Goal: Communication & Community: Answer question/provide support

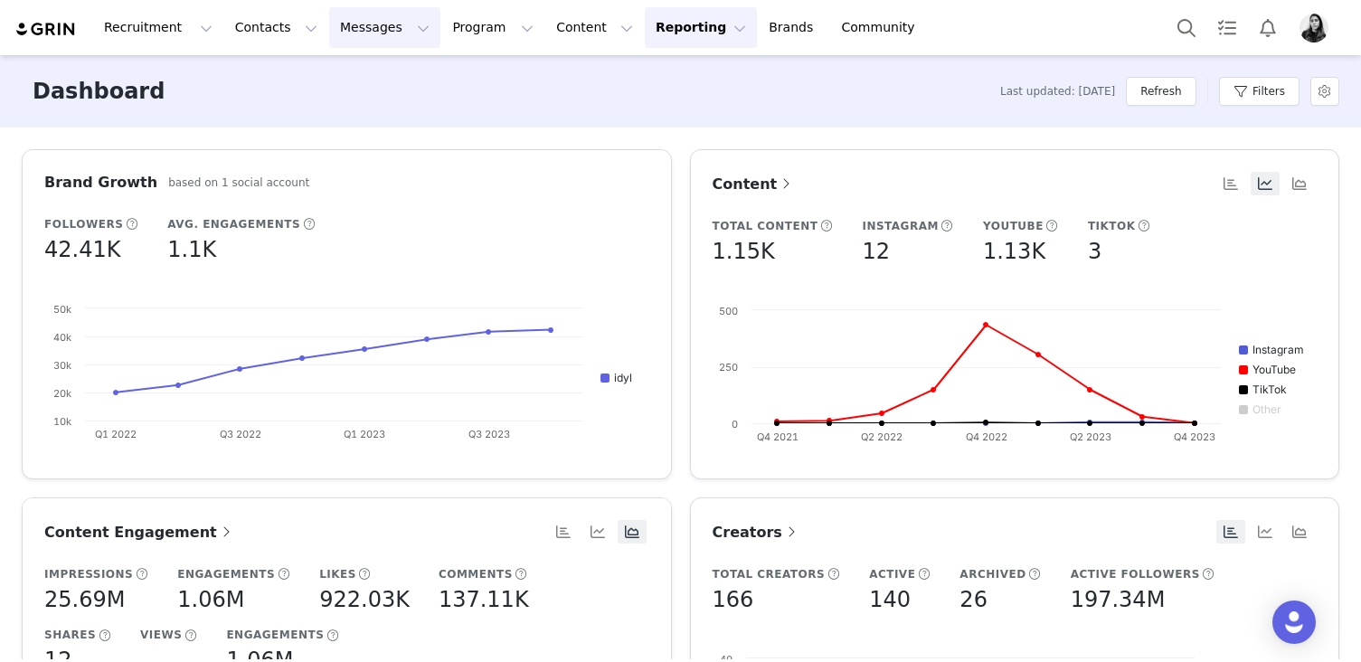
click at [359, 20] on button "Messages Messages" at bounding box center [384, 27] width 111 height 41
click at [349, 102] on link "Inbox" at bounding box center [380, 113] width 143 height 33
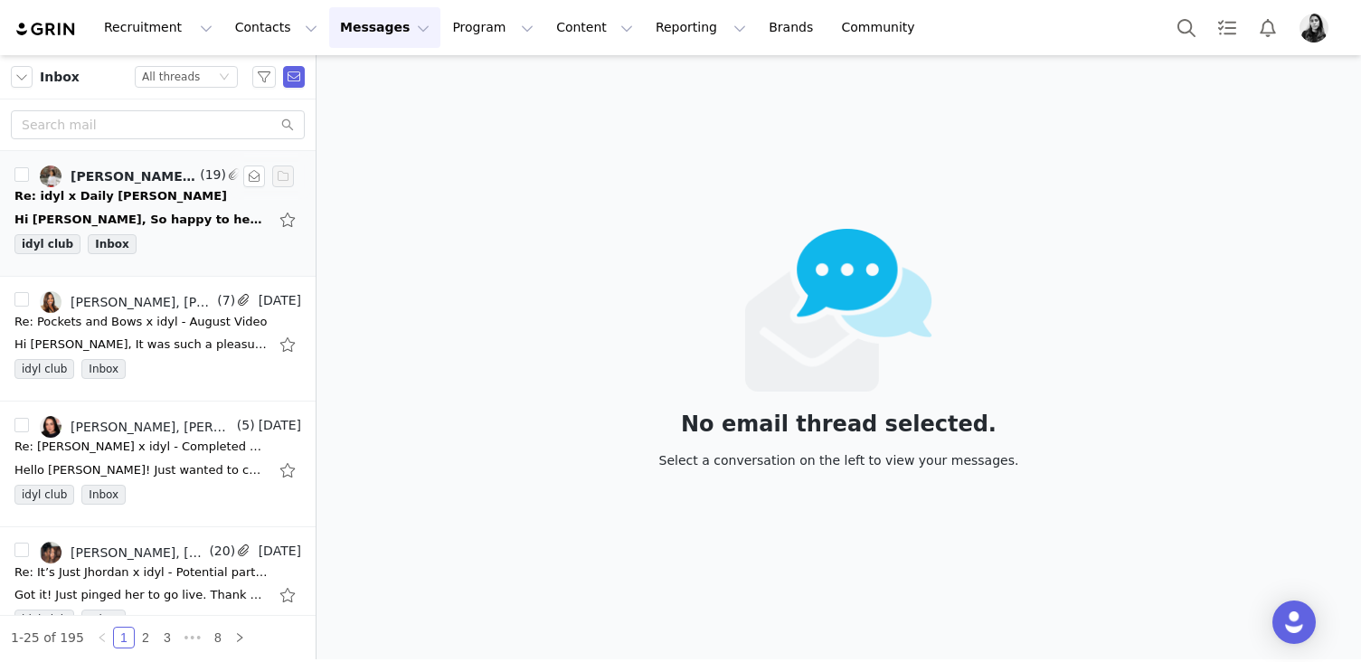
click at [193, 205] on div "Hi [PERSON_NAME], So happy to hear :) The video just went live a minute ago her…" at bounding box center [157, 219] width 287 height 29
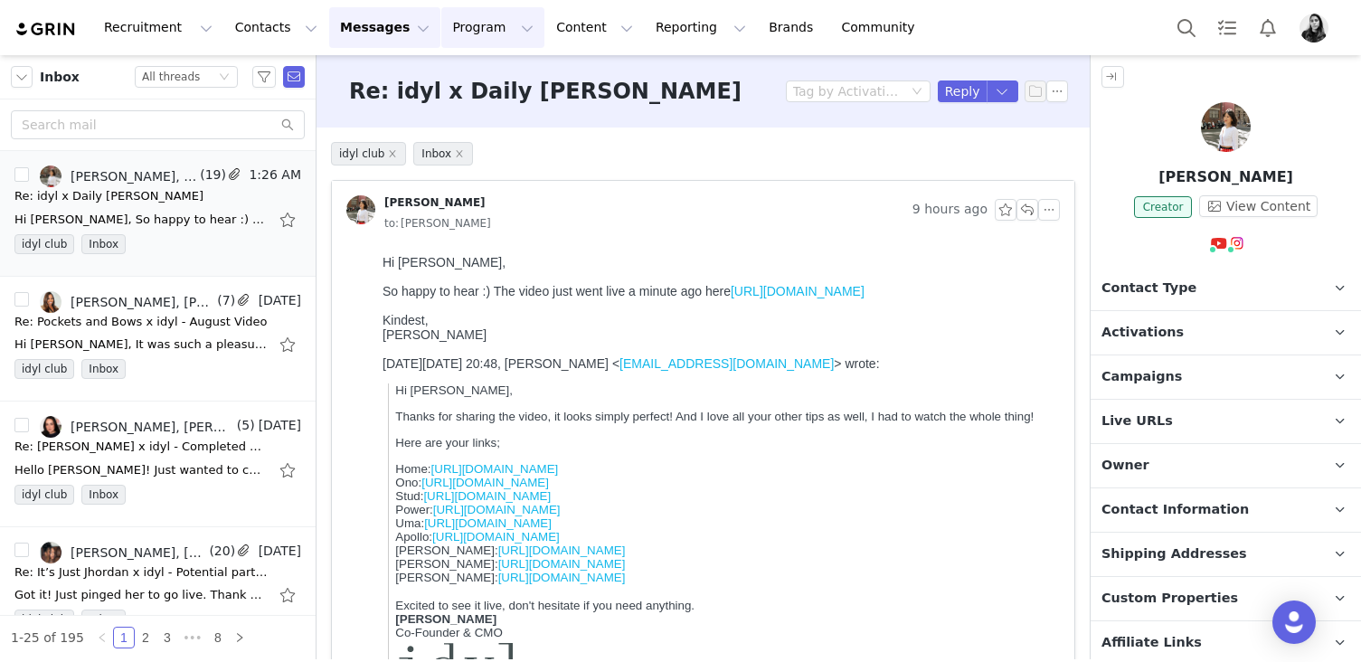
click at [475, 31] on button "Program Program" at bounding box center [492, 27] width 103 height 41
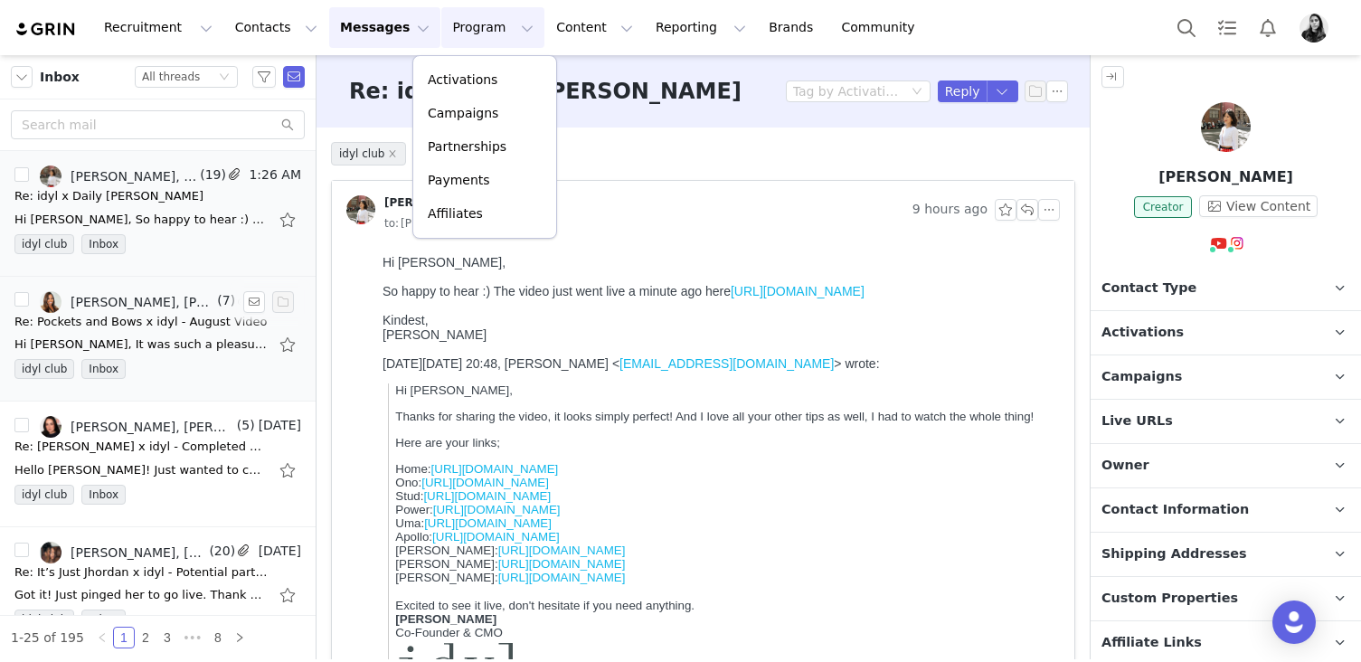
click at [144, 353] on div "Hi Ornella, It was such a pleasure working with you on this campaign! I love my…" at bounding box center [140, 344] width 253 height 18
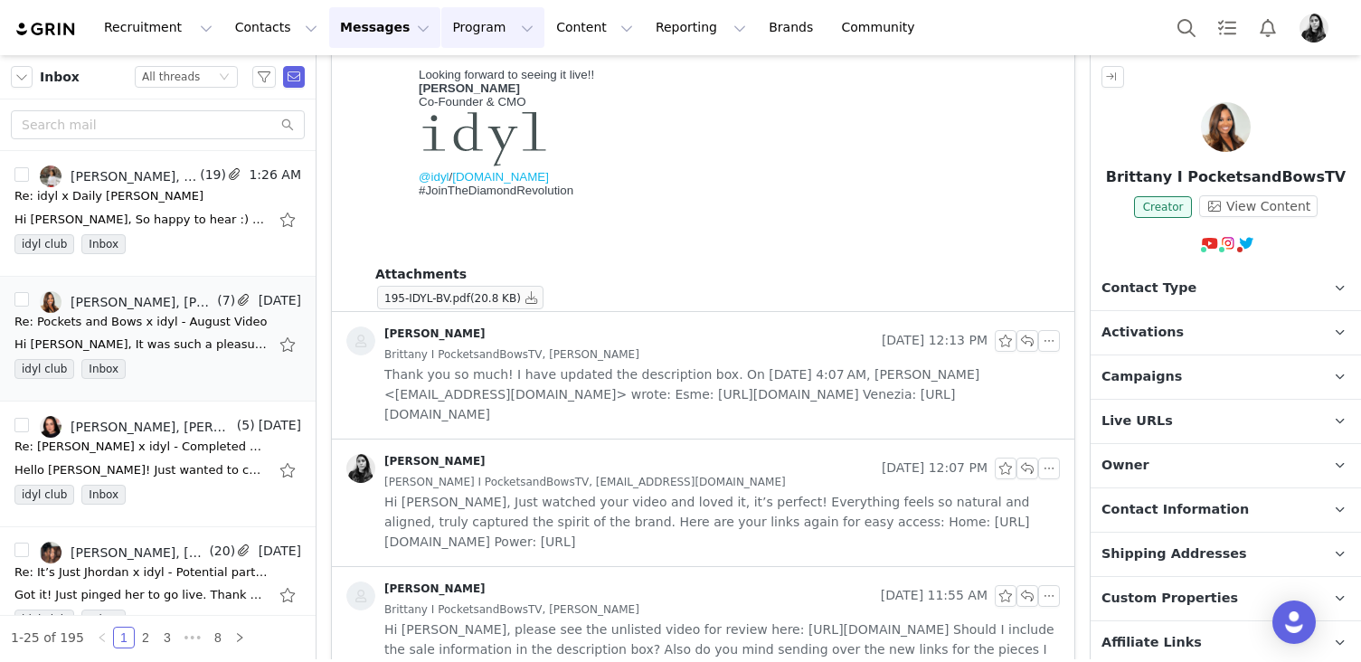
scroll to position [926, 0]
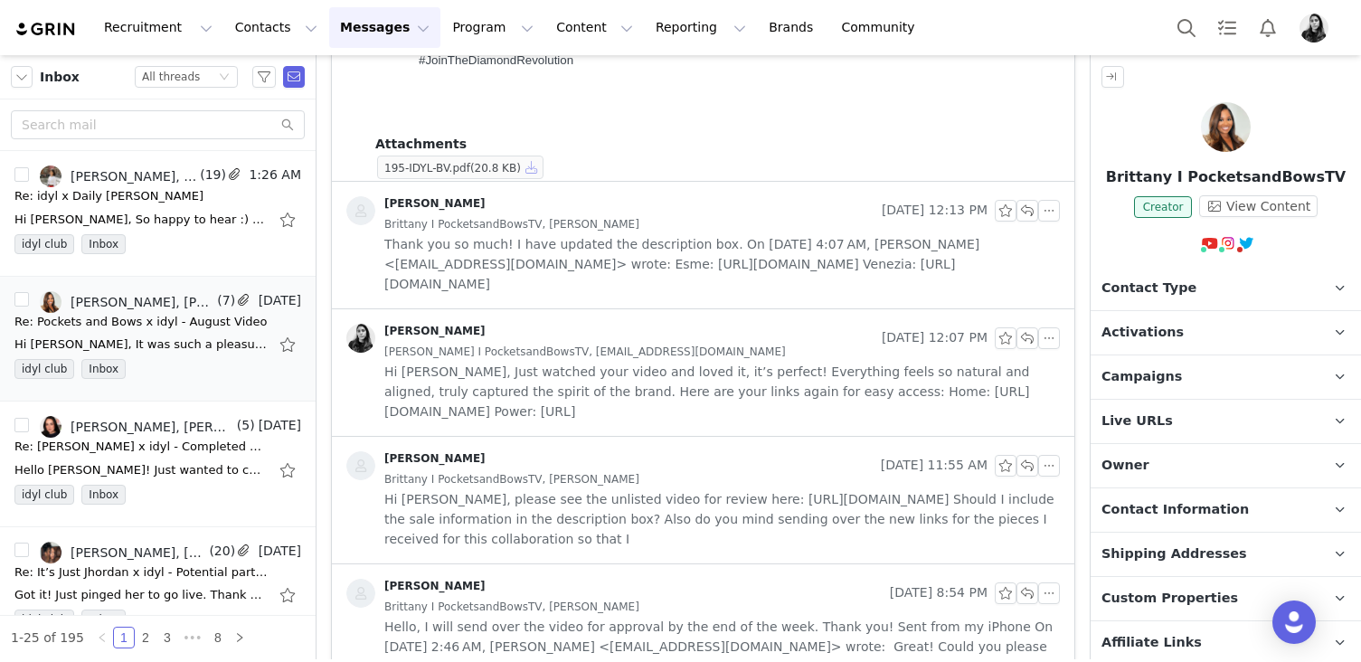
click at [537, 169] on button "button" at bounding box center [532, 167] width 22 height 22
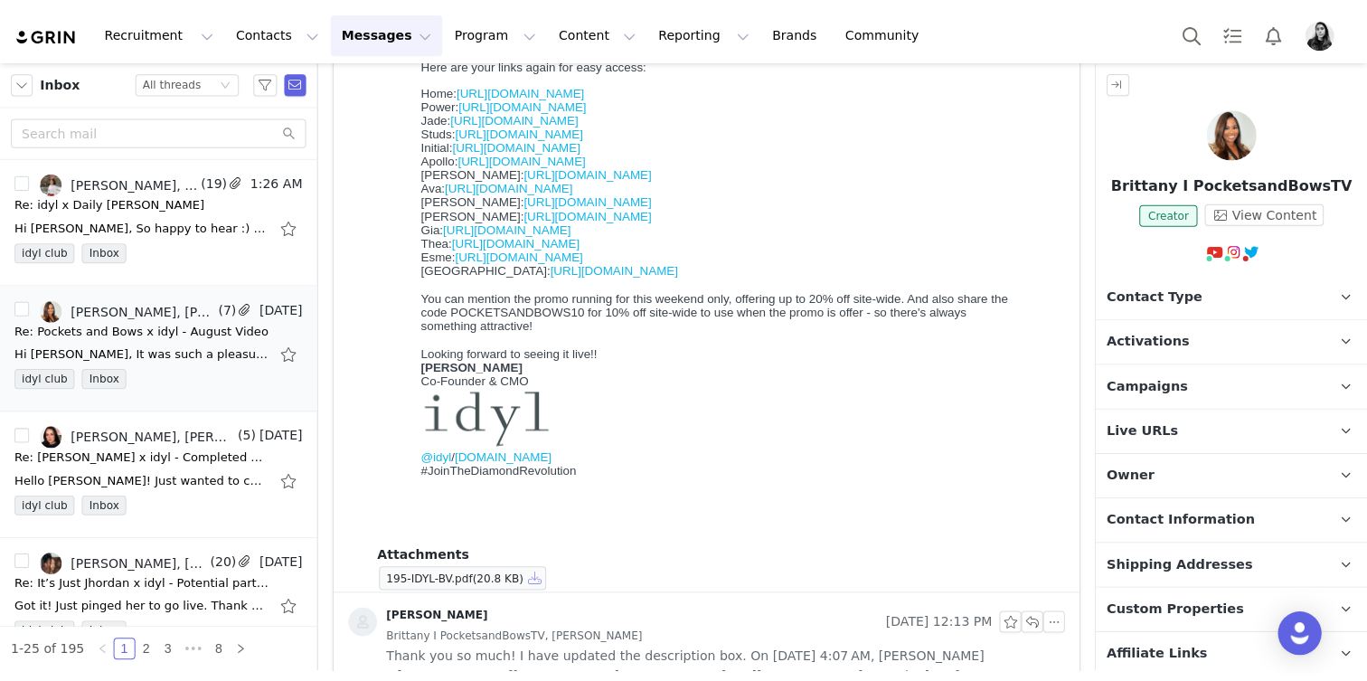
scroll to position [0, 0]
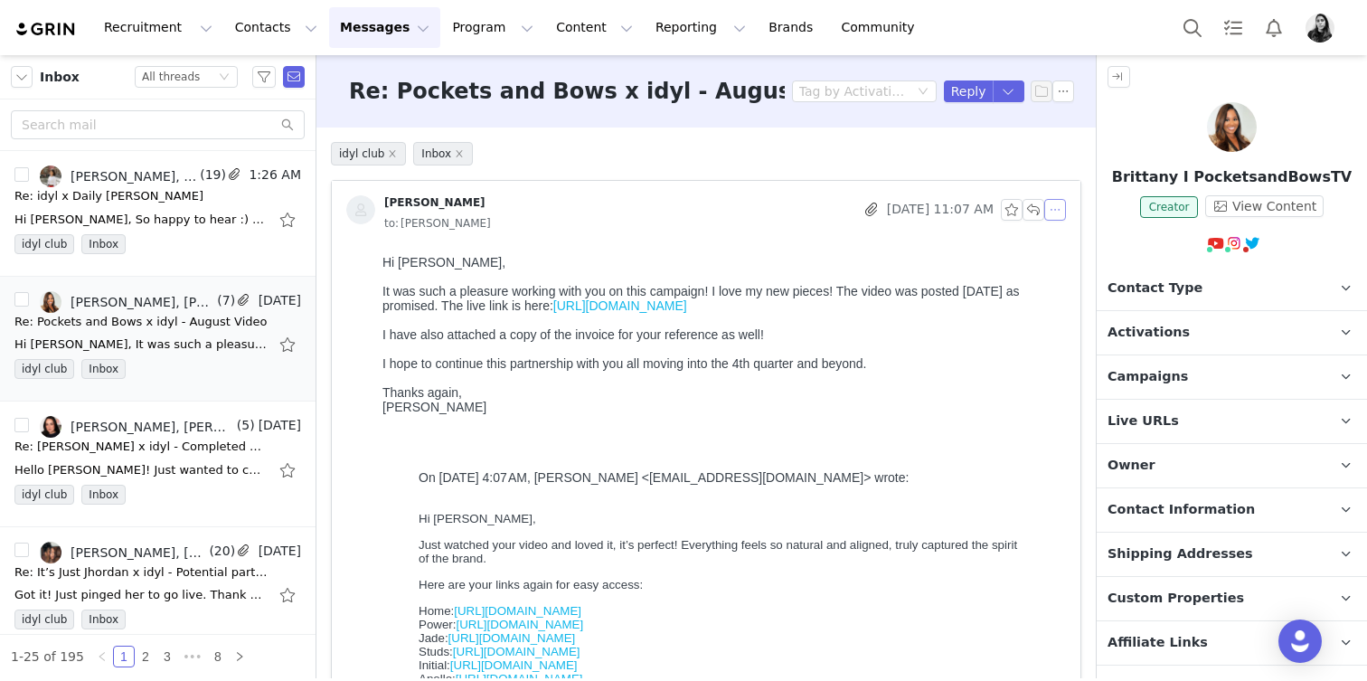
click at [1060, 207] on button "button" at bounding box center [1055, 210] width 22 height 22
click at [1061, 241] on li "Reply All" at bounding box center [1082, 242] width 77 height 29
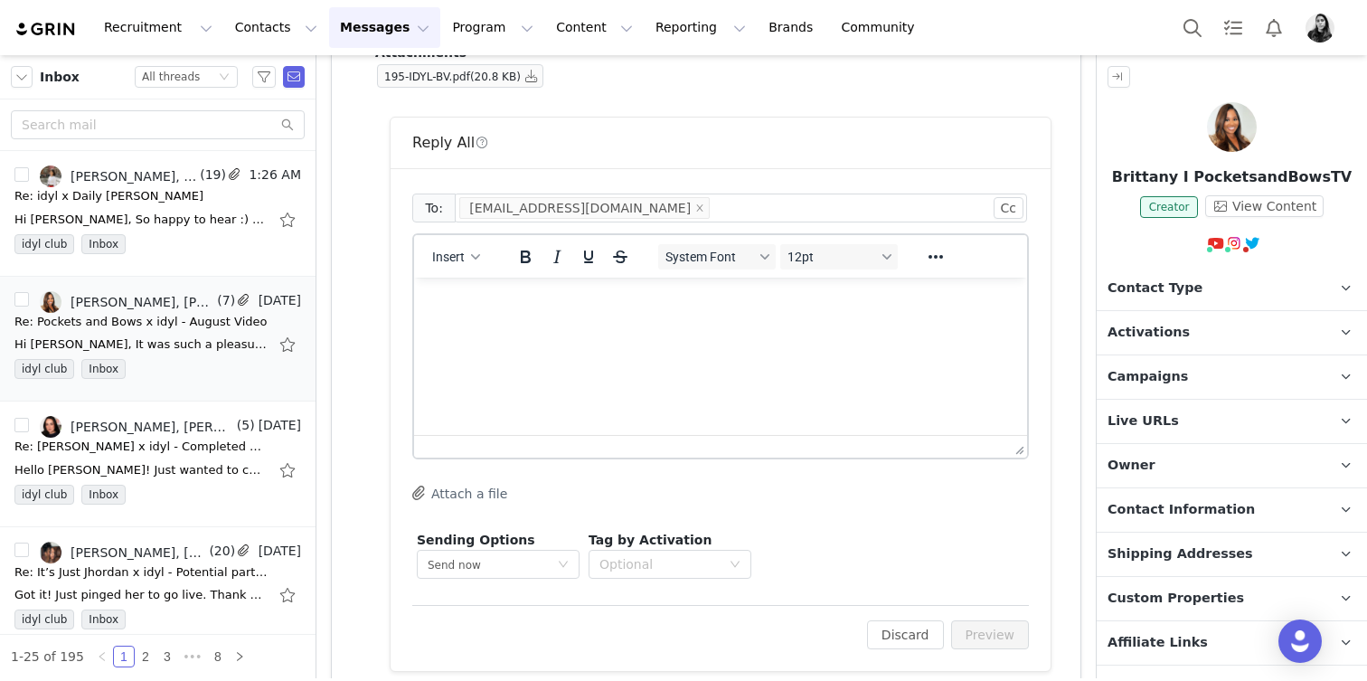
scroll to position [1069, 0]
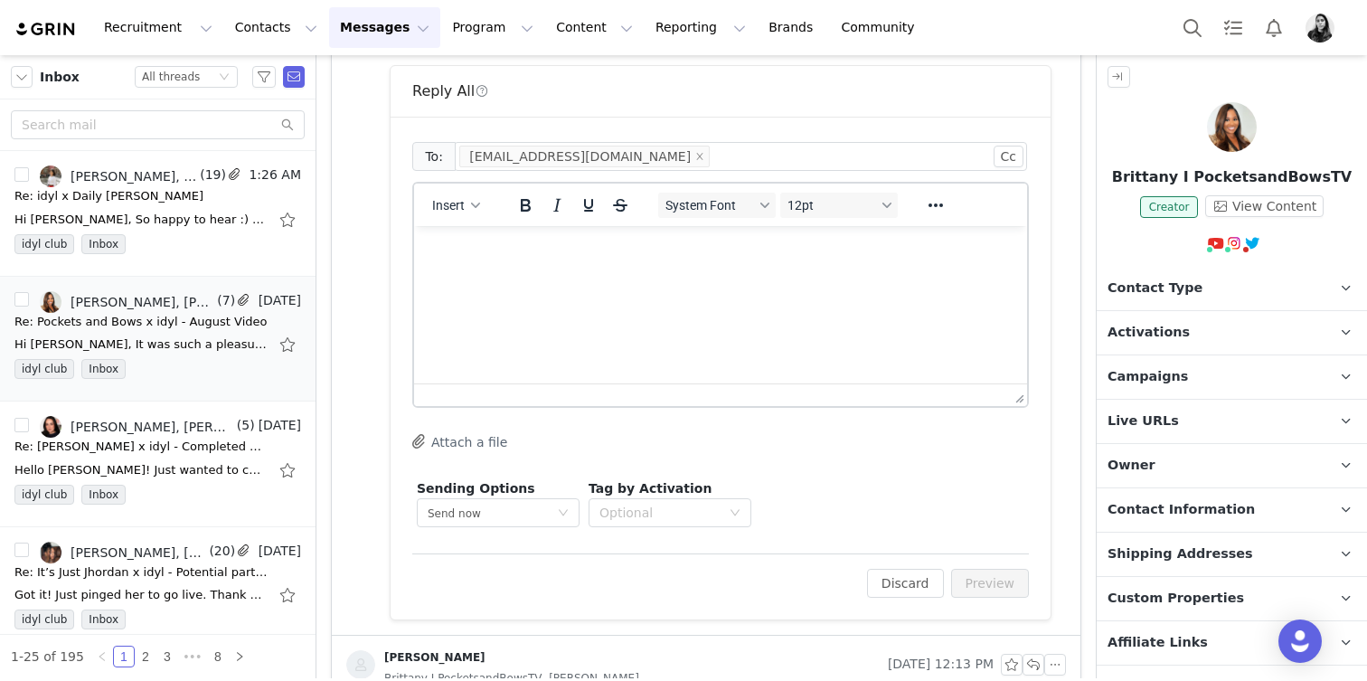
click at [663, 275] on html at bounding box center [720, 250] width 613 height 49
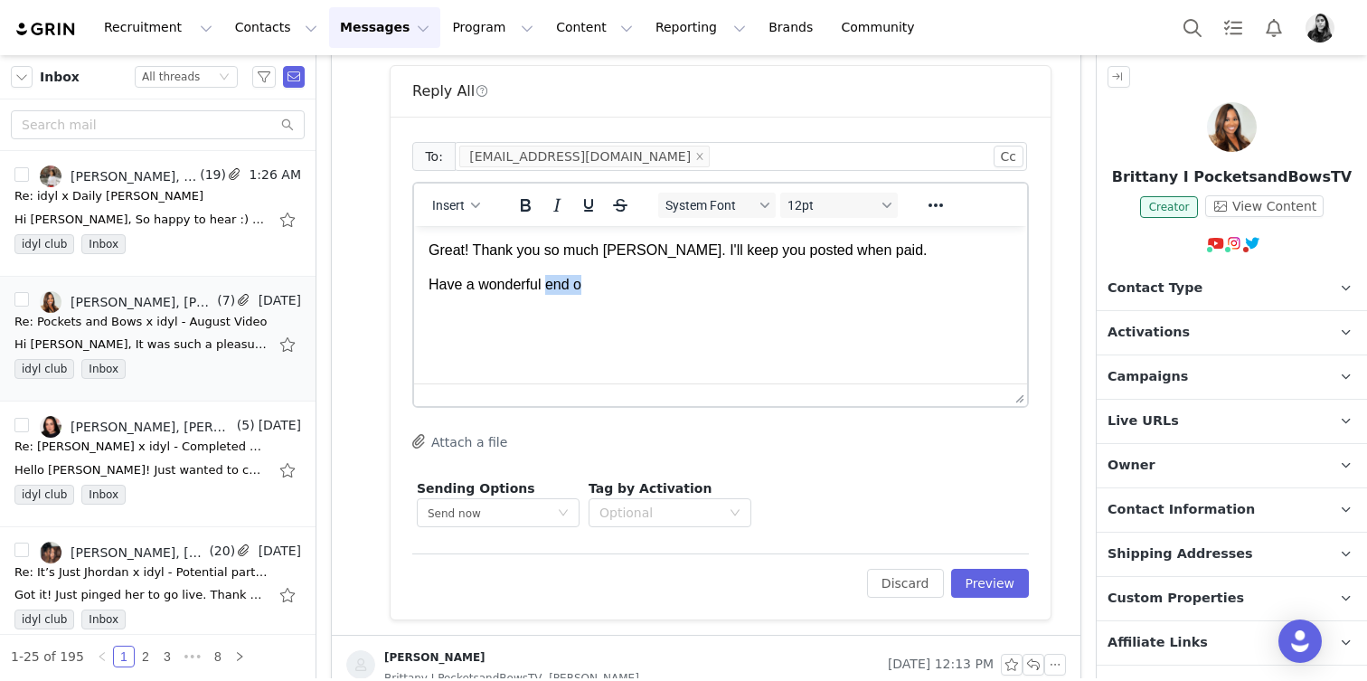
drag, startPoint x: 548, startPoint y: 287, endPoint x: 680, endPoint y: 287, distance: 132.0
click at [680, 287] on p "Have a wonderful end o" at bounding box center [721, 285] width 584 height 20
click at [548, 287] on p "Have a wonderful Labour Day!" at bounding box center [721, 285] width 584 height 20
click at [568, 285] on p "Have a wonderful cominLabour Day!" at bounding box center [721, 285] width 584 height 20
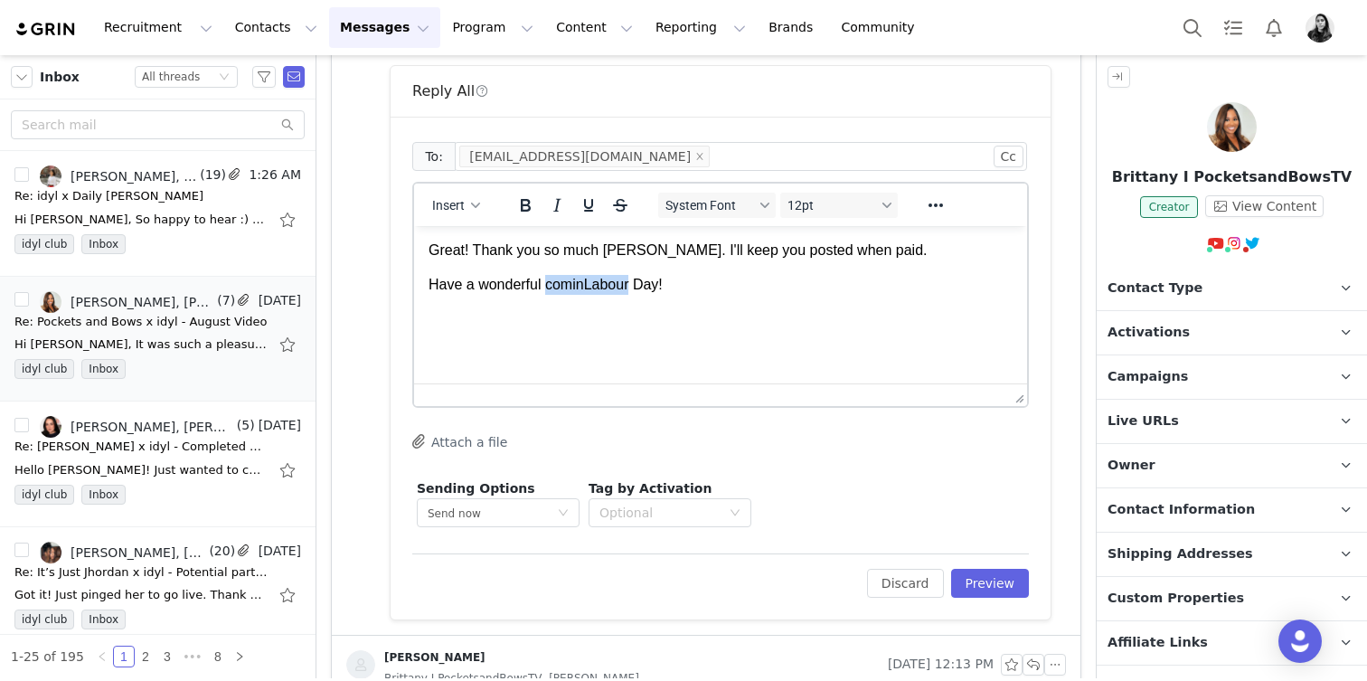
drag, startPoint x: 646, startPoint y: 288, endPoint x: 548, endPoint y: 288, distance: 97.7
click at [548, 288] on p "Have a wonderful cominLabour Day!" at bounding box center [721, 285] width 584 height 20
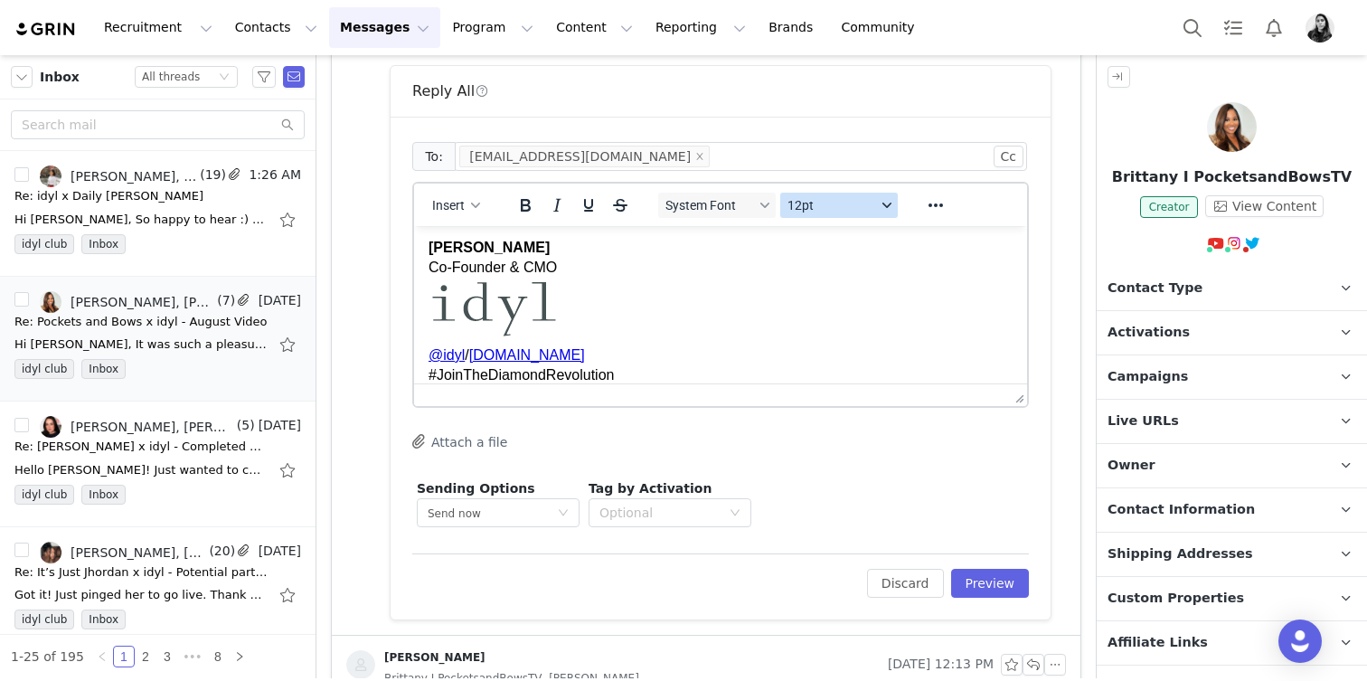
click at [825, 207] on span "12pt" at bounding box center [831, 205] width 89 height 14
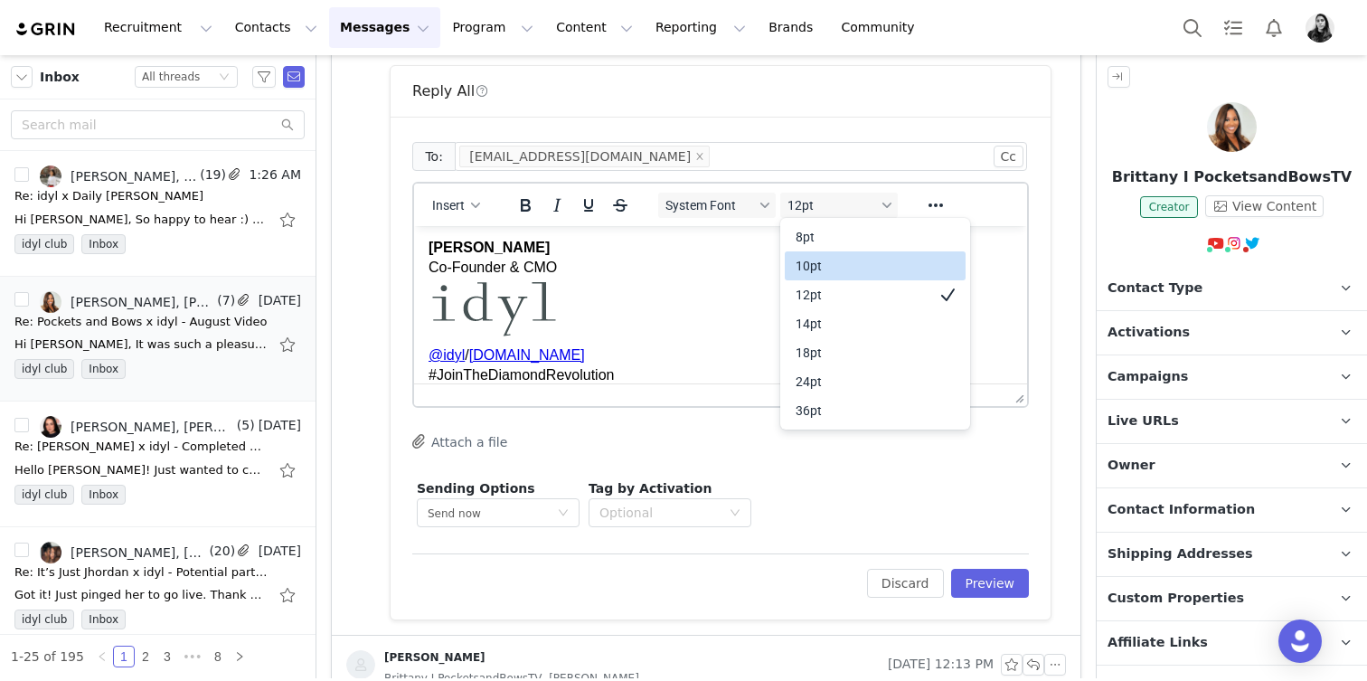
click at [825, 267] on div "10pt" at bounding box center [863, 266] width 134 height 22
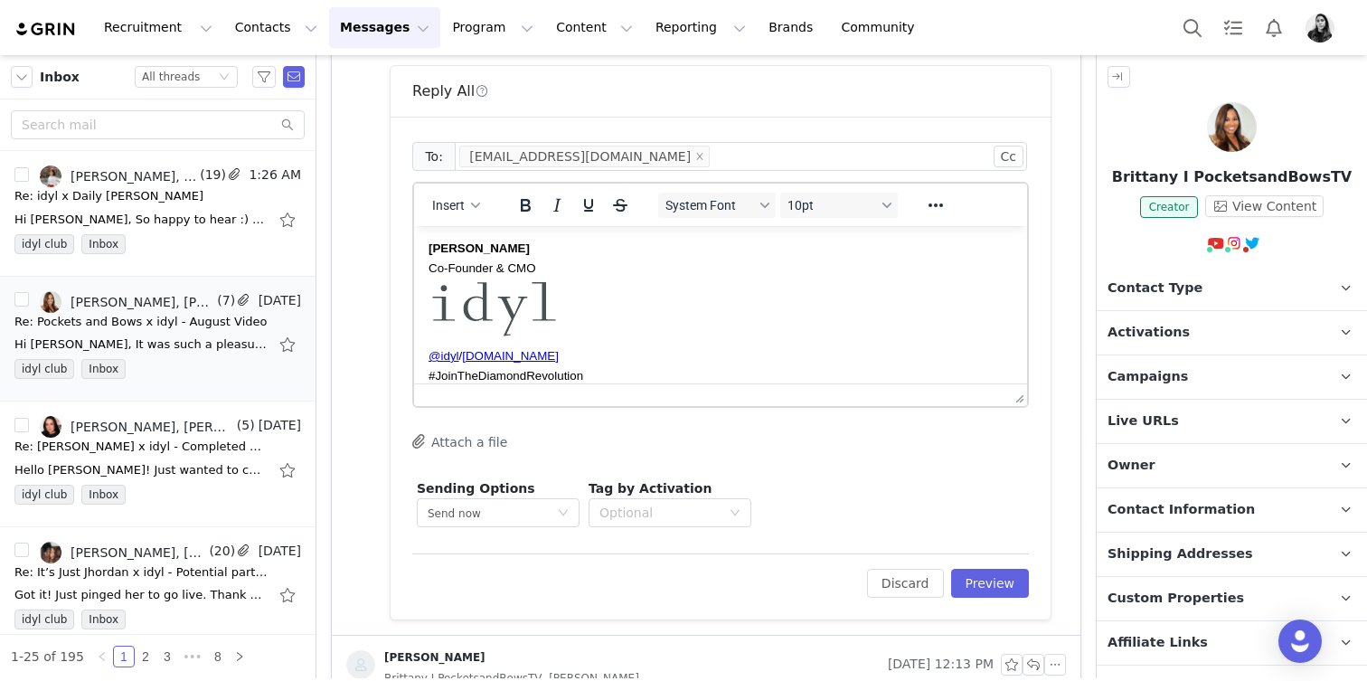
click at [710, 222] on div "System Font 10pt" at bounding box center [778, 204] width 262 height 35
click at [710, 206] on span "System Font" at bounding box center [709, 205] width 89 height 14
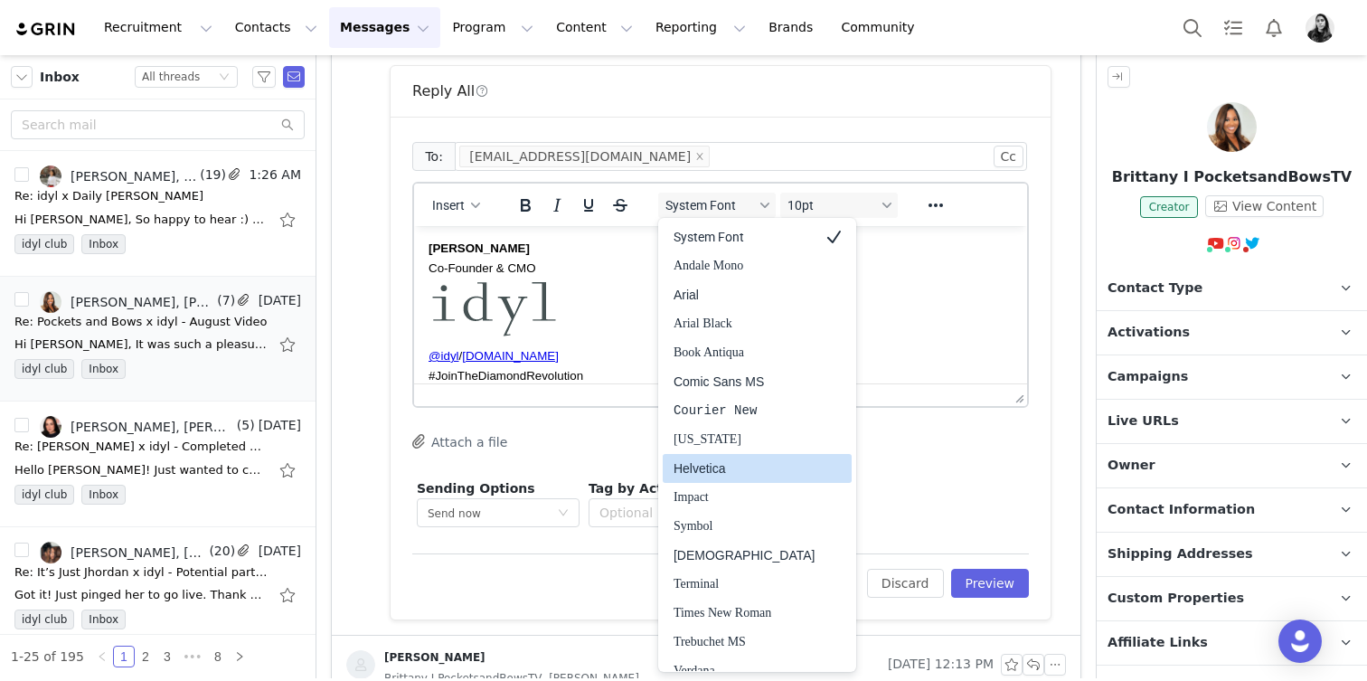
click at [749, 472] on div "Helvetica" at bounding box center [745, 468] width 142 height 22
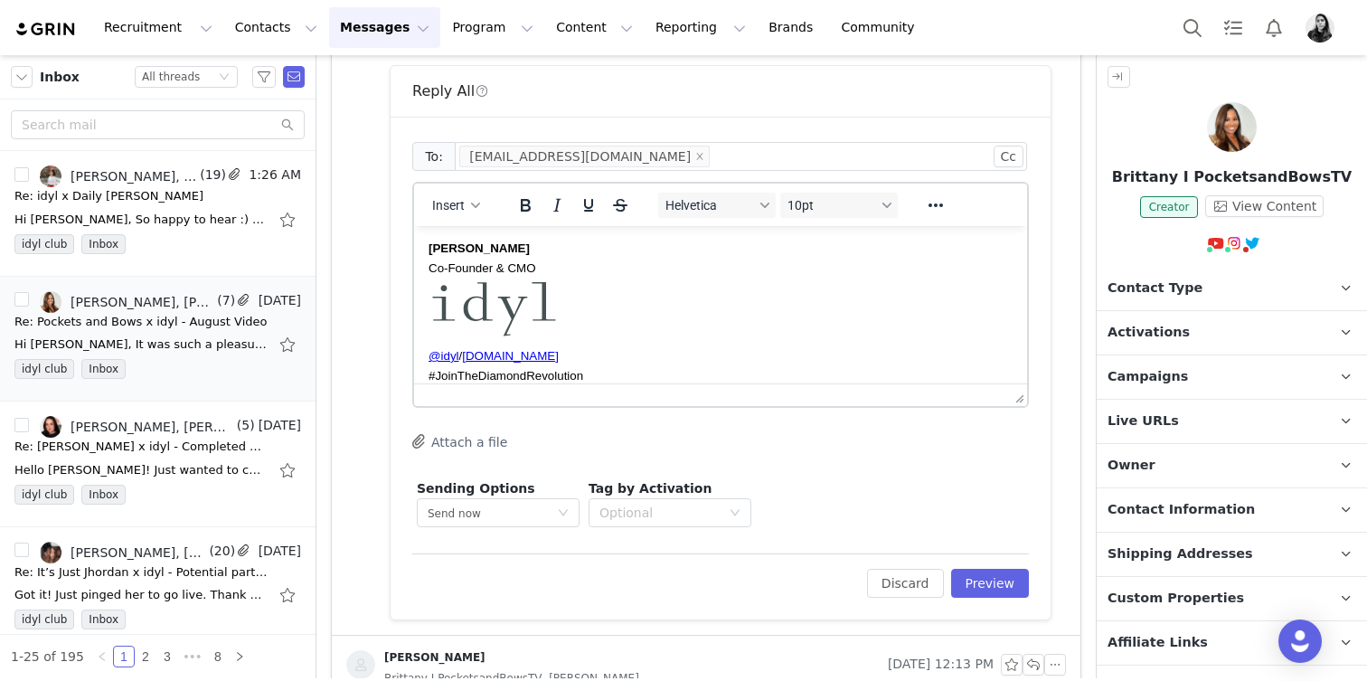
scroll to position [0, 0]
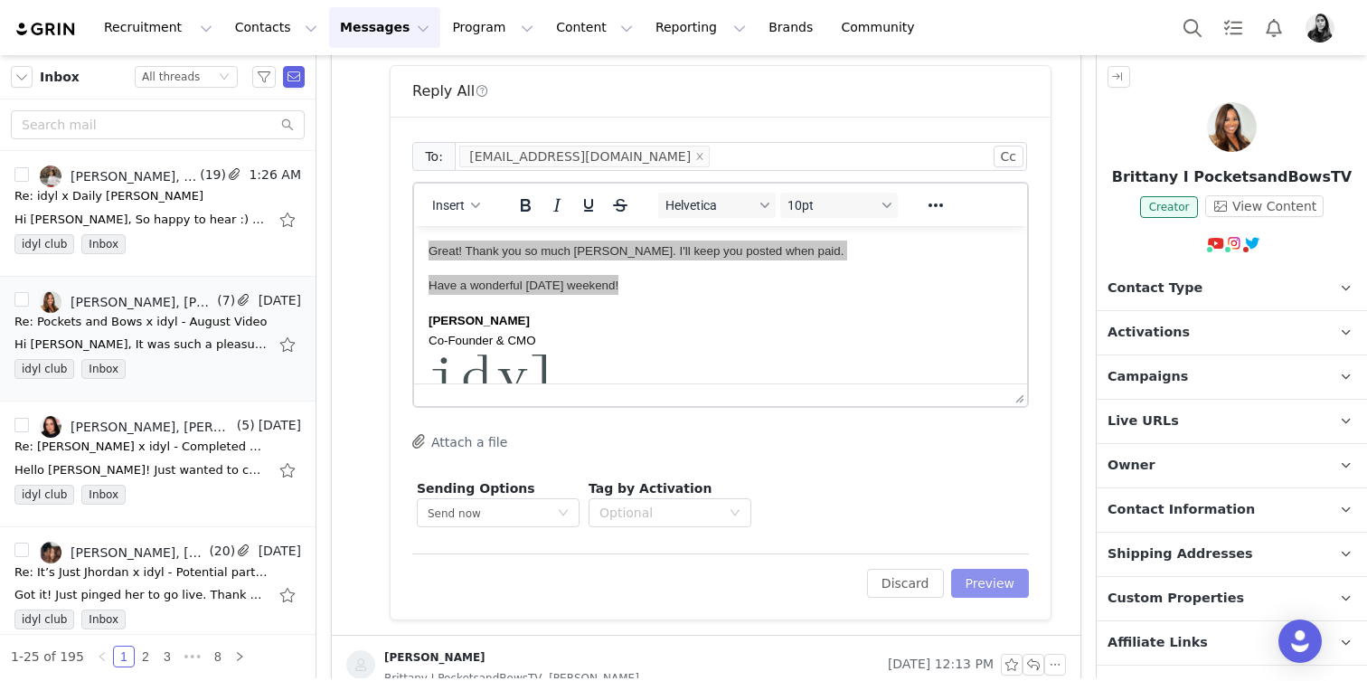
click at [989, 590] on button "Preview" at bounding box center [990, 583] width 79 height 29
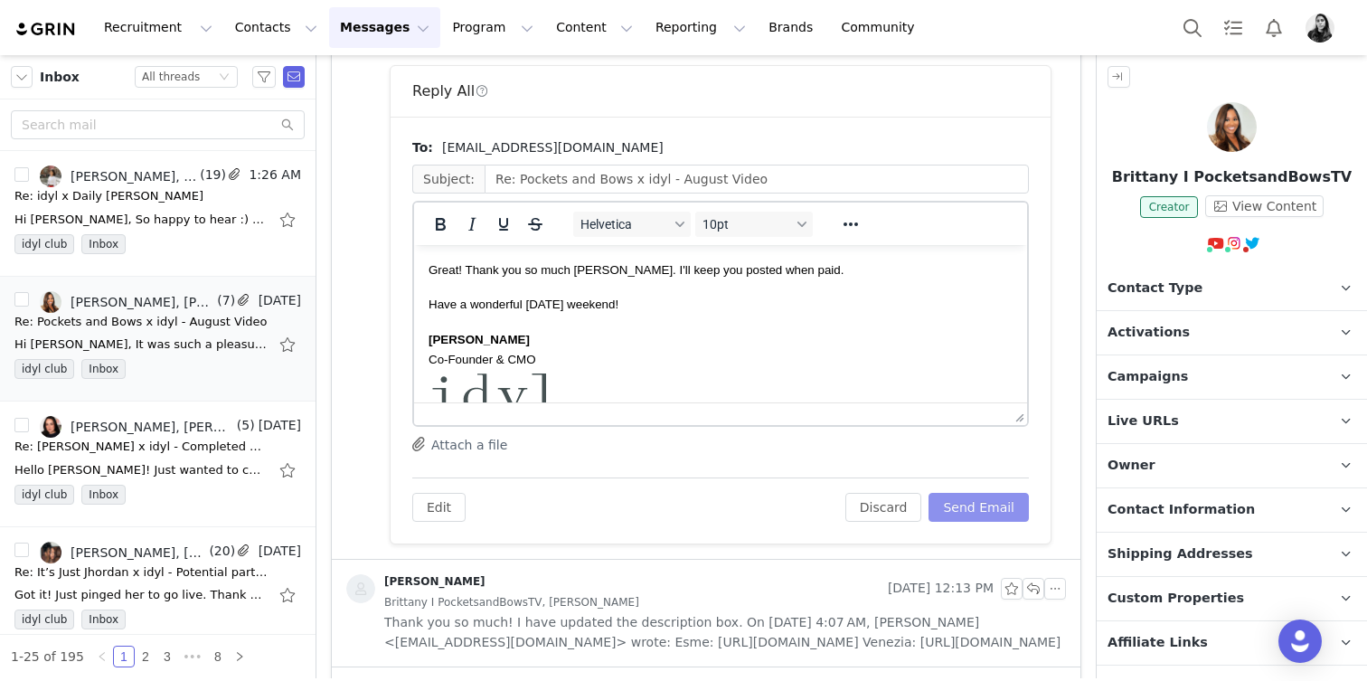
click at [996, 513] on button "Send Email" at bounding box center [979, 507] width 100 height 29
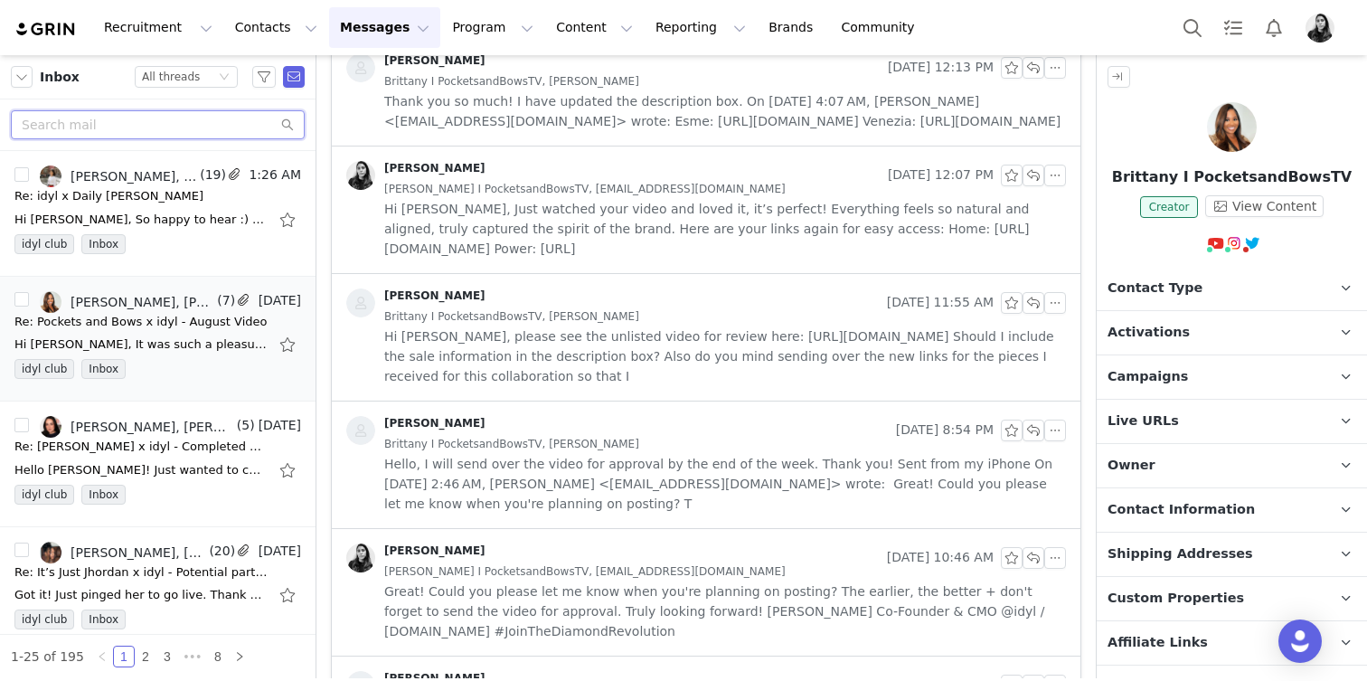
click at [168, 136] on input "text" at bounding box center [158, 124] width 294 height 29
type input "P"
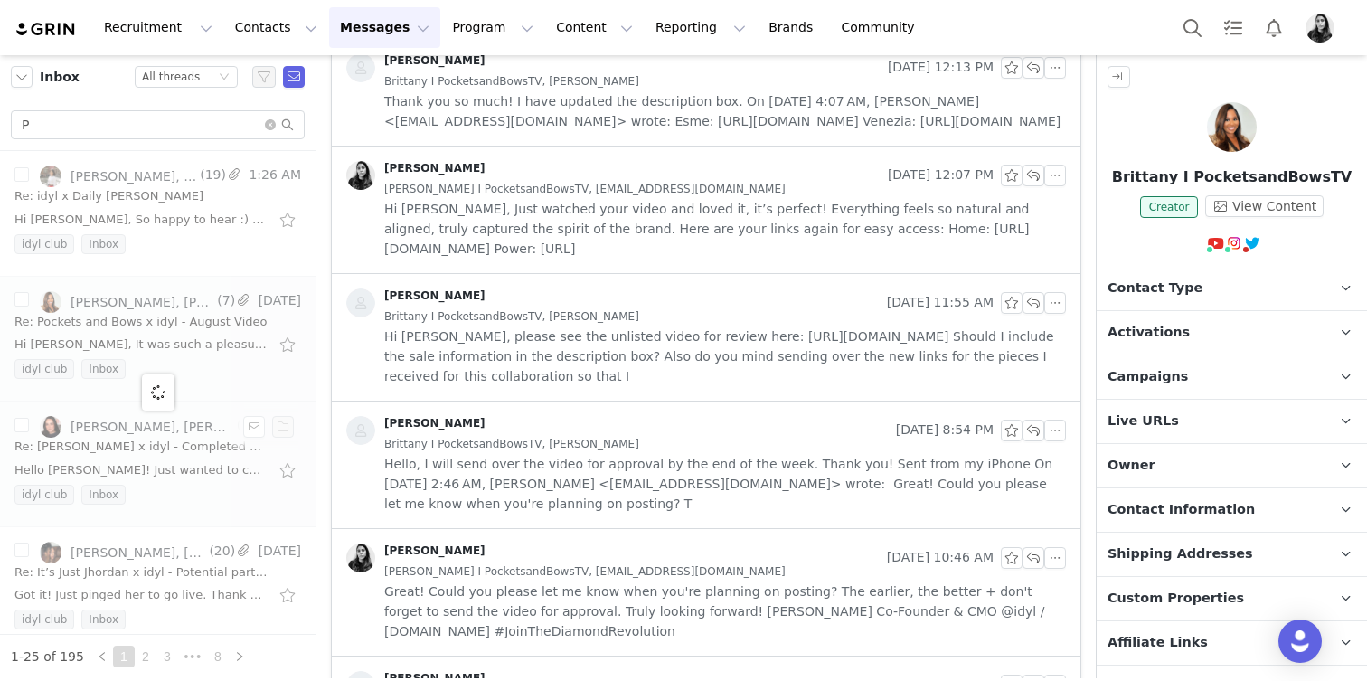
click at [136, 442] on div at bounding box center [158, 392] width 316 height 483
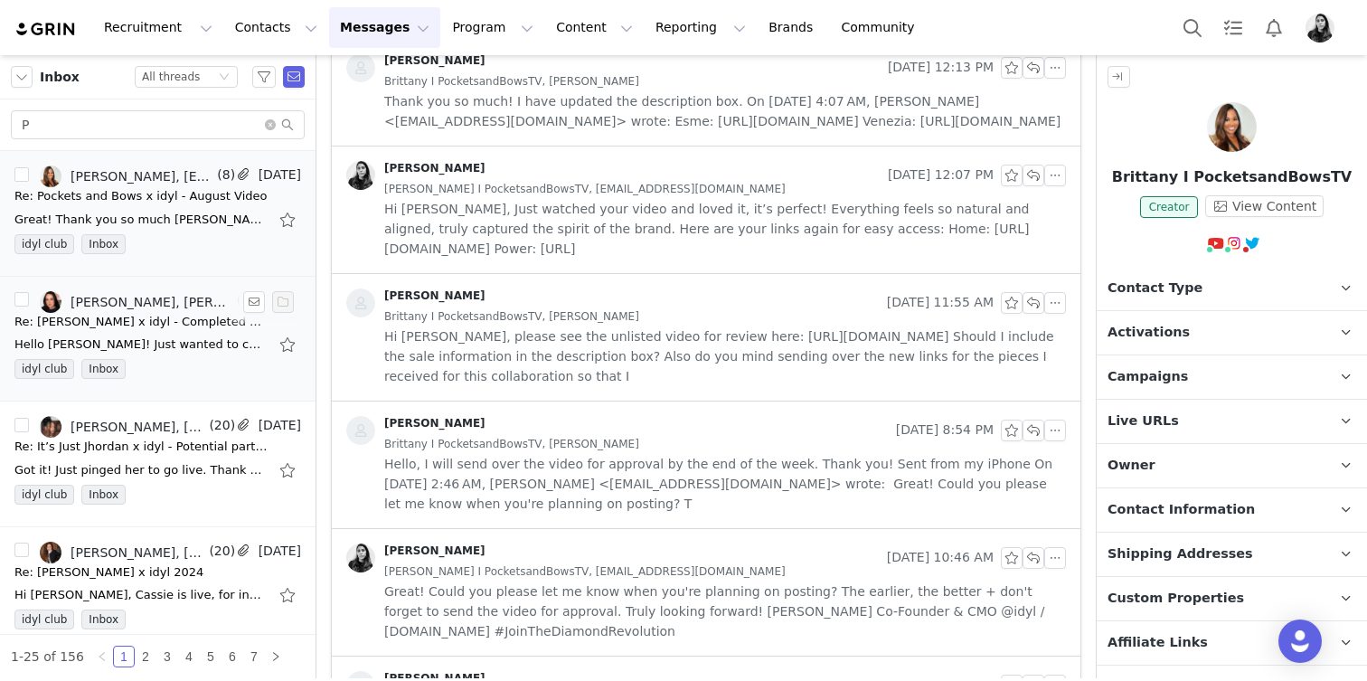
click at [136, 316] on div "Re: [PERSON_NAME] x idyl - Completed Video" at bounding box center [140, 322] width 253 height 18
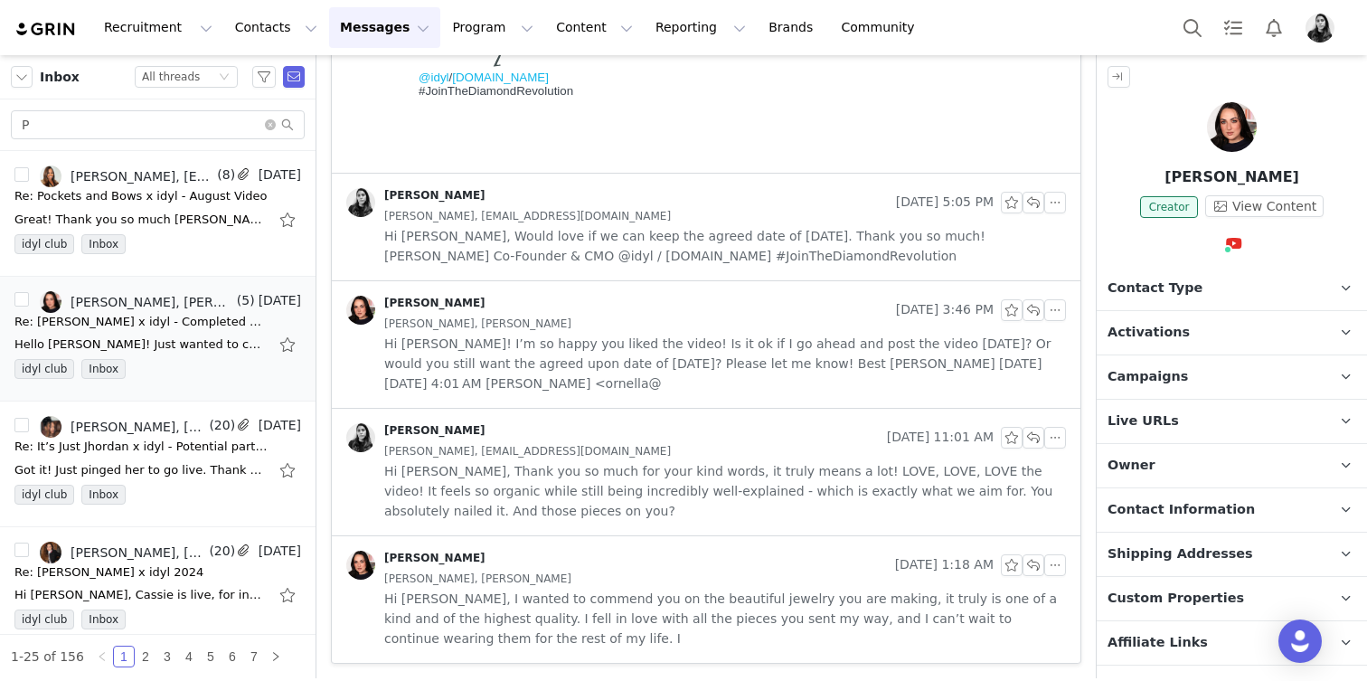
scroll to position [512, 0]
click at [269, 127] on icon "icon: close-circle" at bounding box center [270, 124] width 11 height 11
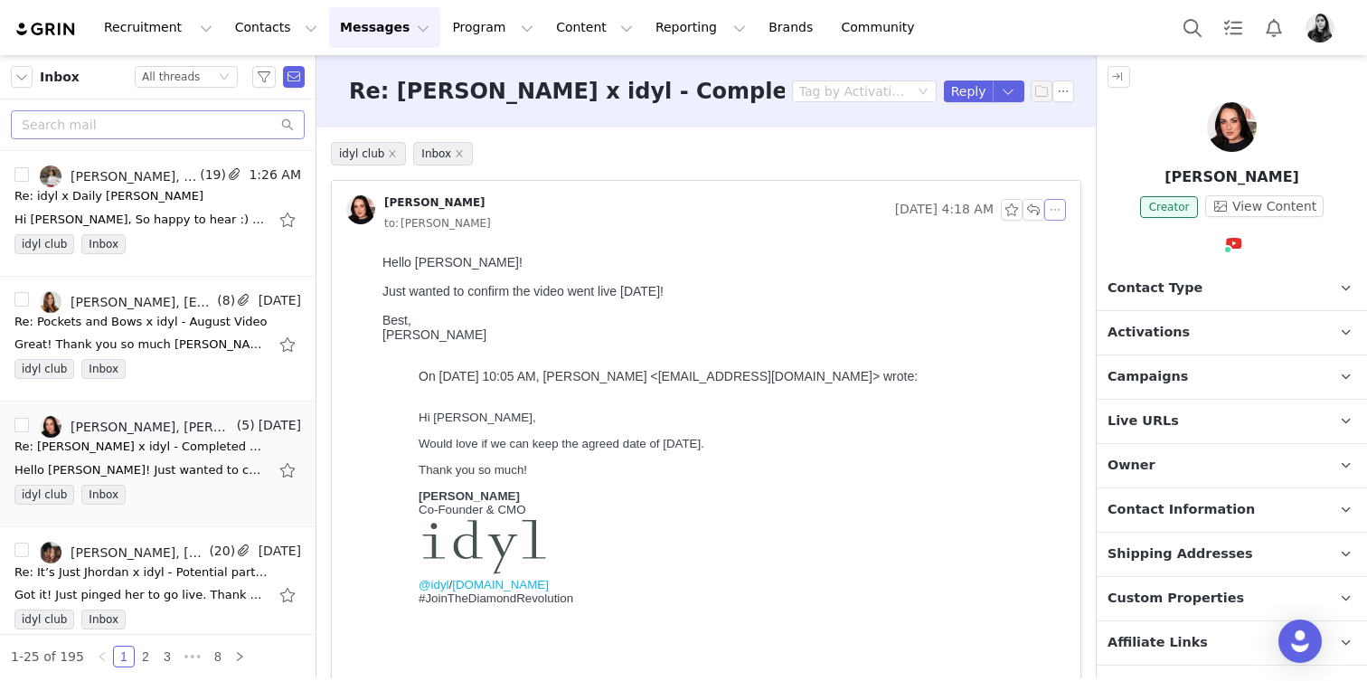
click at [1059, 206] on button "button" at bounding box center [1055, 210] width 22 height 22
click at [1059, 239] on li "Reply All" at bounding box center [1082, 242] width 77 height 29
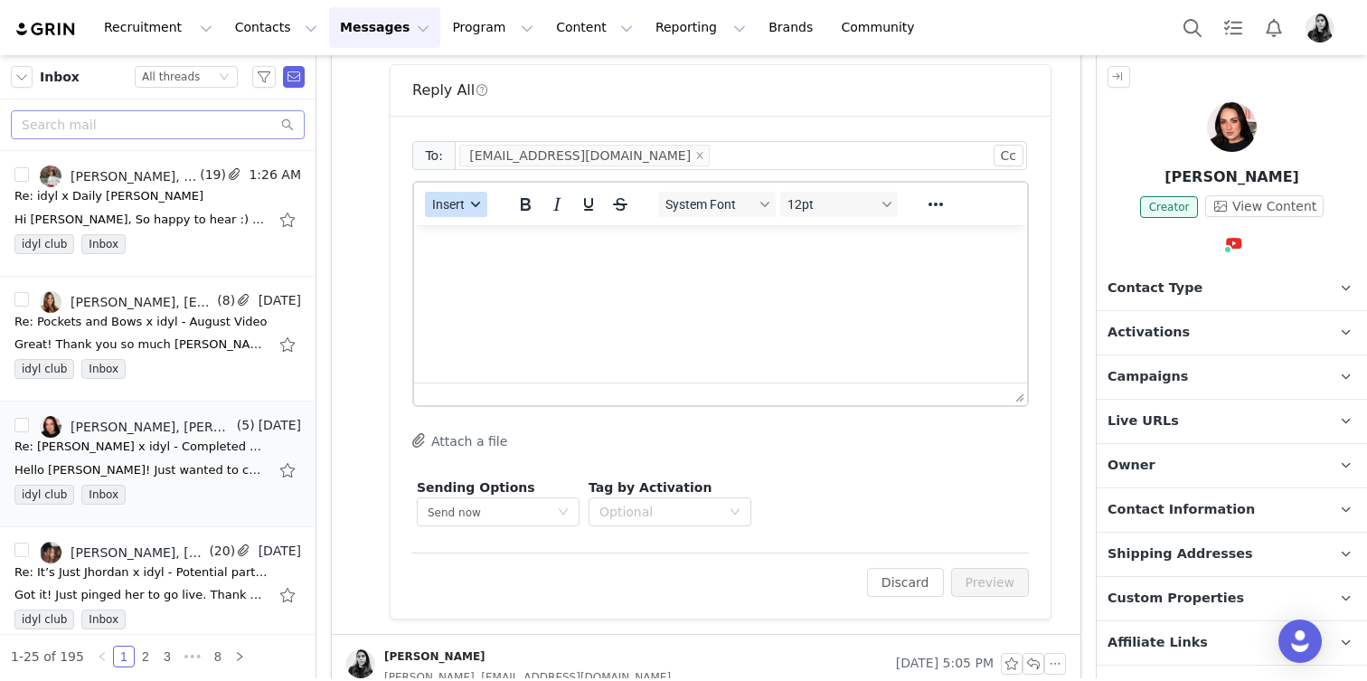
click at [465, 212] on button "Insert" at bounding box center [456, 204] width 62 height 25
click at [465, 231] on div "Insert Template" at bounding box center [521, 236] width 163 height 22
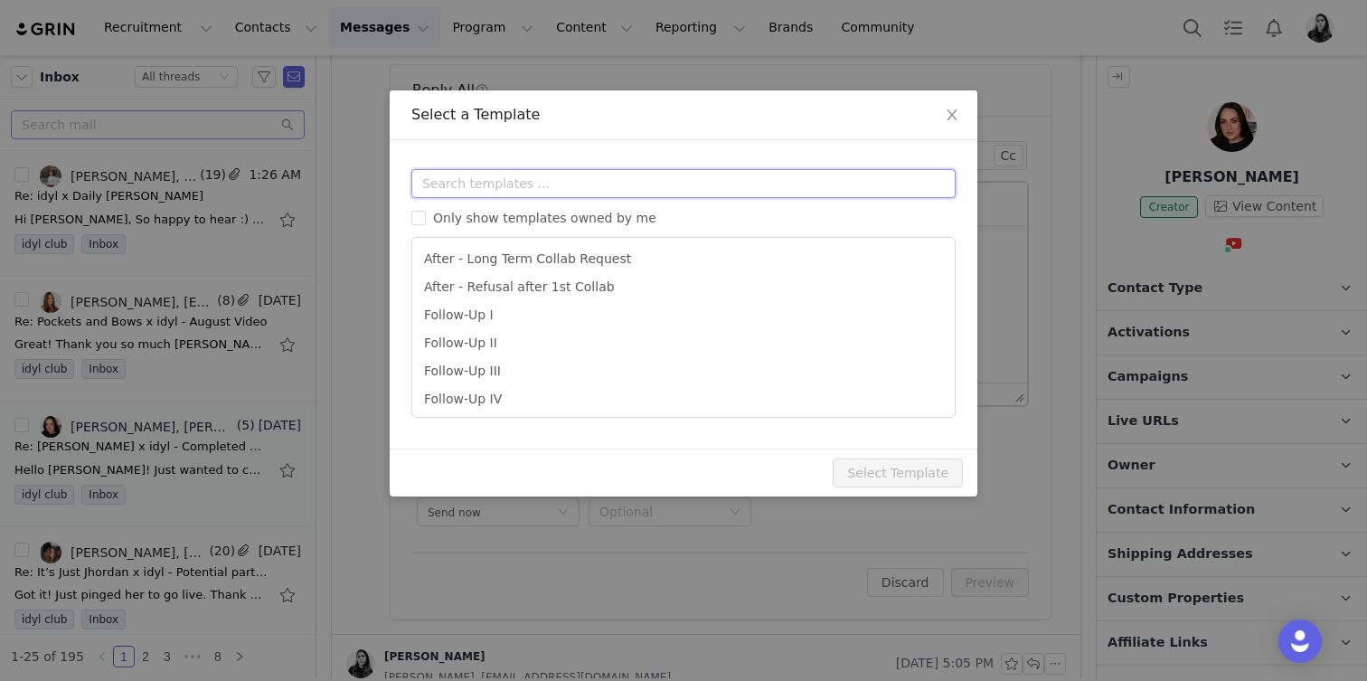
click at [472, 187] on input "text" at bounding box center [683, 183] width 544 height 29
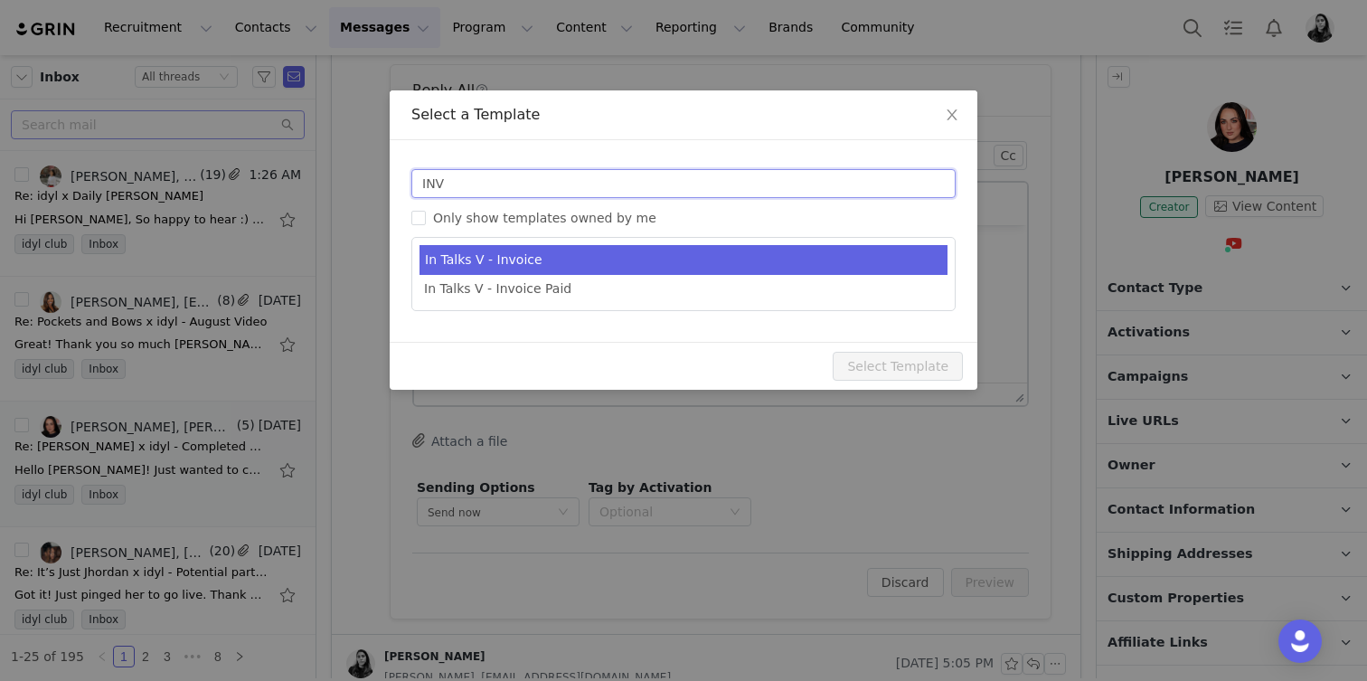
type input "INV"
type input "[youtube_username] x idyl - Payment"
click at [485, 257] on li "In Talks V - Invoice" at bounding box center [684, 260] width 528 height 30
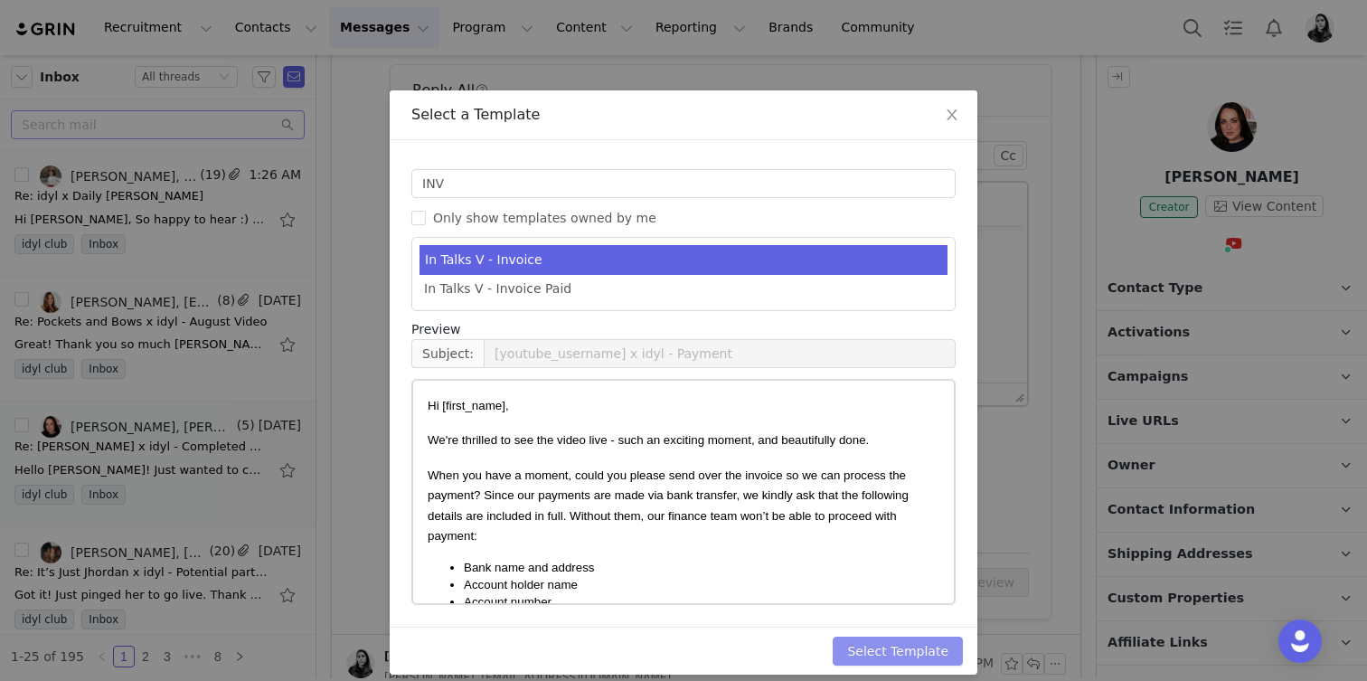
click at [962, 654] on button "Select Template" at bounding box center [898, 651] width 130 height 29
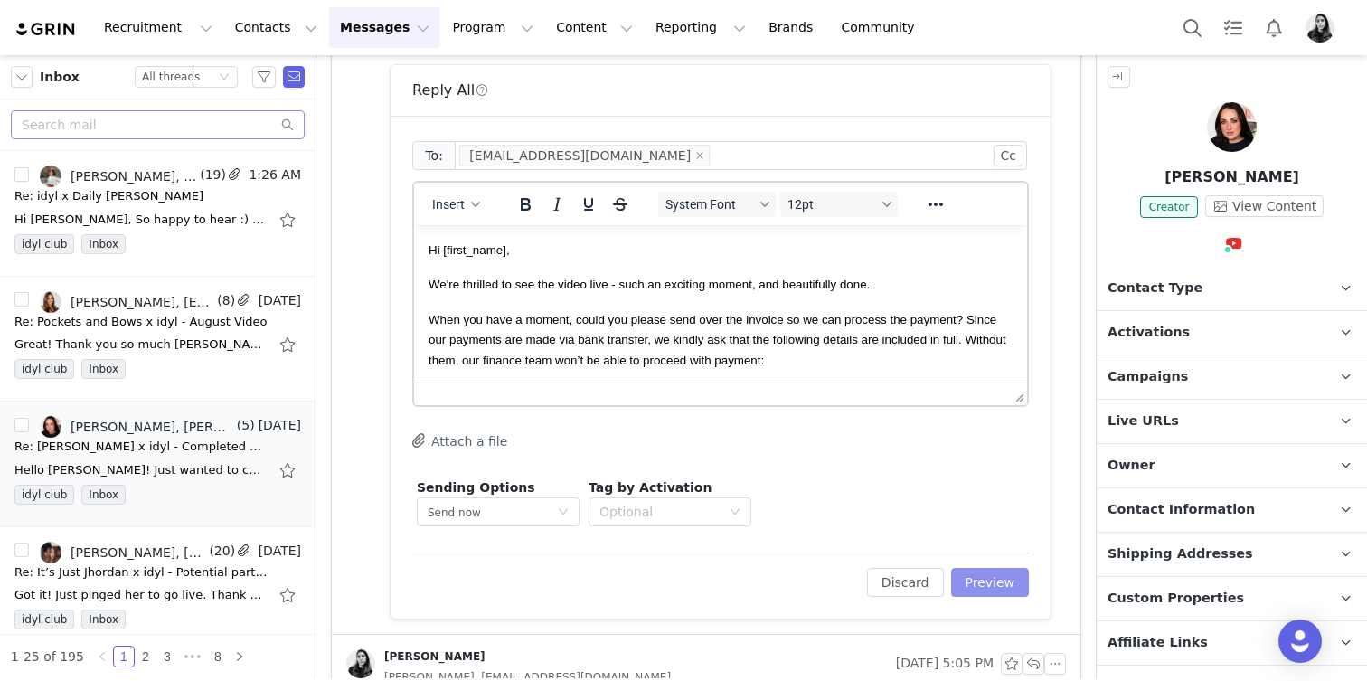
click at [996, 577] on button "Preview" at bounding box center [990, 582] width 79 height 29
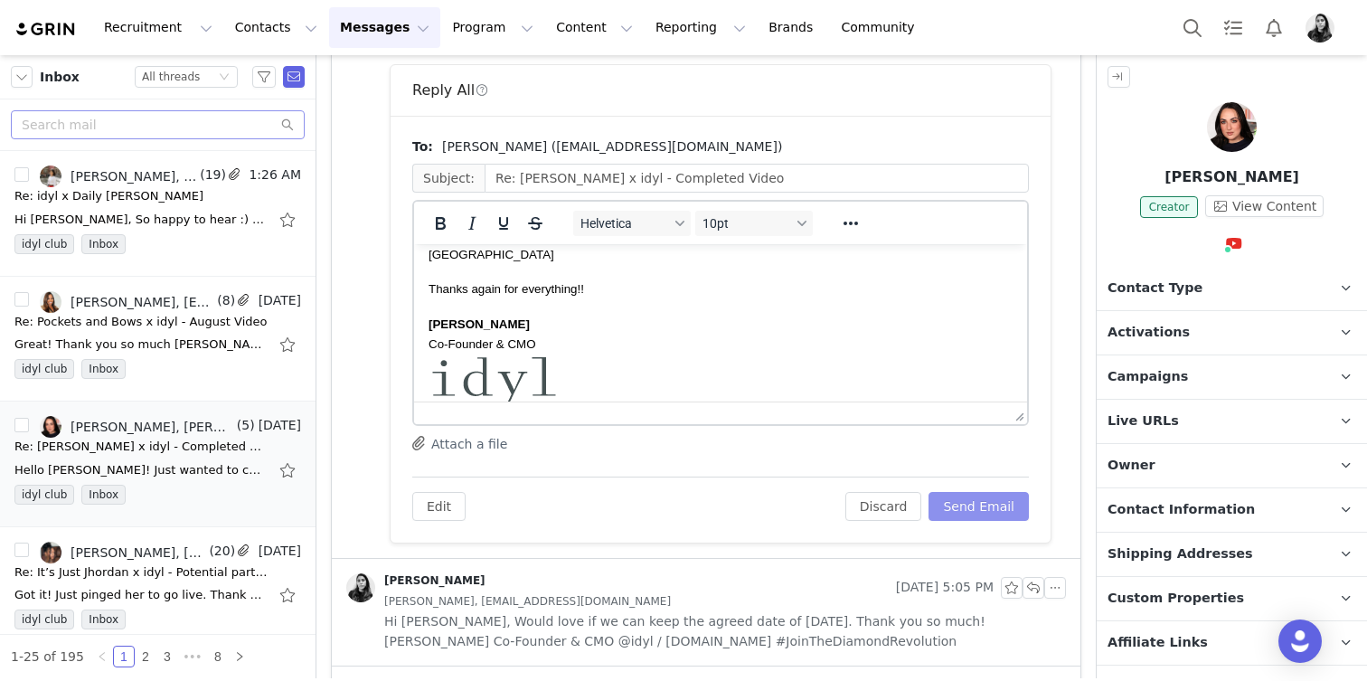
scroll to position [471, 0]
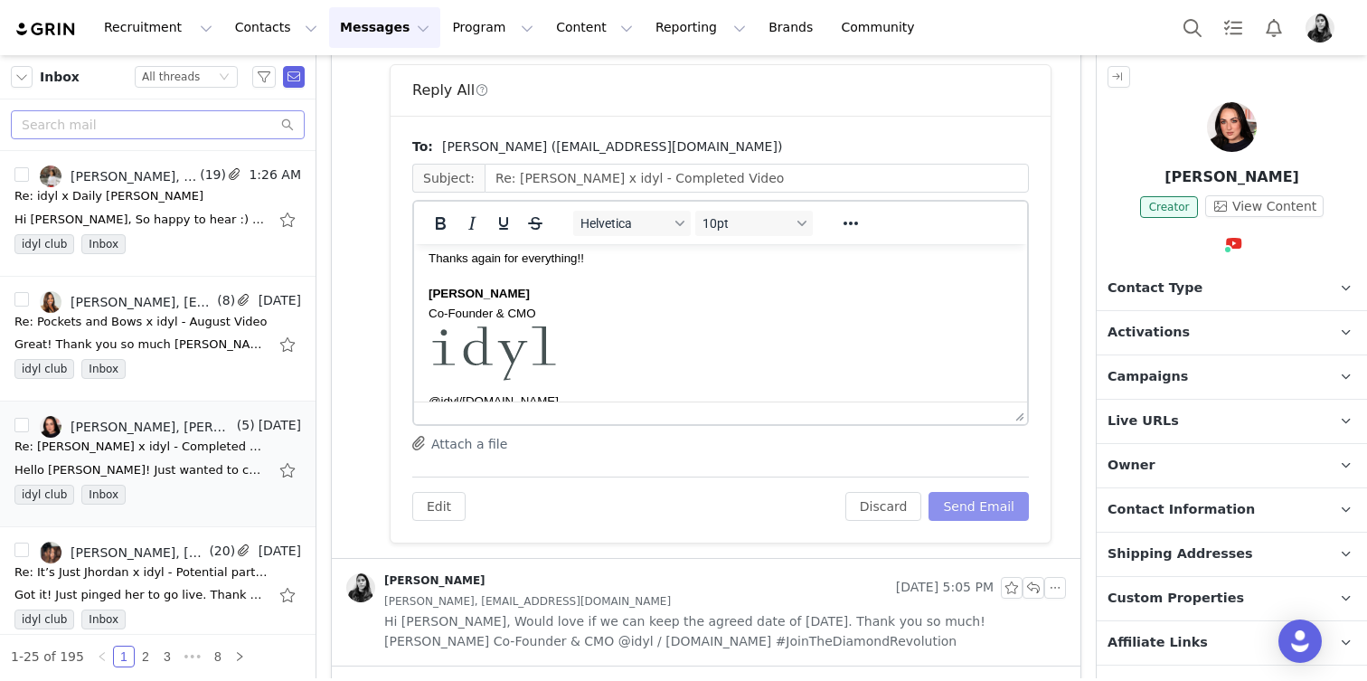
click at [949, 495] on button "Send Email" at bounding box center [979, 506] width 100 height 29
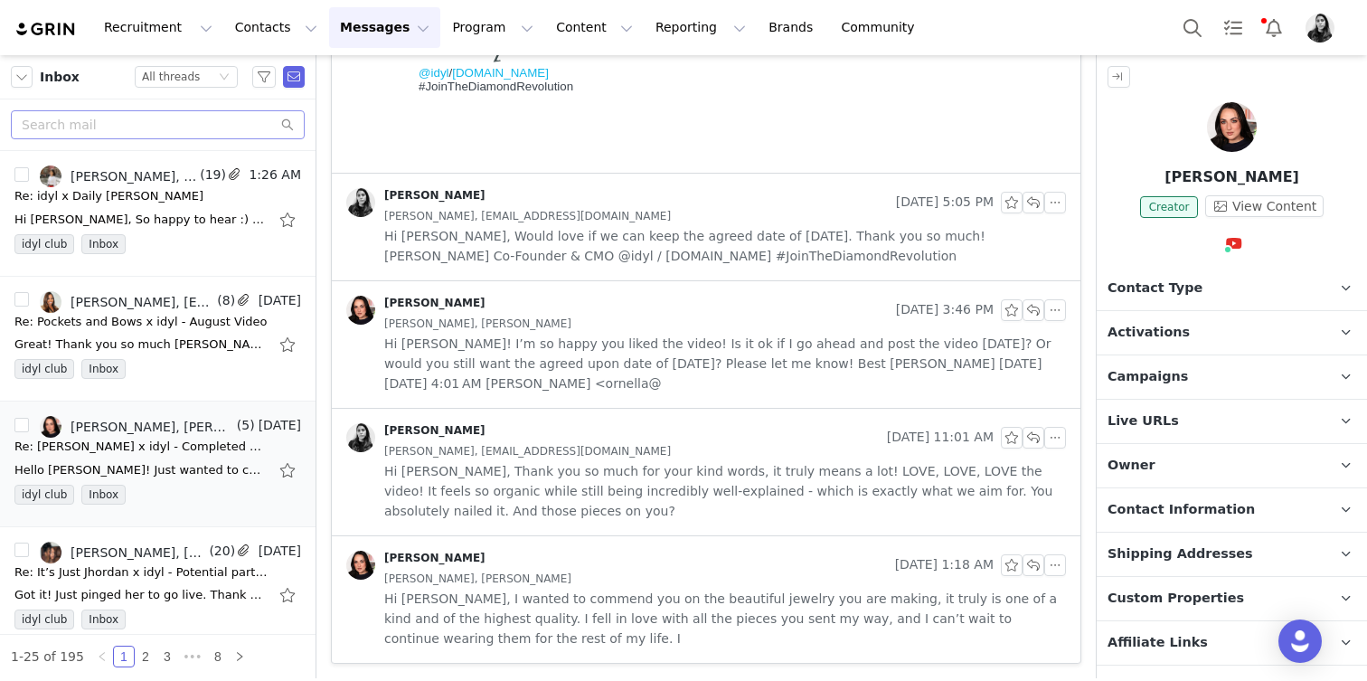
click at [187, 139] on div at bounding box center [158, 125] width 316 height 52
click at [173, 127] on input "text" at bounding box center [158, 124] width 294 height 29
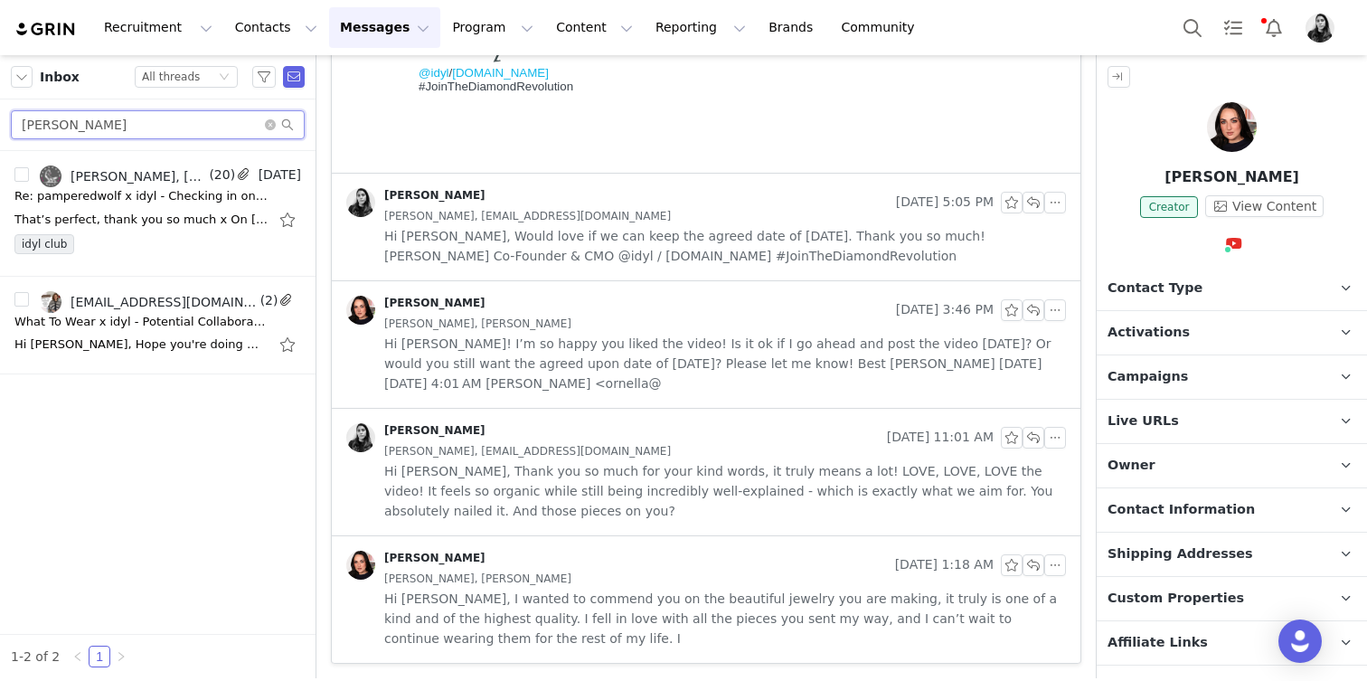
type input "GEMMA"
click at [158, 222] on div "That’s perfect, thank you so much x On Sun, 24 Aug 2025 at 11:54, Ornella Siso …" at bounding box center [140, 220] width 253 height 18
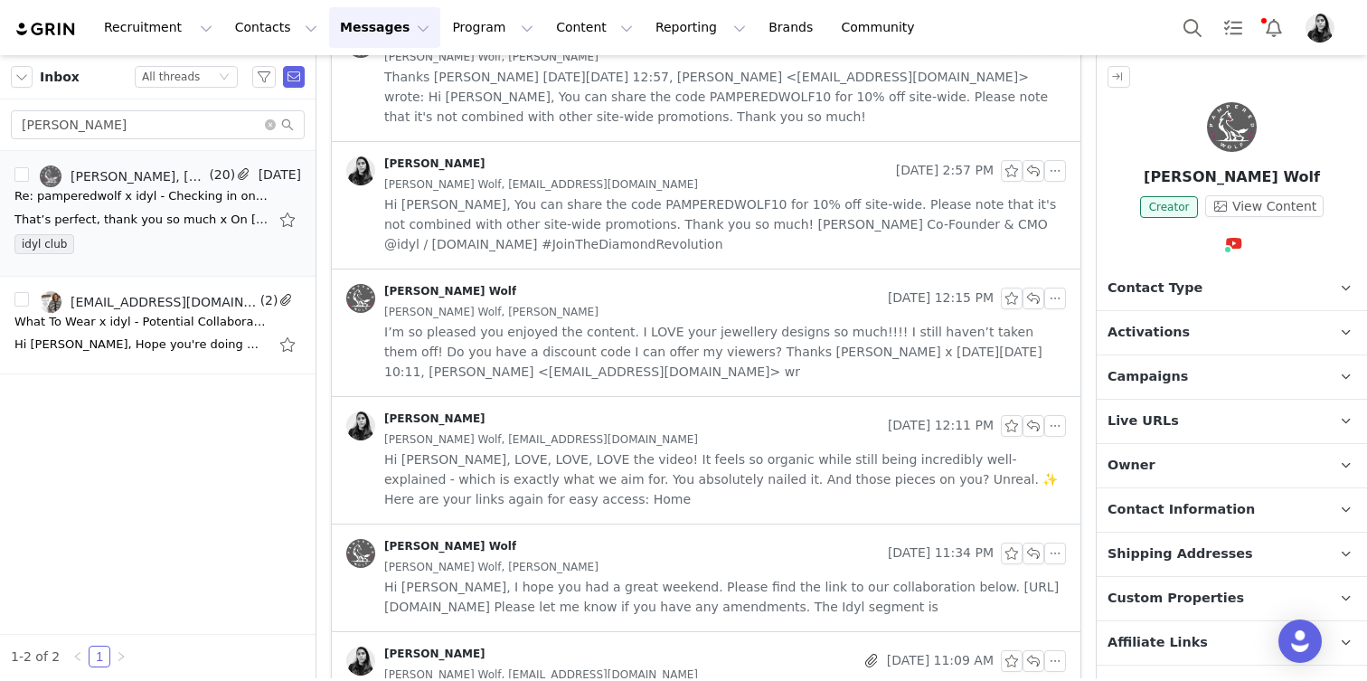
scroll to position [0, 0]
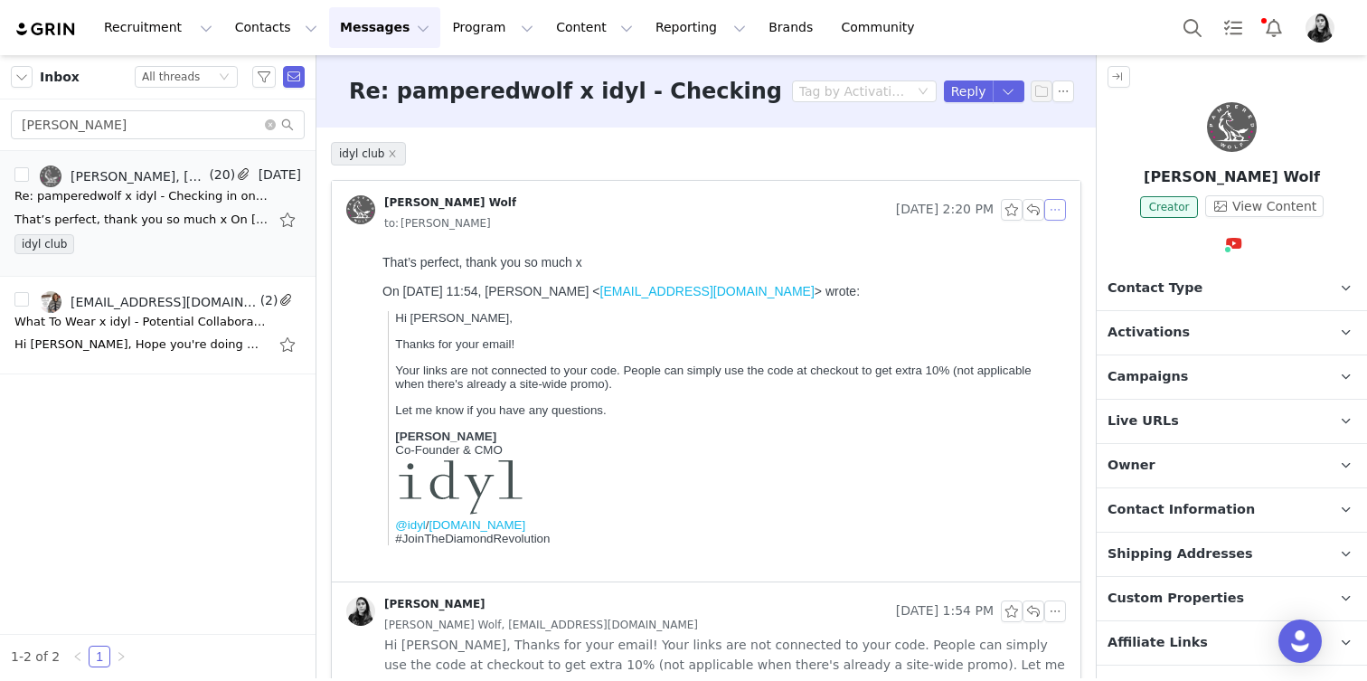
click at [1061, 207] on button "button" at bounding box center [1055, 210] width 22 height 22
click at [1061, 230] on li "Reply All" at bounding box center [1082, 242] width 77 height 29
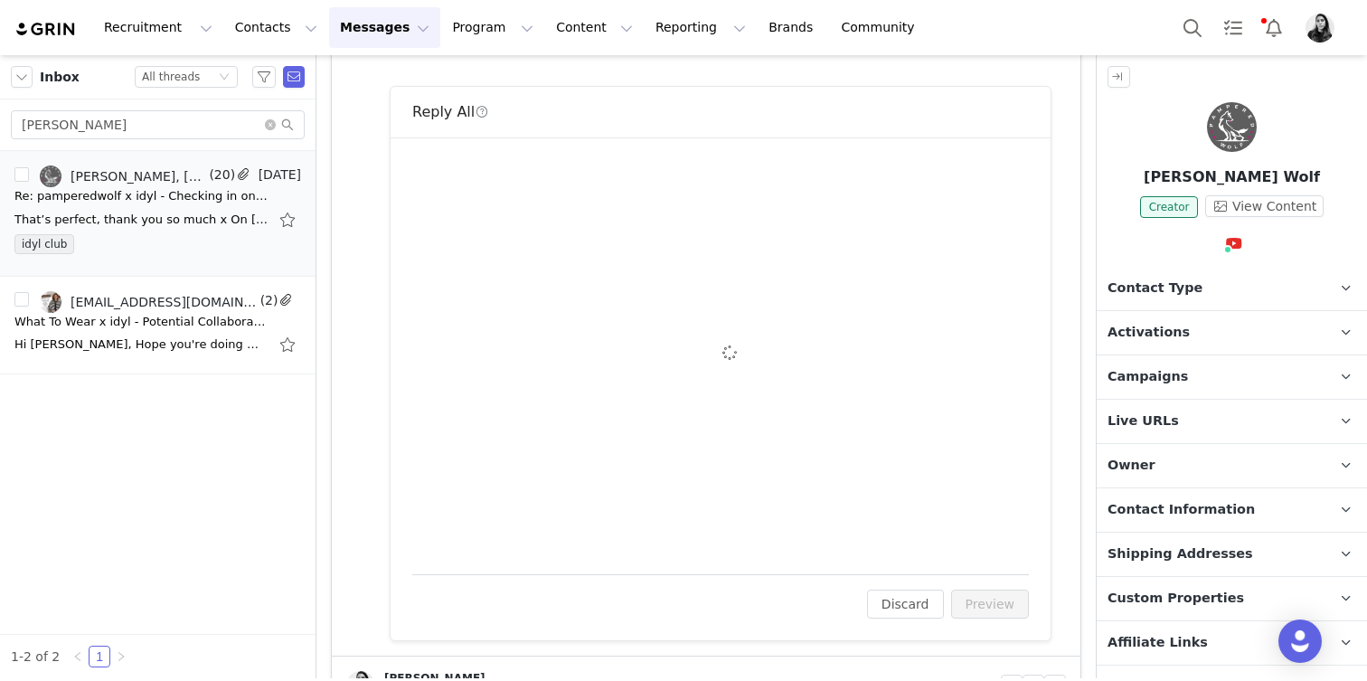
scroll to position [544, 0]
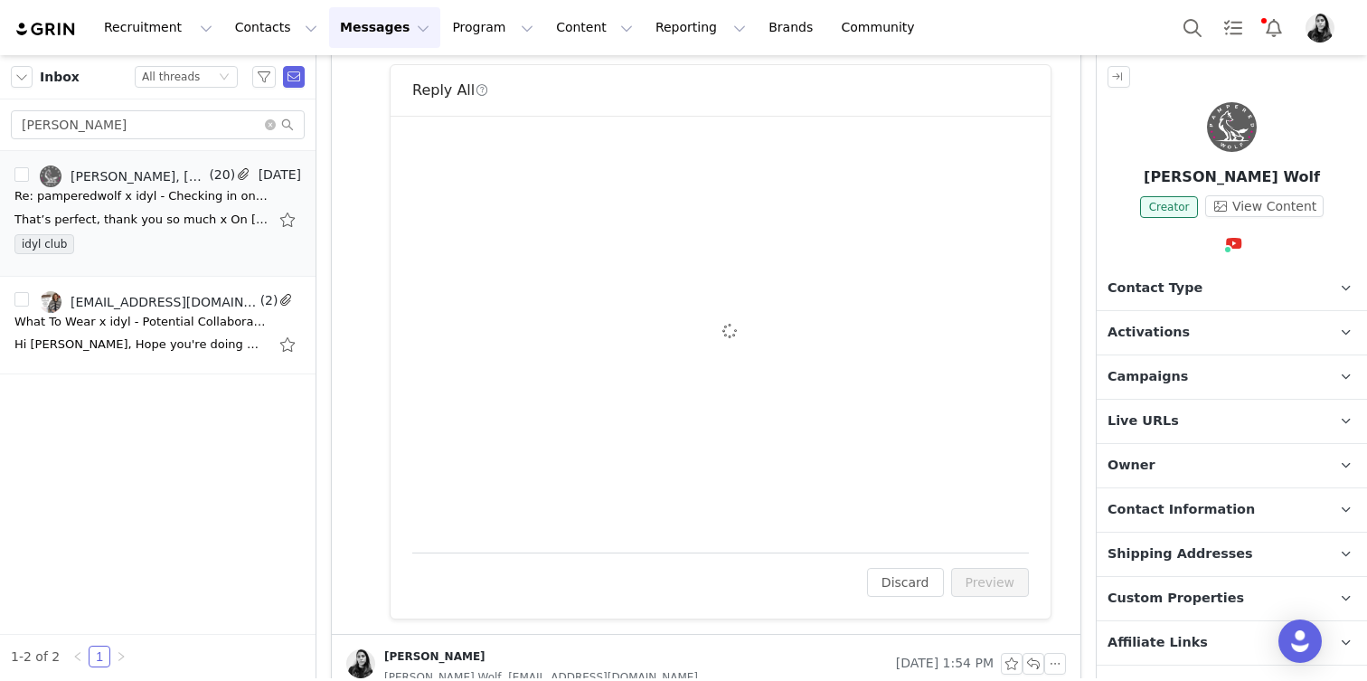
click at [448, 220] on div "To: pamperedwolfbusiness@gmail.com Cc Cc: Attach a file Sending Options Send no…" at bounding box center [720, 333] width 617 height 393
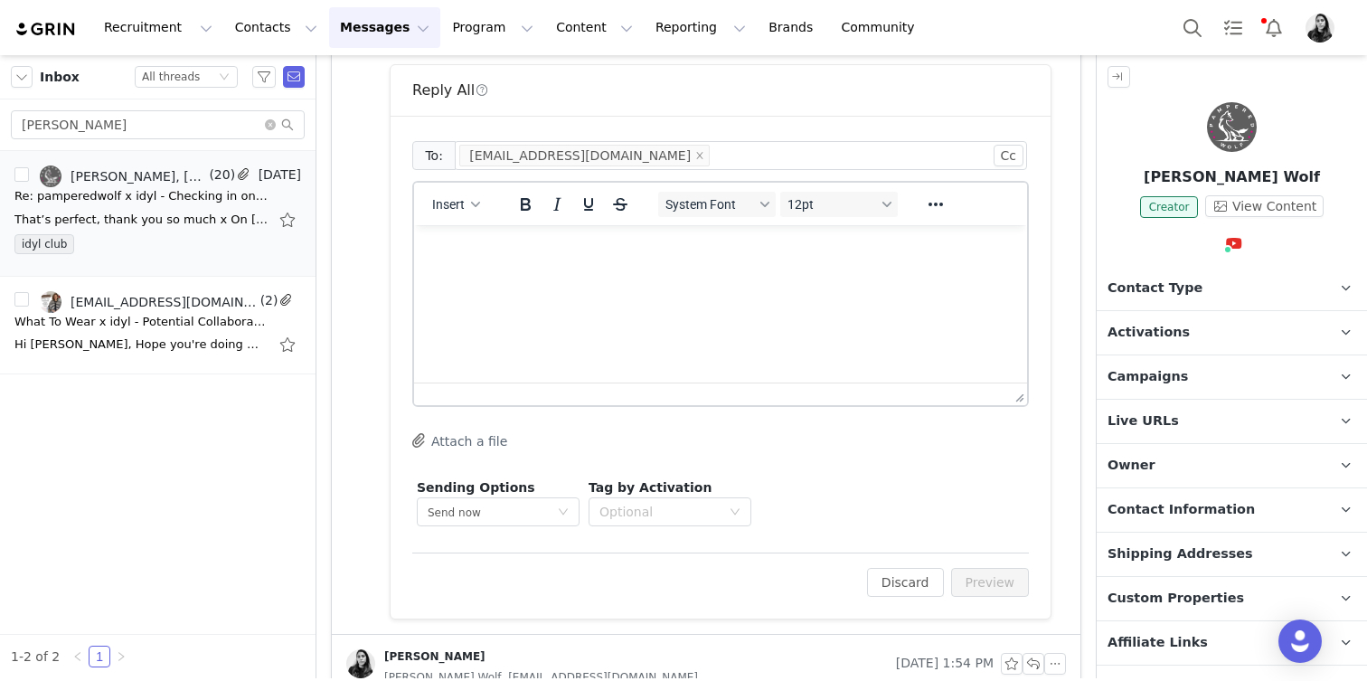
scroll to position [0, 0]
click at [453, 212] on button "Insert" at bounding box center [456, 204] width 62 height 25
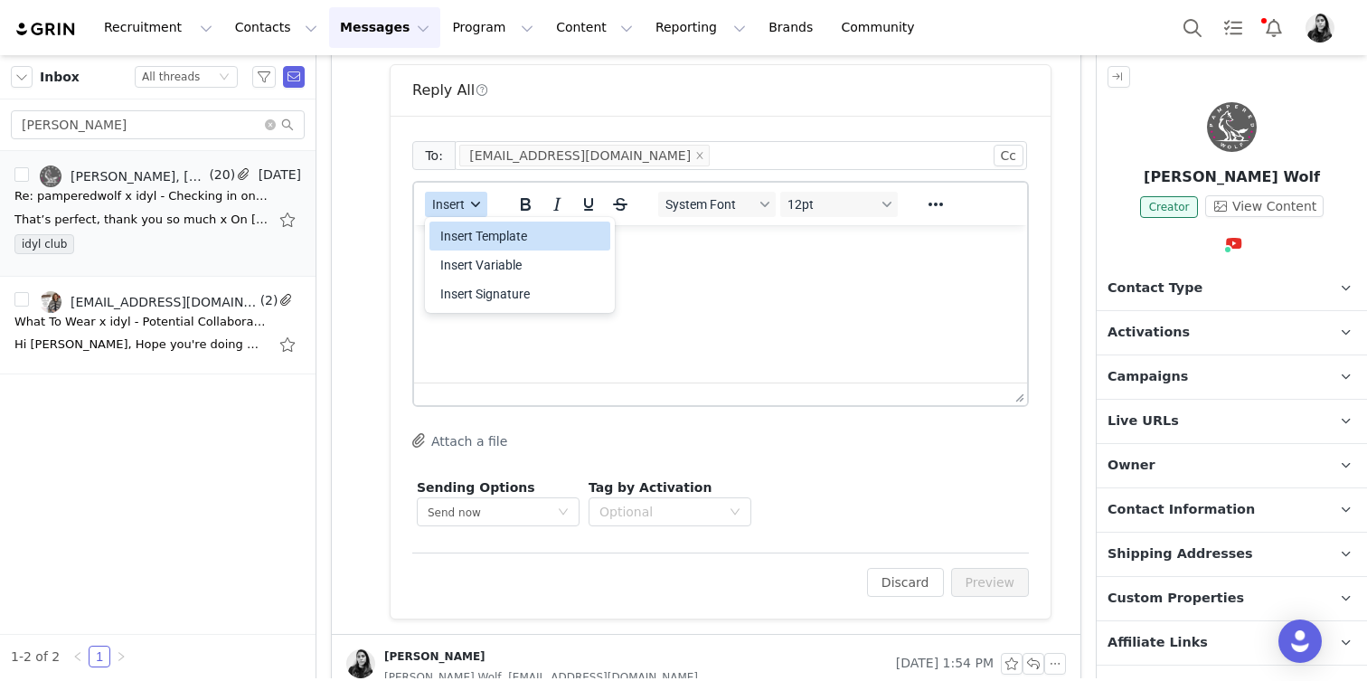
click at [453, 226] on div "Insert Template" at bounding box center [521, 236] width 163 height 22
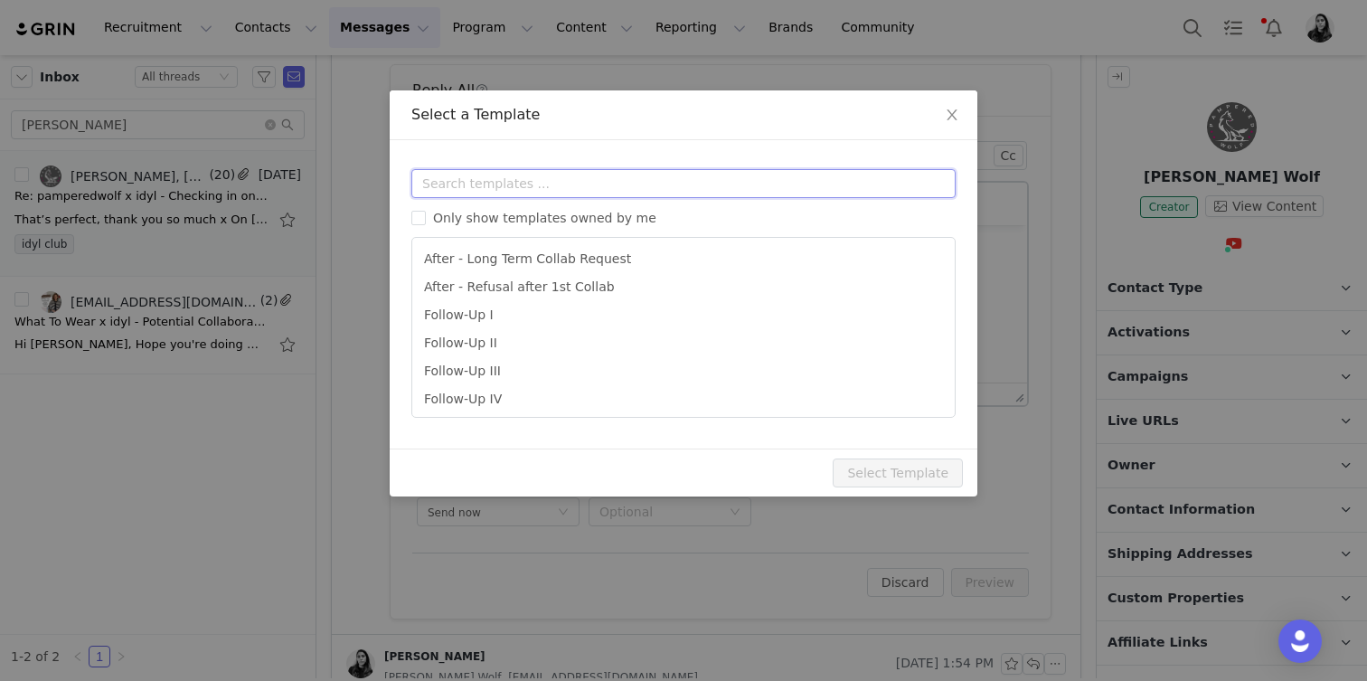
click at [453, 191] on input "text" at bounding box center [683, 183] width 544 height 29
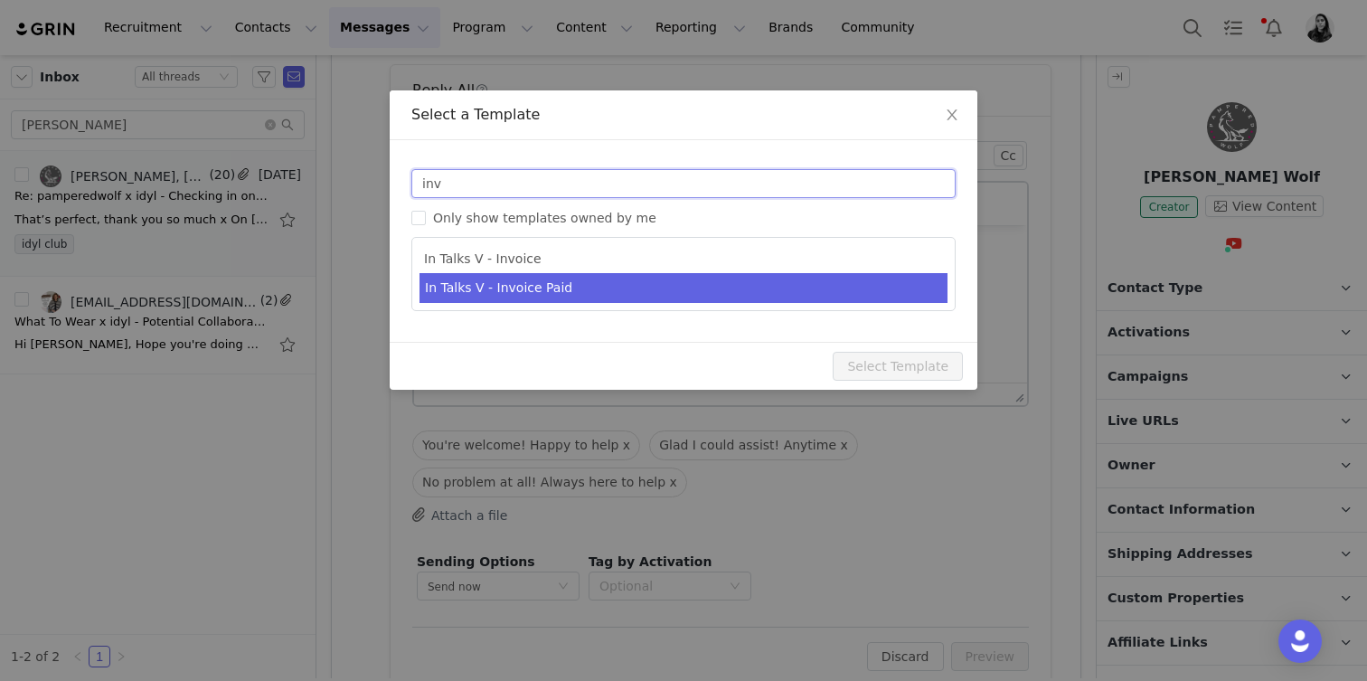
type input "inv"
click at [501, 280] on li "In Talks V - Invoice Paid" at bounding box center [684, 288] width 528 height 30
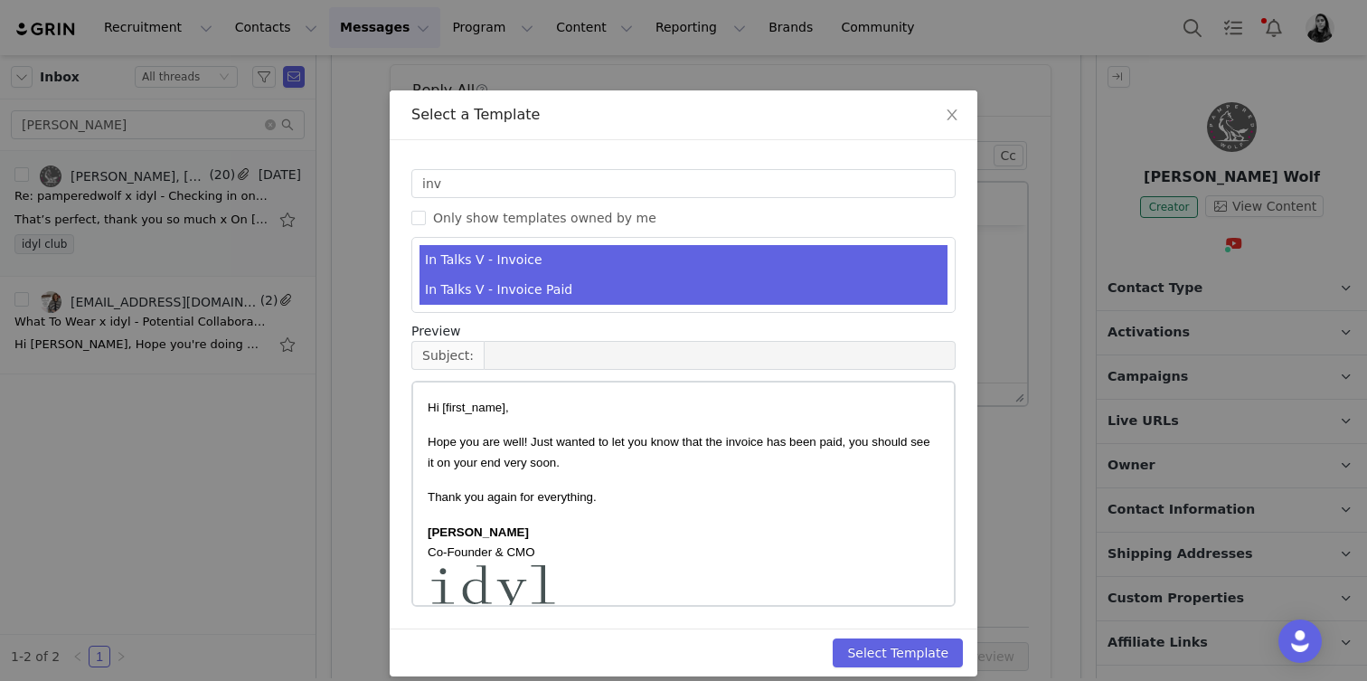
click at [496, 258] on li "In Talks V - Invoice" at bounding box center [684, 260] width 528 height 30
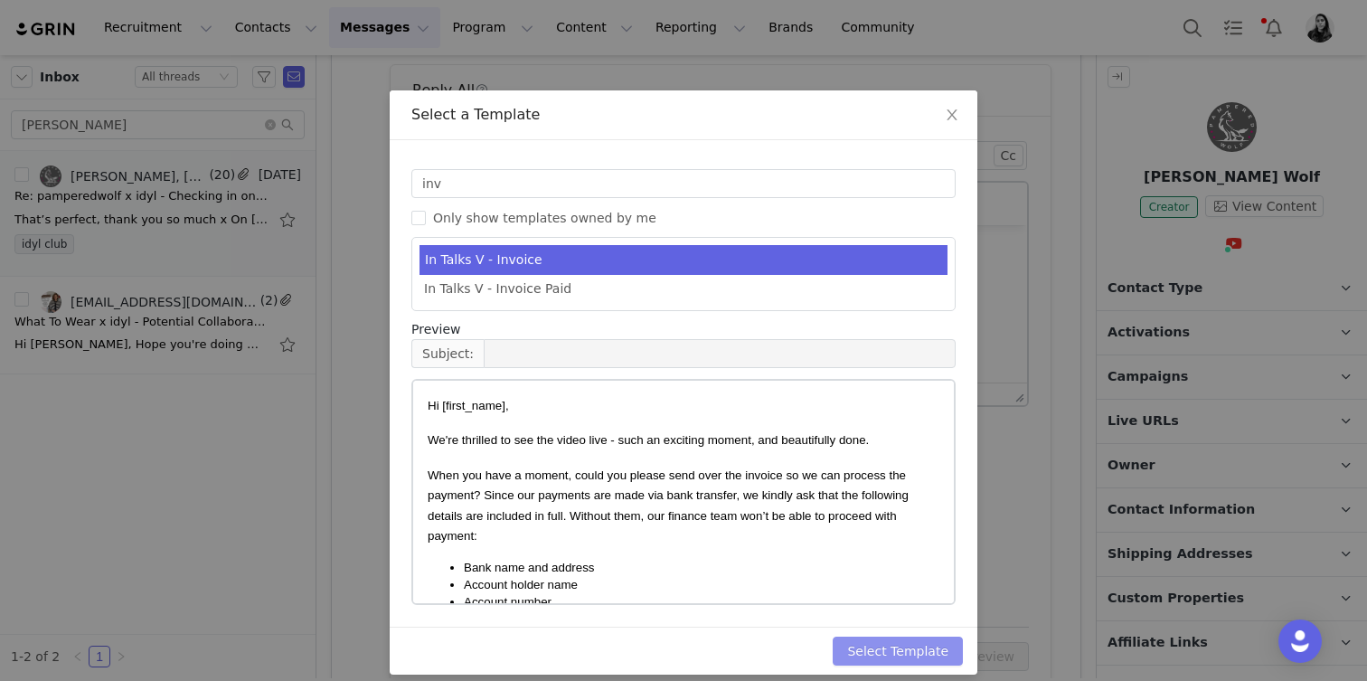
click at [941, 661] on button "Select Template" at bounding box center [898, 651] width 130 height 29
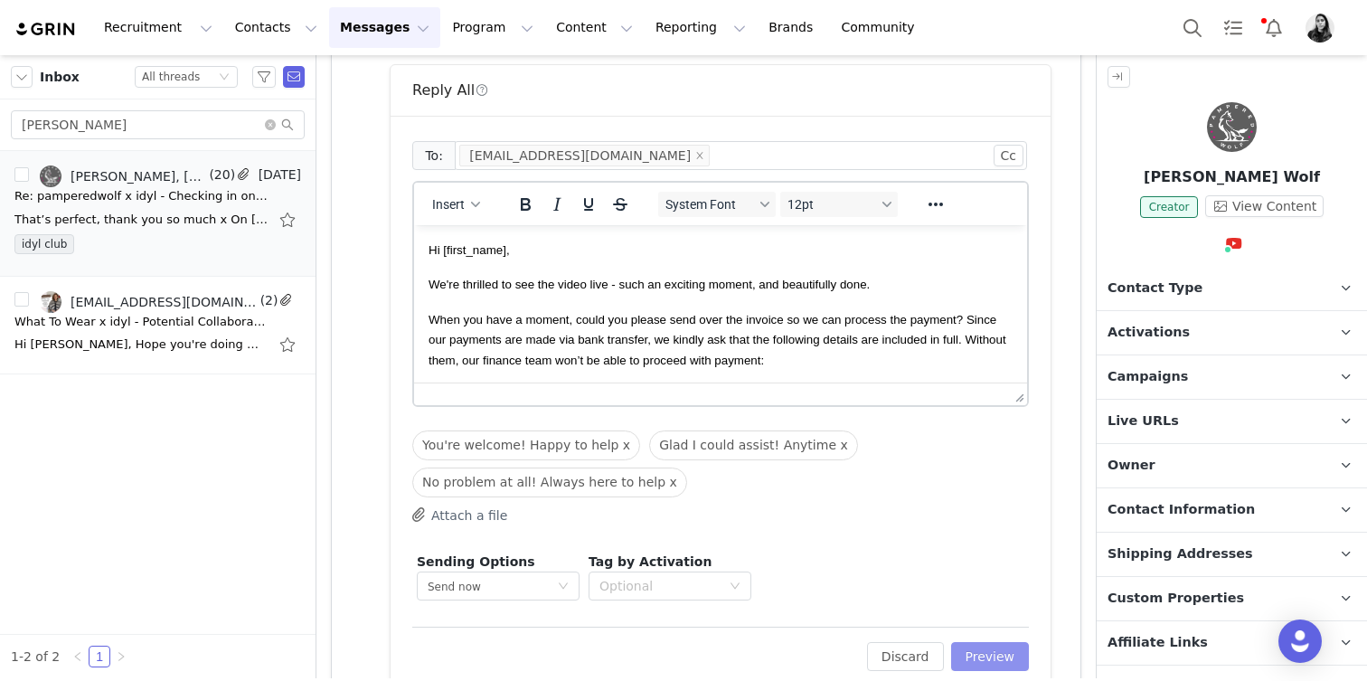
click at [979, 656] on button "Preview" at bounding box center [990, 656] width 79 height 29
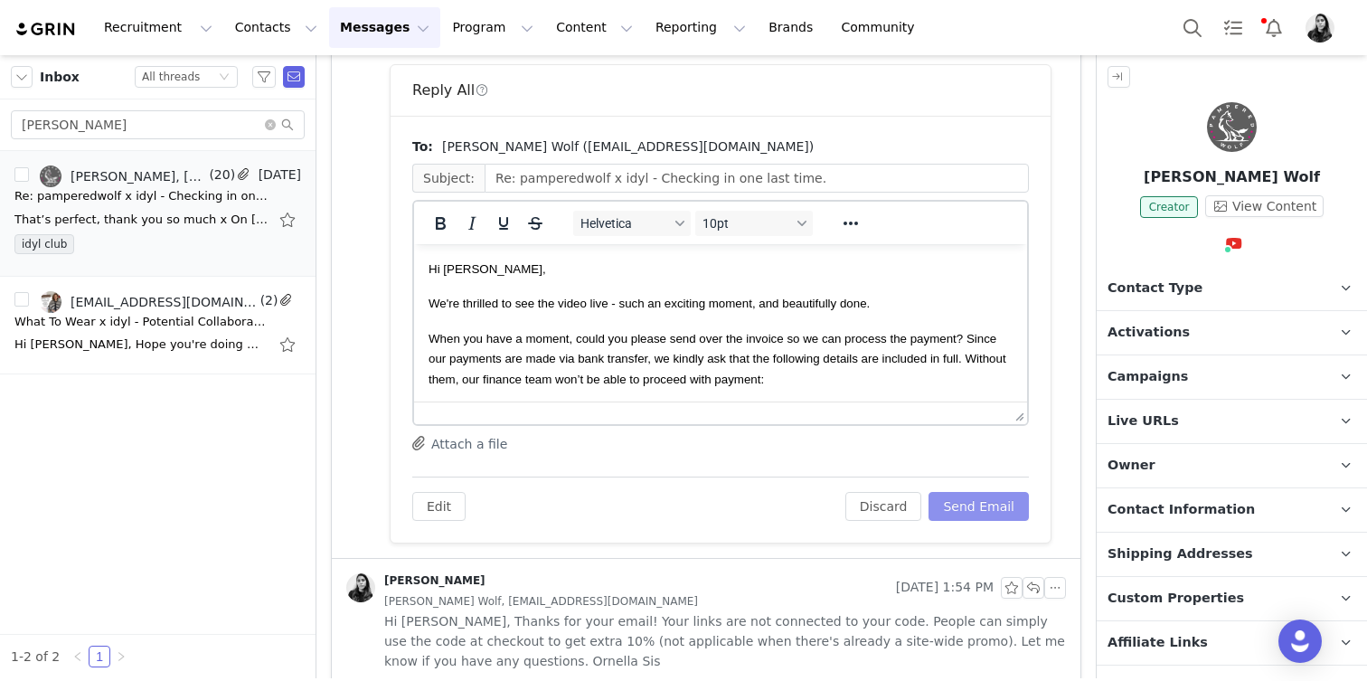
click at [980, 516] on button "Send Email" at bounding box center [979, 506] width 100 height 29
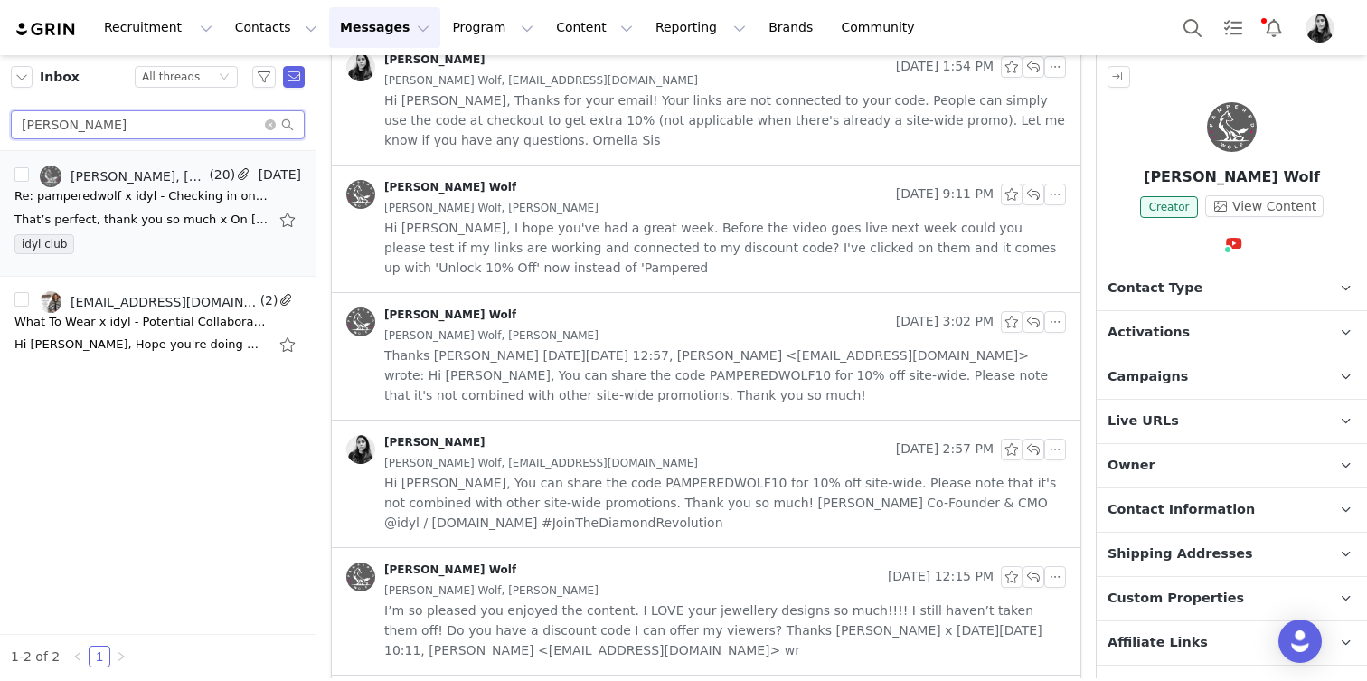
click at [172, 123] on input "GEMMA" at bounding box center [158, 124] width 294 height 29
click at [172, 123] on input "C" at bounding box center [158, 124] width 294 height 29
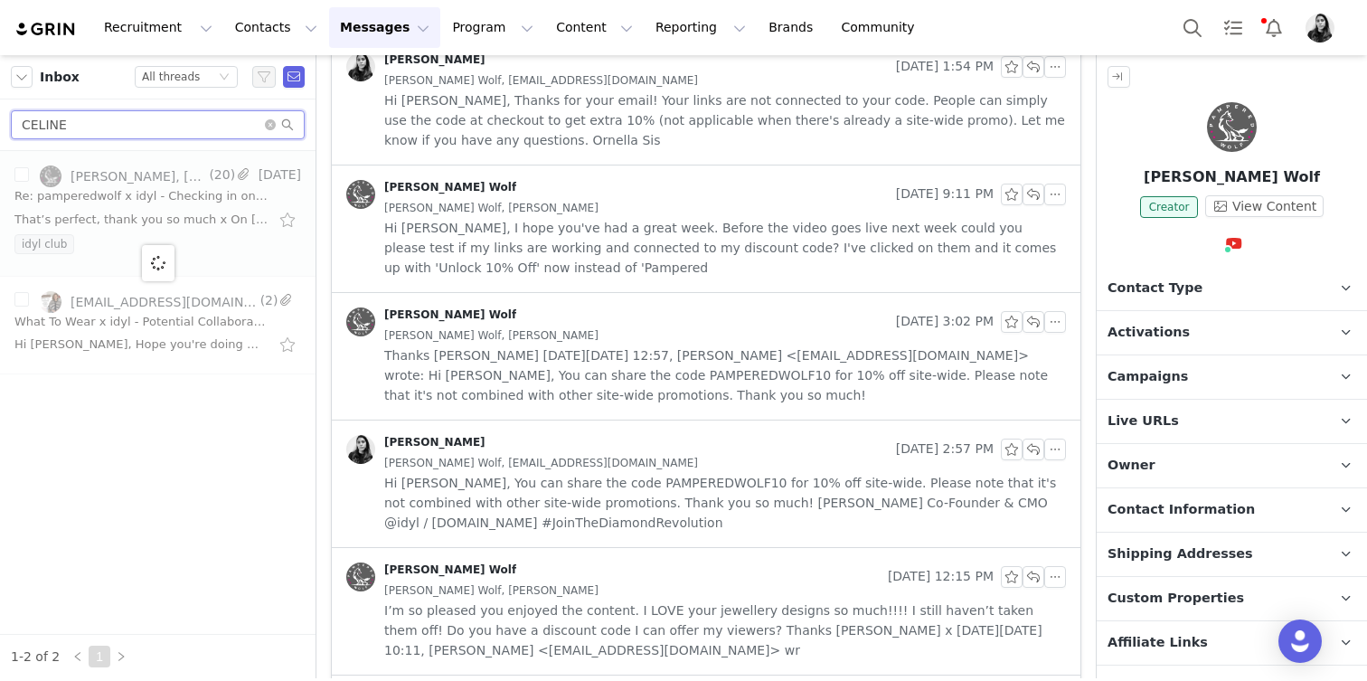
type input "CELINE"
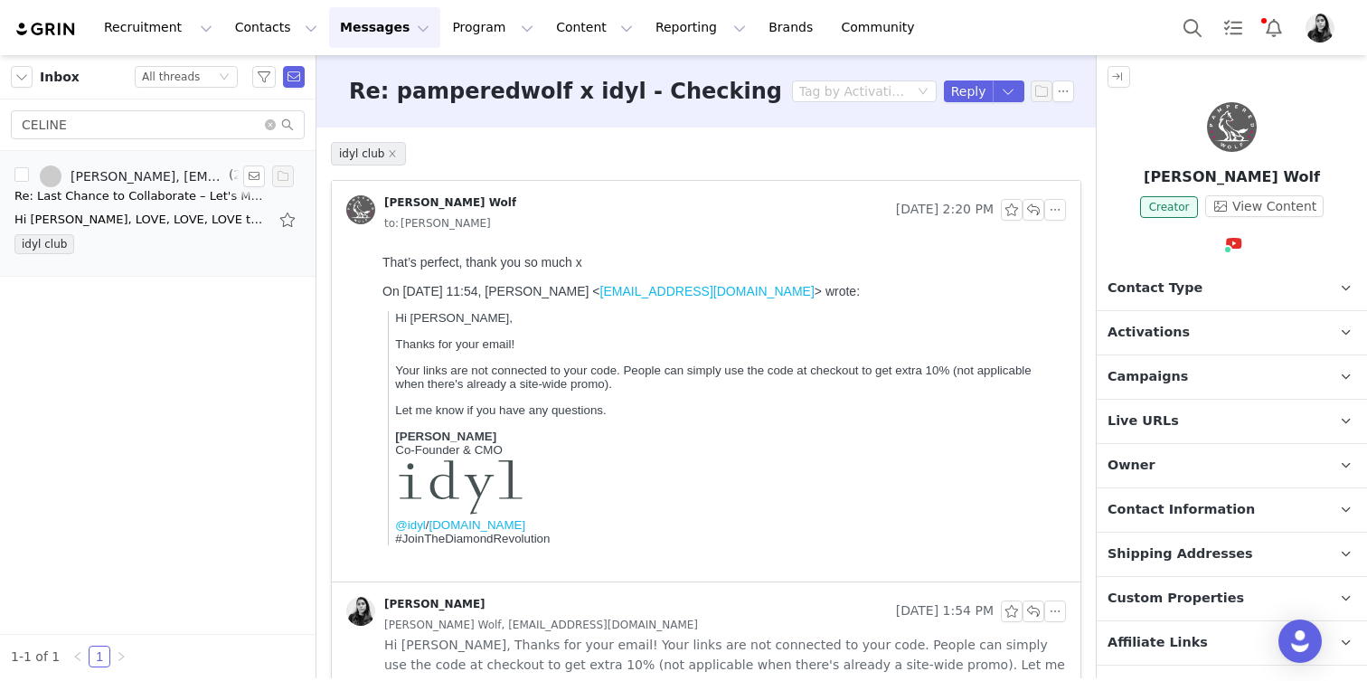
click at [148, 250] on div "idyl club" at bounding box center [157, 247] width 287 height 27
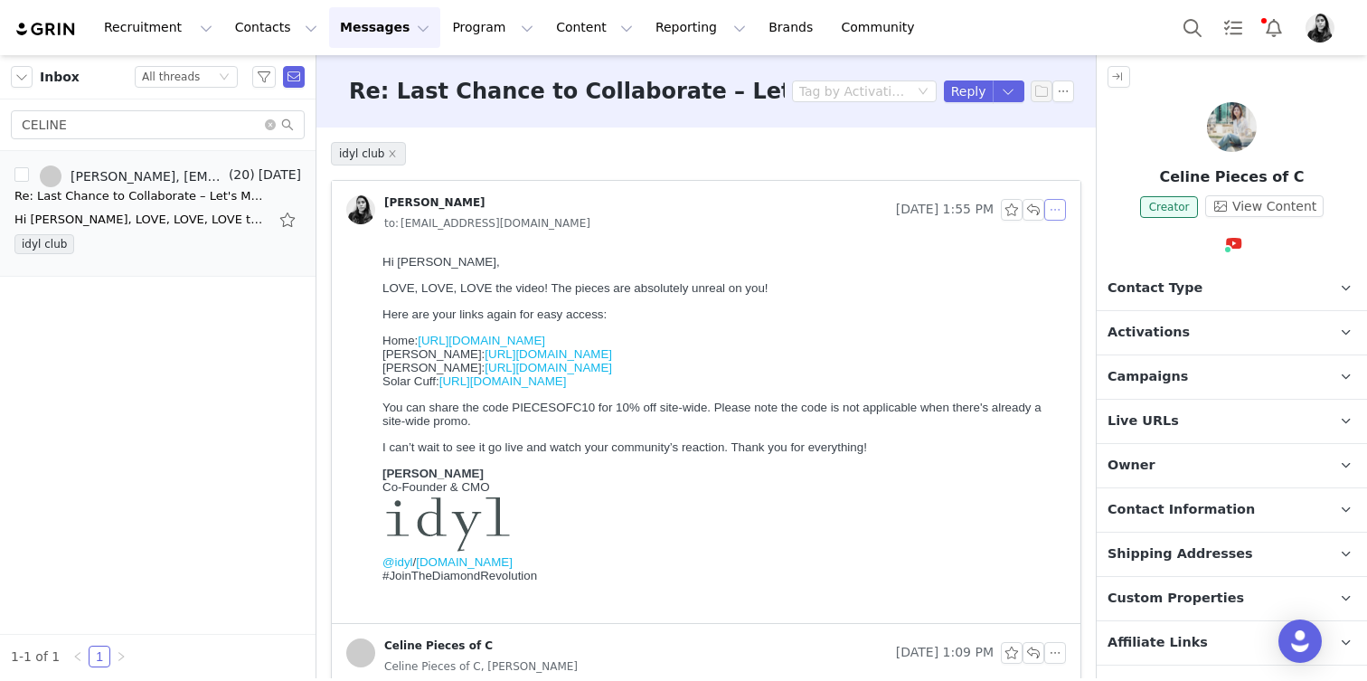
click at [1063, 215] on button "button" at bounding box center [1055, 210] width 22 height 22
click at [1056, 240] on li "Reply All" at bounding box center [1082, 242] width 77 height 29
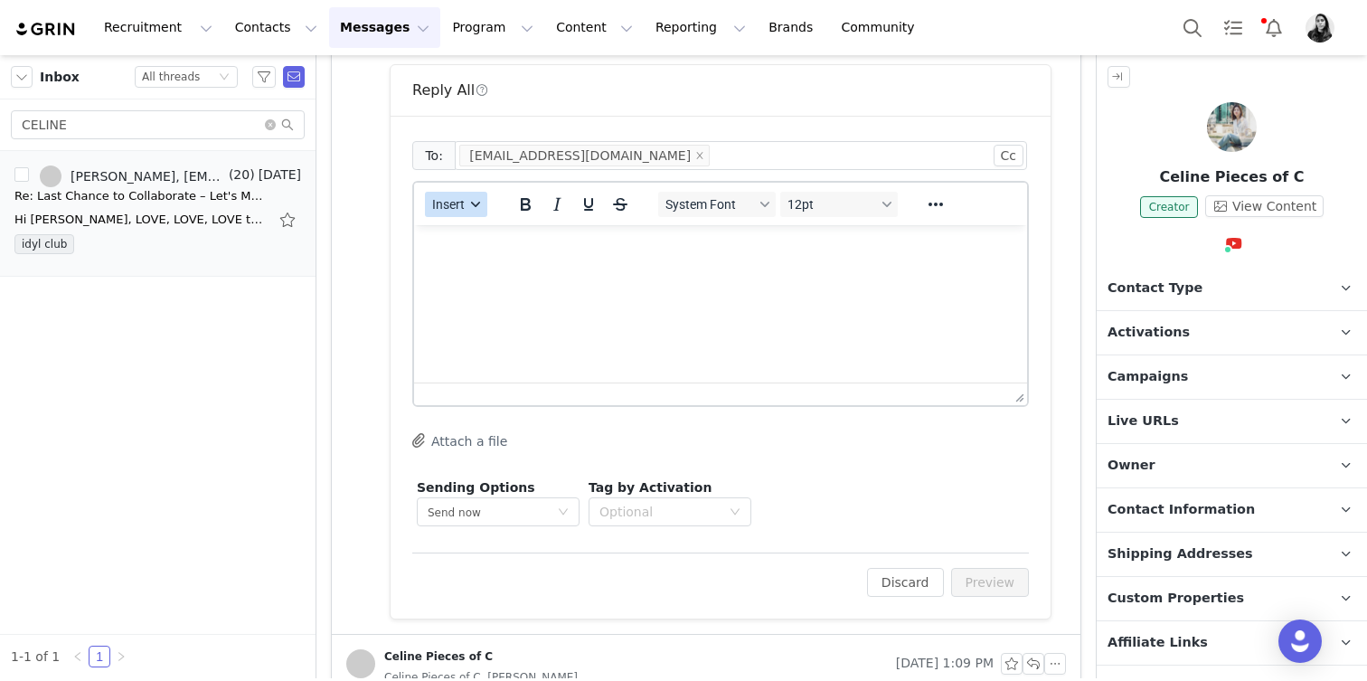
click at [457, 206] on span "Insert" at bounding box center [448, 204] width 33 height 14
click at [457, 231] on div "Insert Template" at bounding box center [521, 236] width 163 height 22
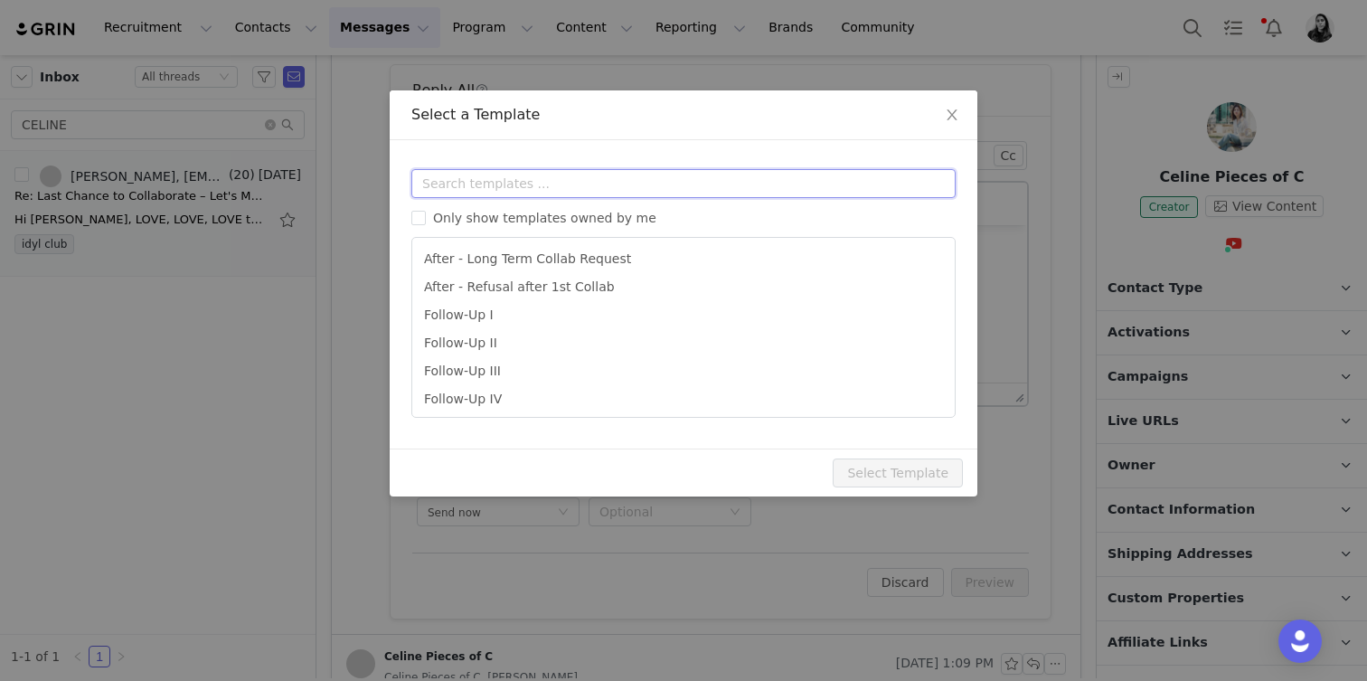
click at [457, 176] on input "text" at bounding box center [683, 183] width 544 height 29
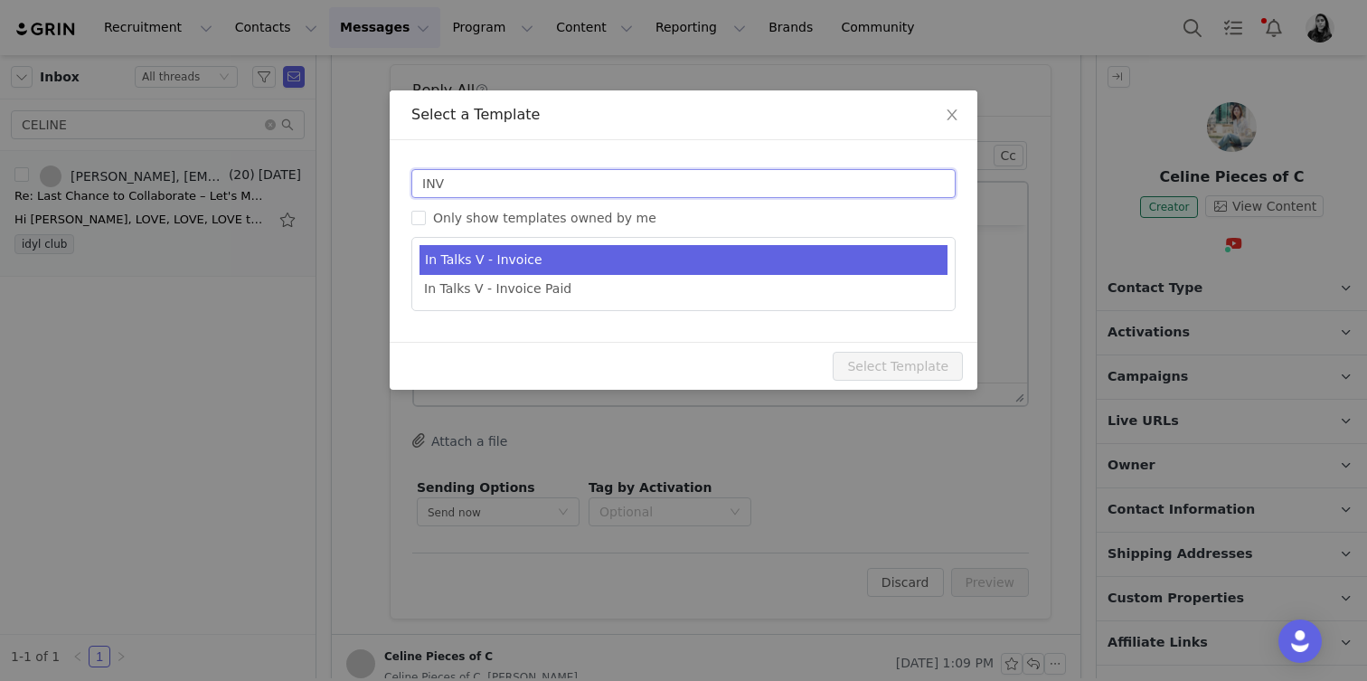
type input "INV"
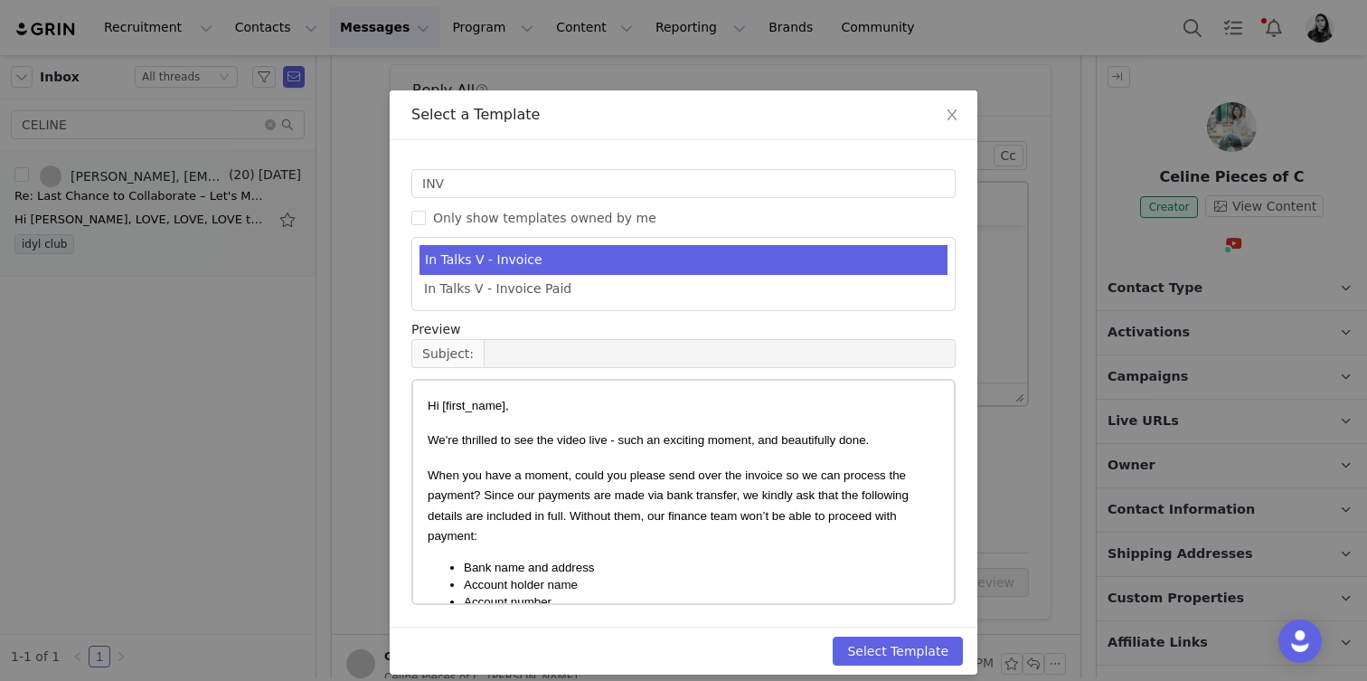
click at [457, 246] on li "In Talks V - Invoice" at bounding box center [684, 260] width 528 height 30
click at [961, 639] on button "Select Template" at bounding box center [898, 651] width 130 height 29
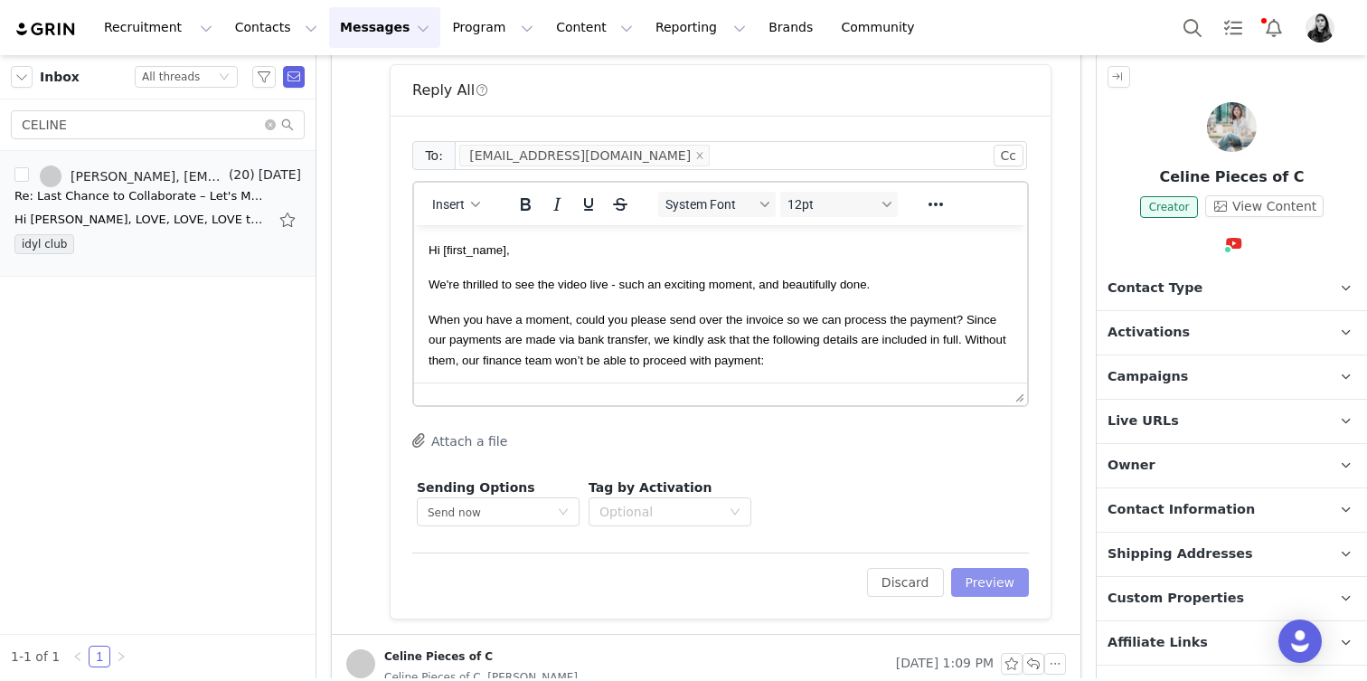
click at [1016, 580] on button "Preview" at bounding box center [990, 582] width 79 height 29
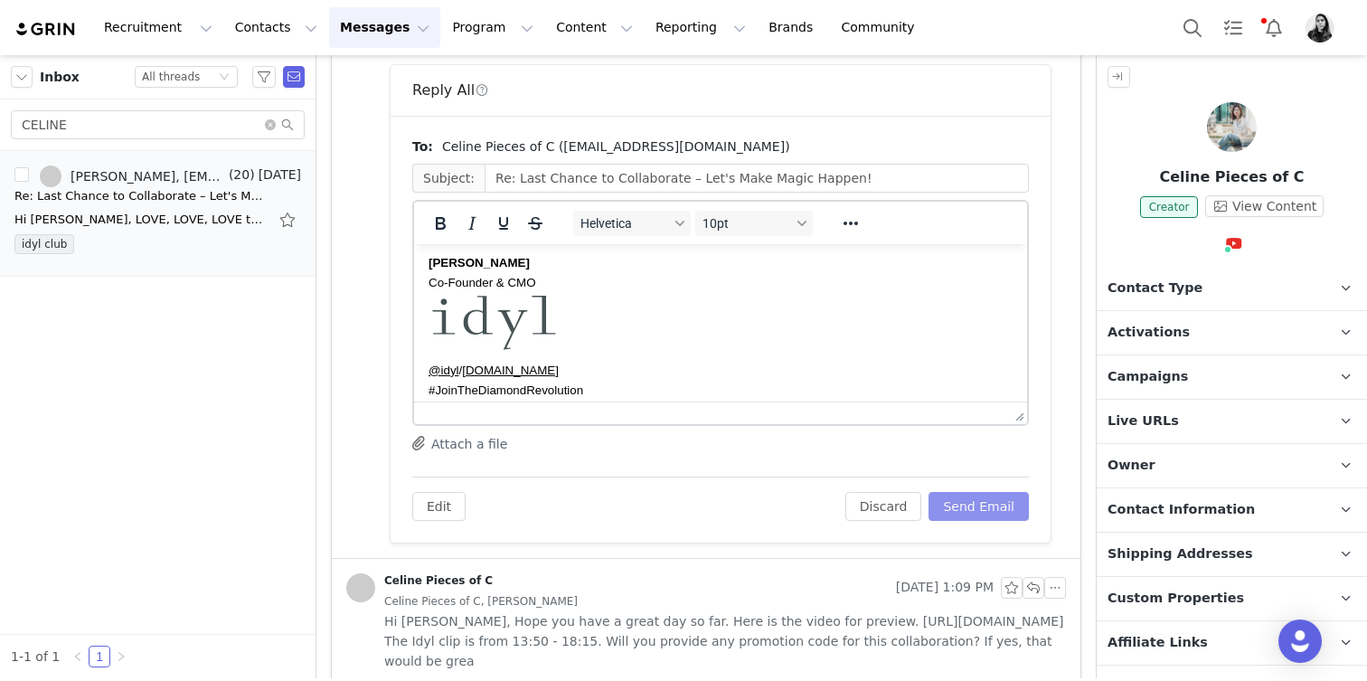
scroll to position [514, 0]
click at [976, 516] on button "Send Email" at bounding box center [979, 506] width 100 height 29
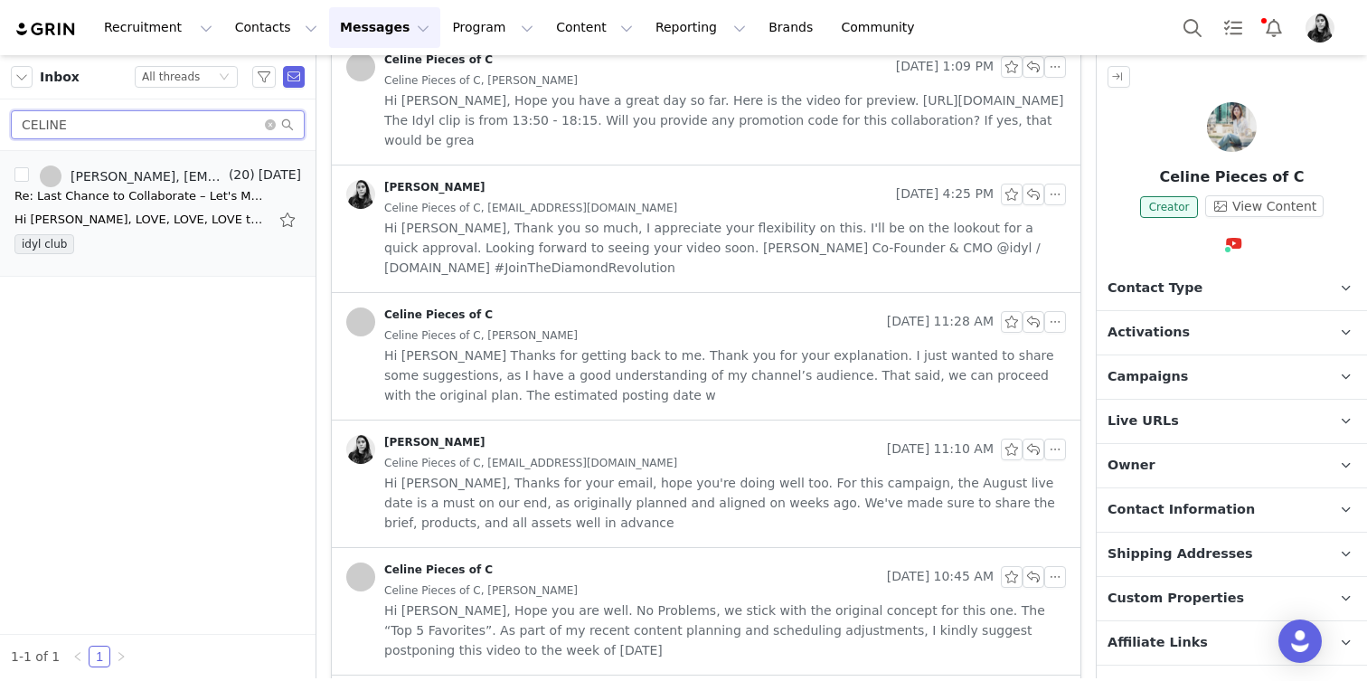
click at [145, 123] on input "CELINE" at bounding box center [158, 124] width 294 height 29
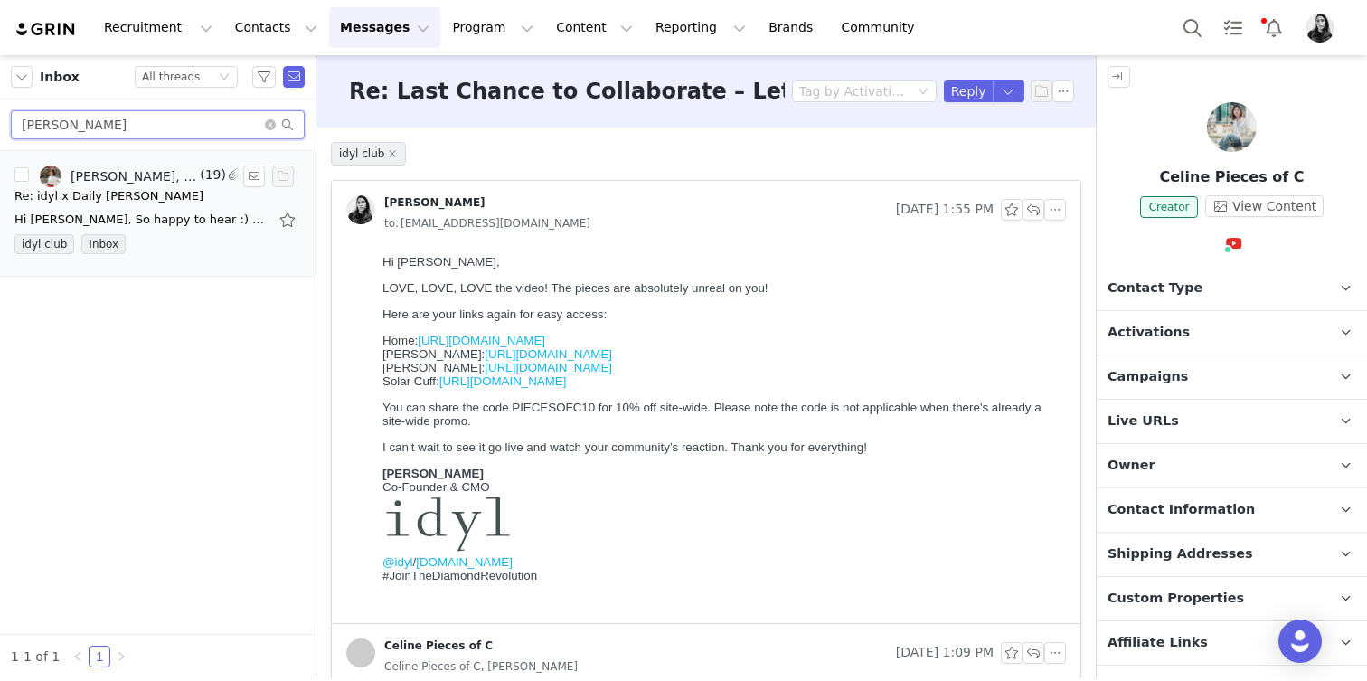
type input "HELEN"
click at [135, 194] on div "Re: idyl x Daily [PERSON_NAME]" at bounding box center [157, 196] width 287 height 18
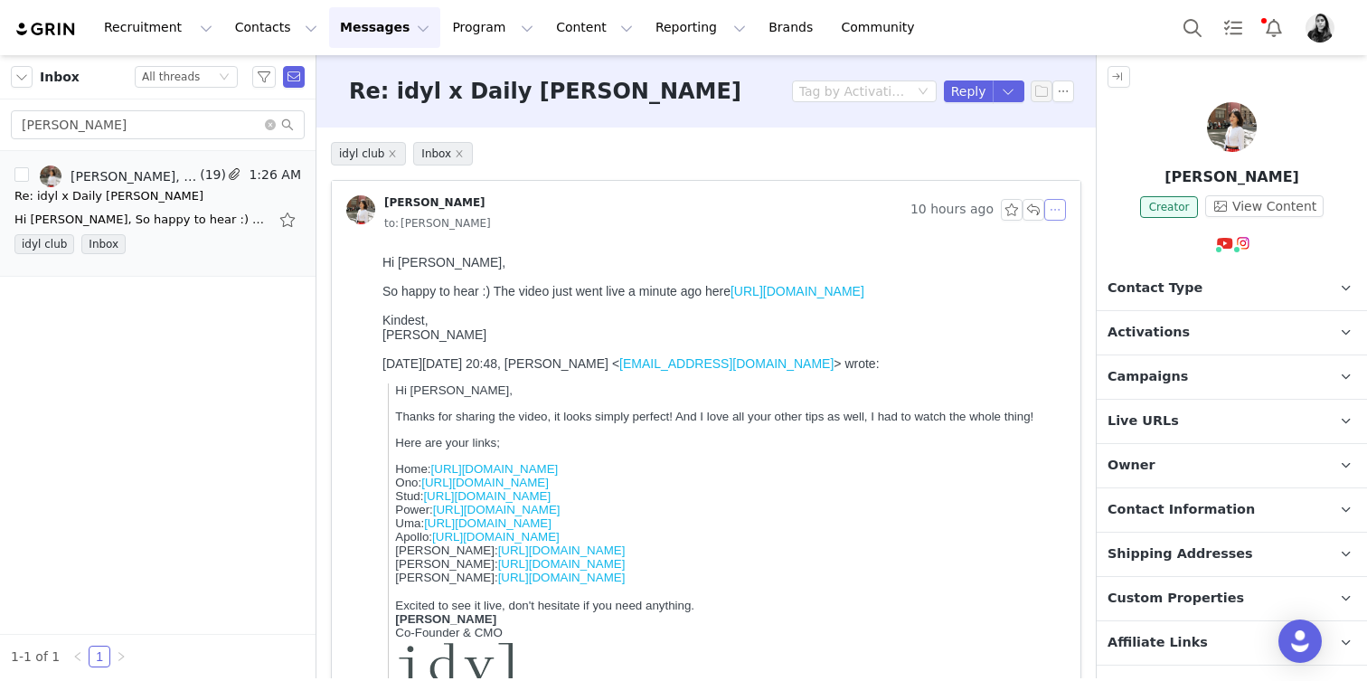
click at [1057, 211] on button "button" at bounding box center [1055, 210] width 22 height 22
click at [1057, 235] on li "Reply All" at bounding box center [1082, 242] width 77 height 29
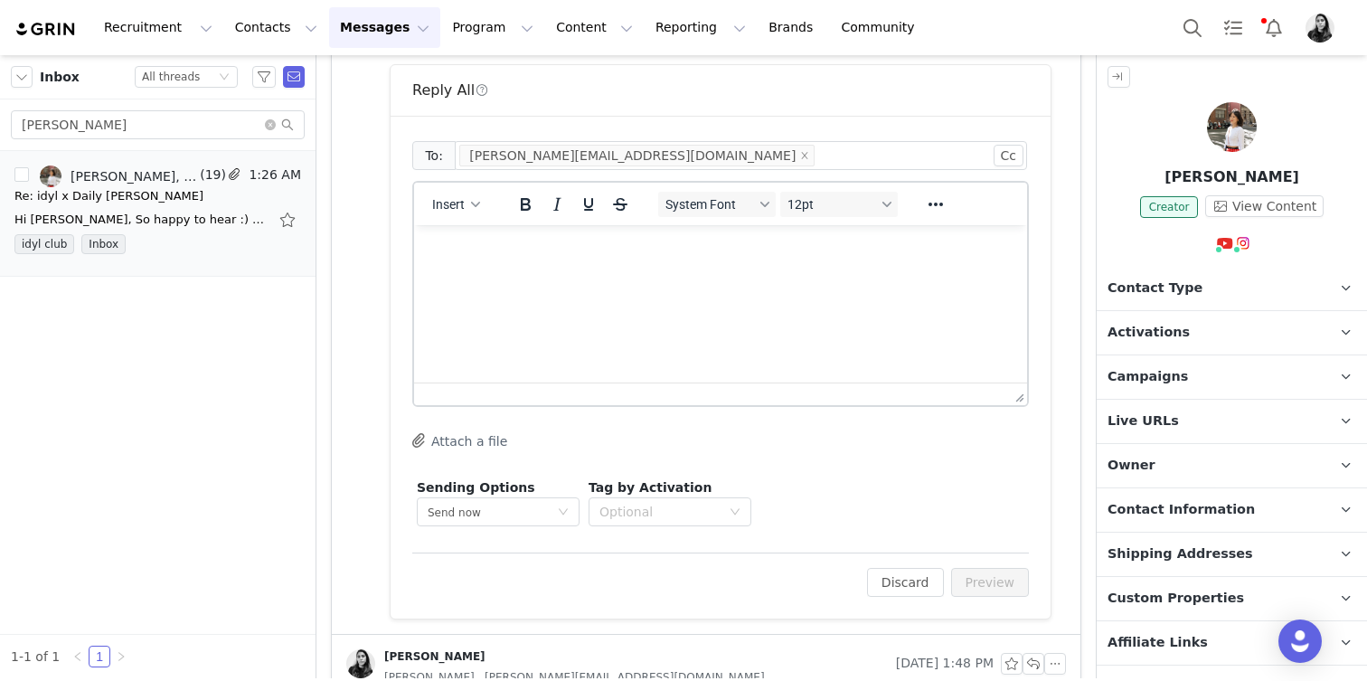
click at [452, 245] on p "Rich Text Area. Press ALT-0 for help." at bounding box center [721, 250] width 584 height 20
click at [452, 216] on button "Insert" at bounding box center [456, 204] width 62 height 25
click at [452, 225] on div "Insert Template" at bounding box center [521, 236] width 163 height 22
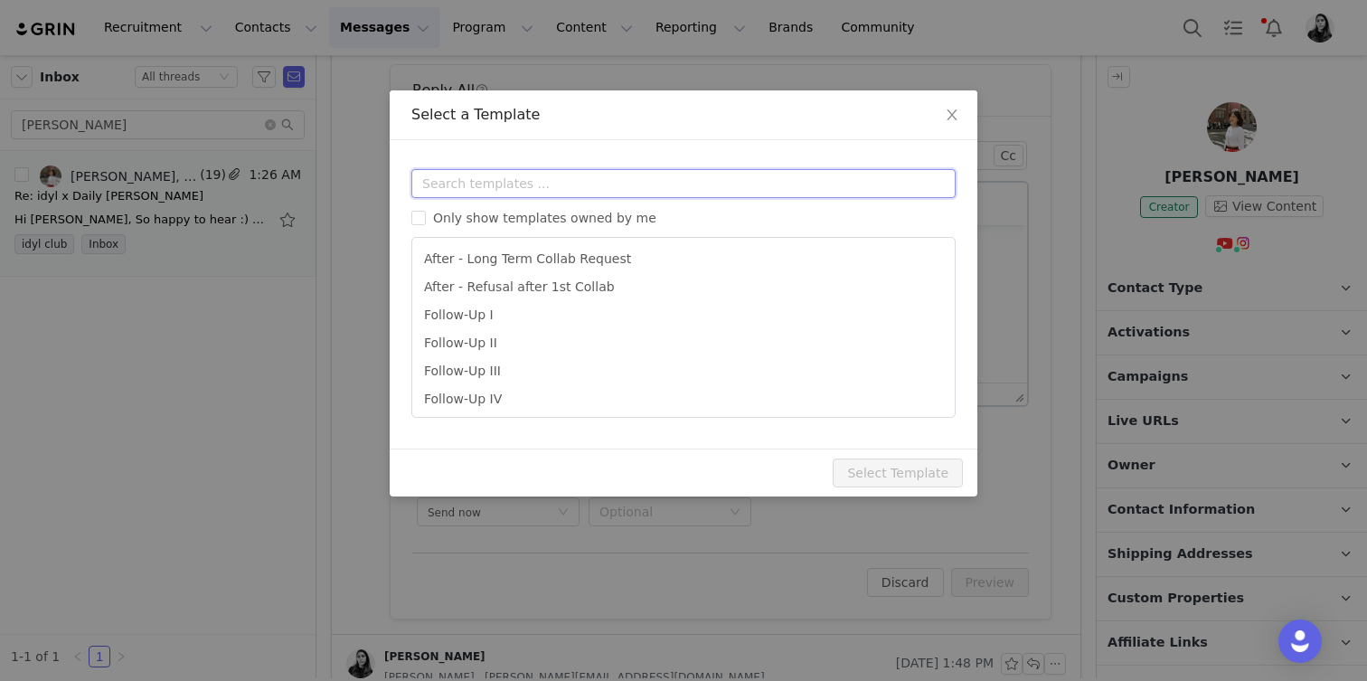
click at [452, 181] on input "text" at bounding box center [683, 183] width 544 height 29
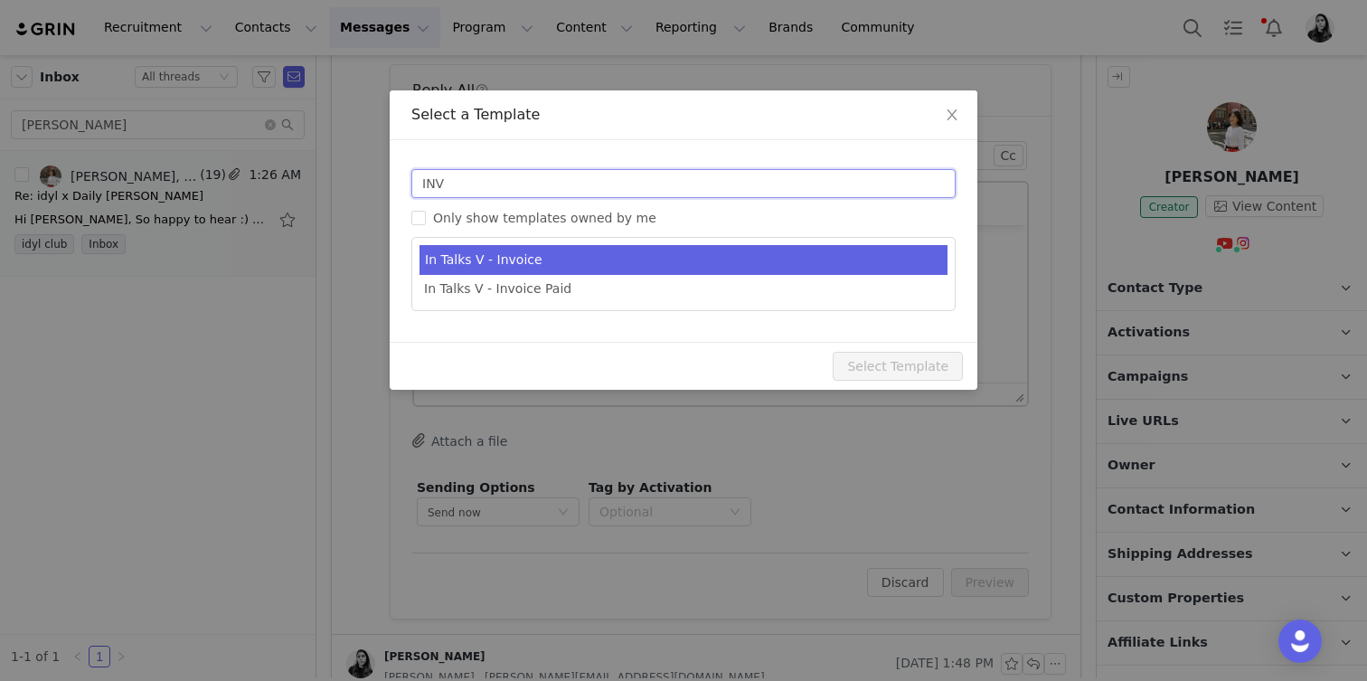
type input "INV"
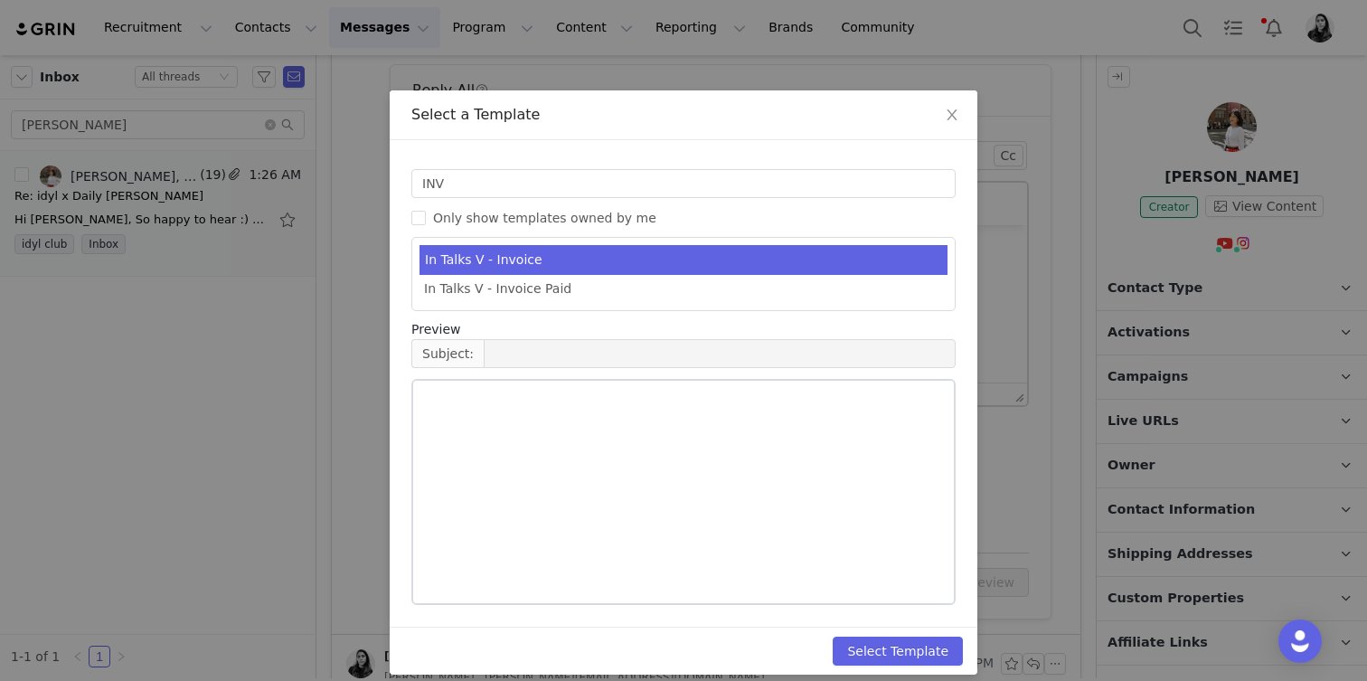
click at [470, 268] on li "In Talks V - Invoice" at bounding box center [684, 260] width 528 height 30
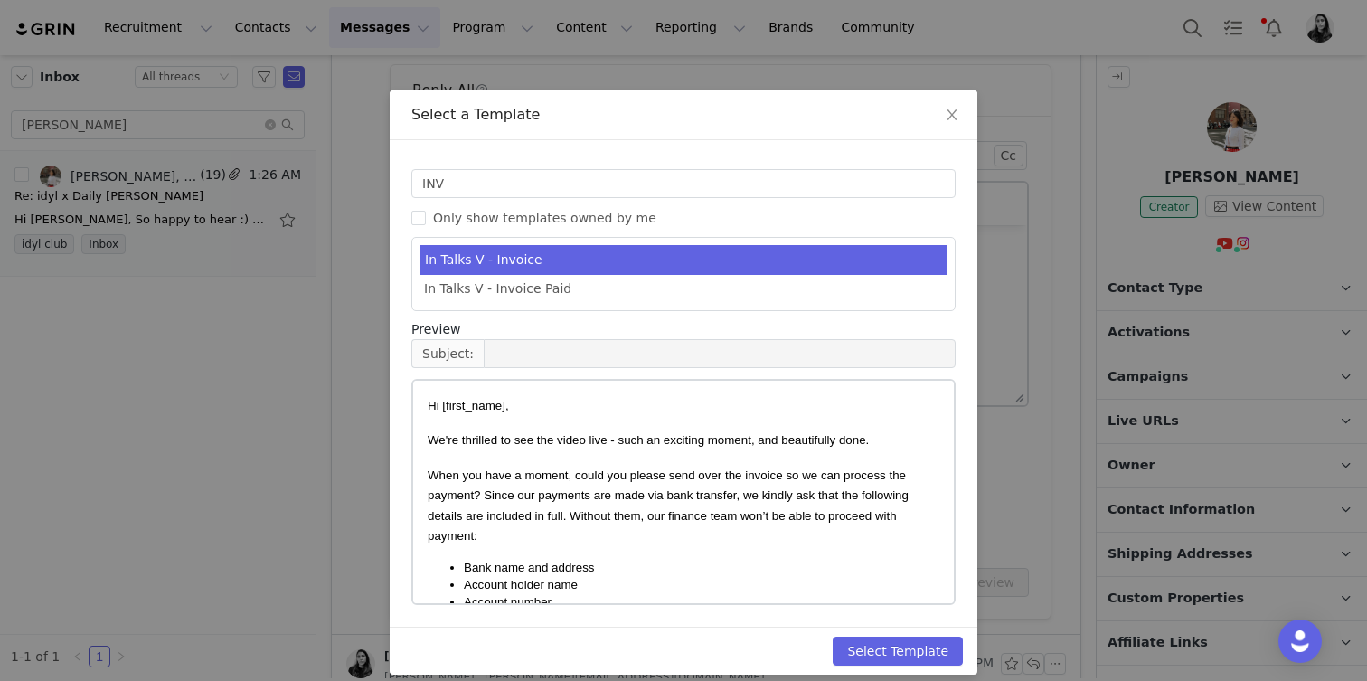
click at [907, 629] on div "Select Template" at bounding box center [684, 651] width 588 height 48
click at [907, 645] on button "Select Template" at bounding box center [898, 651] width 130 height 29
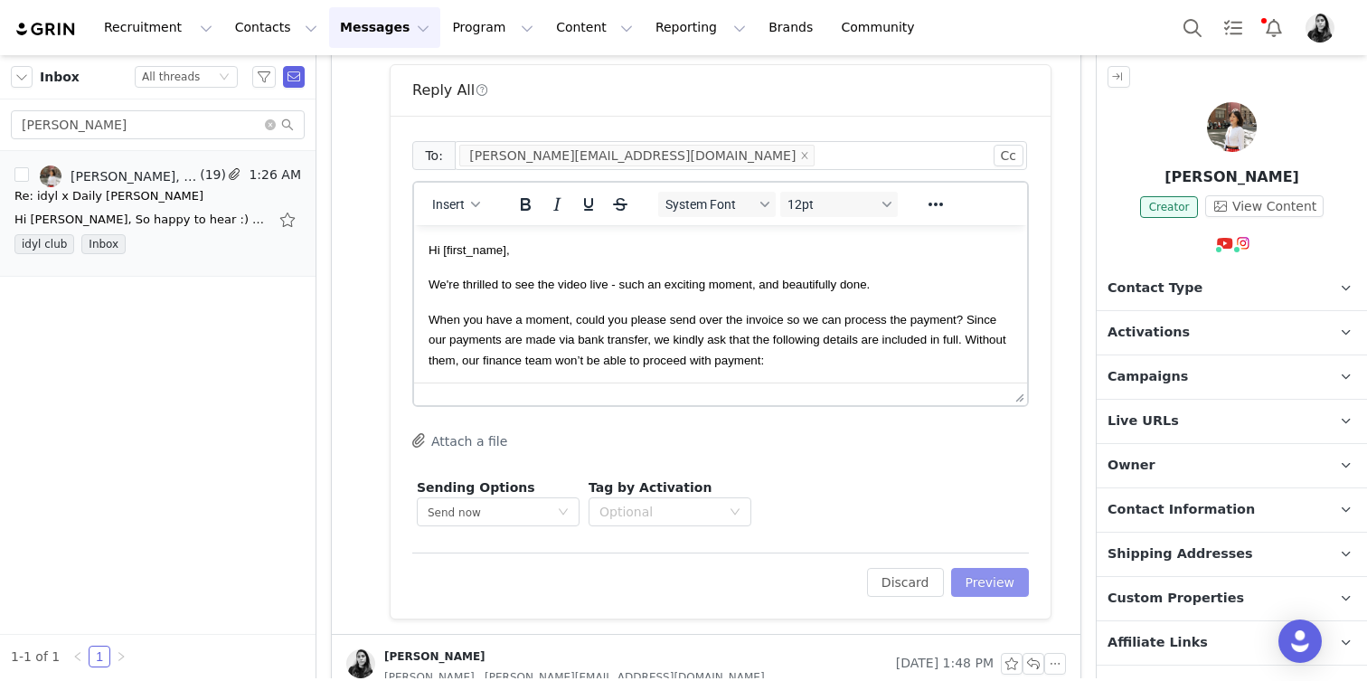
click at [997, 593] on button "Preview" at bounding box center [990, 582] width 79 height 29
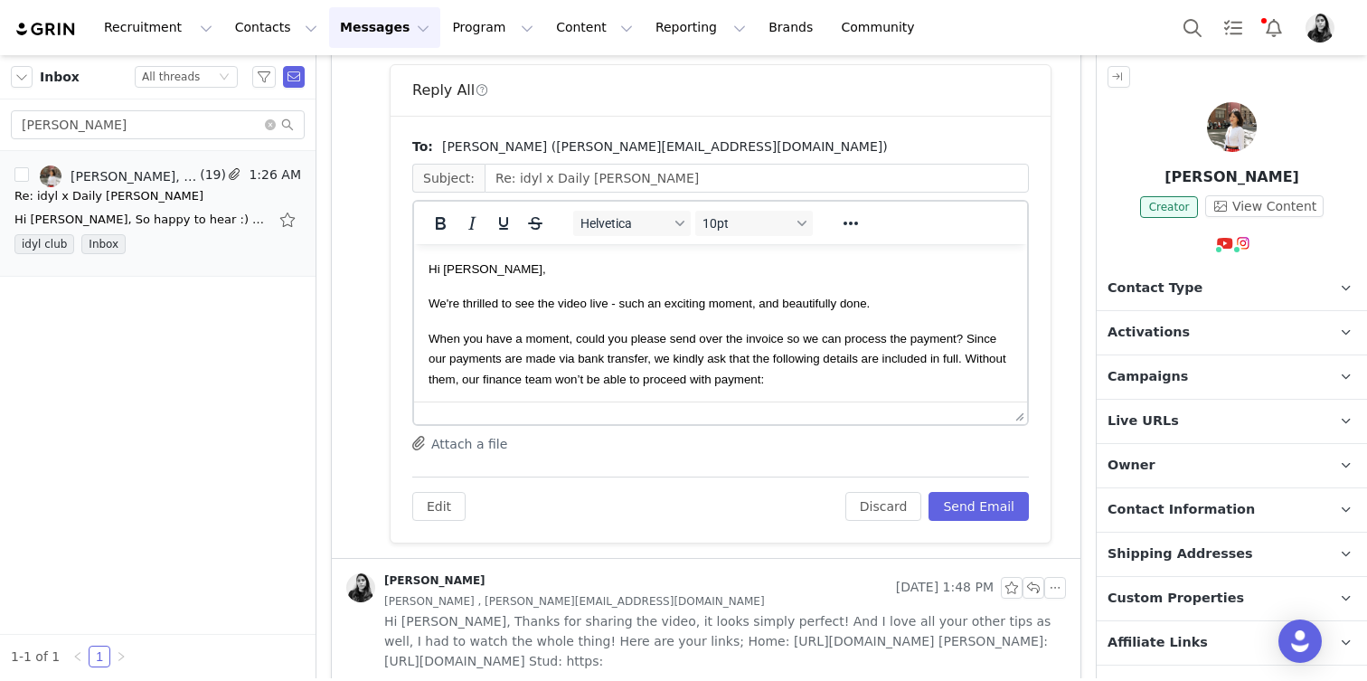
click at [538, 302] on span "We're thrilled to see the video live - such an exciting moment, and beautifully…" at bounding box center [649, 304] width 441 height 14
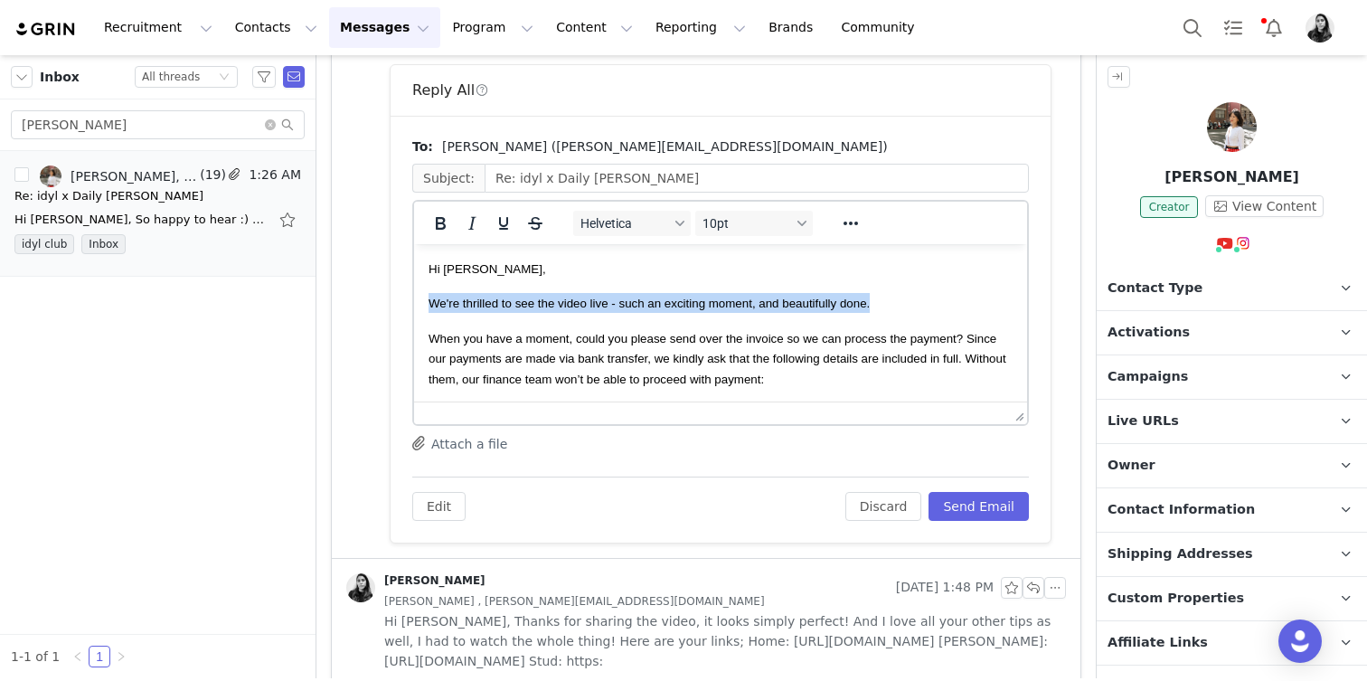
click at [538, 302] on span "We're thrilled to see the video live - such an exciting moment, and beautifully…" at bounding box center [649, 304] width 441 height 14
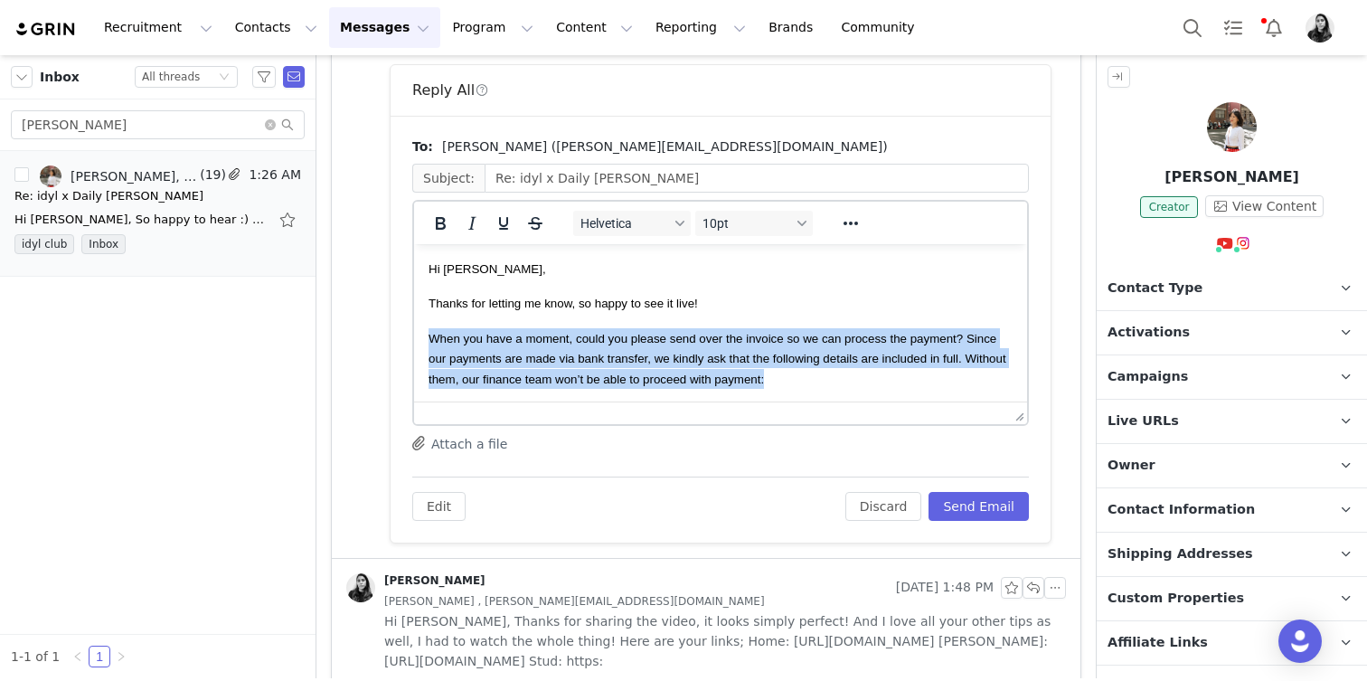
drag, startPoint x: 741, startPoint y: 378, endPoint x: 416, endPoint y: 340, distance: 327.7
click at [416, 340] on html "Hi Helen, Thanks for letting me know, so happy to see it live! ﻿ When you have …" at bounding box center [720, 580] width 613 height 672
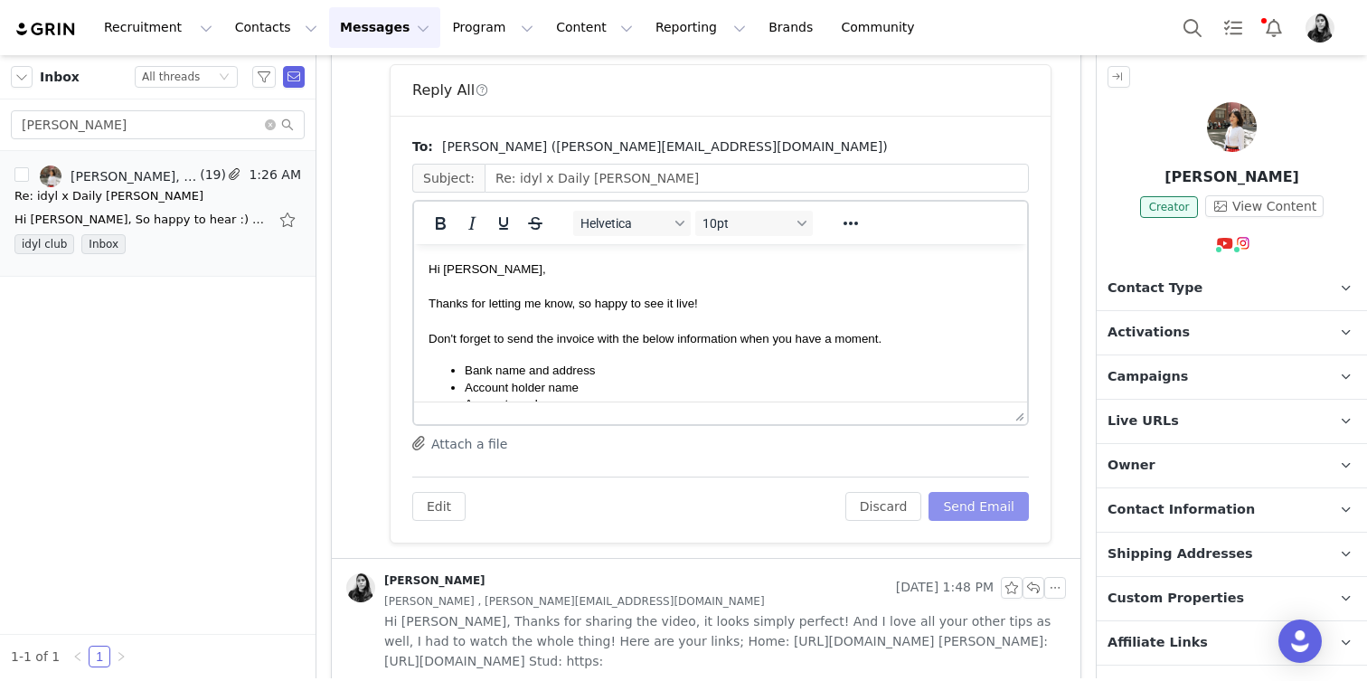
click at [966, 495] on button "Send Email" at bounding box center [979, 506] width 100 height 29
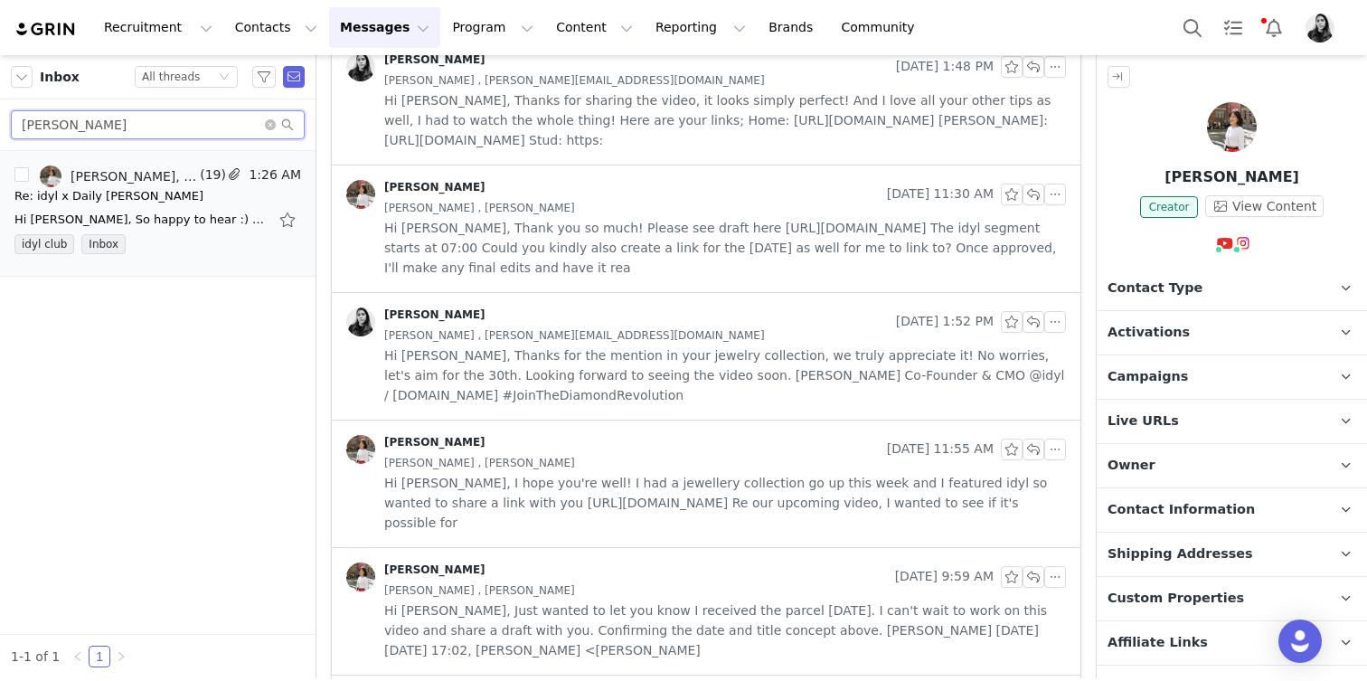
click at [148, 124] on input "HELEN" at bounding box center [158, 124] width 294 height 29
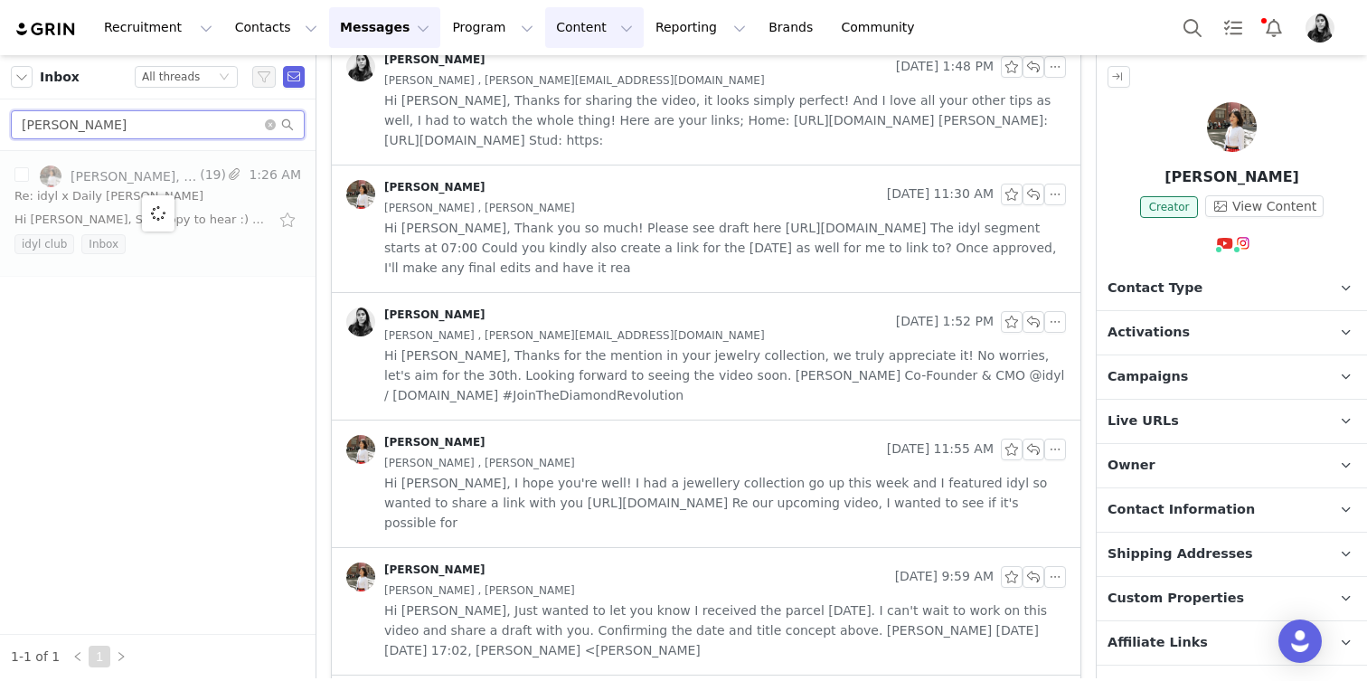
type input "RUDI"
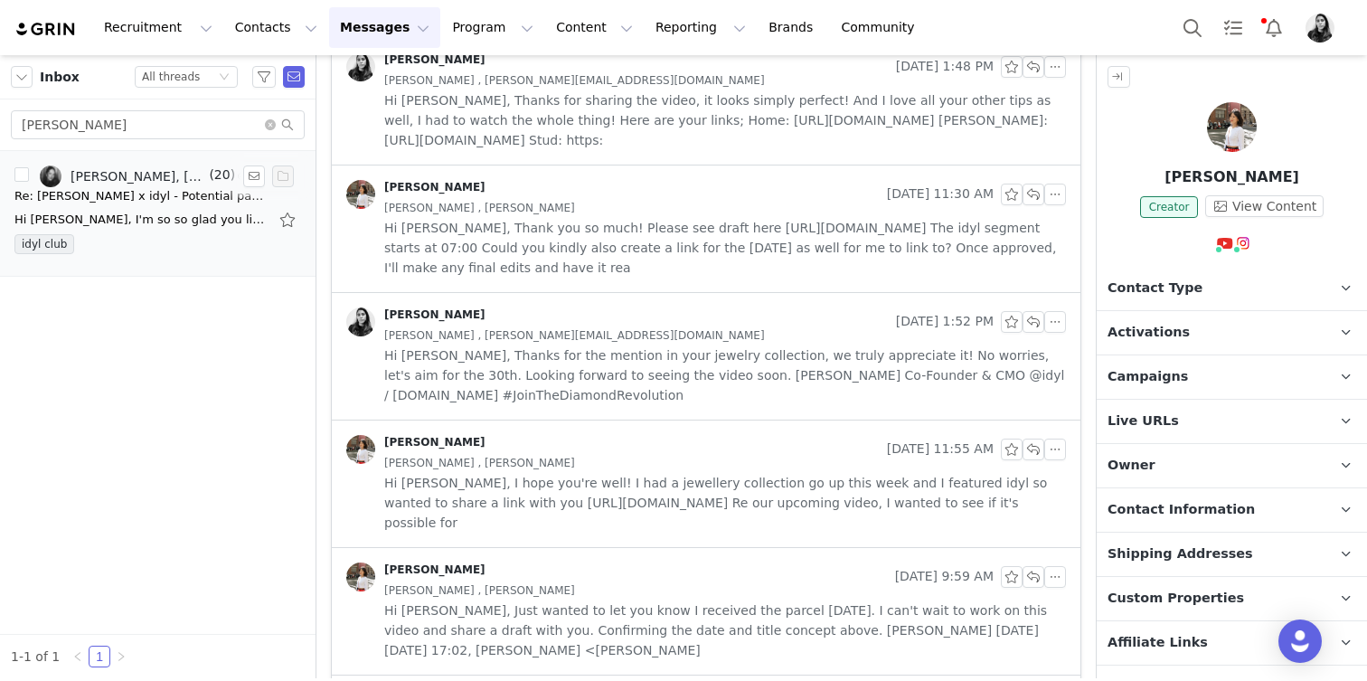
click at [132, 237] on div "idyl club" at bounding box center [157, 247] width 287 height 27
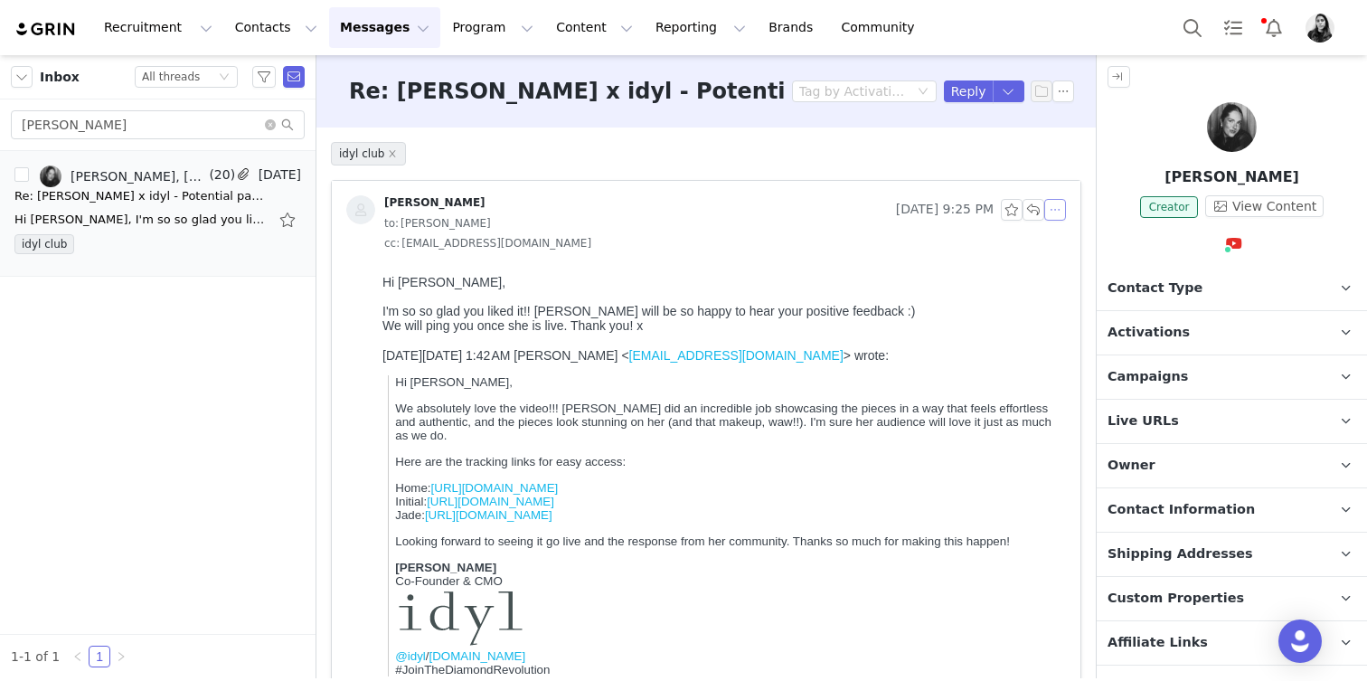
click at [1063, 212] on button "button" at bounding box center [1055, 210] width 22 height 22
click at [1070, 235] on li "Reply All" at bounding box center [1082, 242] width 77 height 29
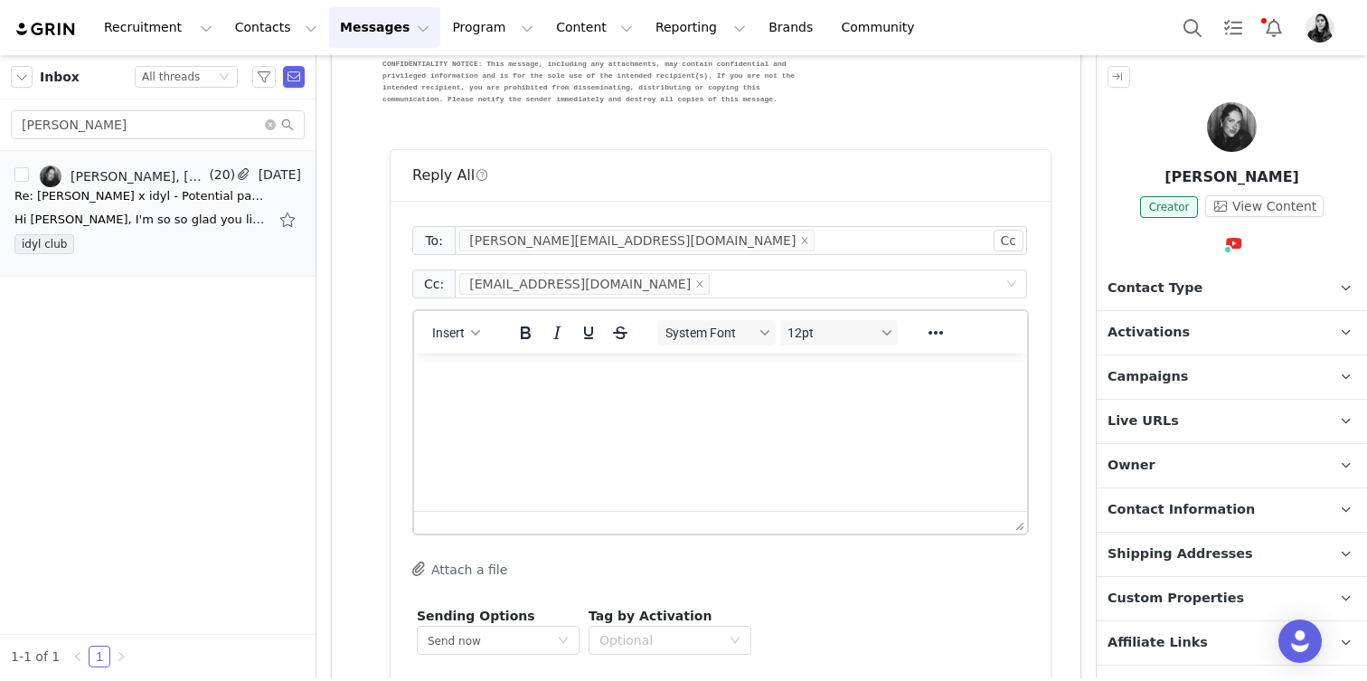
scroll to position [915, 0]
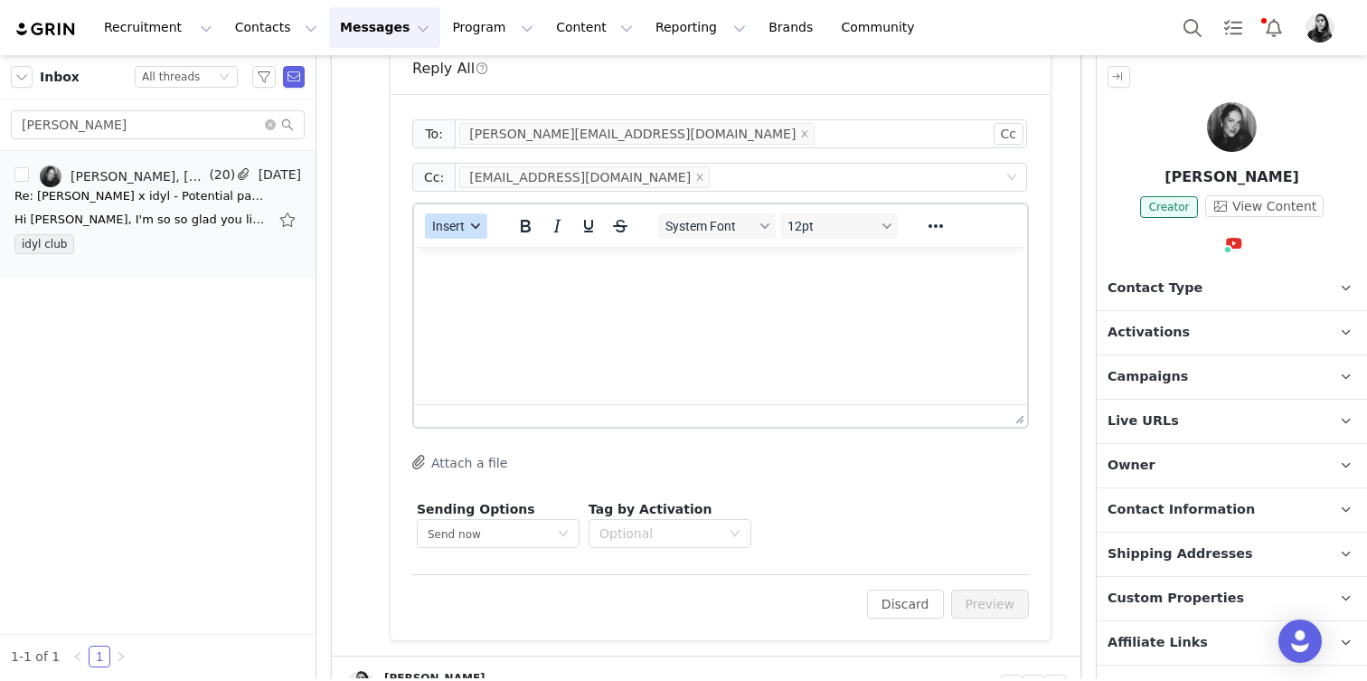
click at [475, 216] on button "Insert" at bounding box center [456, 225] width 62 height 25
click at [475, 244] on div "Insert Template" at bounding box center [519, 257] width 181 height 29
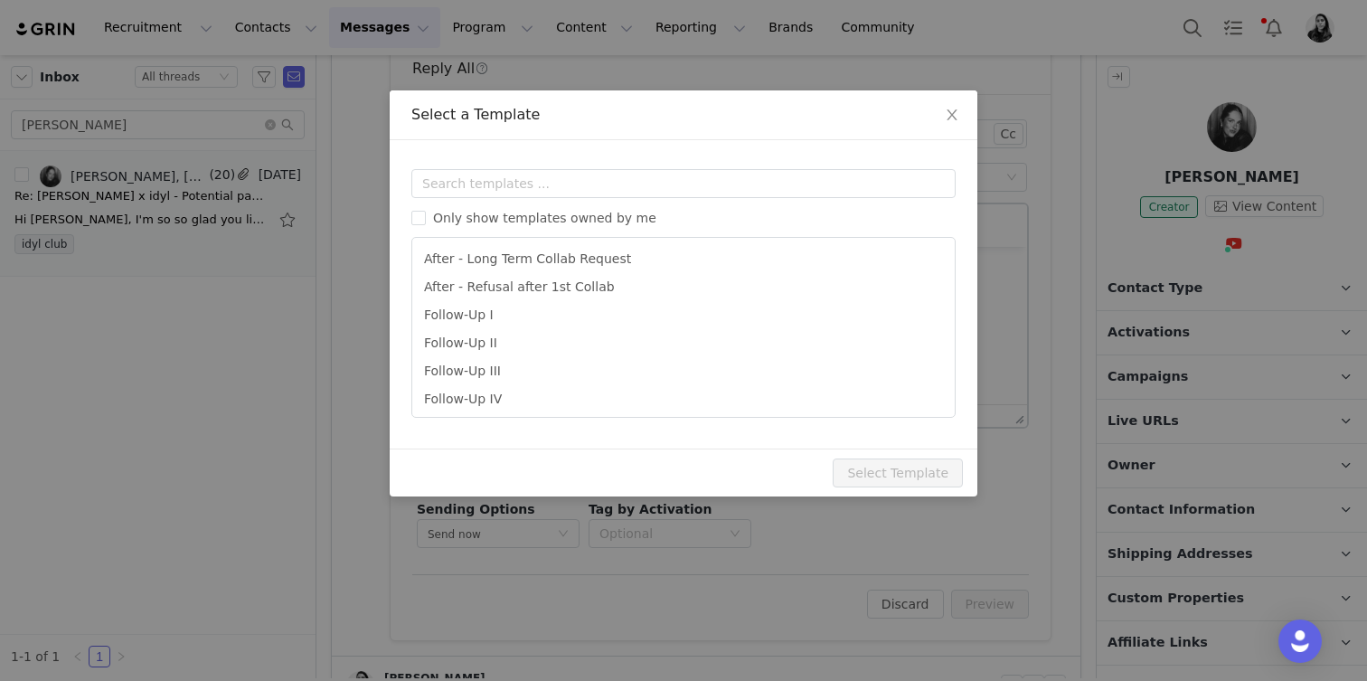
scroll to position [0, 0]
click at [484, 193] on input "text" at bounding box center [683, 183] width 544 height 29
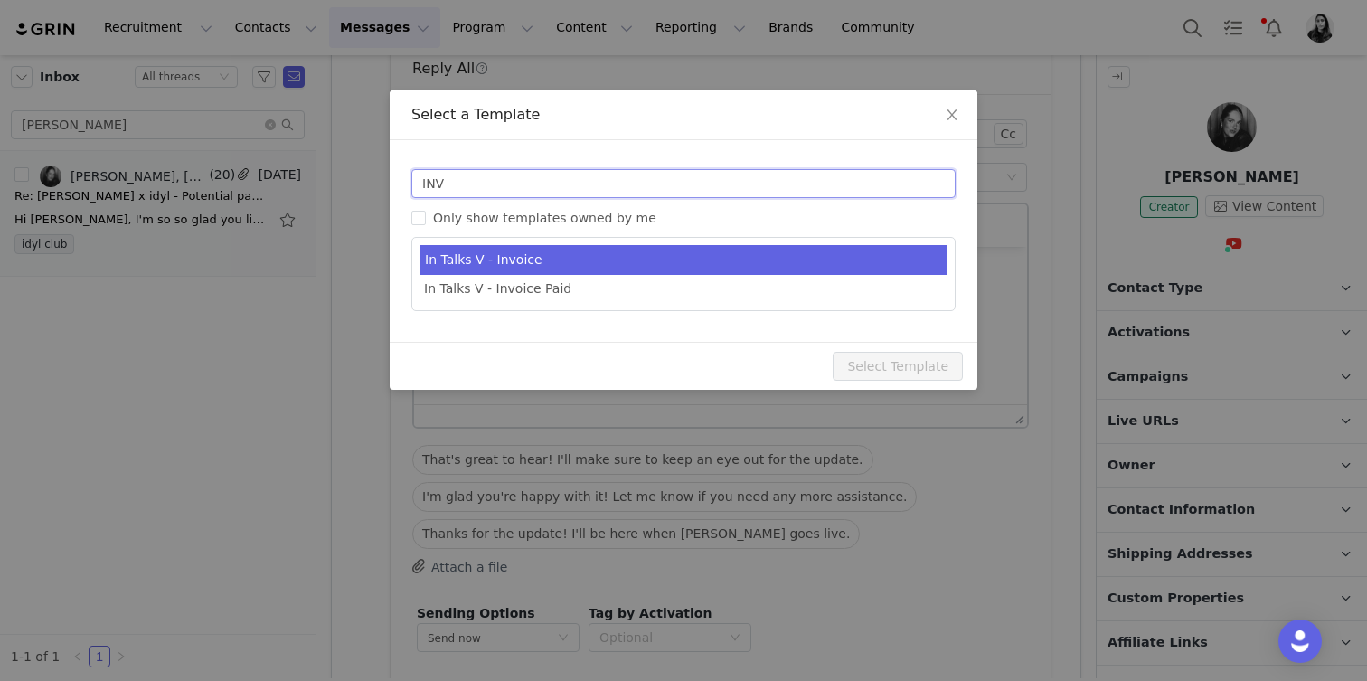
type input "INV"
click at [507, 257] on li "In Talks V - Invoice" at bounding box center [684, 260] width 528 height 30
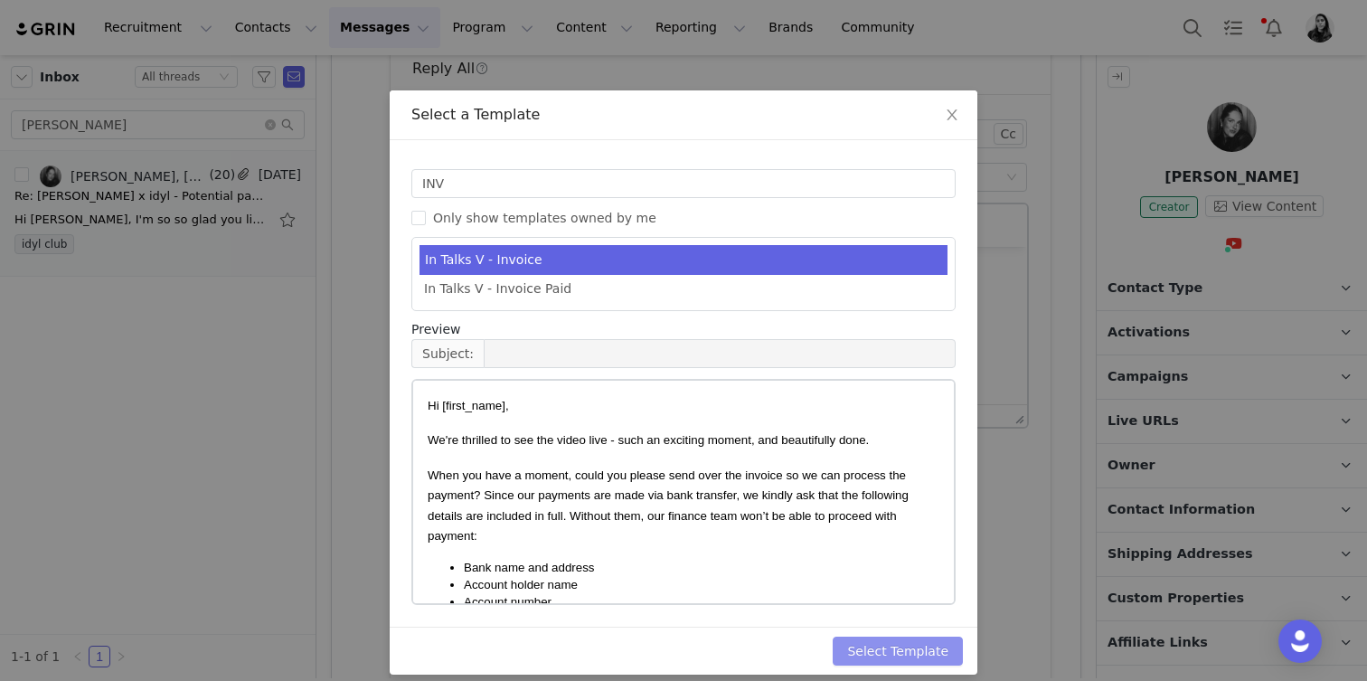
click at [928, 661] on button "Select Template" at bounding box center [898, 651] width 130 height 29
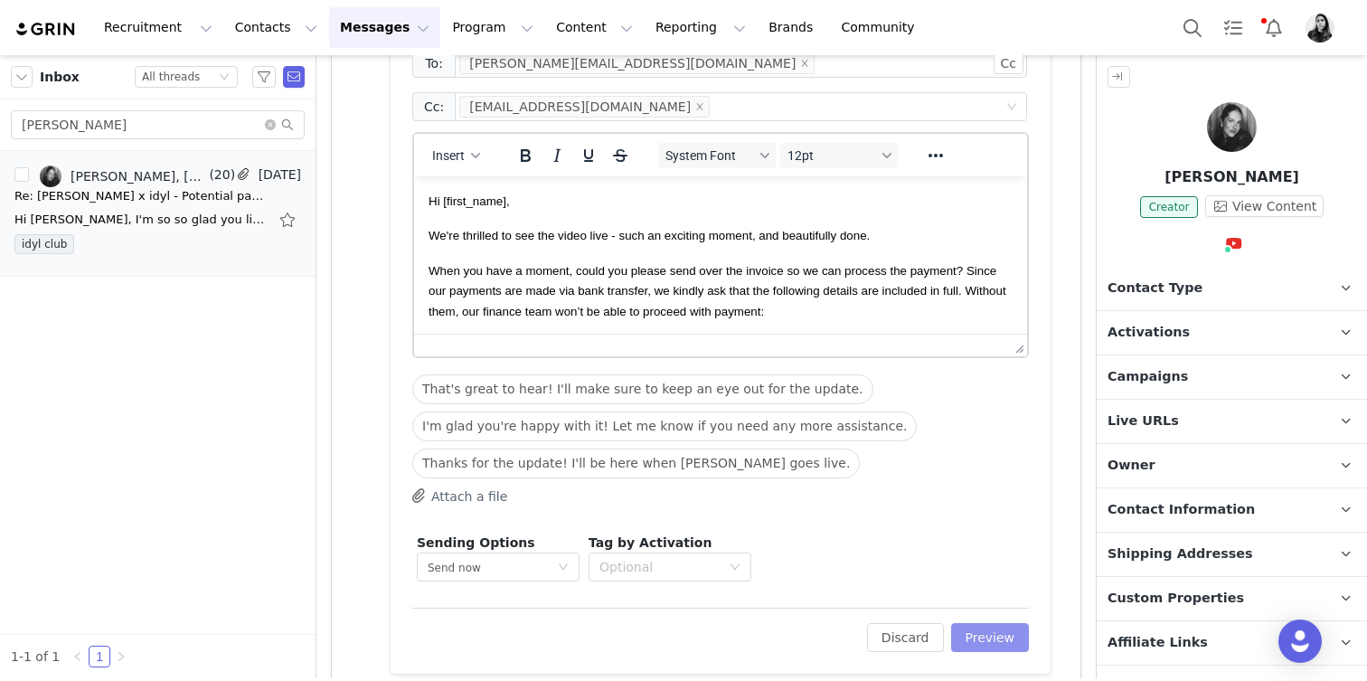
click at [993, 644] on button "Preview" at bounding box center [990, 637] width 79 height 29
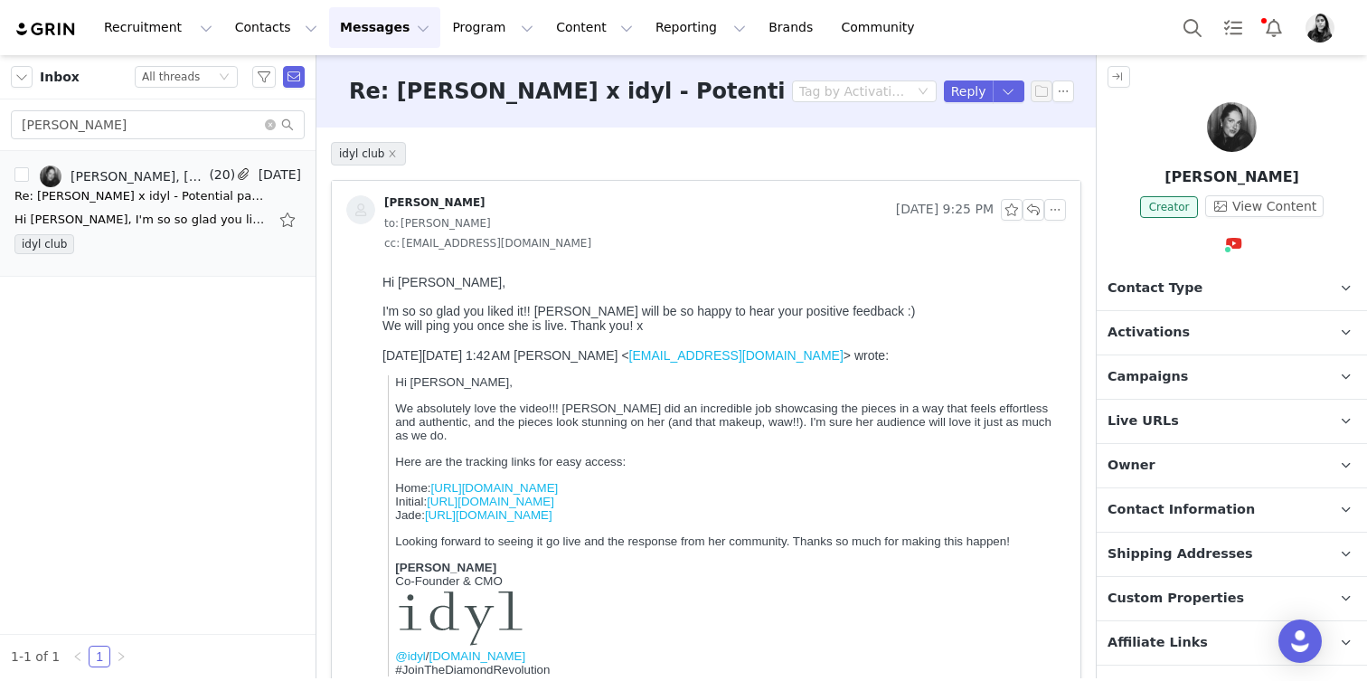
click at [414, 389] on span "Hi Aricka," at bounding box center [454, 382] width 118 height 14
copy span "Aricka"
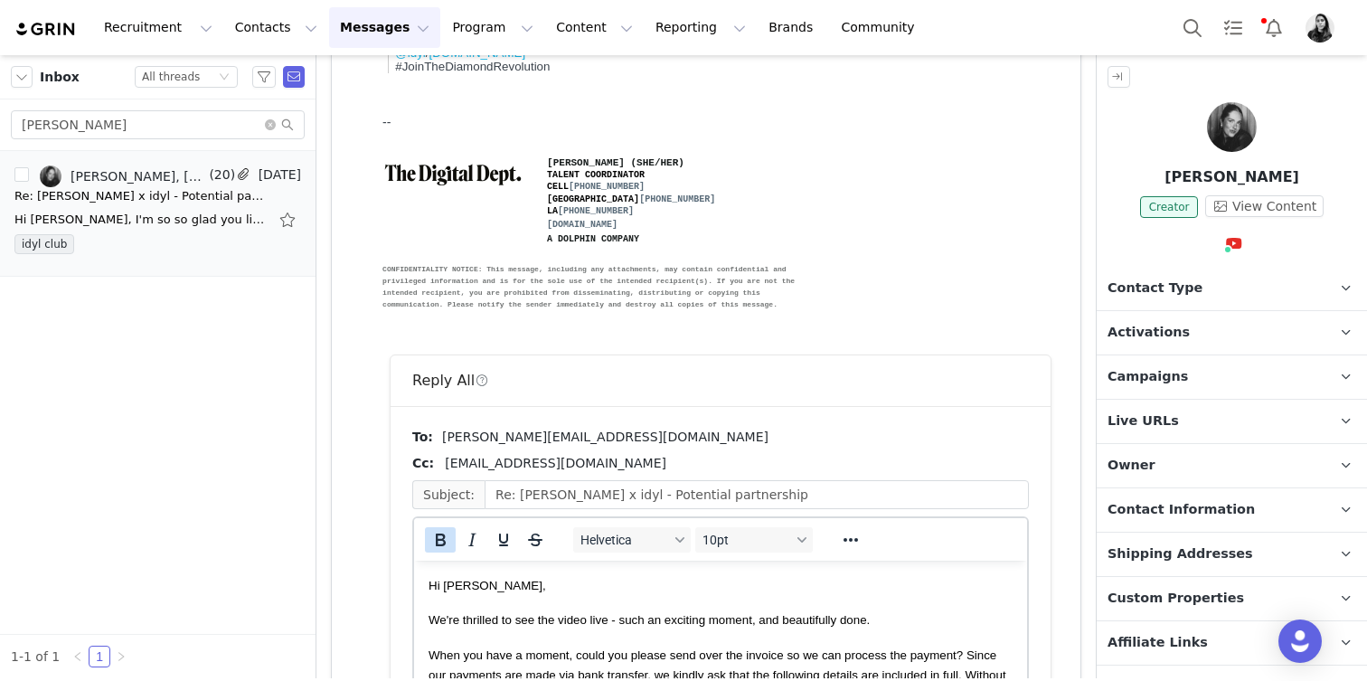
scroll to position [621, 0]
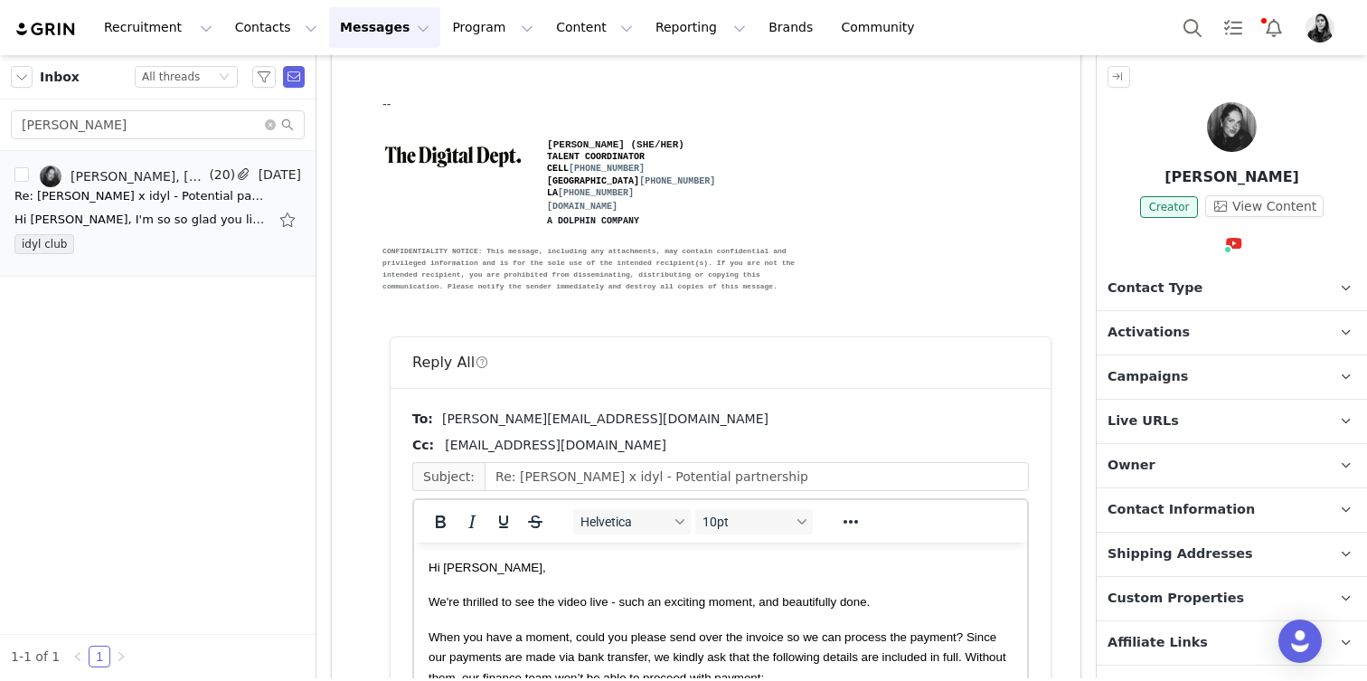
click at [447, 576] on p "Hi Rudi," at bounding box center [721, 567] width 584 height 20
paste body "Rich Text Area. Press ALT-0 for help."
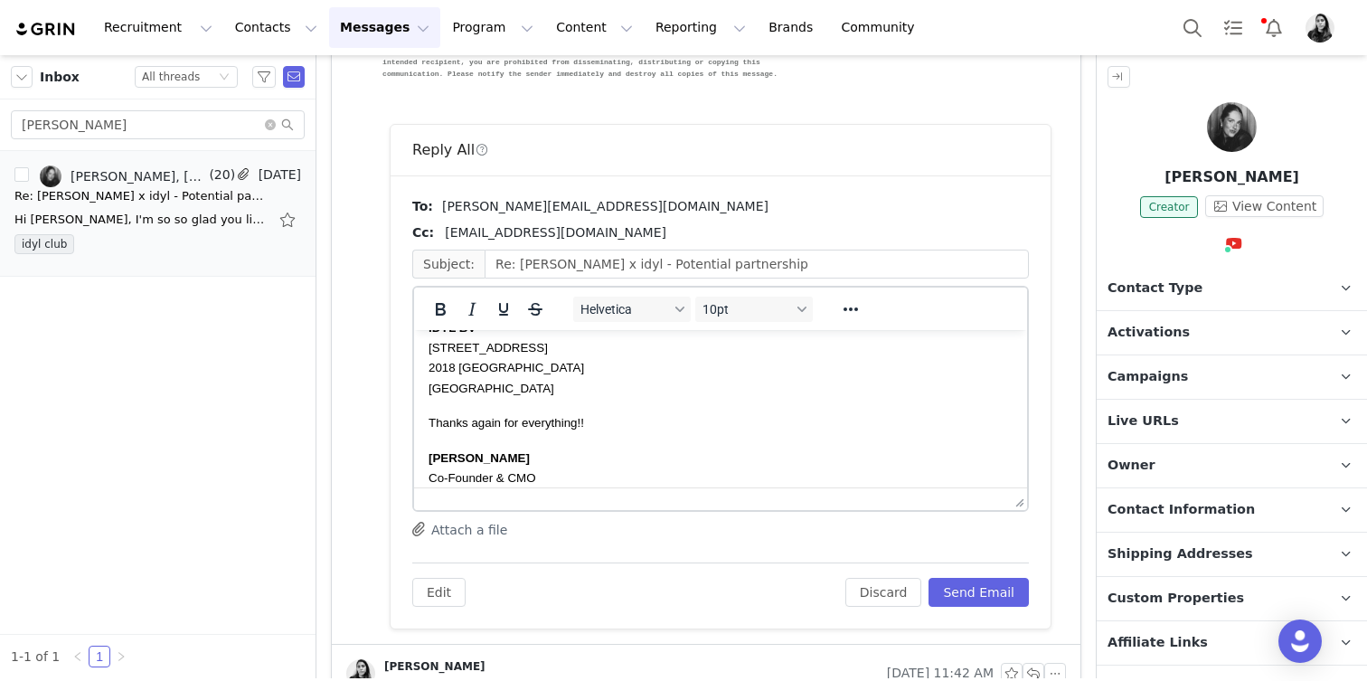
scroll to position [514, 0]
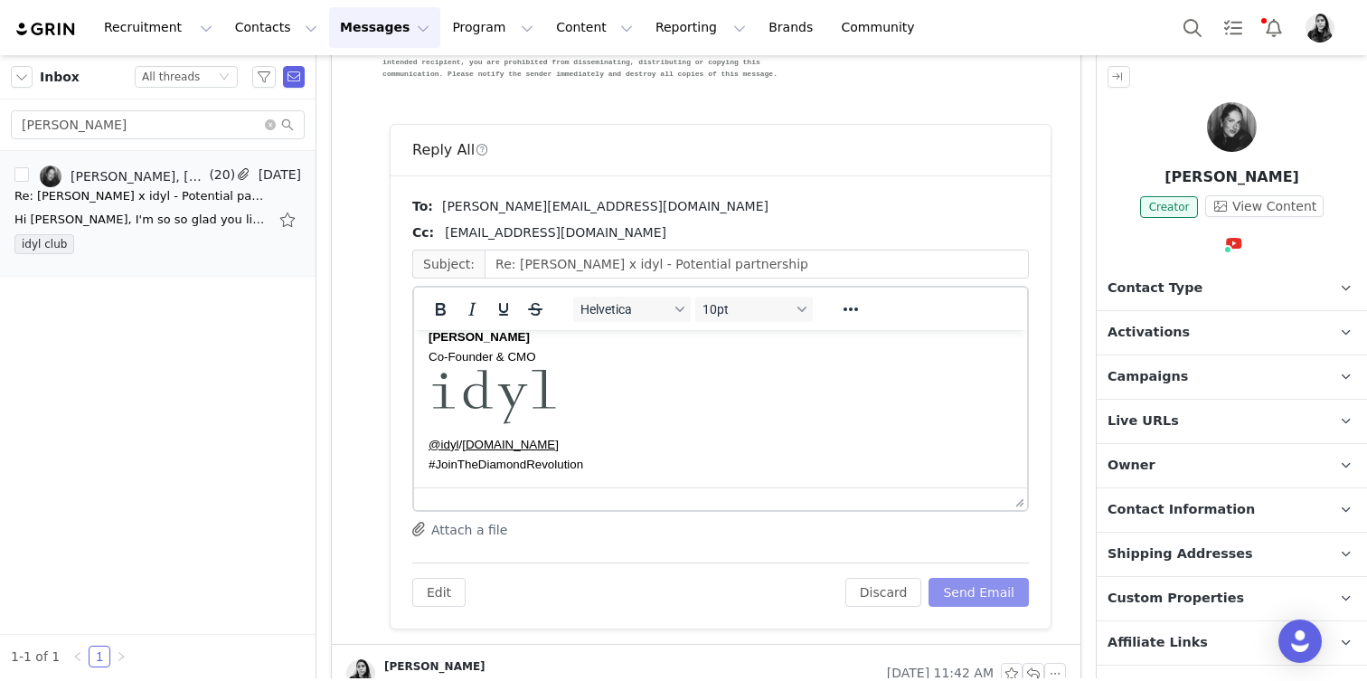
click at [949, 585] on button "Send Email" at bounding box center [979, 592] width 100 height 29
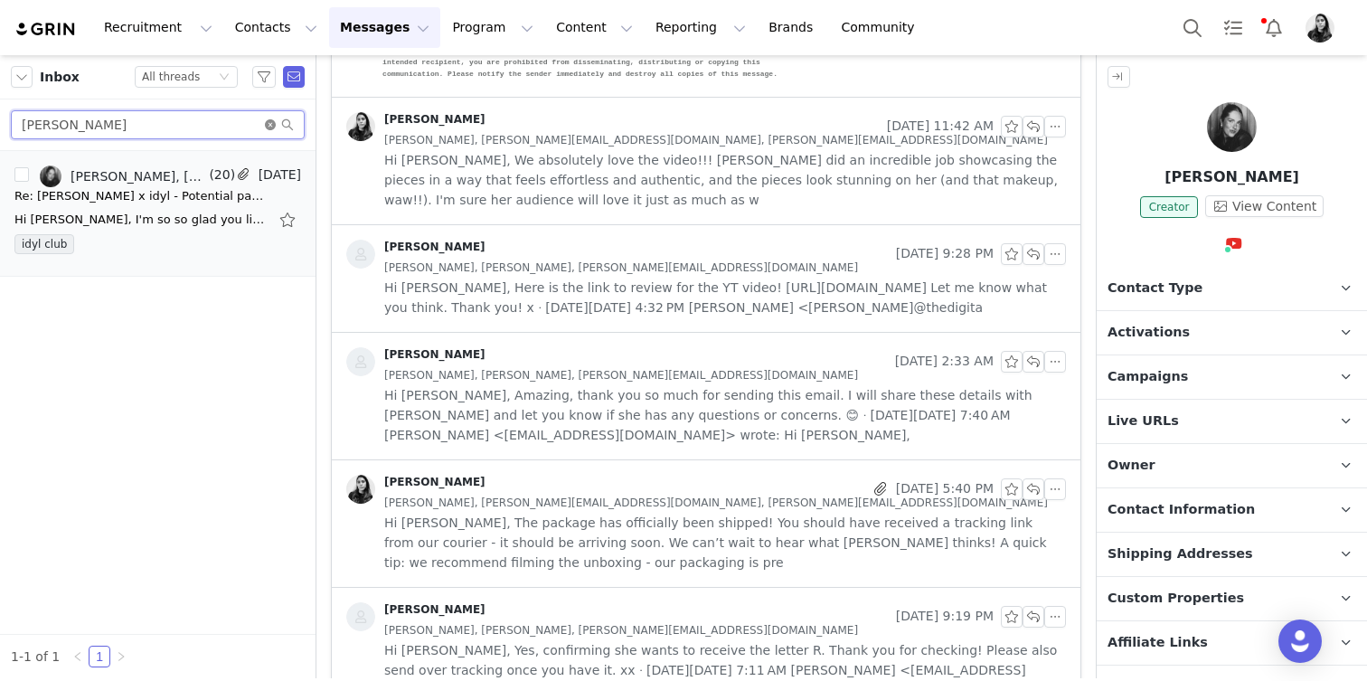
click at [268, 118] on span at bounding box center [279, 124] width 29 height 13
click at [267, 120] on icon "icon: close-circle" at bounding box center [270, 124] width 11 height 11
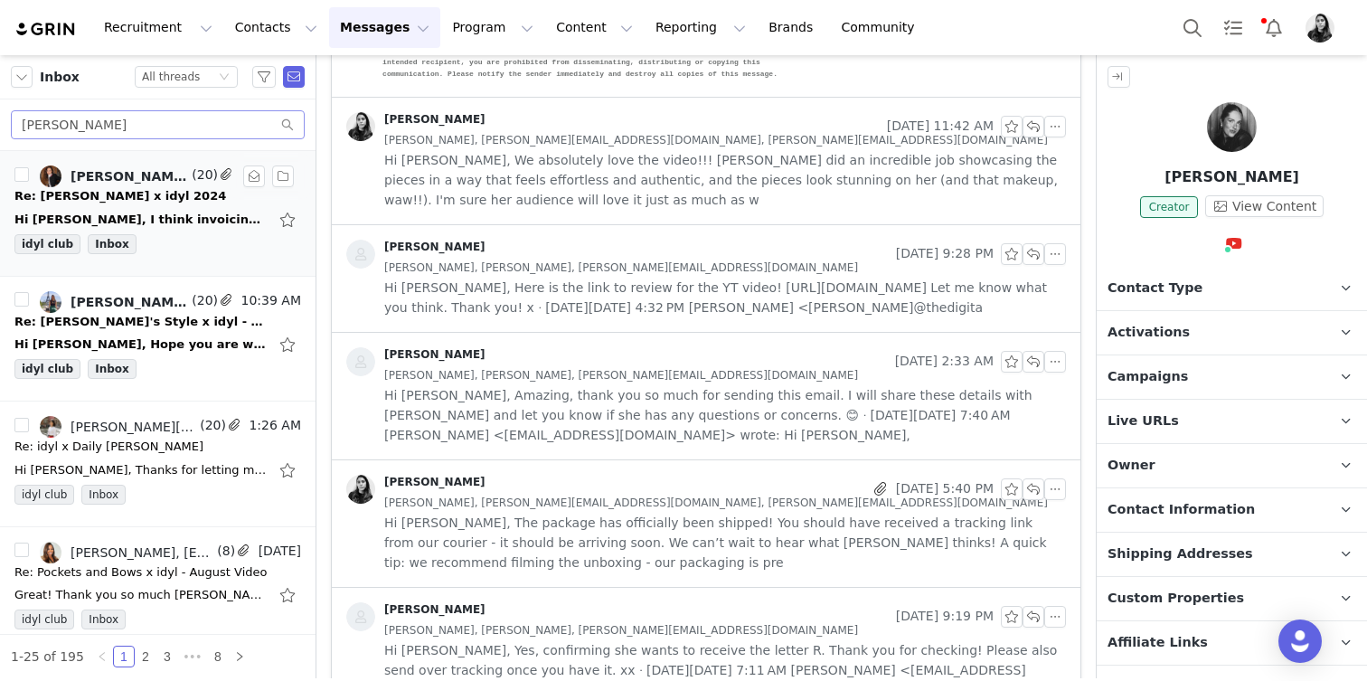
click at [187, 222] on div "Hi [PERSON_NAME], I think invoicing in three parts is best, $4,000 each time. A…" at bounding box center [140, 220] width 253 height 18
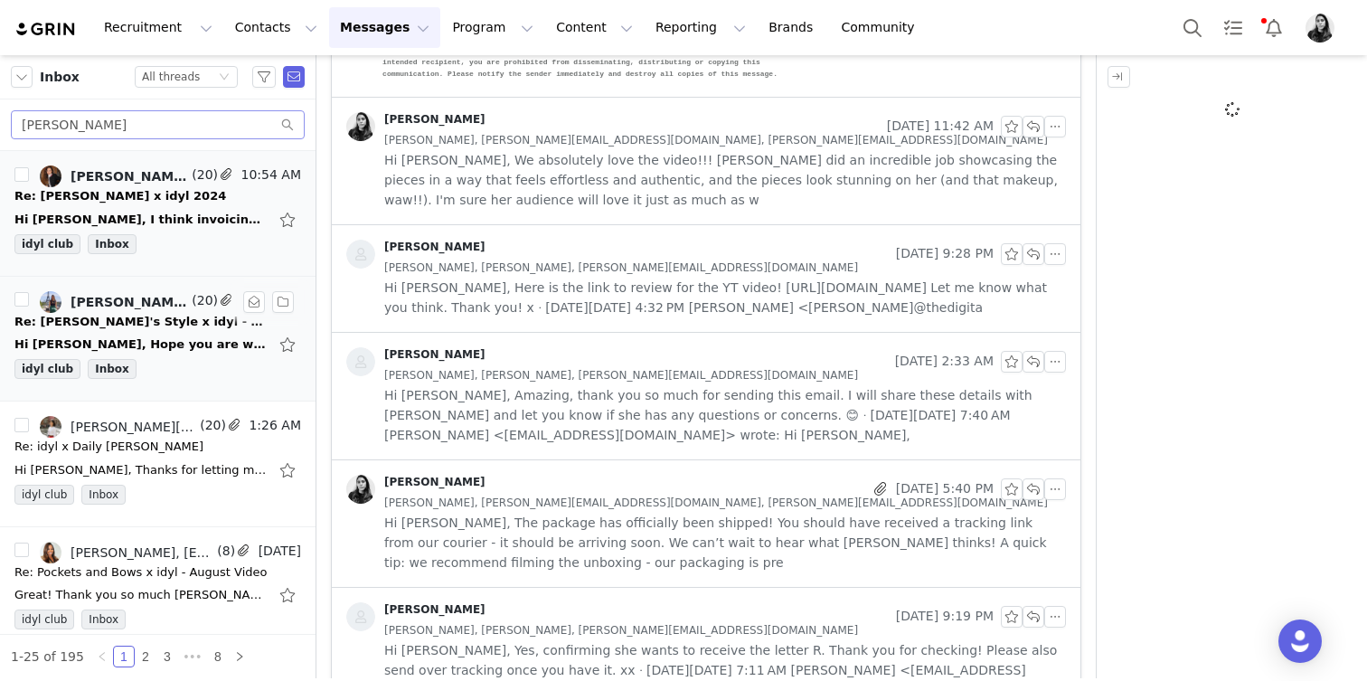
click at [185, 321] on div "Re: [PERSON_NAME]'s Style x idyl - 2025" at bounding box center [140, 322] width 253 height 18
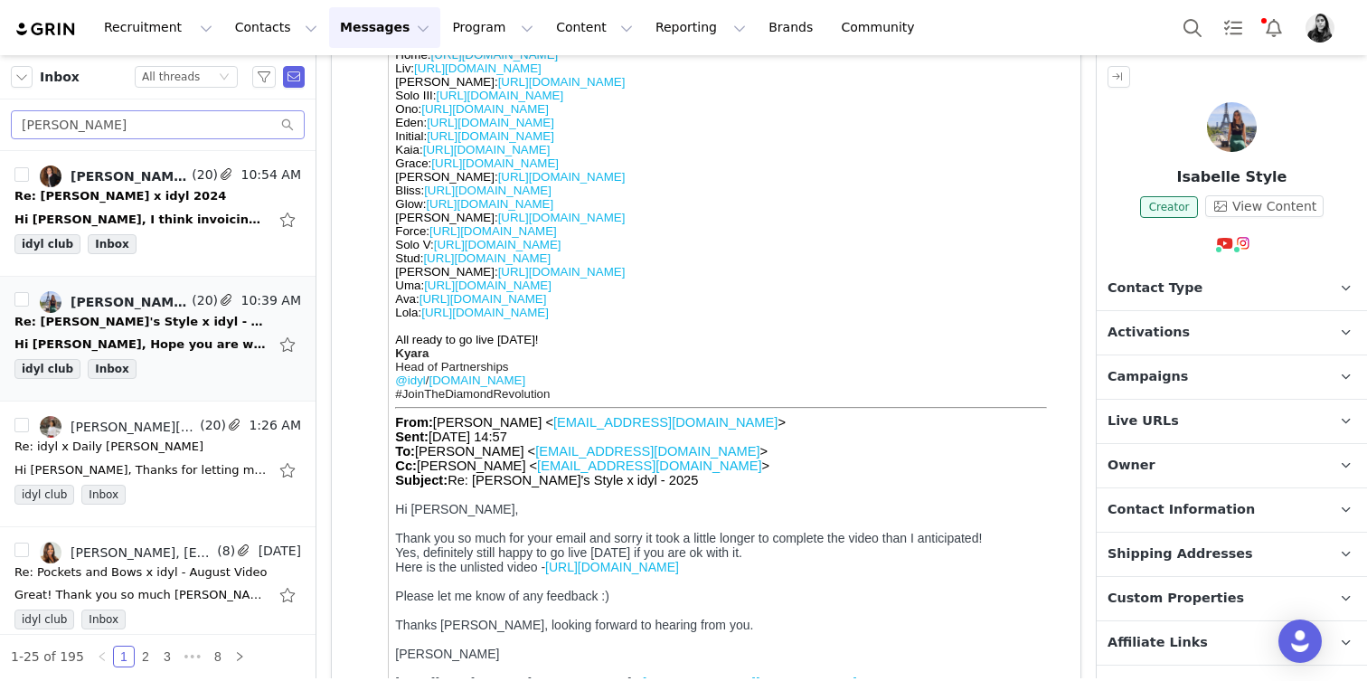
scroll to position [0, 0]
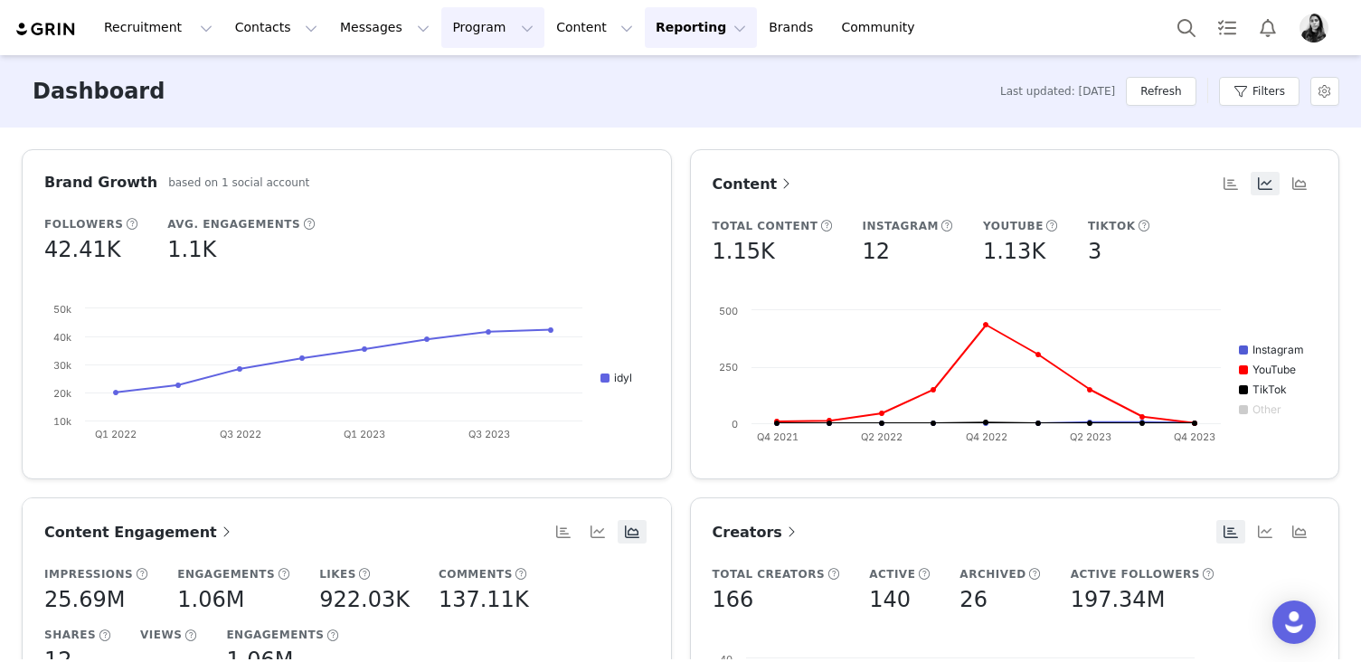
click at [448, 39] on button "Program Program" at bounding box center [492, 27] width 103 height 41
click at [446, 85] on p "Activations" at bounding box center [463, 80] width 70 height 19
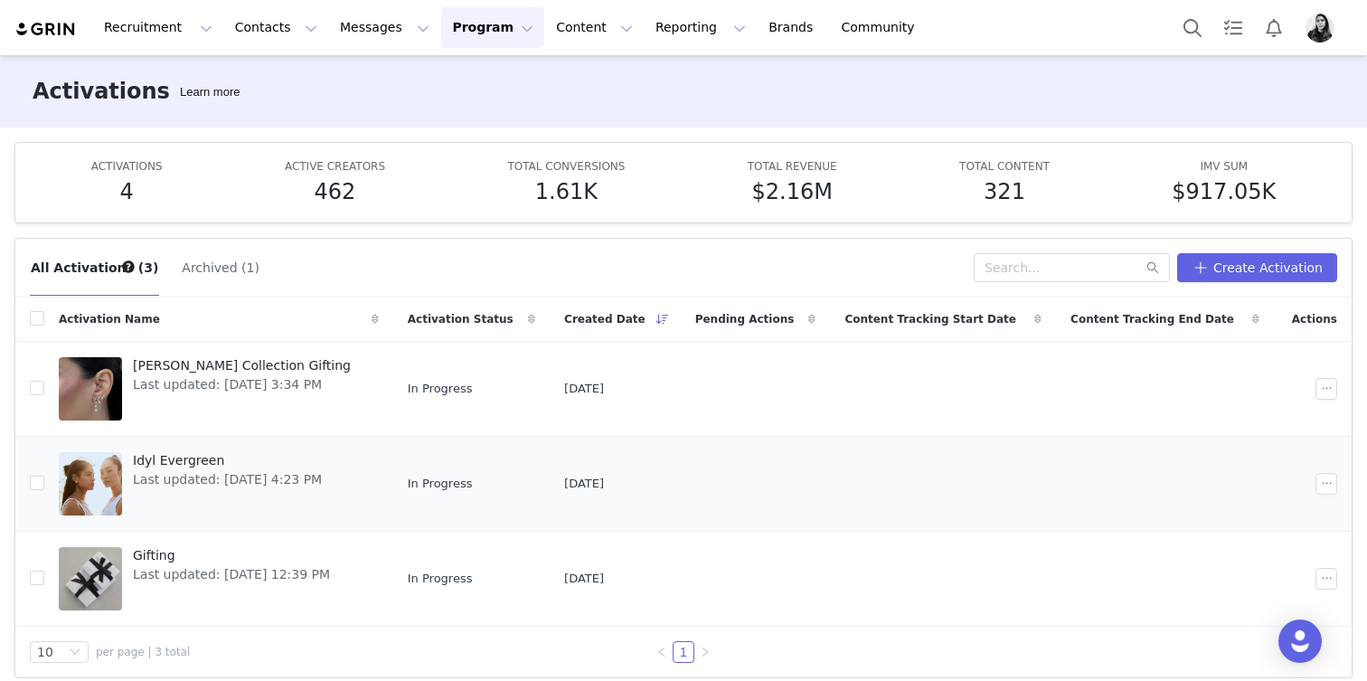
click at [131, 480] on div "Idyl Evergreen Last updated: Aug 21, 2025 4:23 PM" at bounding box center [227, 484] width 211 height 72
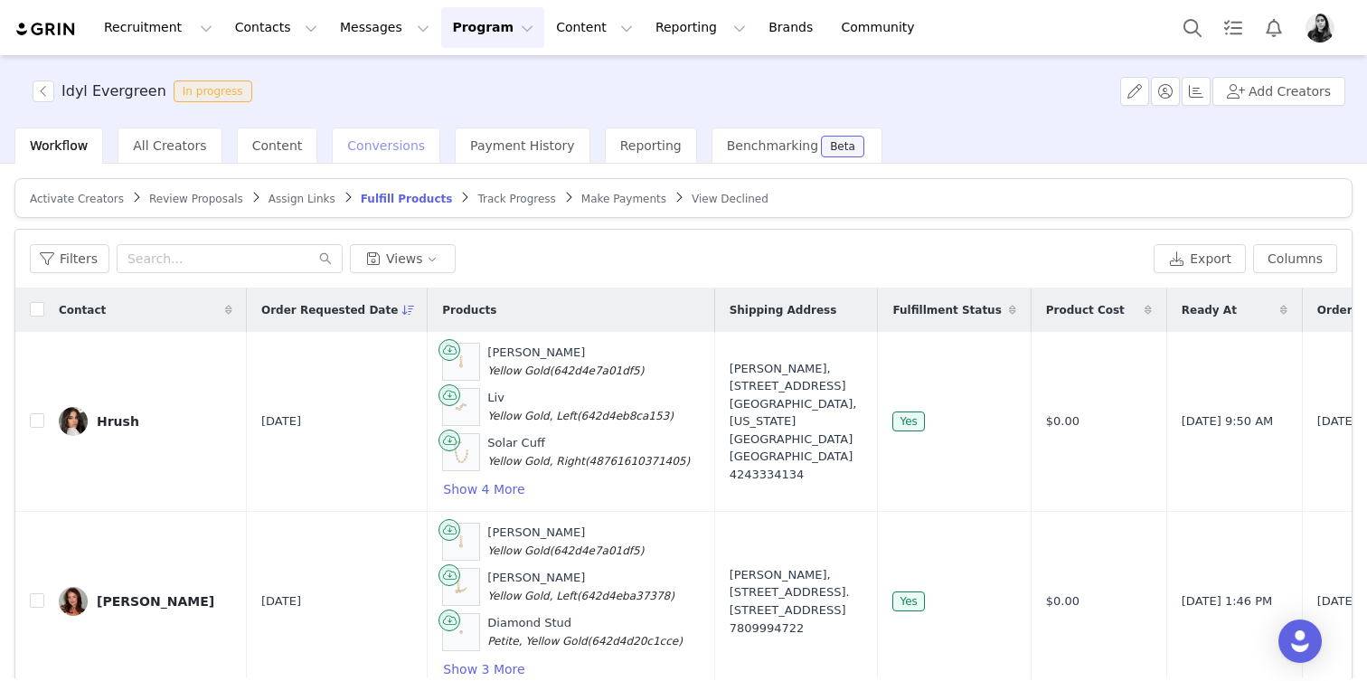
click at [347, 150] on span "Conversions" at bounding box center [386, 145] width 78 height 14
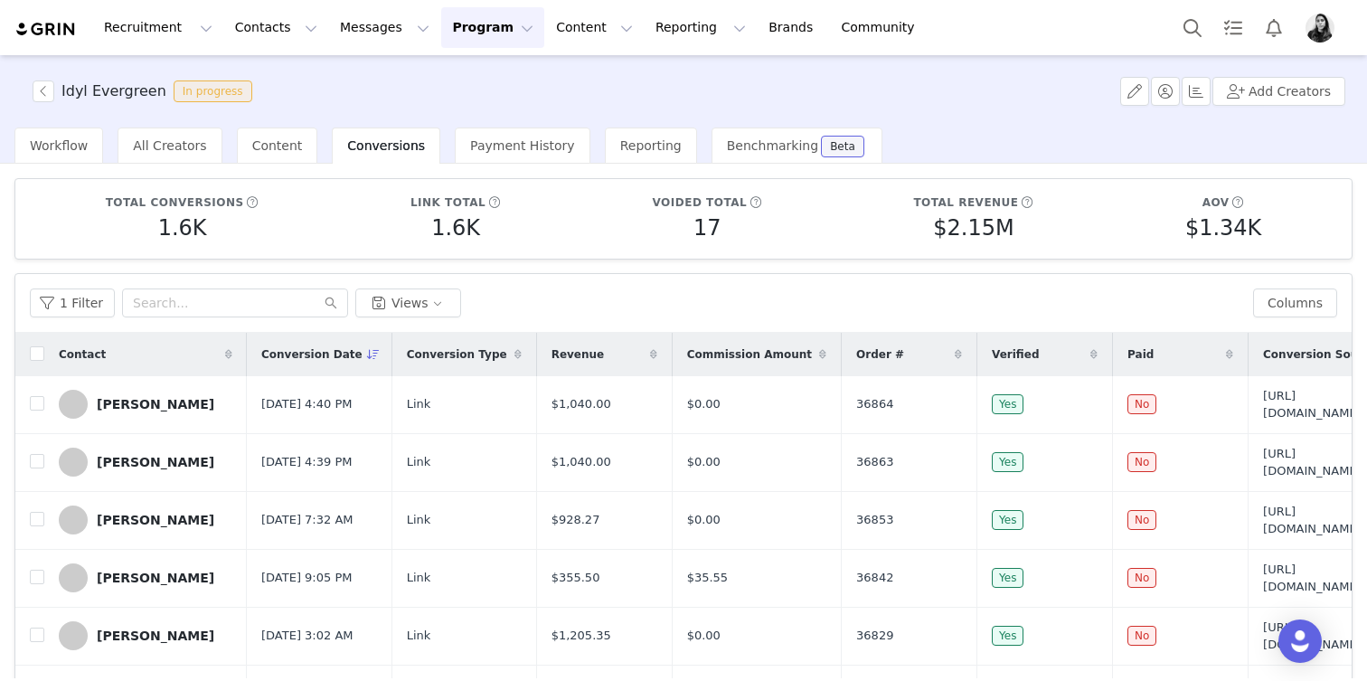
click at [163, 334] on div "Contact" at bounding box center [145, 354] width 203 height 43
click at [160, 305] on input "text" at bounding box center [235, 302] width 226 height 29
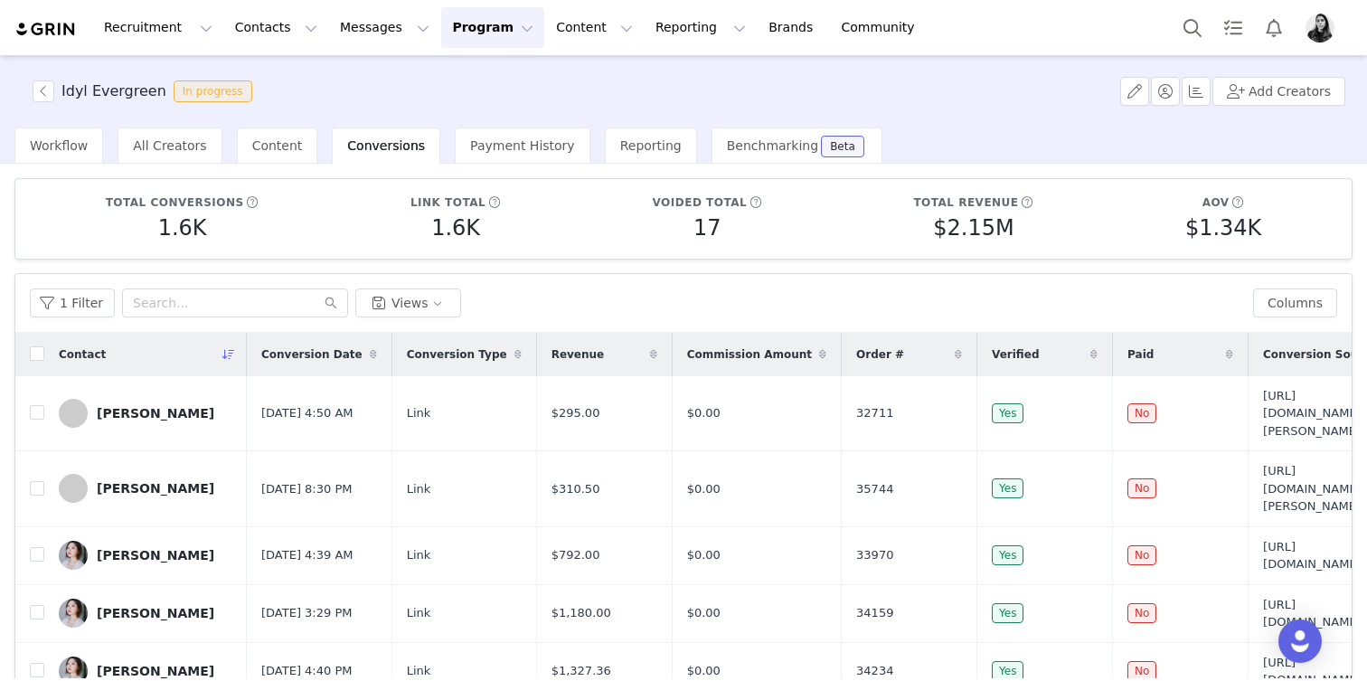
click at [305, 353] on span "Conversion Date" at bounding box center [311, 354] width 101 height 16
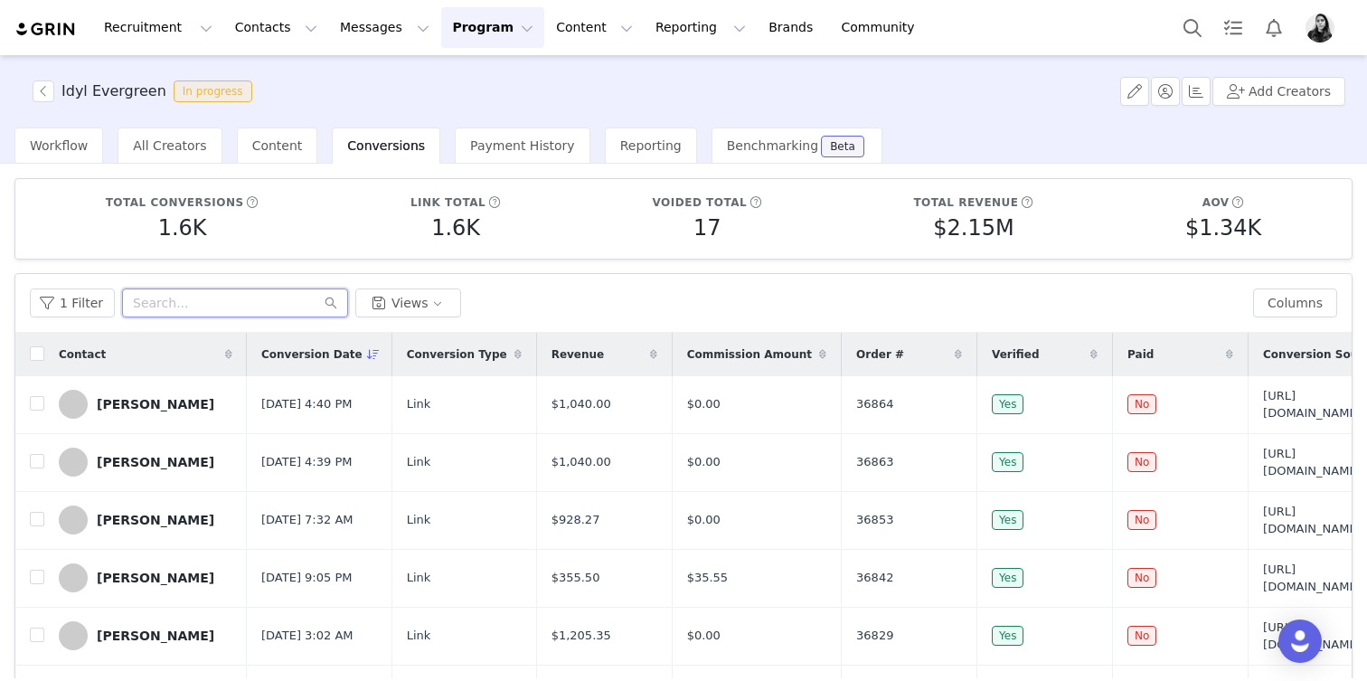
click at [228, 293] on input "text" at bounding box center [235, 302] width 226 height 29
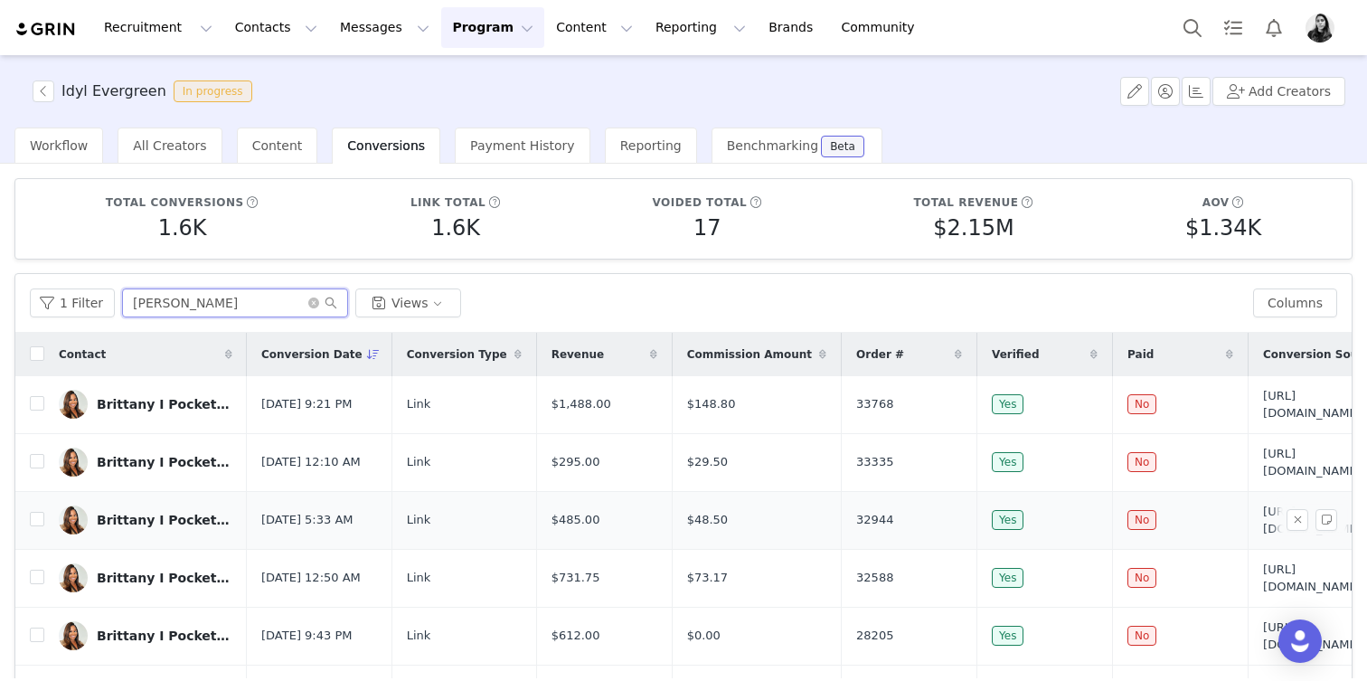
scroll to position [0, 1]
type input "brittany"
click at [222, 299] on input "brittany" at bounding box center [235, 302] width 226 height 29
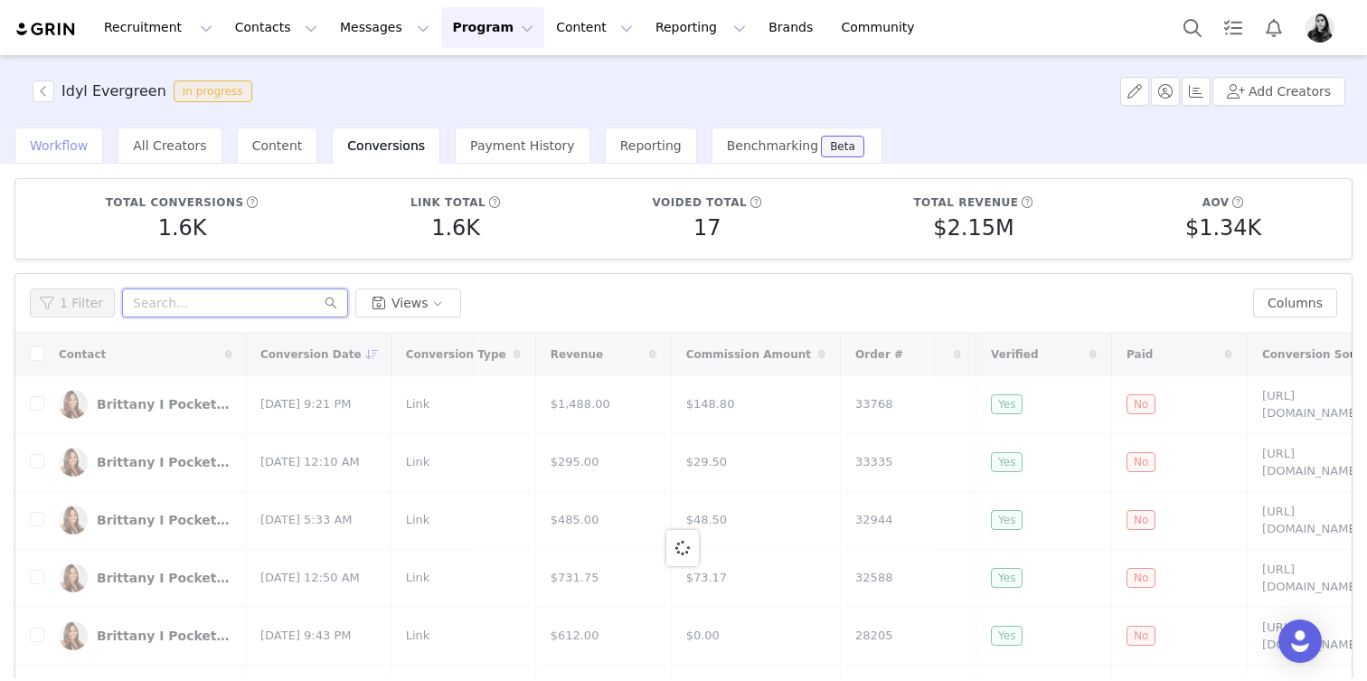
scroll to position [0, 0]
click at [75, 142] on span "Workflow" at bounding box center [59, 145] width 58 height 14
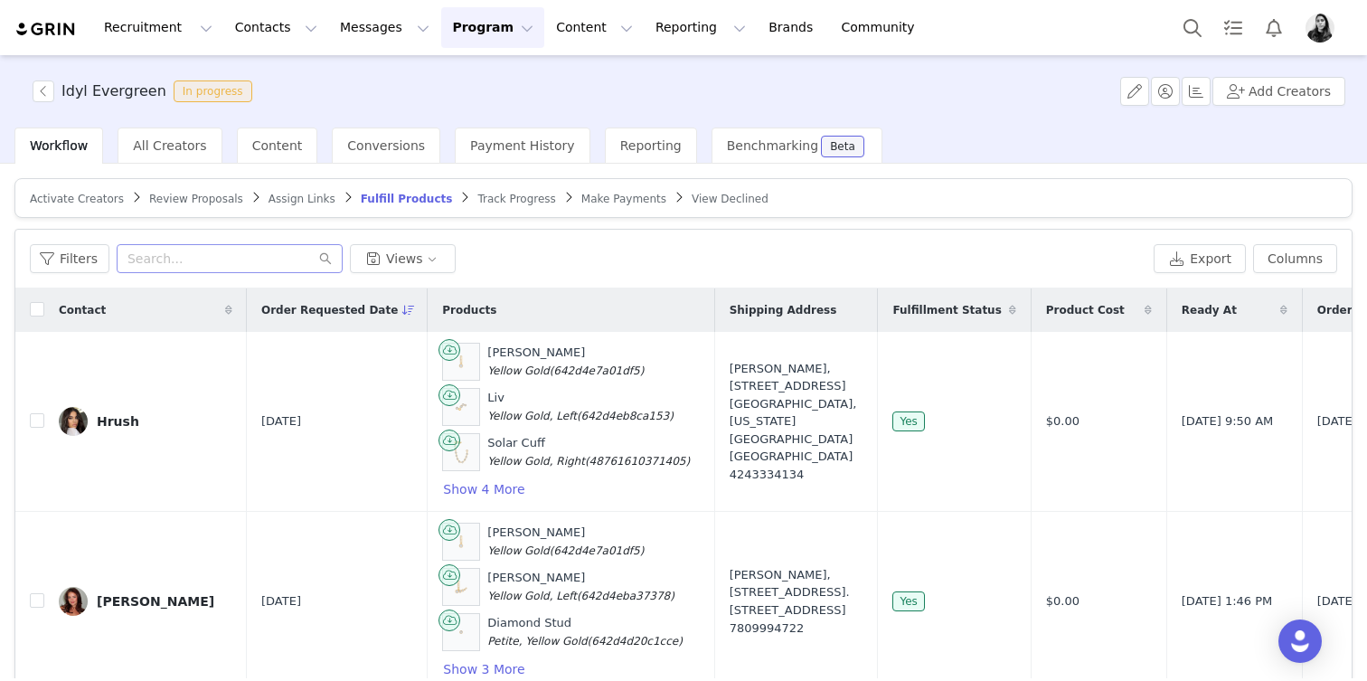
click at [225, 272] on div "Filters Views Export Columns" at bounding box center [683, 259] width 1336 height 59
click at [225, 272] on input "text" at bounding box center [230, 258] width 226 height 29
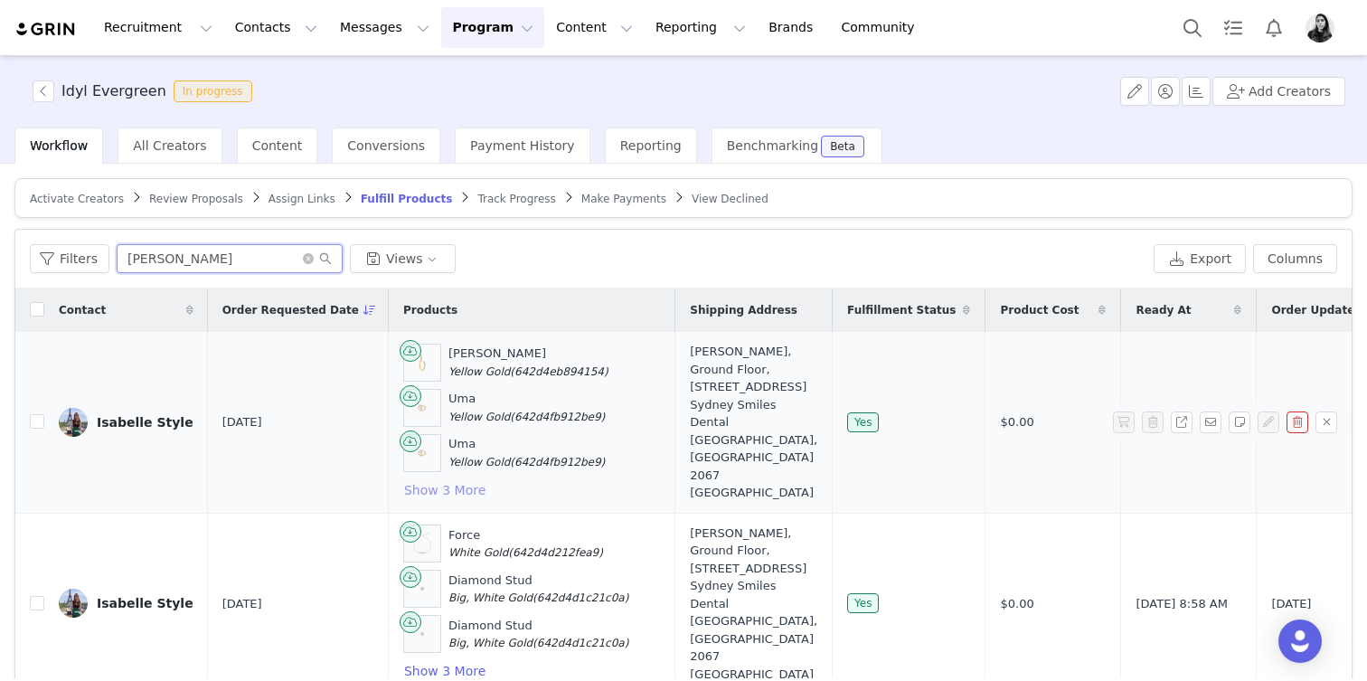
type input "ISABELLE"
click at [403, 485] on button "Show 3 More" at bounding box center [444, 490] width 83 height 22
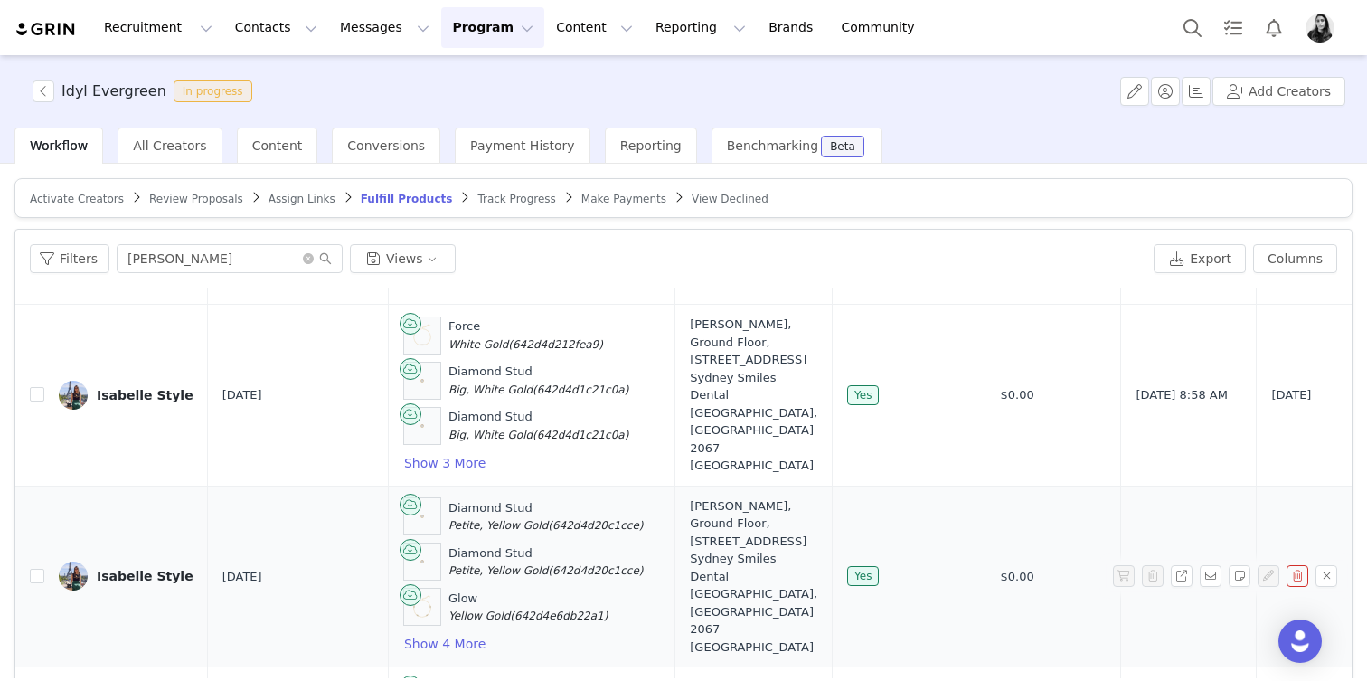
scroll to position [301, 0]
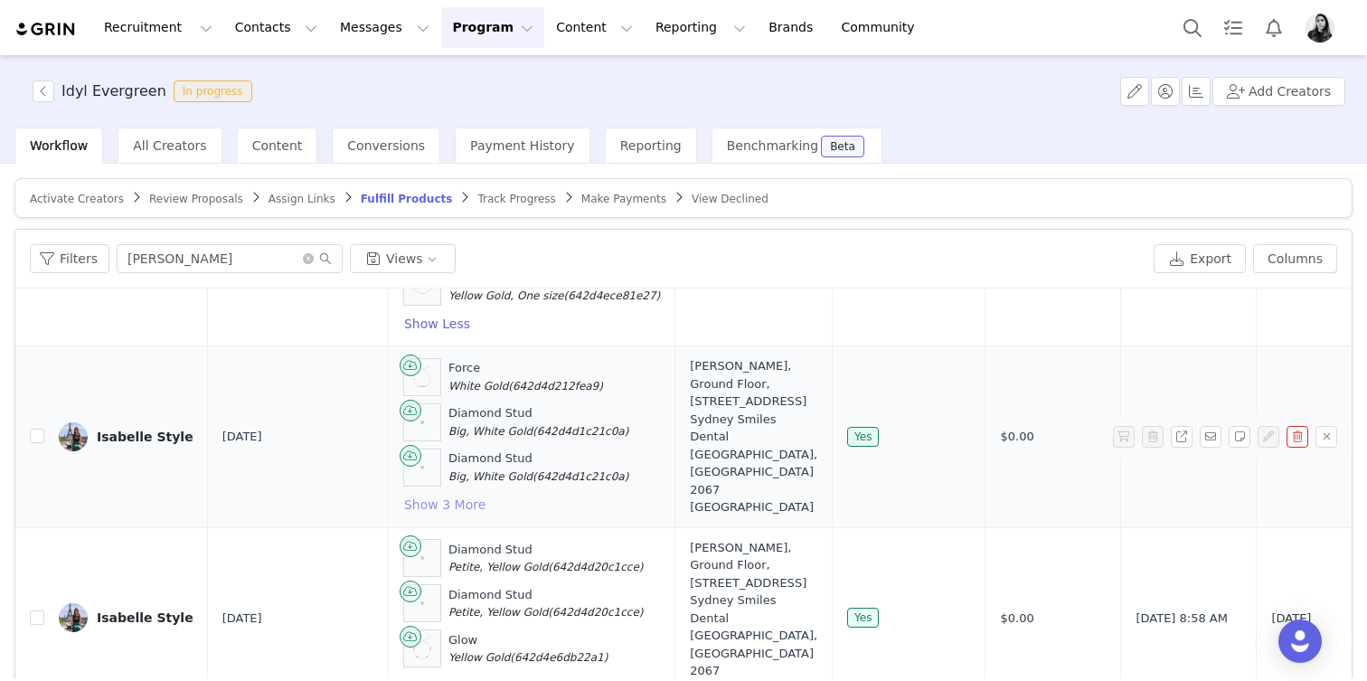
click at [423, 504] on button "Show 3 More" at bounding box center [444, 505] width 83 height 22
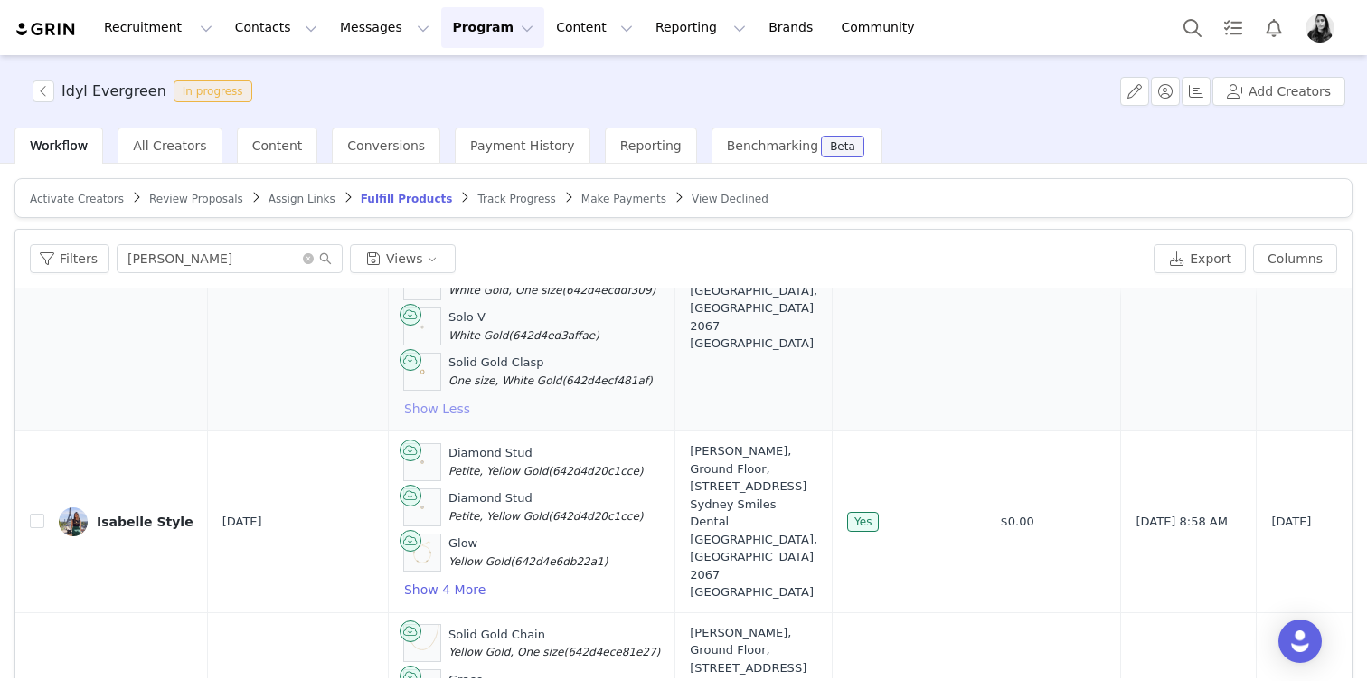
scroll to position [545, 0]
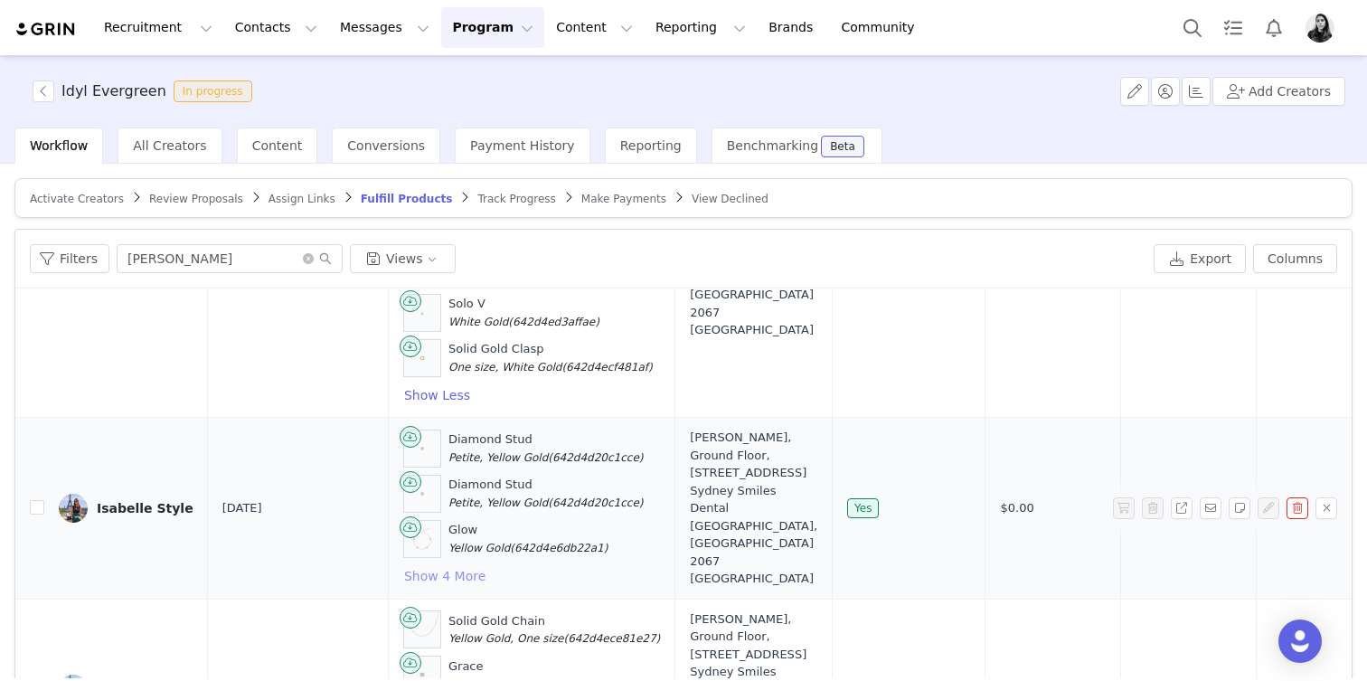
click at [429, 568] on button "Show 4 More" at bounding box center [444, 576] width 83 height 22
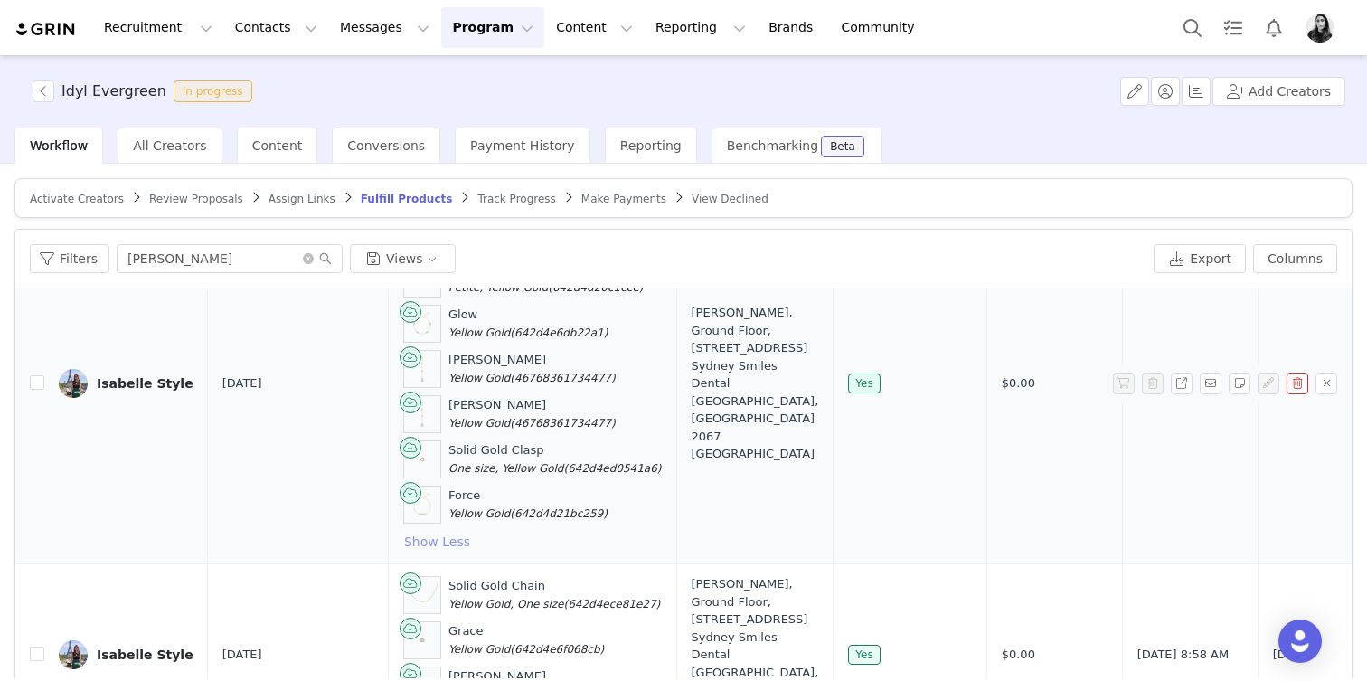
scroll to position [929, 0]
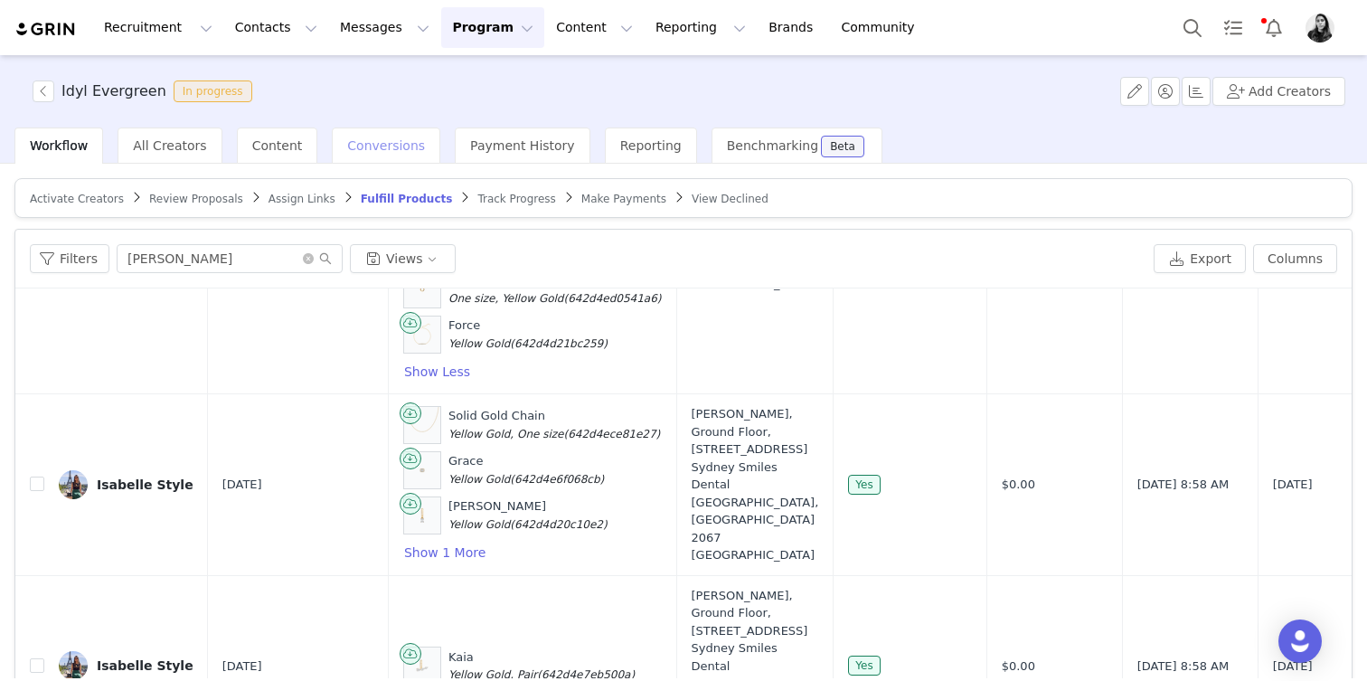
click at [355, 146] on span "Conversions" at bounding box center [386, 145] width 78 height 14
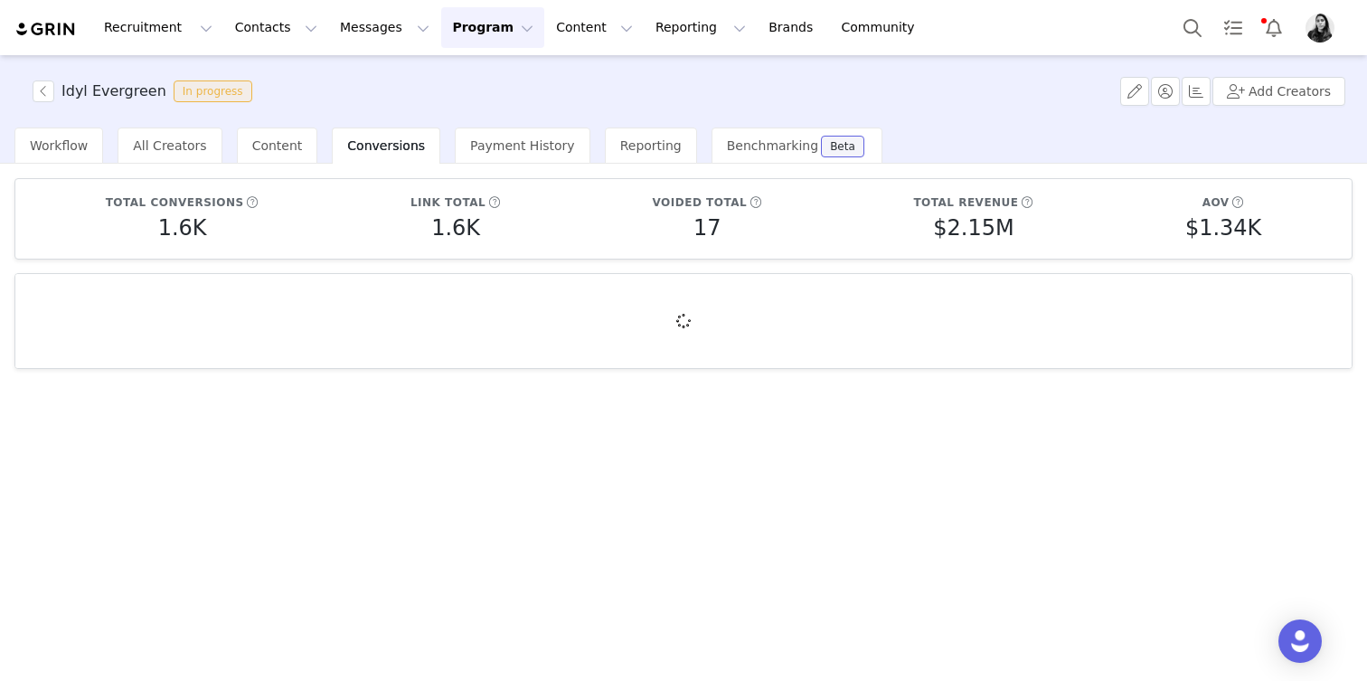
click at [201, 316] on div at bounding box center [683, 321] width 1336 height 94
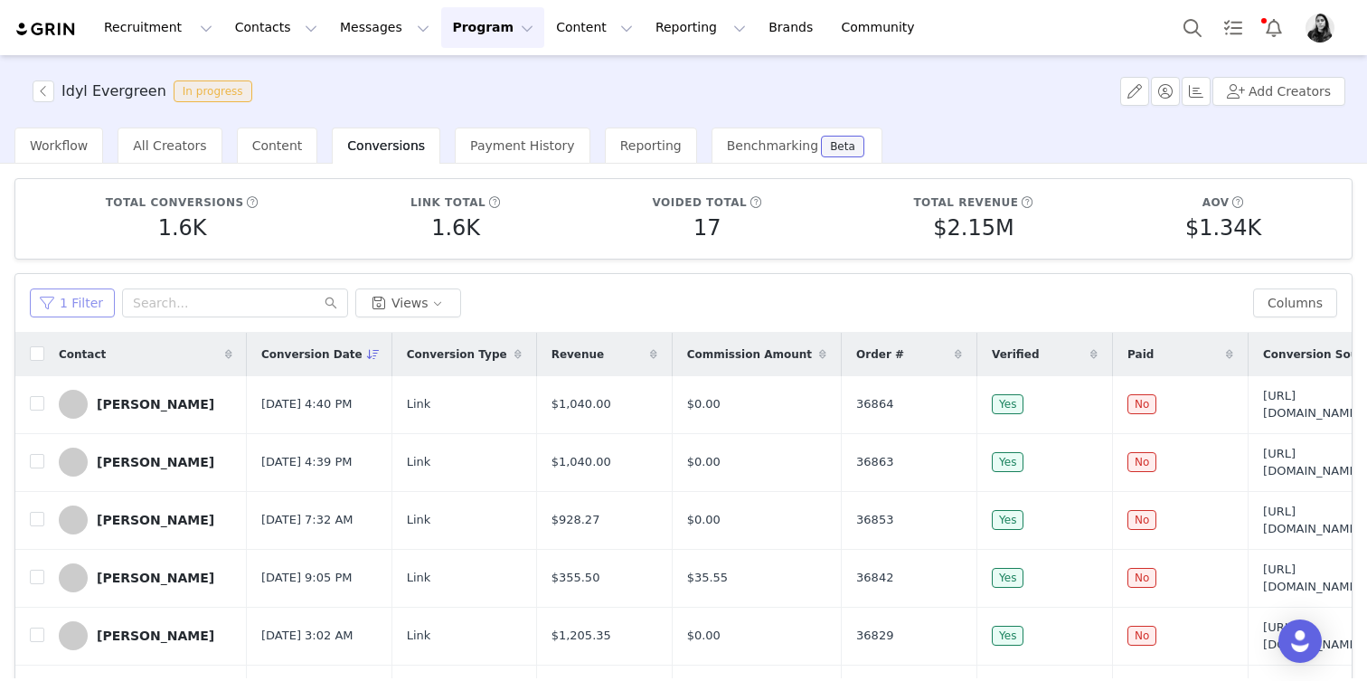
click at [95, 302] on button "1 Filter" at bounding box center [72, 302] width 85 height 29
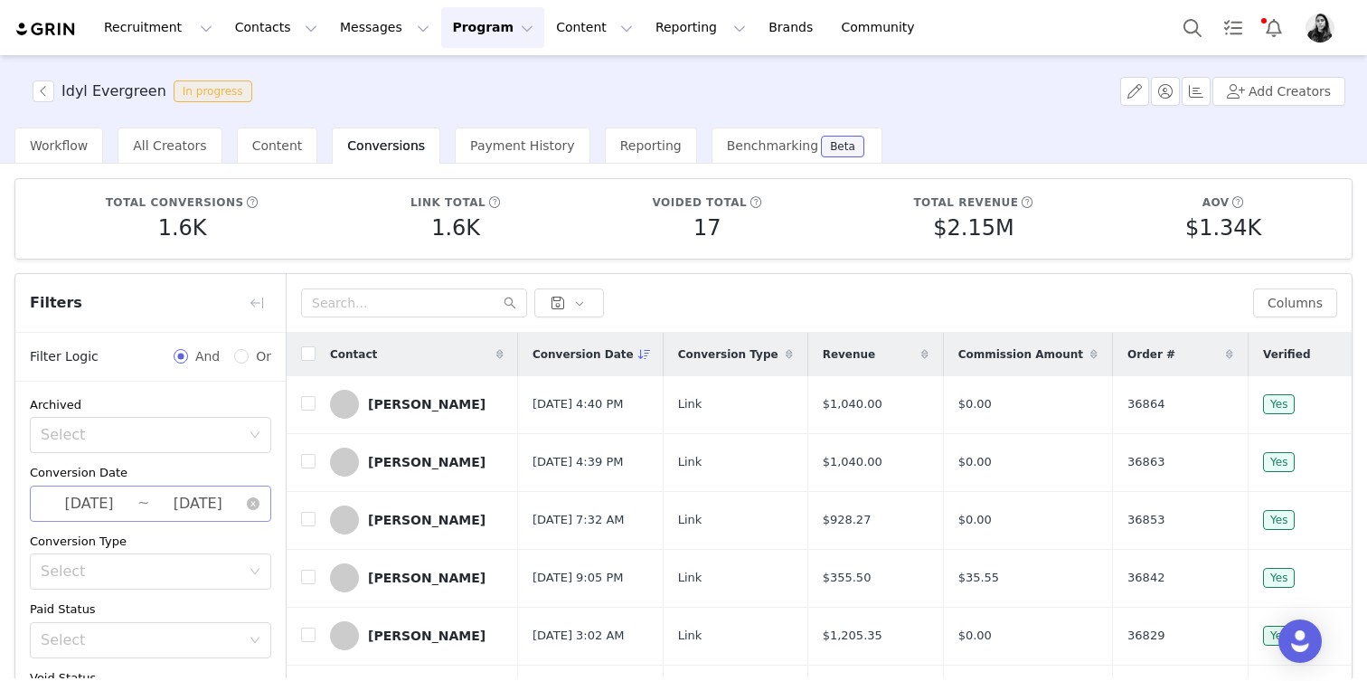
click at [95, 495] on input "2024-07-01" at bounding box center [89, 504] width 97 height 24
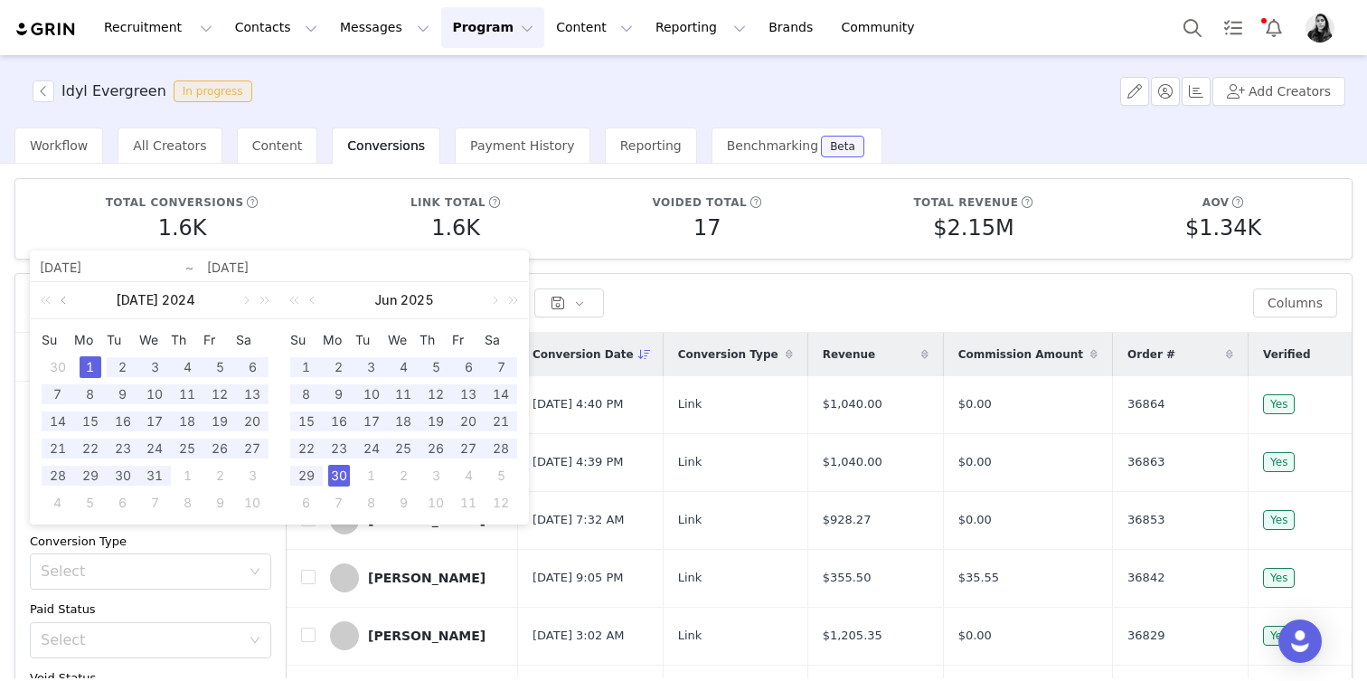
click at [65, 299] on link at bounding box center [65, 300] width 16 height 36
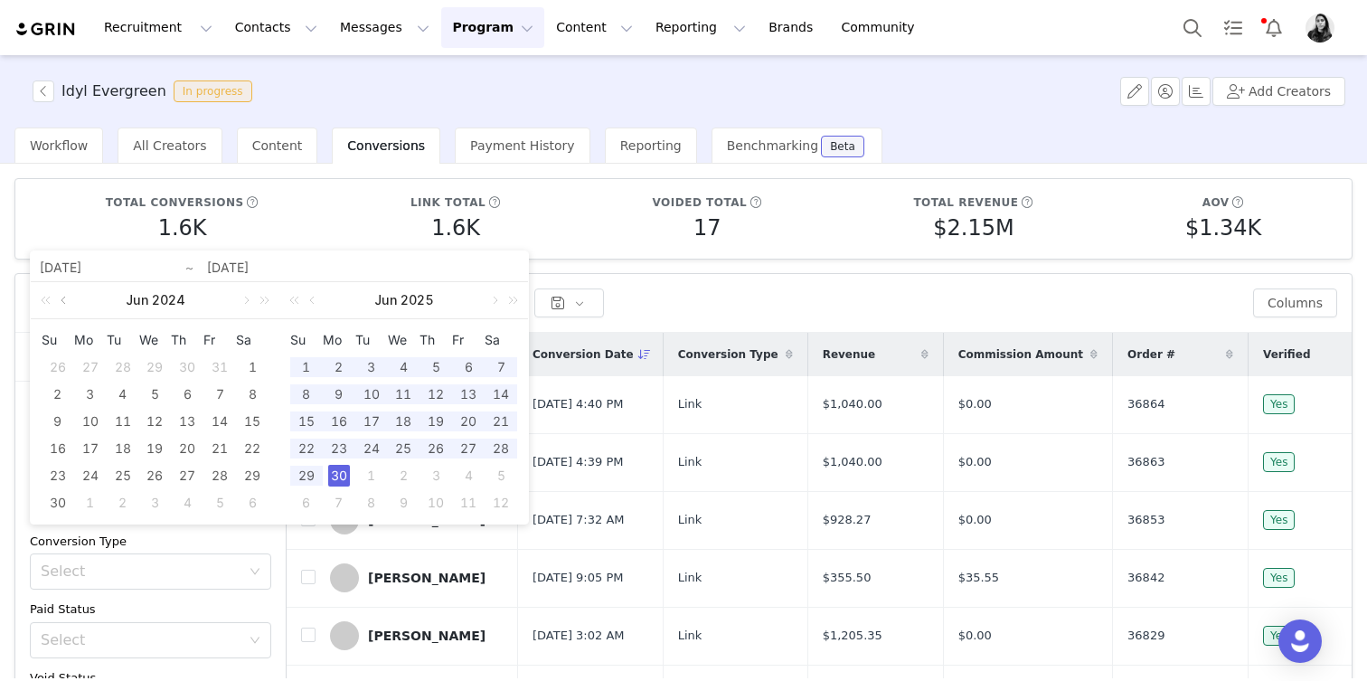
click at [65, 299] on link at bounding box center [65, 300] width 16 height 36
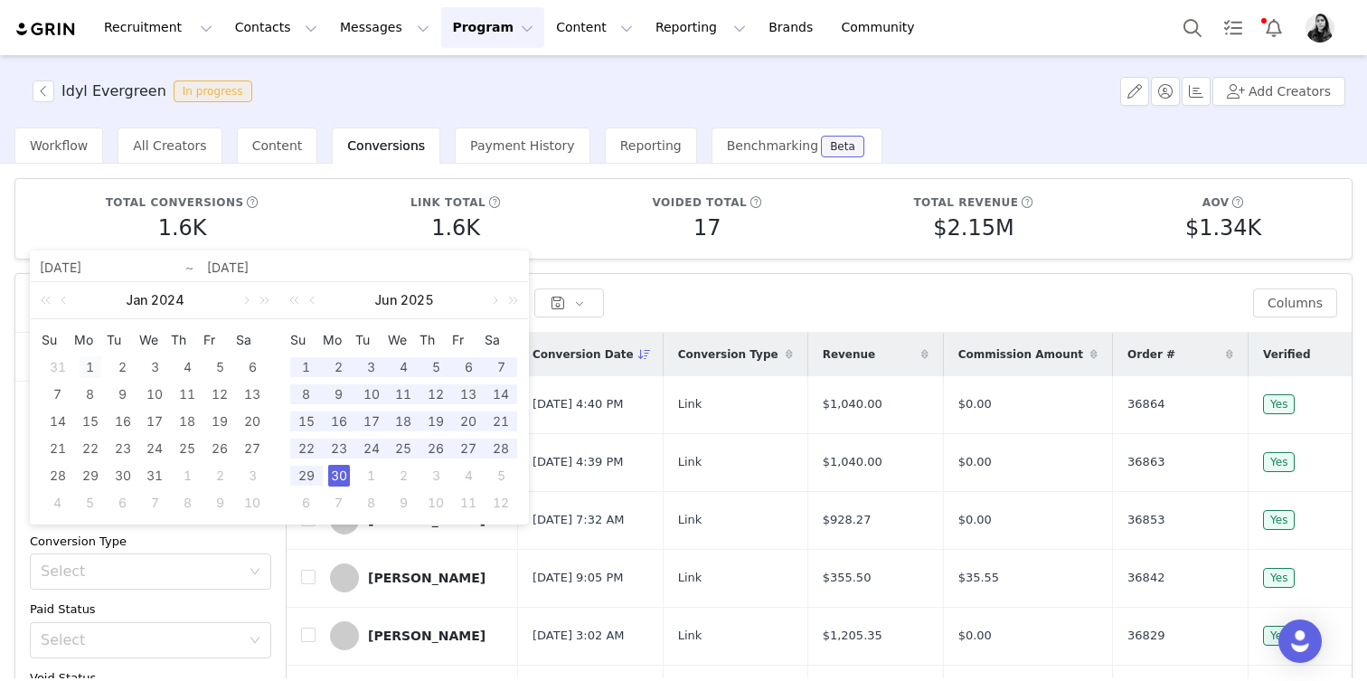
click at [92, 362] on div "1" at bounding box center [91, 367] width 22 height 22
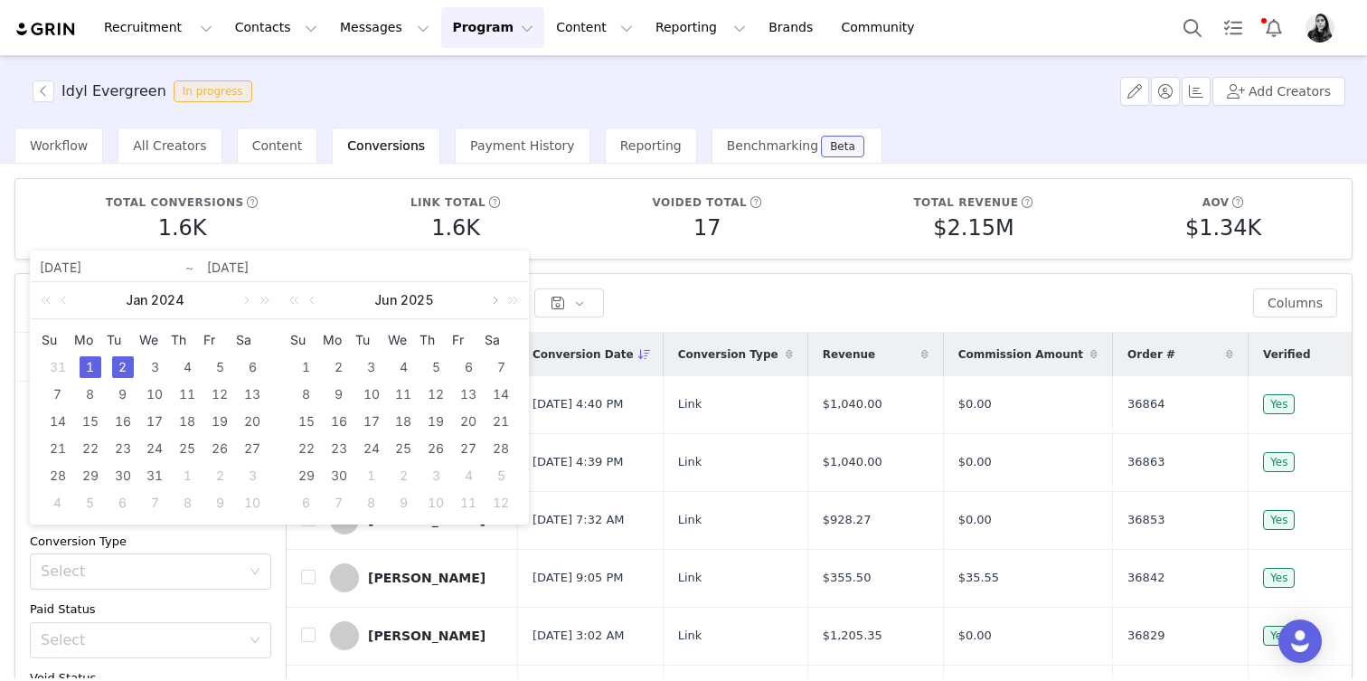
click at [493, 305] on link at bounding box center [494, 300] width 16 height 36
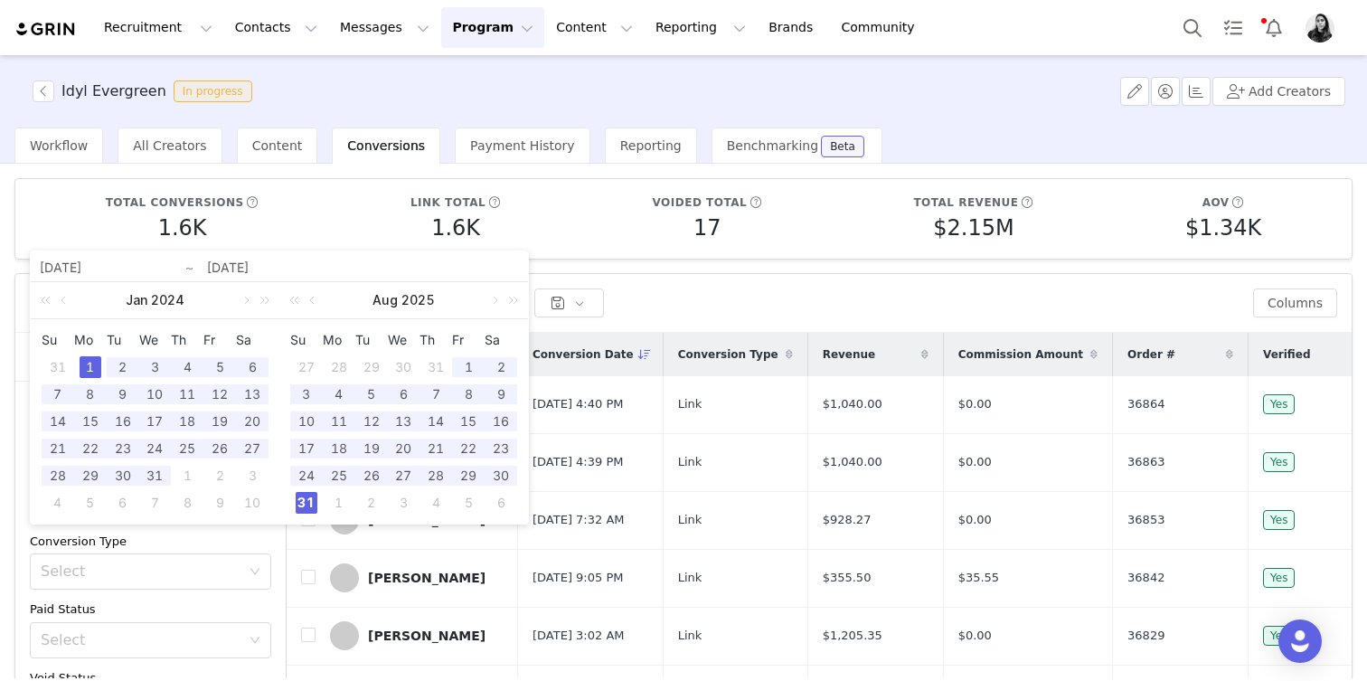
click at [311, 502] on div "31" at bounding box center [307, 503] width 22 height 22
type input "2024-01-01"
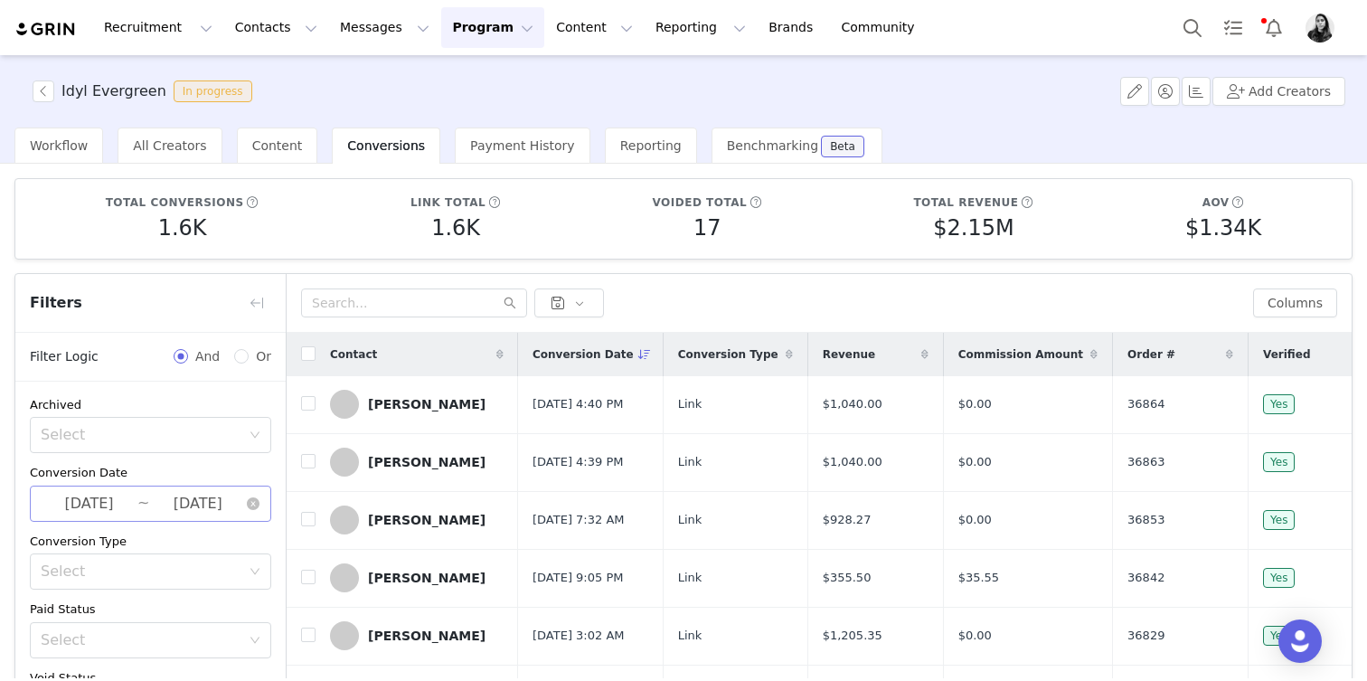
click at [218, 504] on input "2025-08-31" at bounding box center [197, 504] width 97 height 24
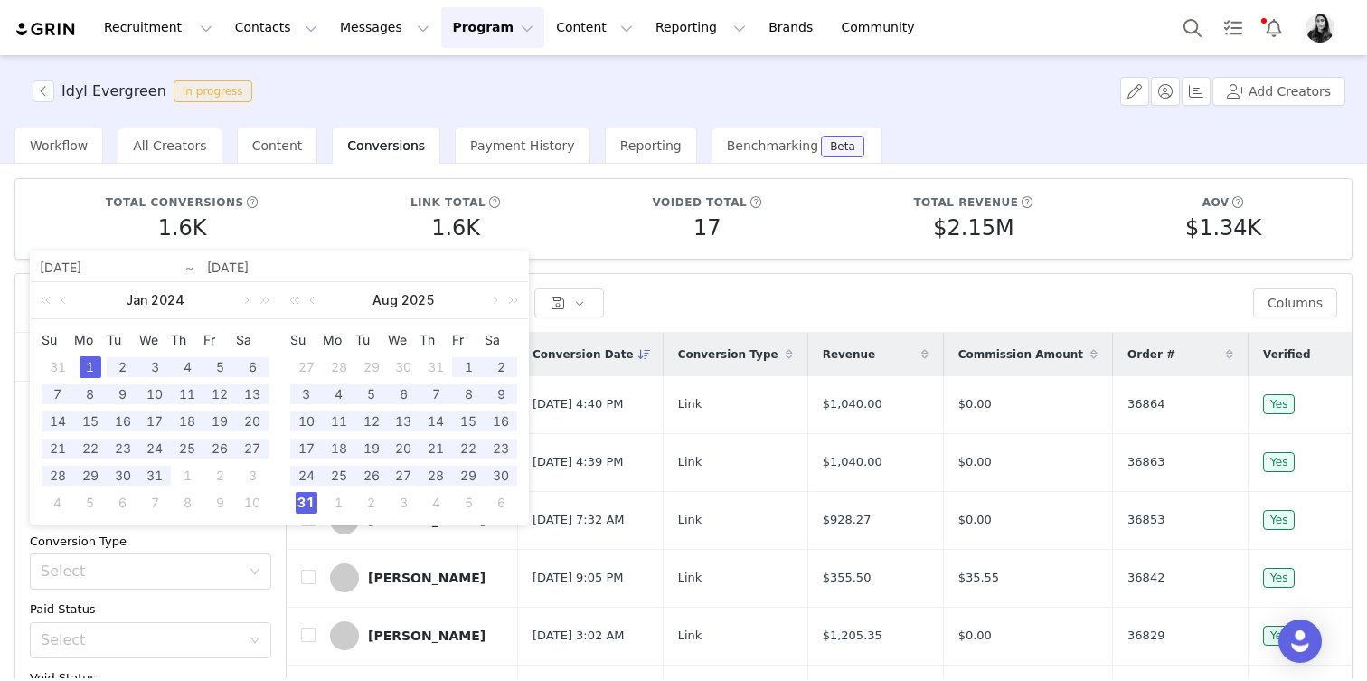
click at [92, 362] on div "1" at bounding box center [91, 367] width 22 height 22
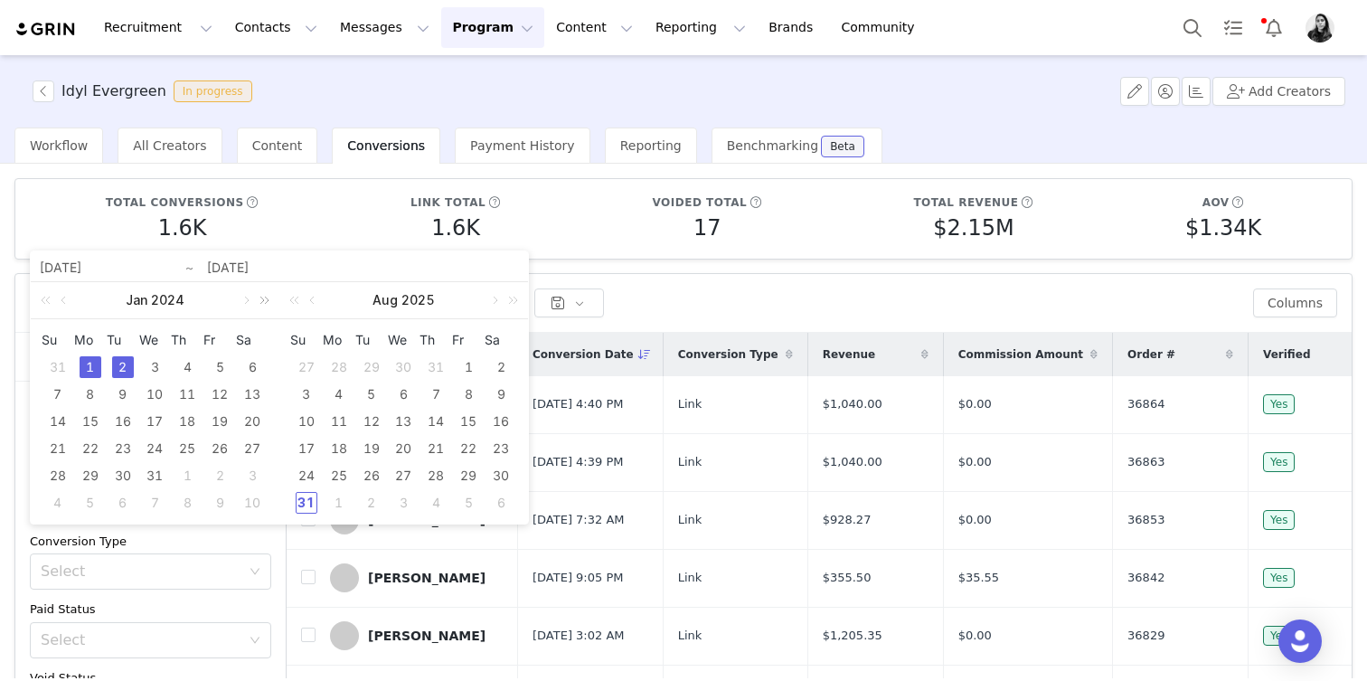
click at [257, 300] on link at bounding box center [262, 300] width 24 height 36
click at [148, 363] on div "1" at bounding box center [155, 367] width 22 height 22
type input "2025-01-01"
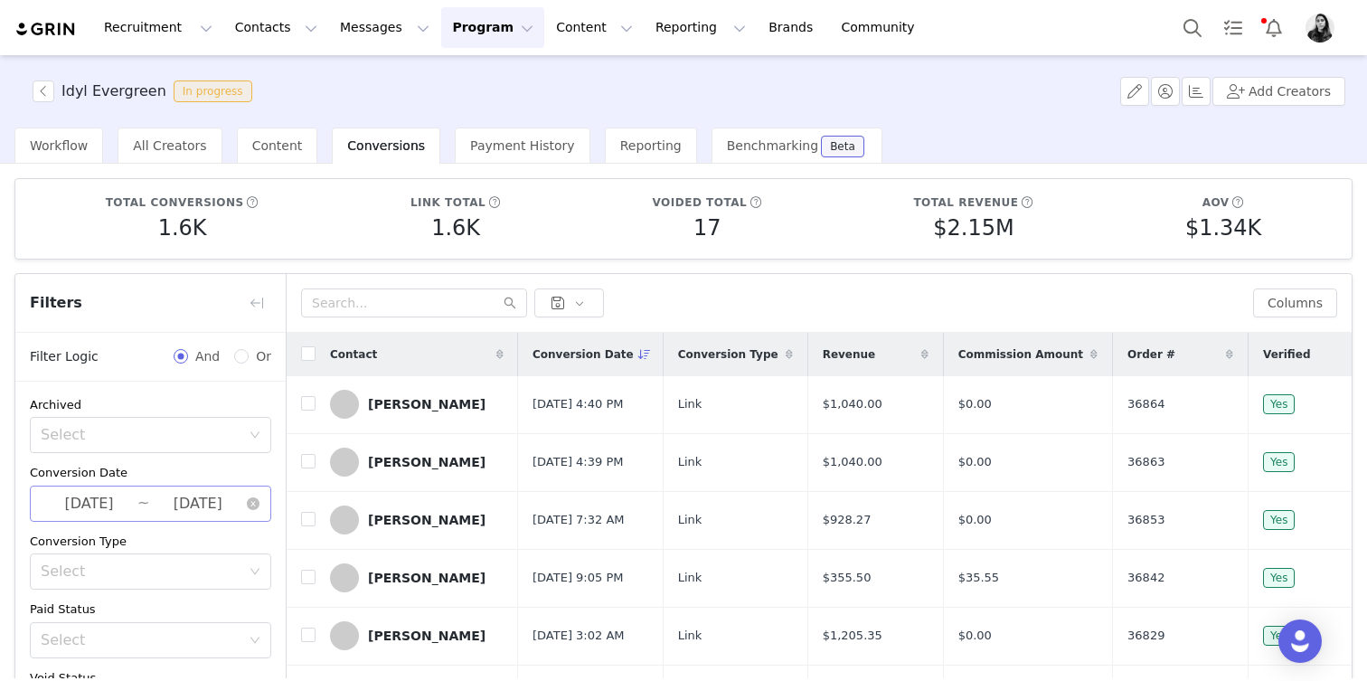
click at [165, 502] on input "2025-01-01" at bounding box center [197, 504] width 97 height 24
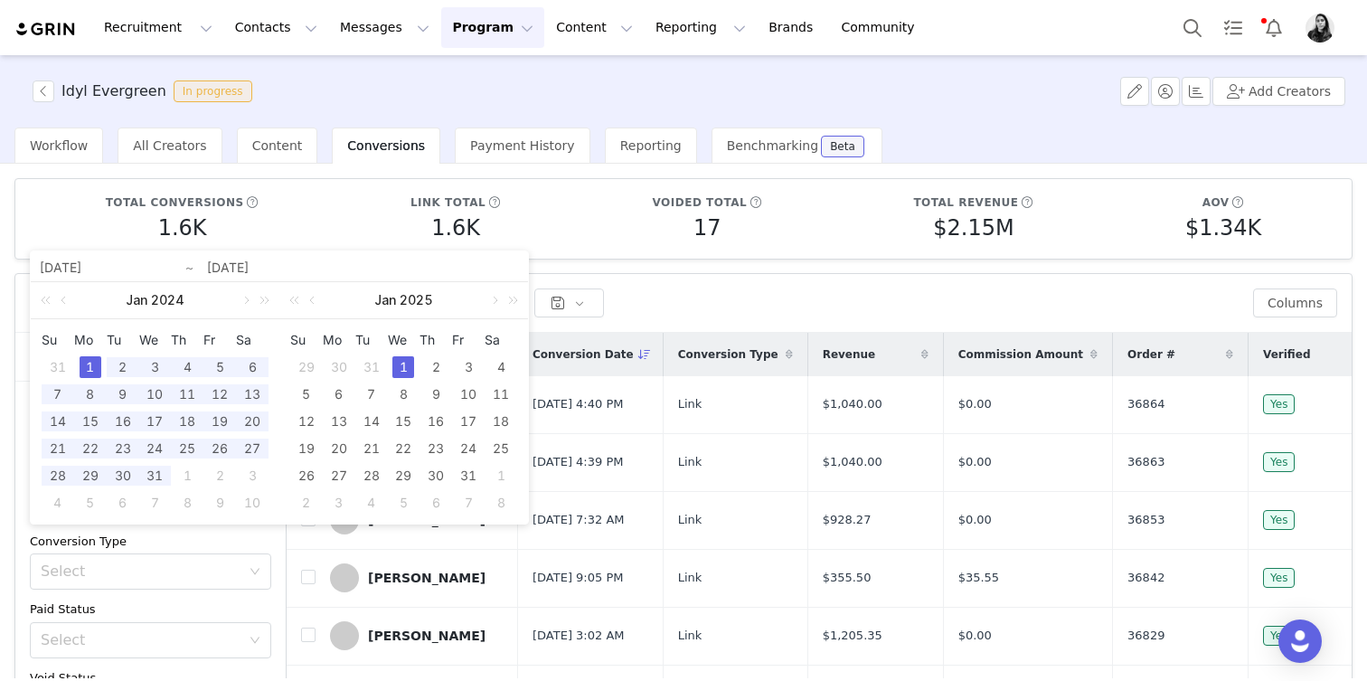
click at [409, 368] on div "1" at bounding box center [403, 367] width 22 height 22
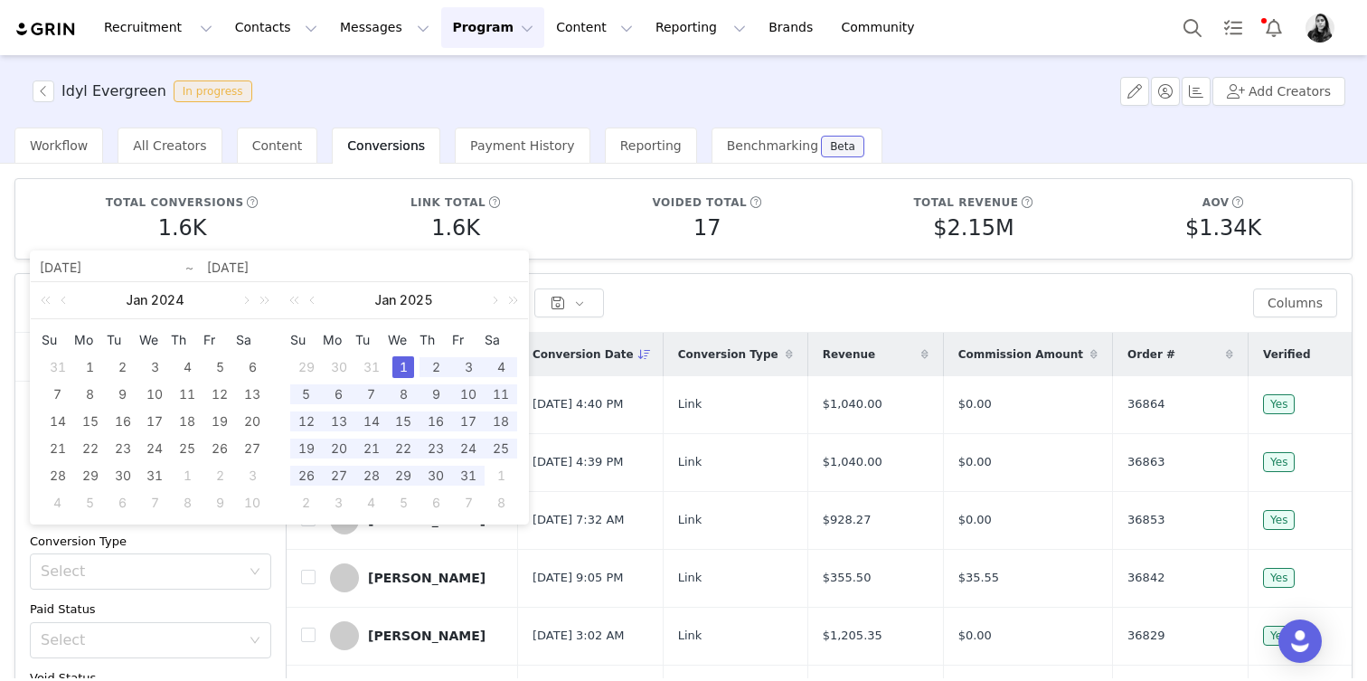
click at [409, 368] on div "1" at bounding box center [403, 367] width 22 height 22
type input "2025-01-01"
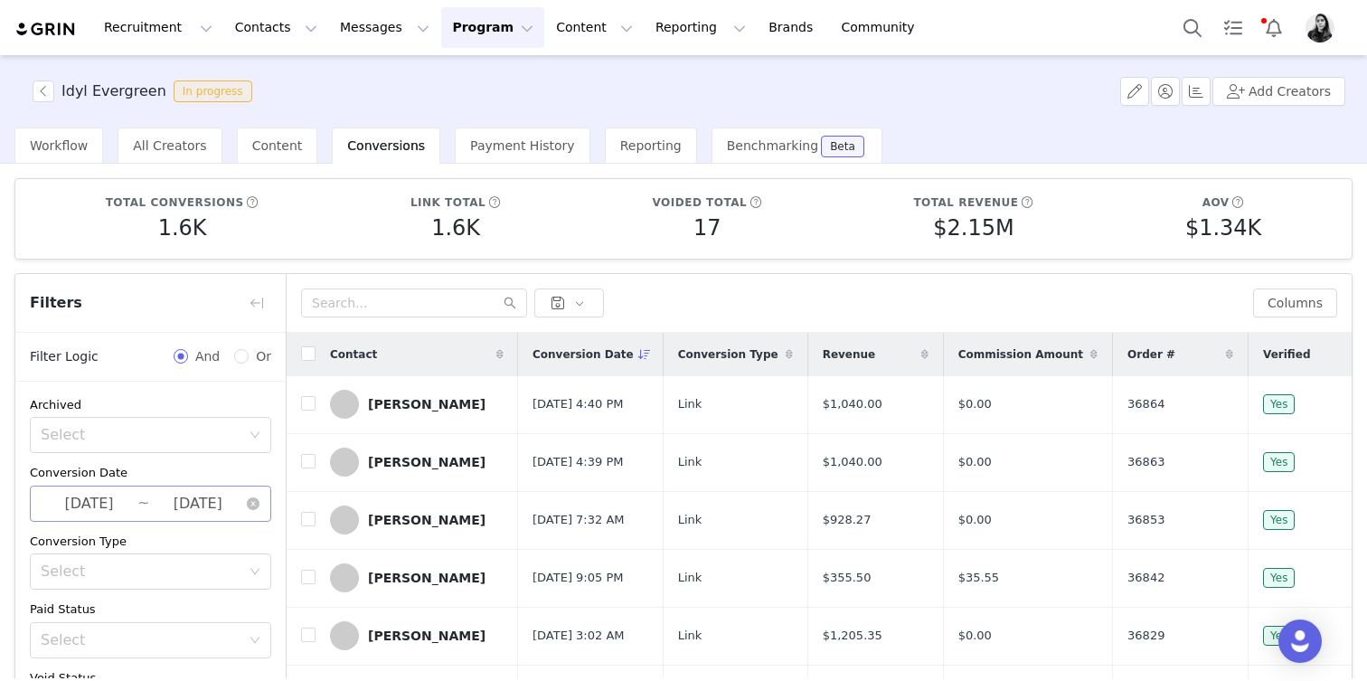
click at [185, 505] on input "2025-01-01" at bounding box center [197, 504] width 97 height 24
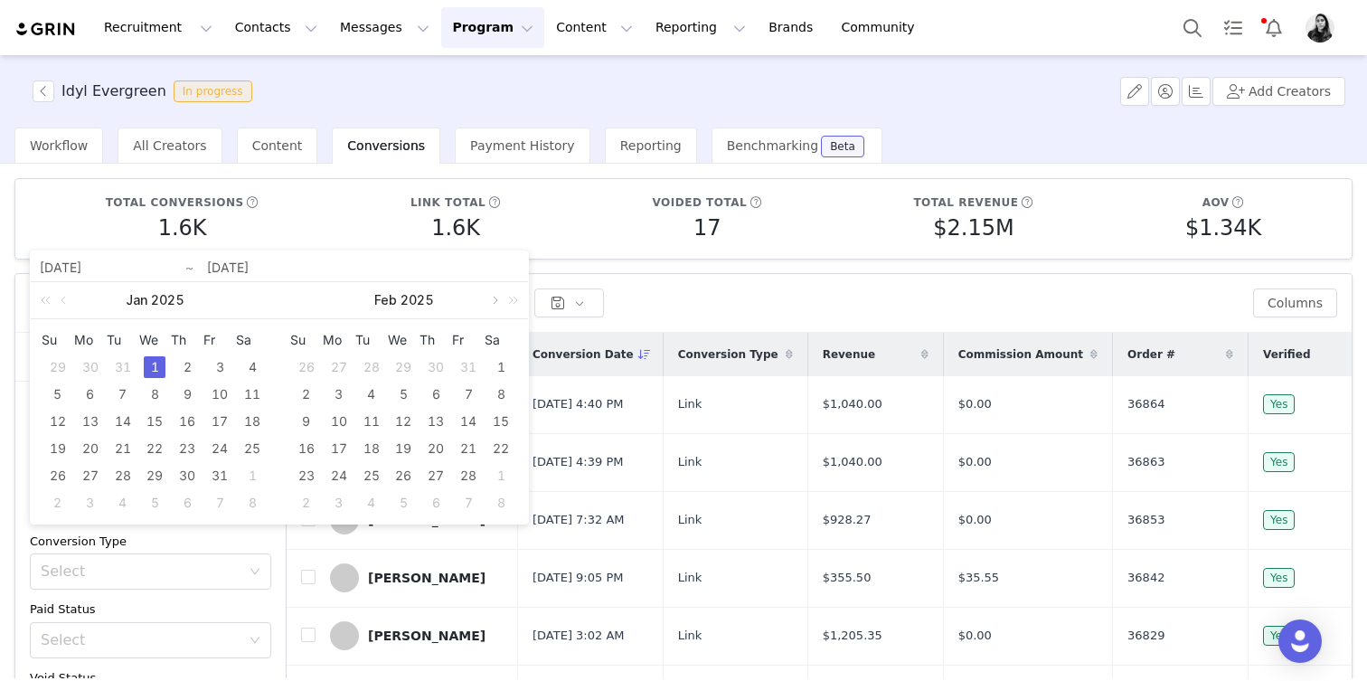
click at [493, 305] on link at bounding box center [494, 300] width 16 height 36
click at [338, 476] on div "30" at bounding box center [339, 476] width 22 height 22
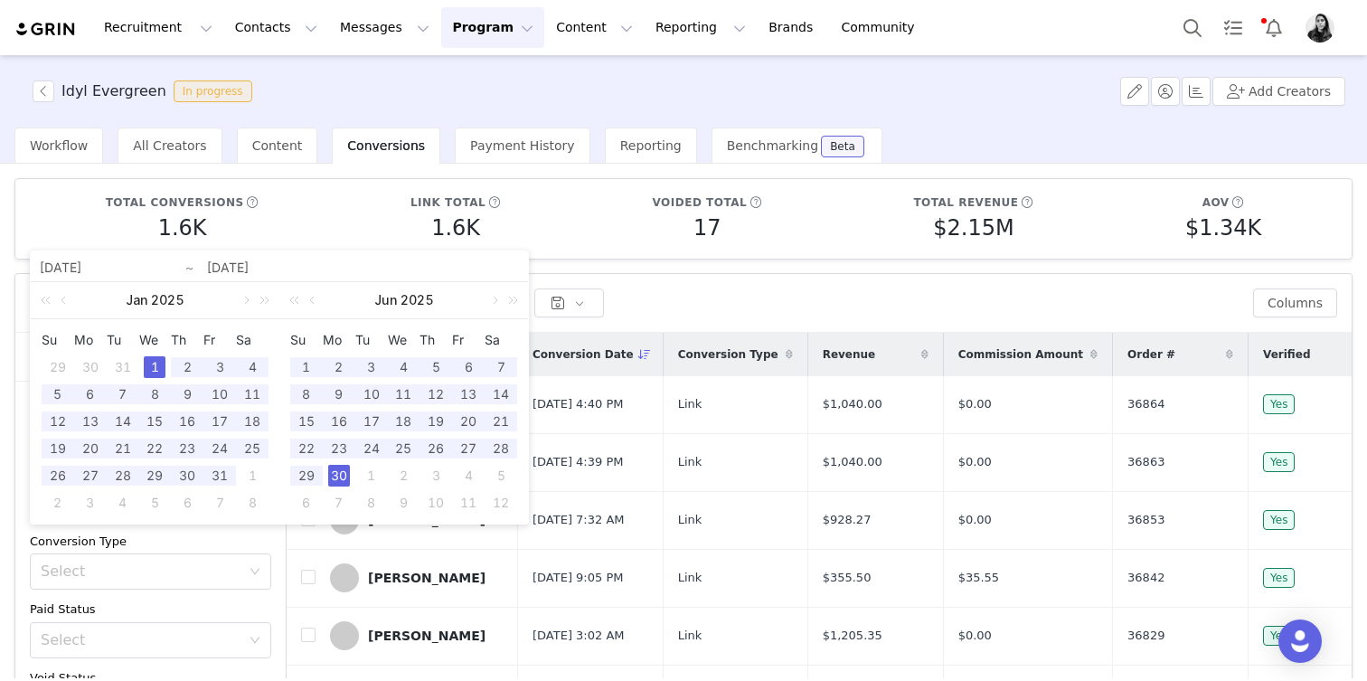
click at [151, 370] on div "1" at bounding box center [155, 367] width 22 height 22
type input "2025-06-30"
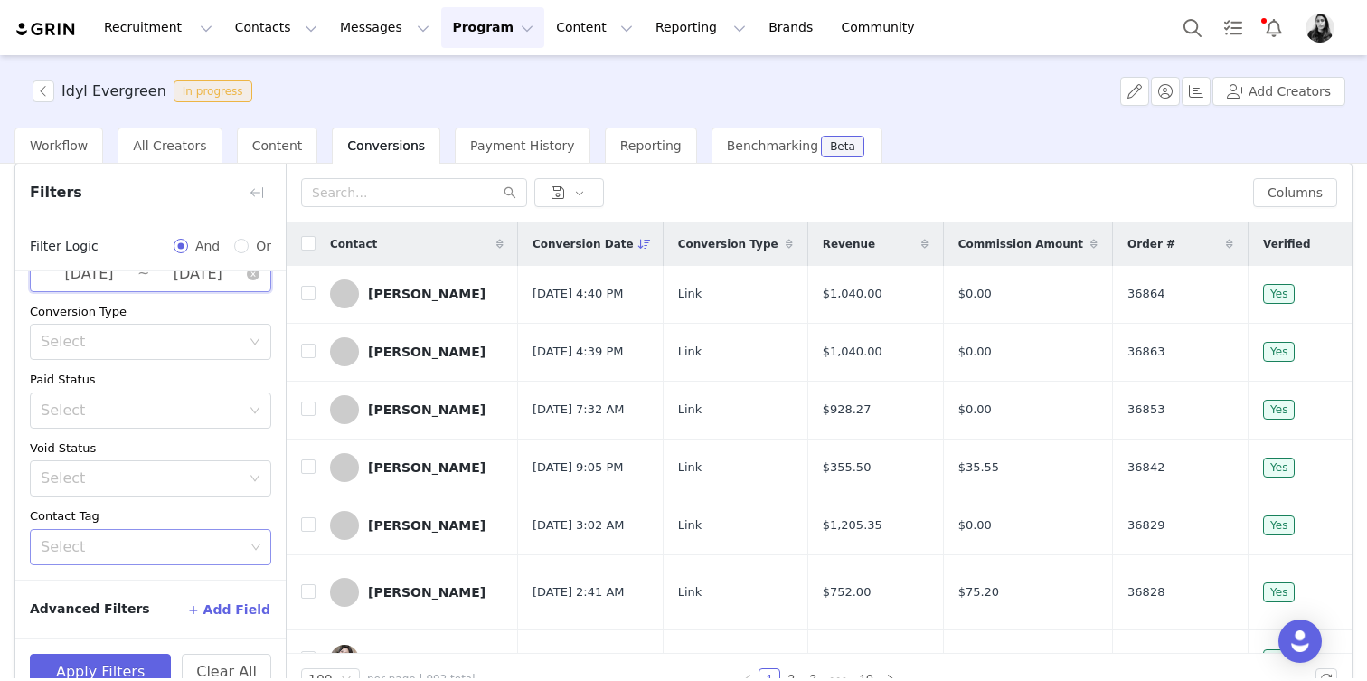
scroll to position [151, 0]
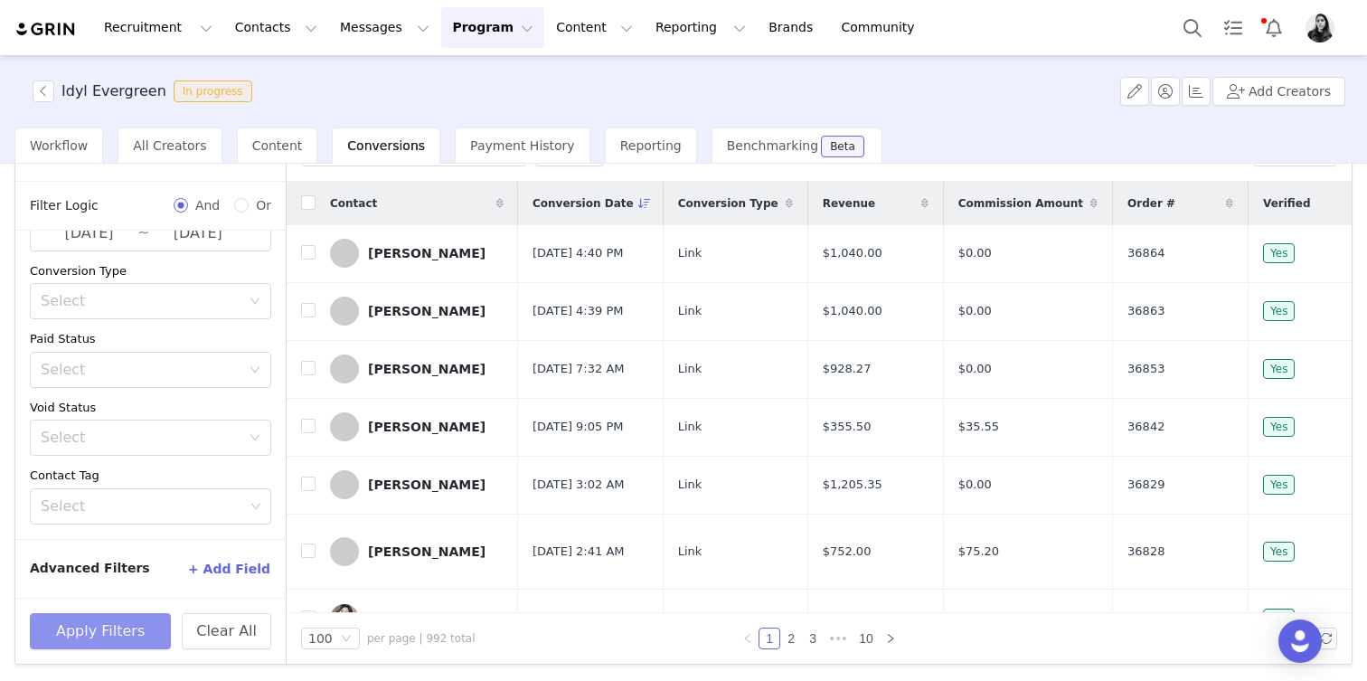
click at [111, 632] on button "Apply Filters" at bounding box center [100, 631] width 141 height 36
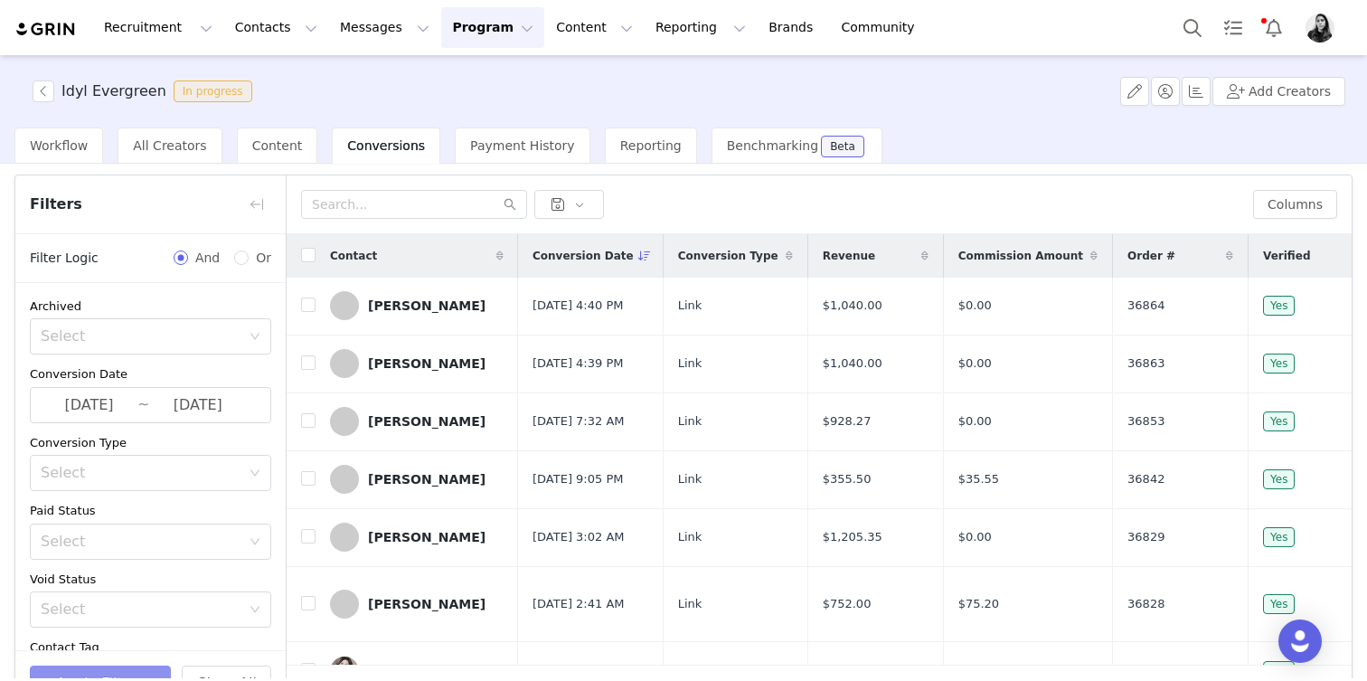
scroll to position [0, 0]
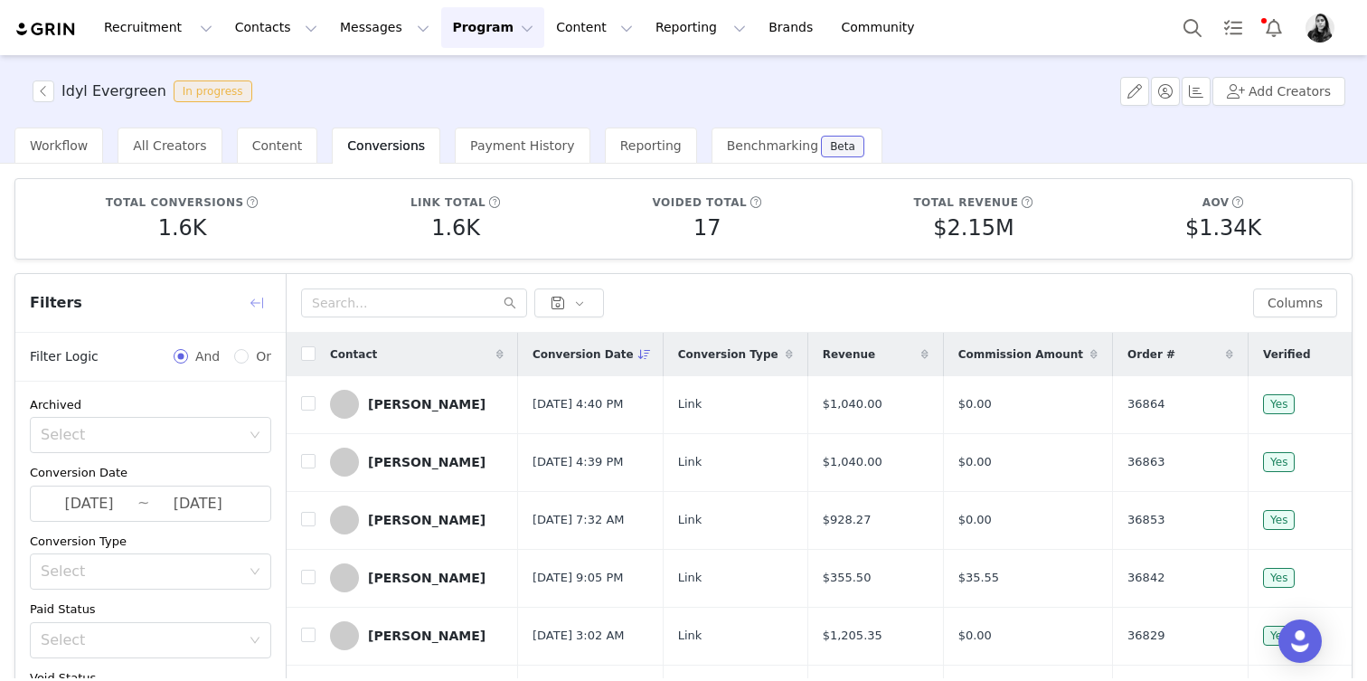
click at [259, 299] on button "button" at bounding box center [256, 302] width 29 height 29
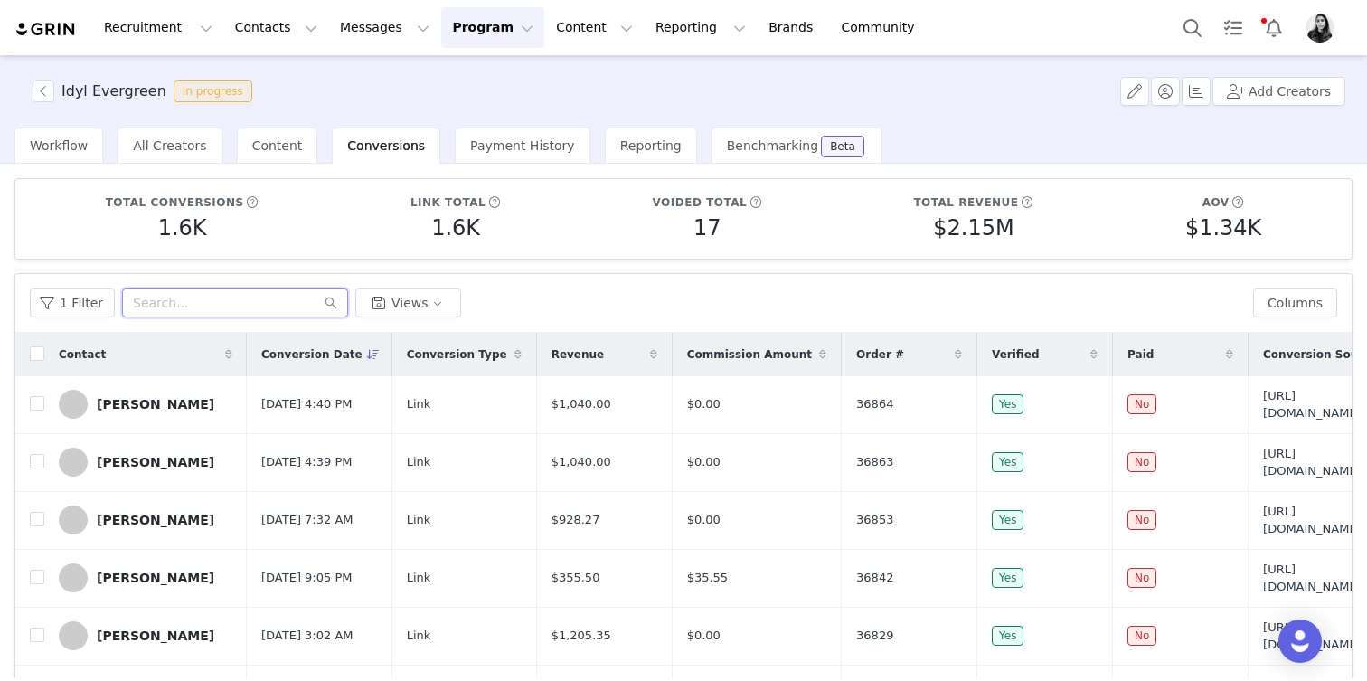
click at [191, 306] on input "text" at bounding box center [235, 302] width 226 height 29
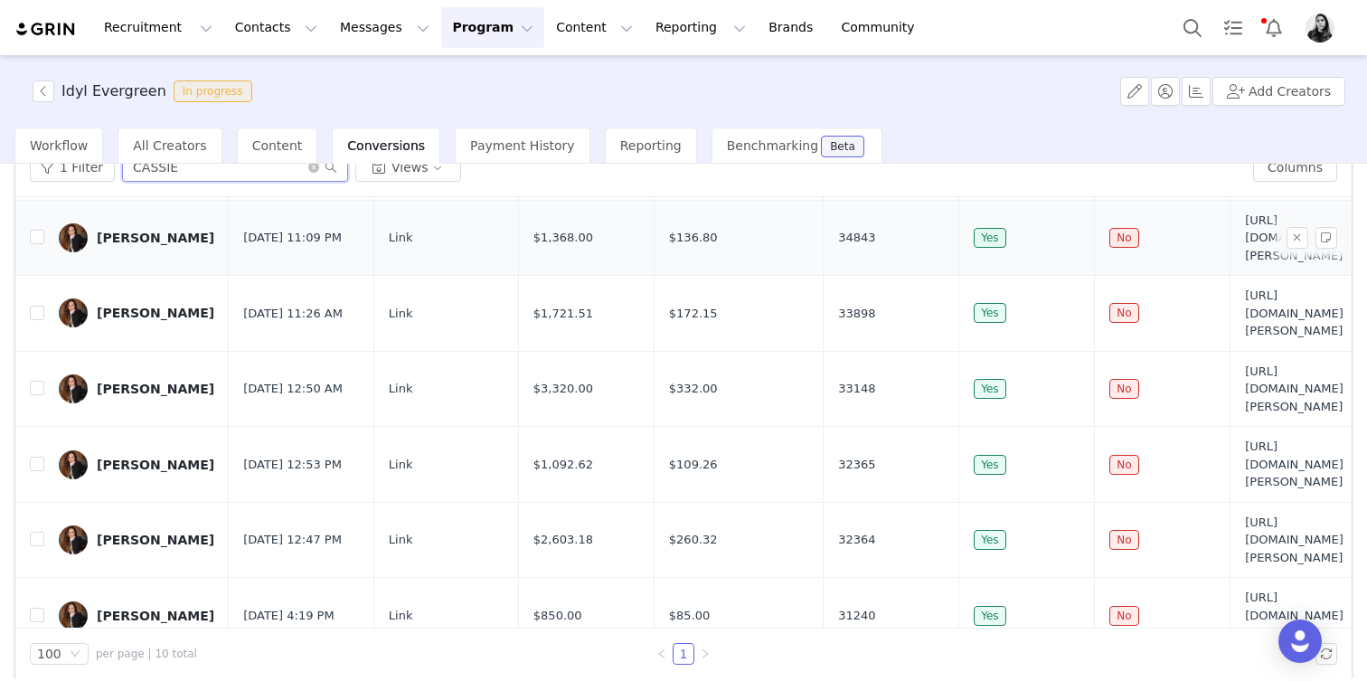
scroll to position [151, 0]
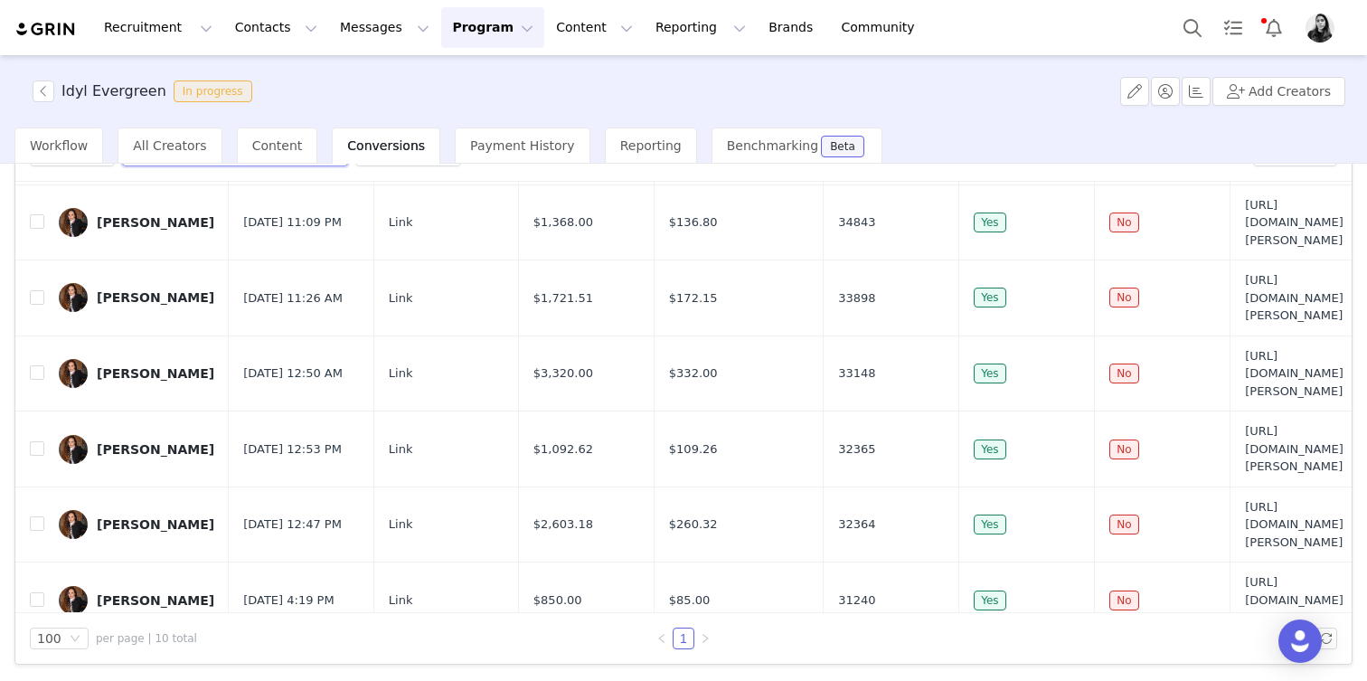
type input "CASSIE"
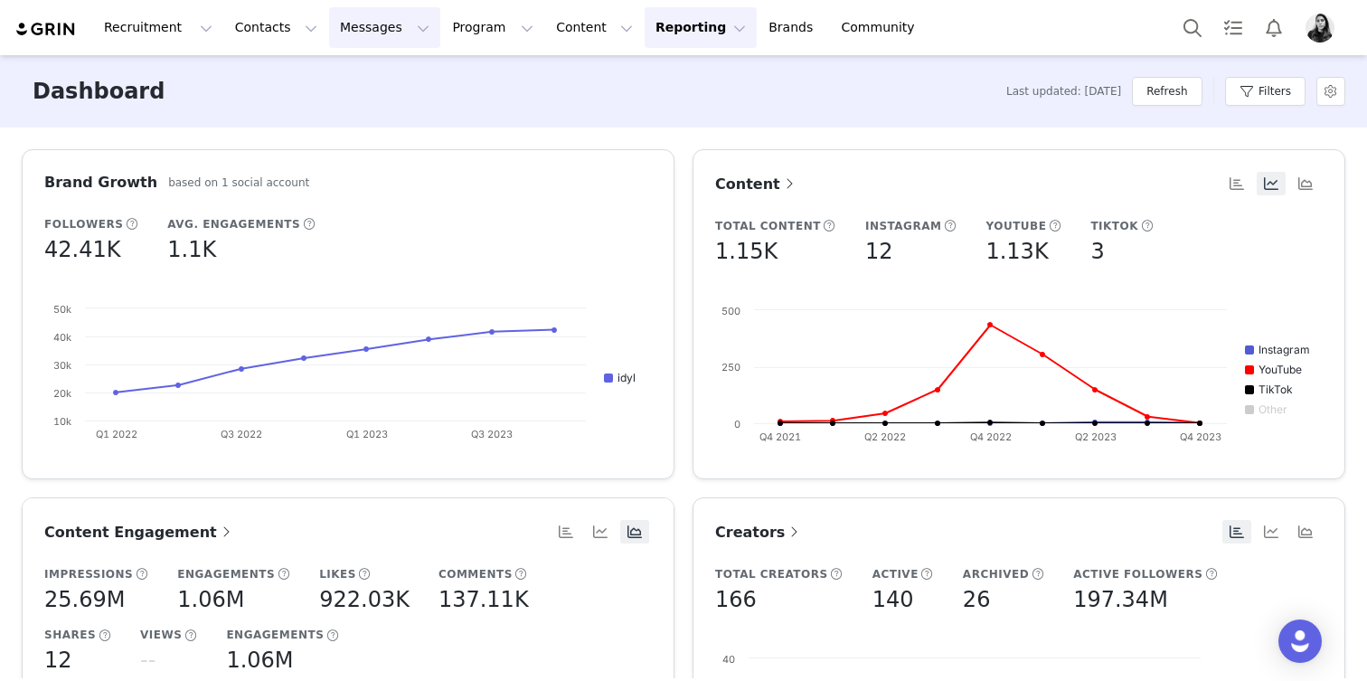
click at [331, 22] on button "Messages Messages" at bounding box center [384, 27] width 111 height 41
click at [341, 109] on p "Inbox" at bounding box center [341, 113] width 34 height 19
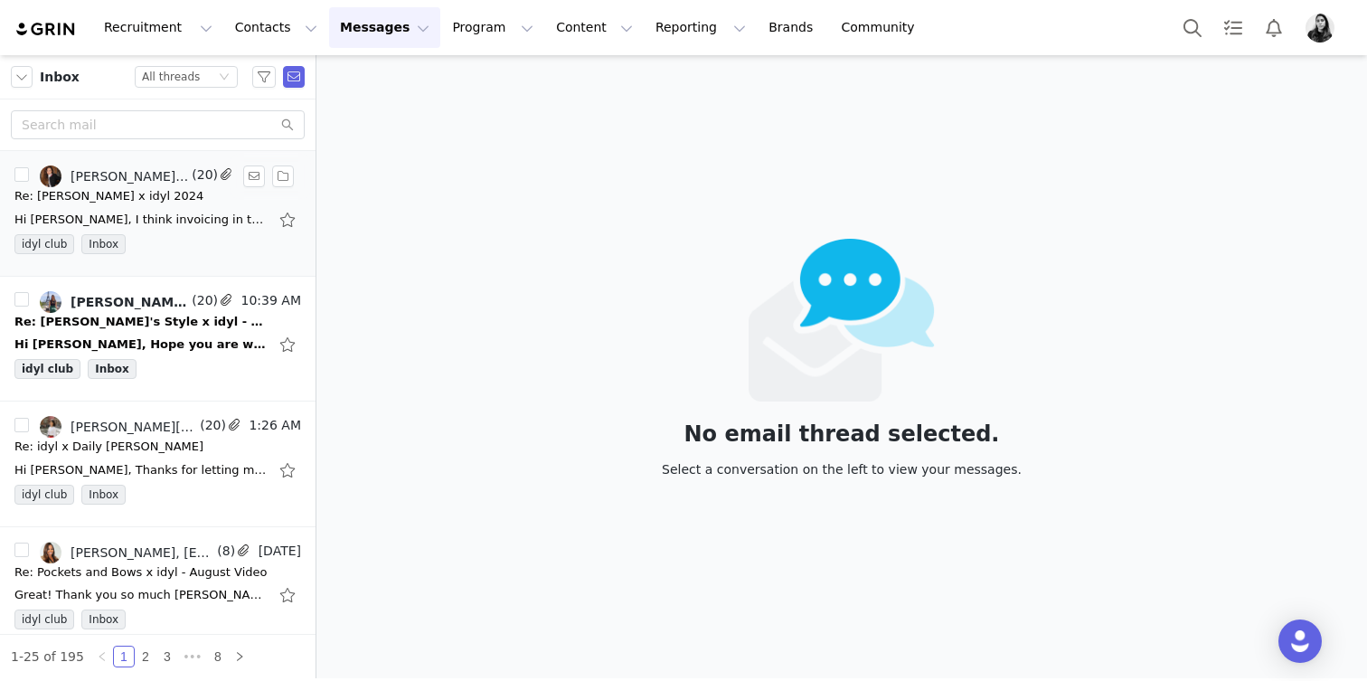
click at [199, 238] on div "idyl club Inbox" at bounding box center [157, 247] width 287 height 27
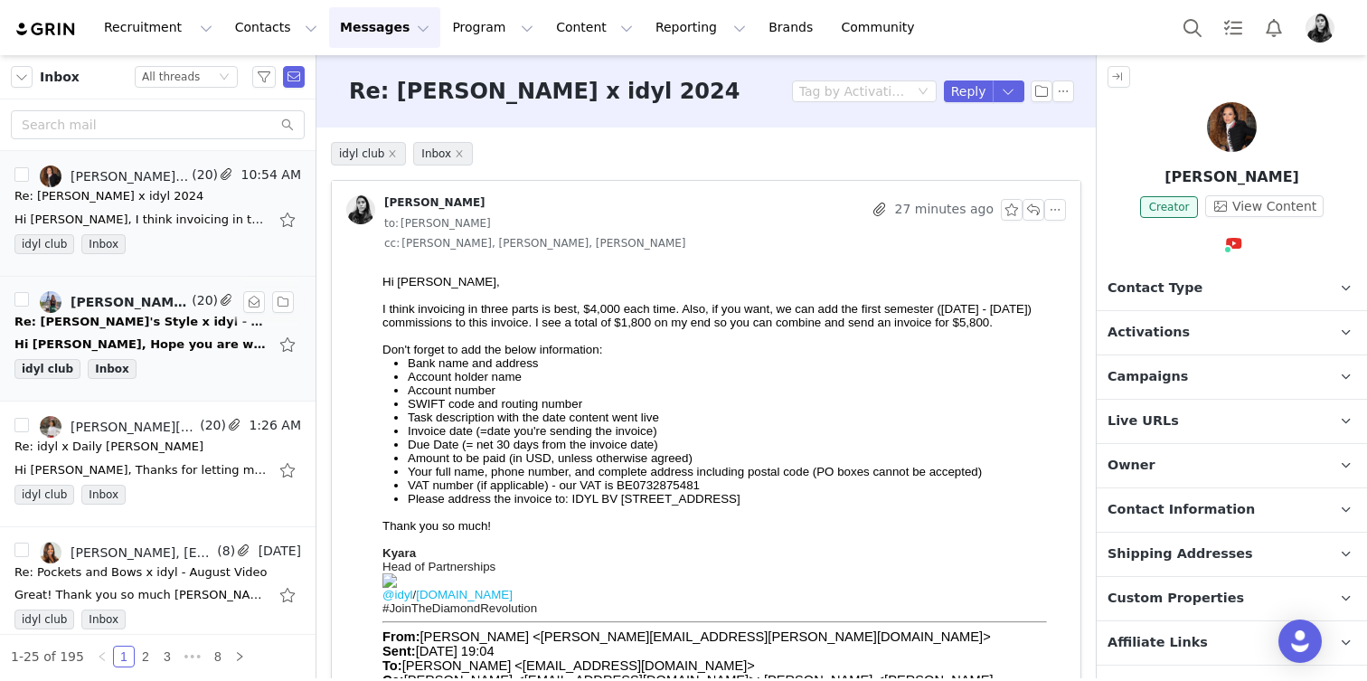
click at [124, 325] on div "Re: [PERSON_NAME]'s Style x idyl - 2025" at bounding box center [140, 322] width 253 height 18
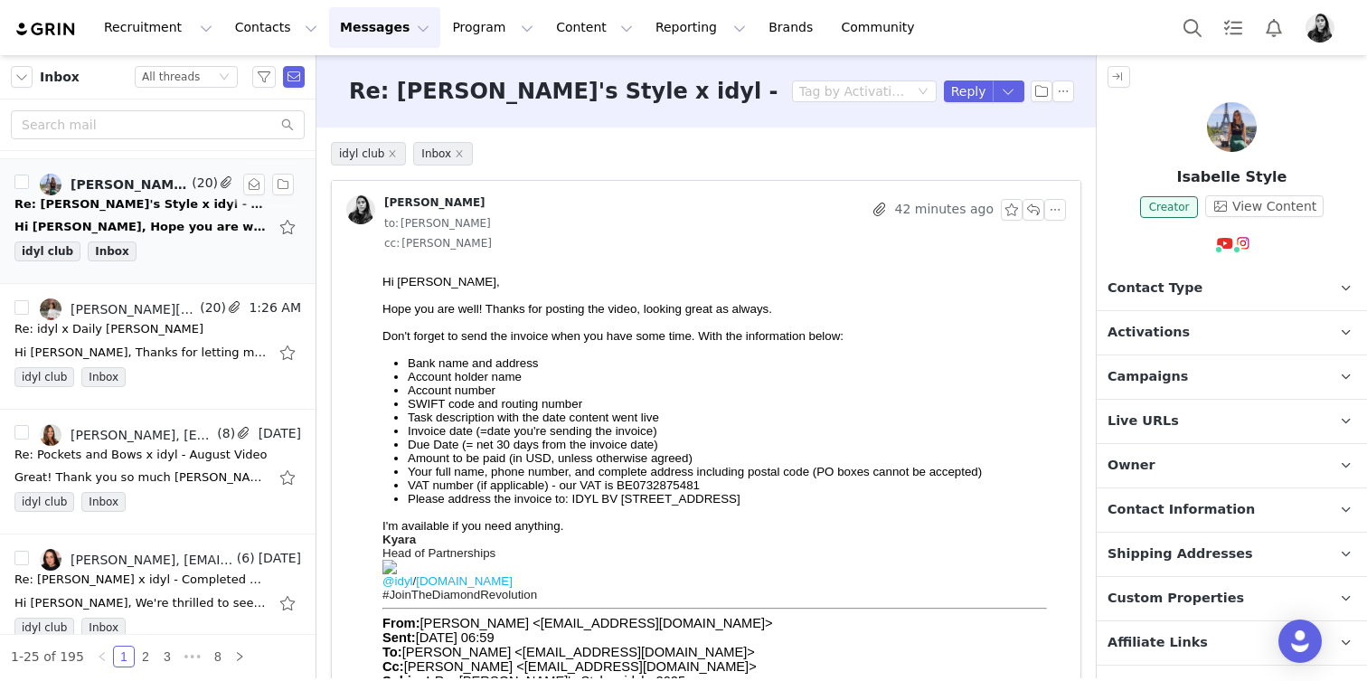
scroll to position [118, 0]
click at [167, 218] on div "Hi [PERSON_NAME], Hope you are well! Thanks for posting the video, looking grea…" at bounding box center [140, 227] width 253 height 18
click at [172, 316] on link "[PERSON_NAME][EMAIL_ADDRESS][DOMAIN_NAME], [PERSON_NAME]" at bounding box center [118, 309] width 156 height 22
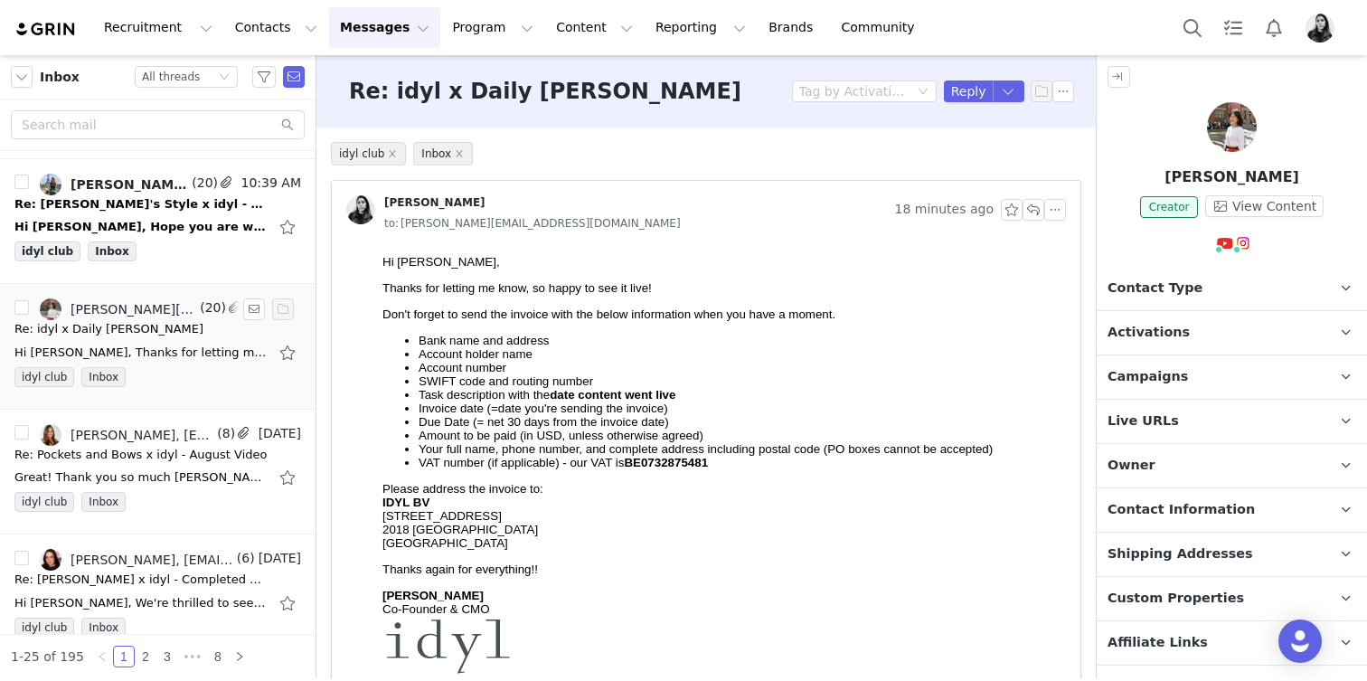
scroll to position [0, 0]
click at [174, 240] on div "Hi [PERSON_NAME], Hope you are well! Thanks for posting the video, looking grea…" at bounding box center [157, 226] width 287 height 29
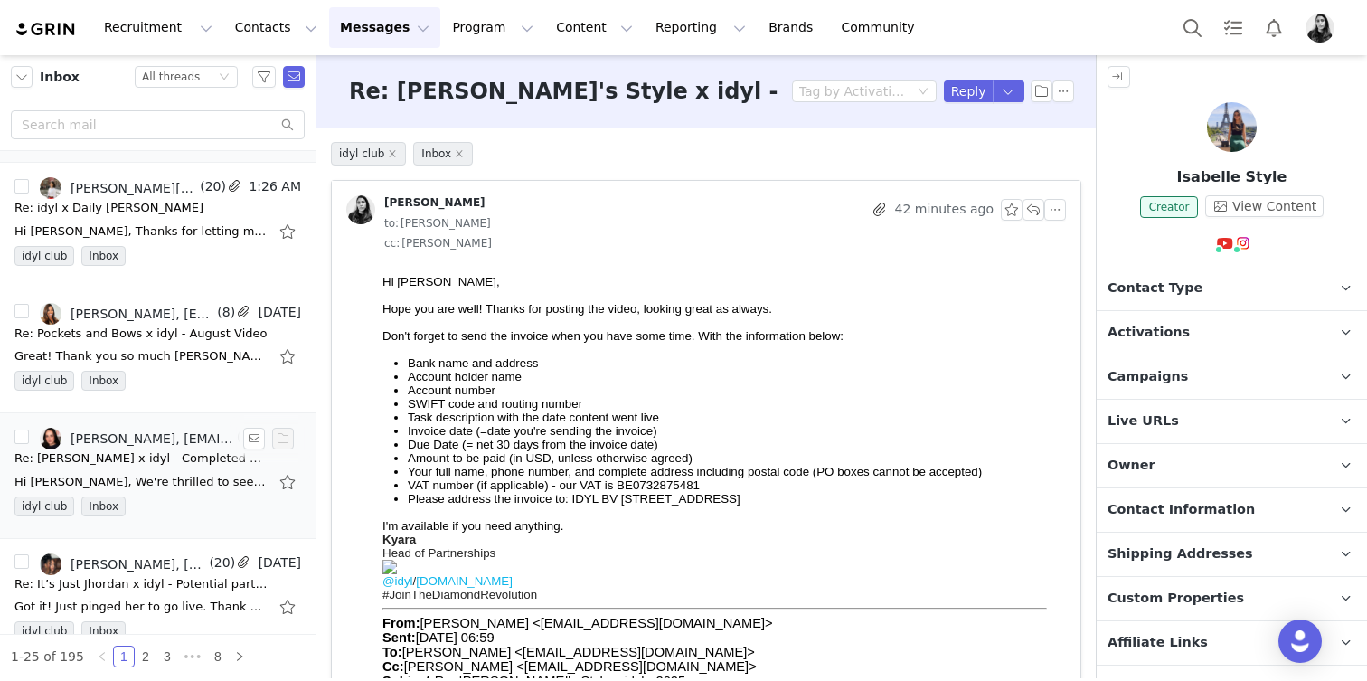
click at [160, 460] on div "Re: [PERSON_NAME] x idyl - Completed Video" at bounding box center [140, 458] width 253 height 18
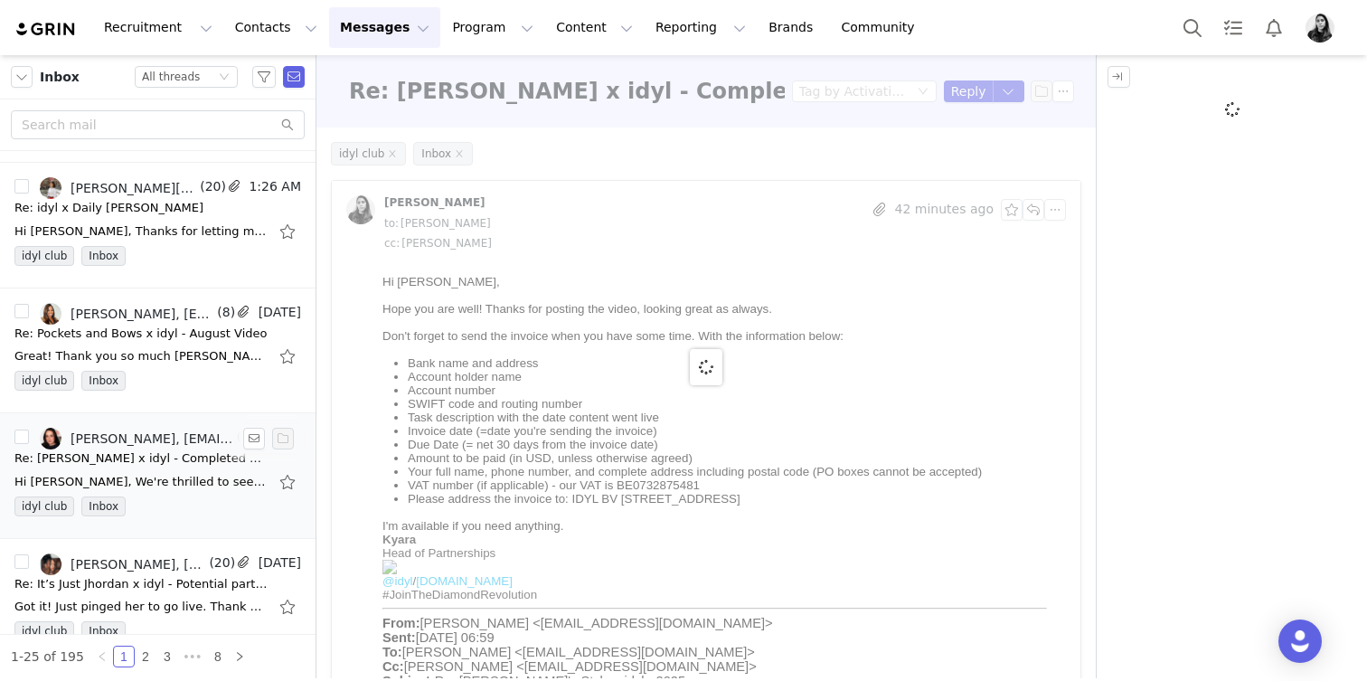
scroll to position [362, 0]
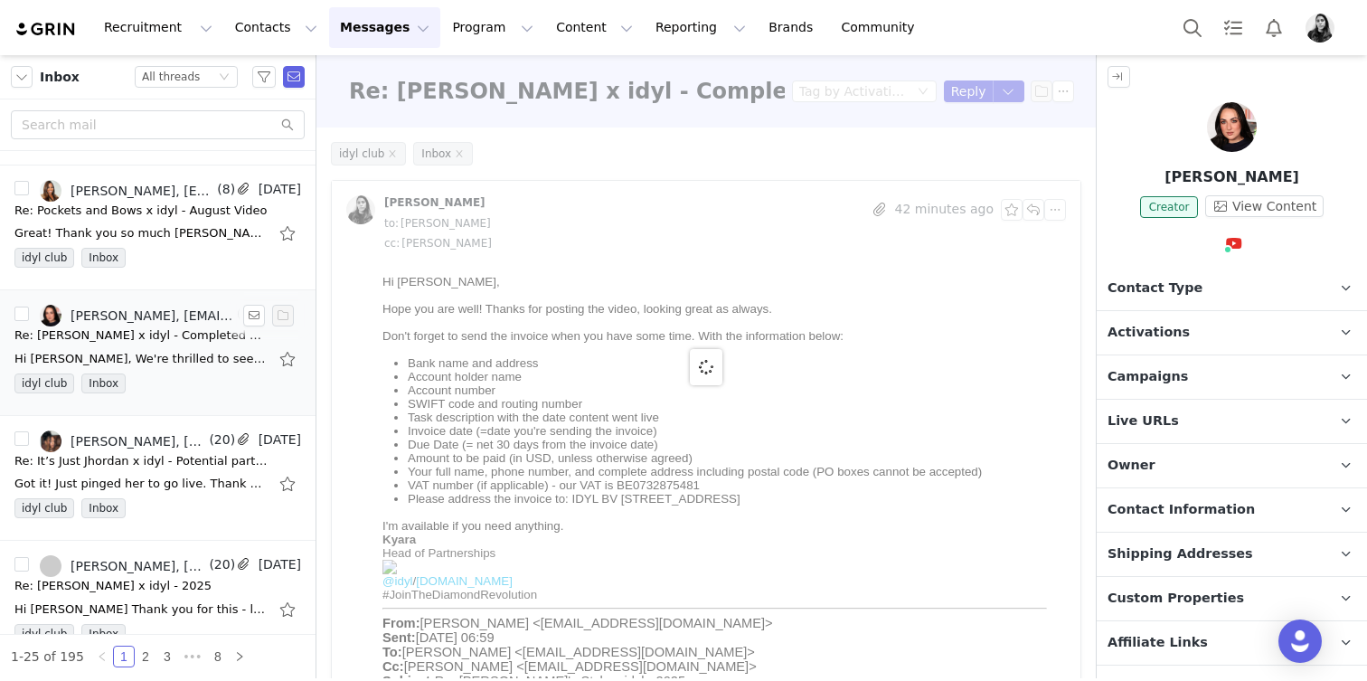
click at [160, 460] on div "Re: It’s Just Jhordan x idyl - Potential partnership" at bounding box center [140, 461] width 253 height 18
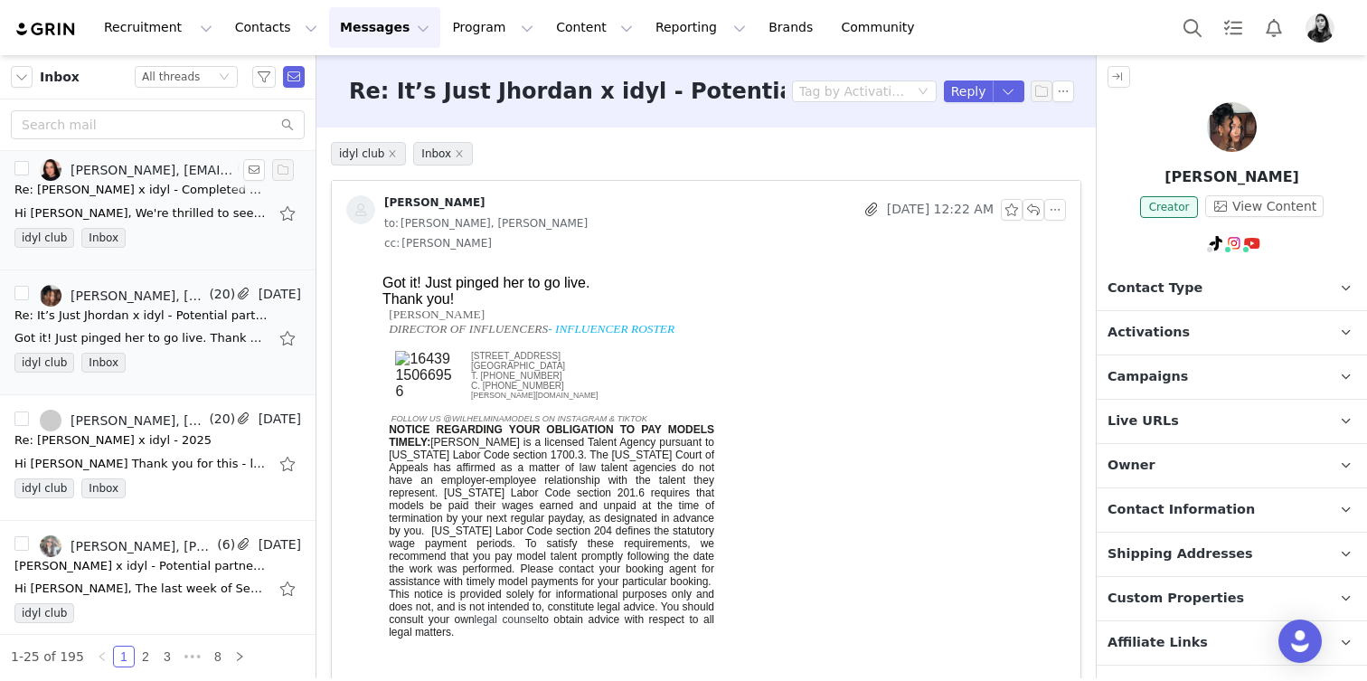
scroll to position [513, 0]
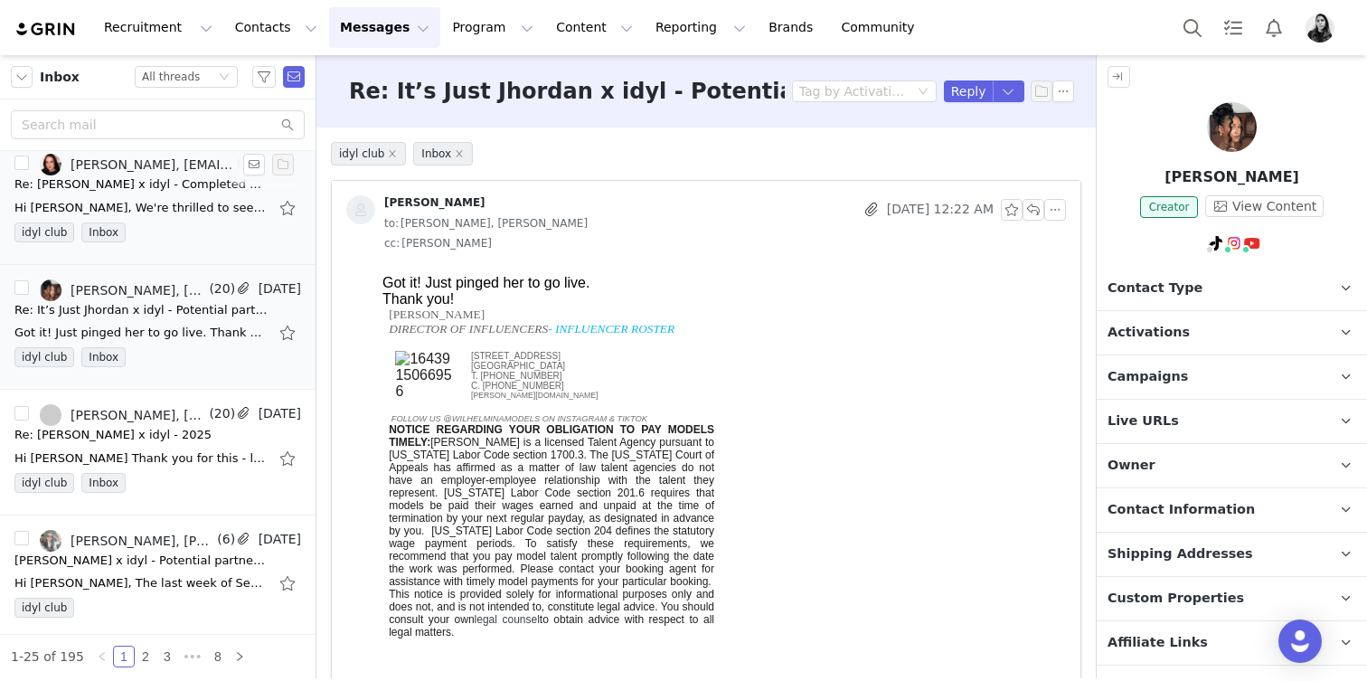
click at [160, 460] on div "Hi [PERSON_NAME] Thank you for this - love the deep dive info on video performa…" at bounding box center [140, 458] width 253 height 18
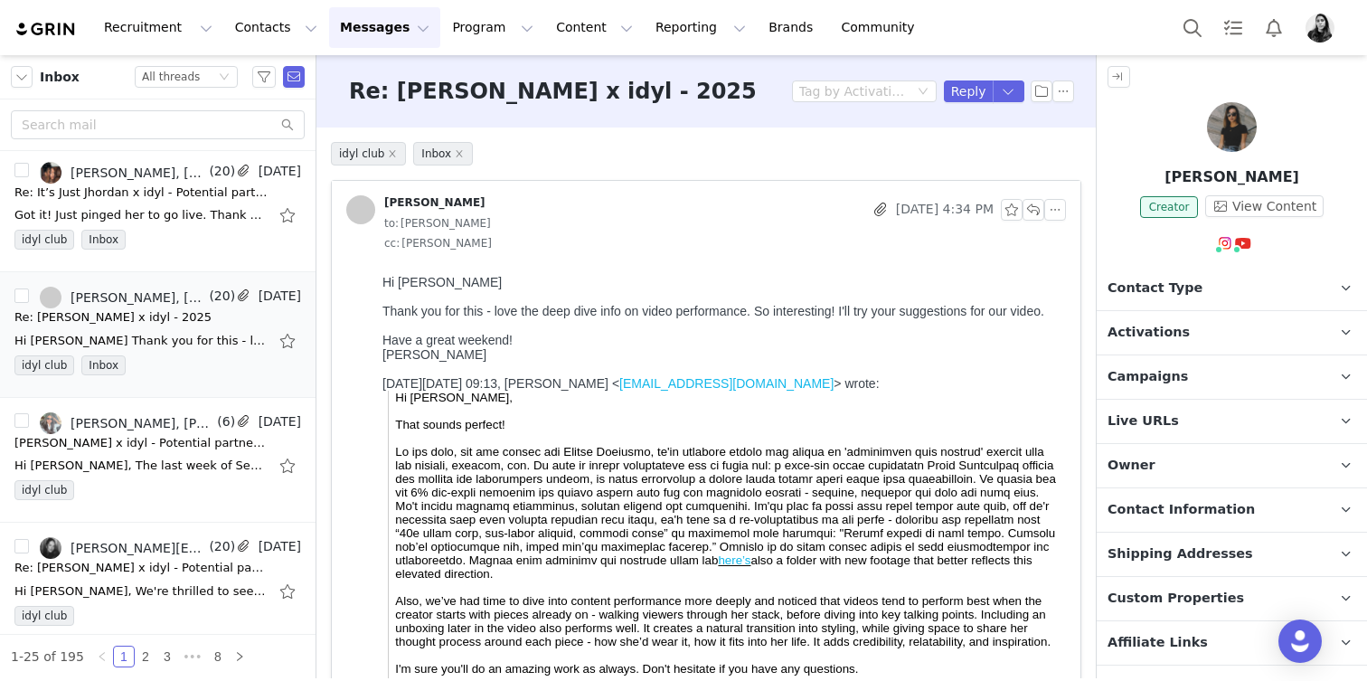
scroll to position [633, 0]
click at [160, 460] on div "Hi Ornella, The last week of September works perfectly. I’m really looking forw…" at bounding box center [140, 463] width 253 height 18
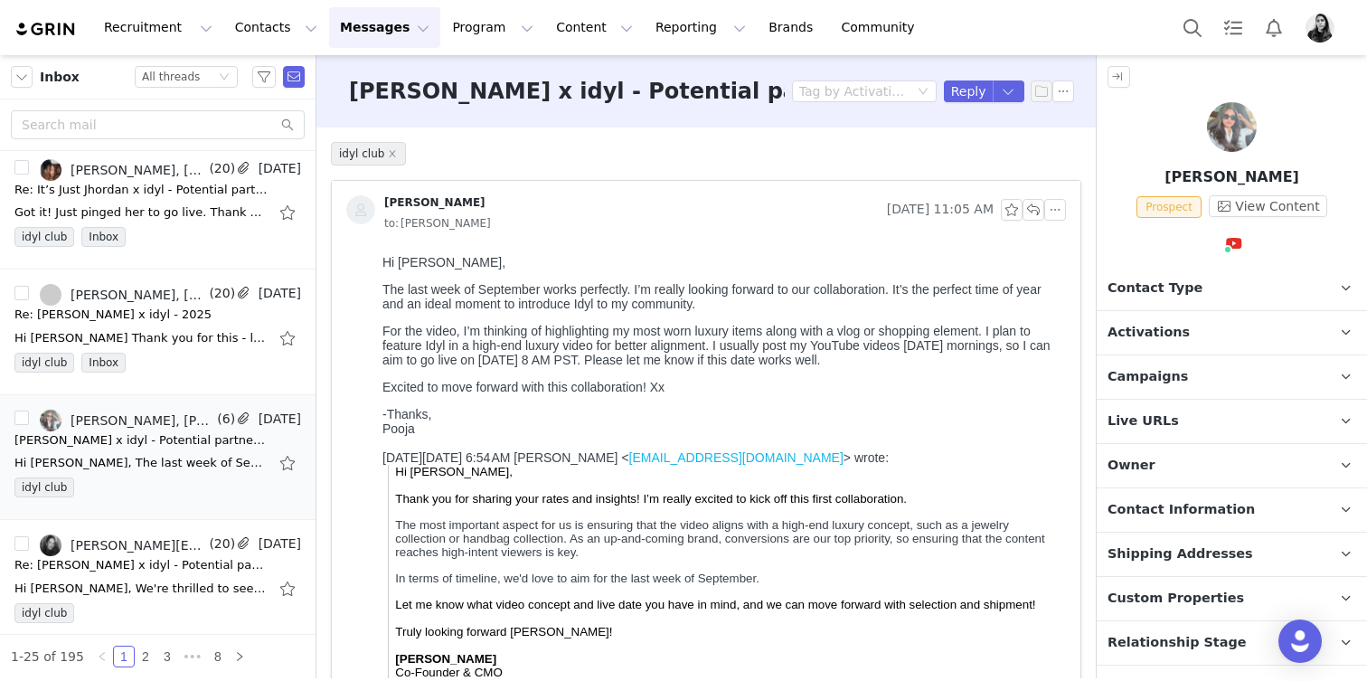
scroll to position [0, 0]
click at [1216, 279] on link "@poojaareddy" at bounding box center [1221, 282] width 91 height 14
drag, startPoint x: 617, startPoint y: 335, endPoint x: 771, endPoint y: 329, distance: 154.7
click at [771, 329] on p "For the video, I’m thinking of highlighting my most worn luxury items along wit…" at bounding box center [720, 345] width 676 height 43
copy p "my most worn luxury items"
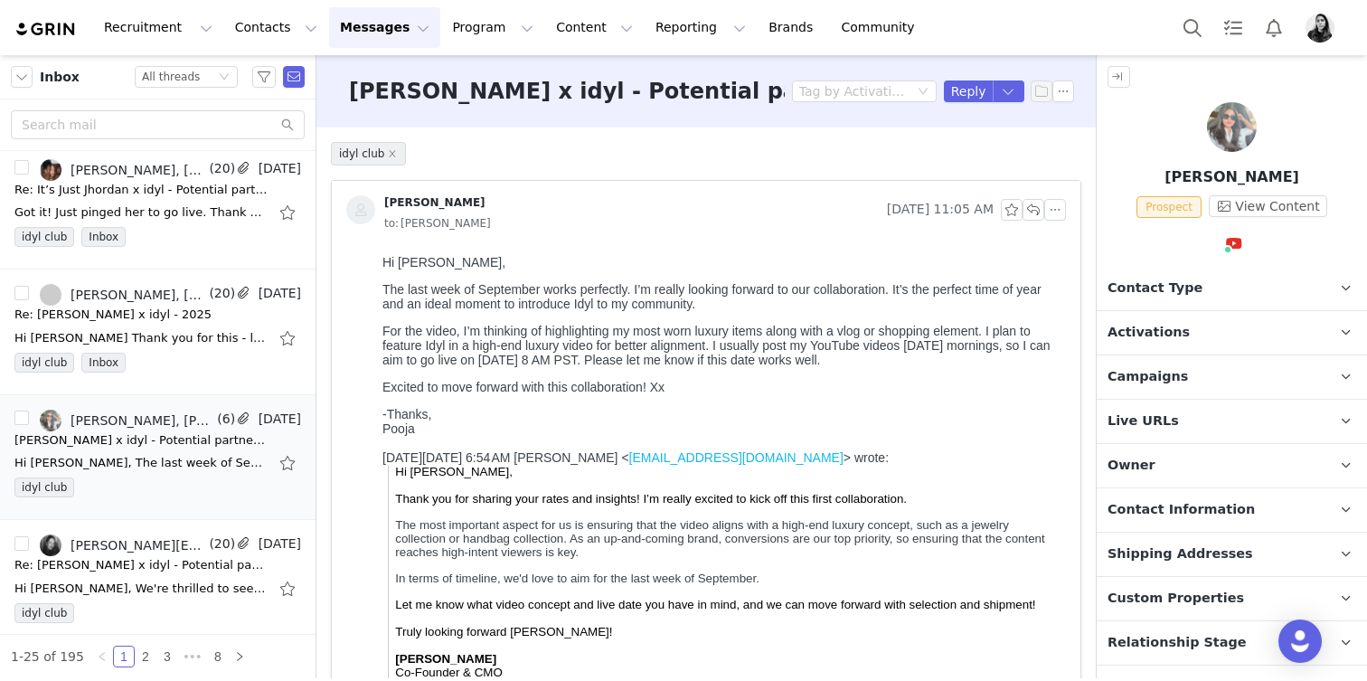
click at [797, 375] on div "Hi Ornella, The last week of September works perfectly. I’m really looking forw…" at bounding box center [720, 324] width 676 height 139
click at [1195, 286] on p "Contact Type Contact type can be Creator, Prospect, Application, or Manager." at bounding box center [1210, 288] width 227 height 43
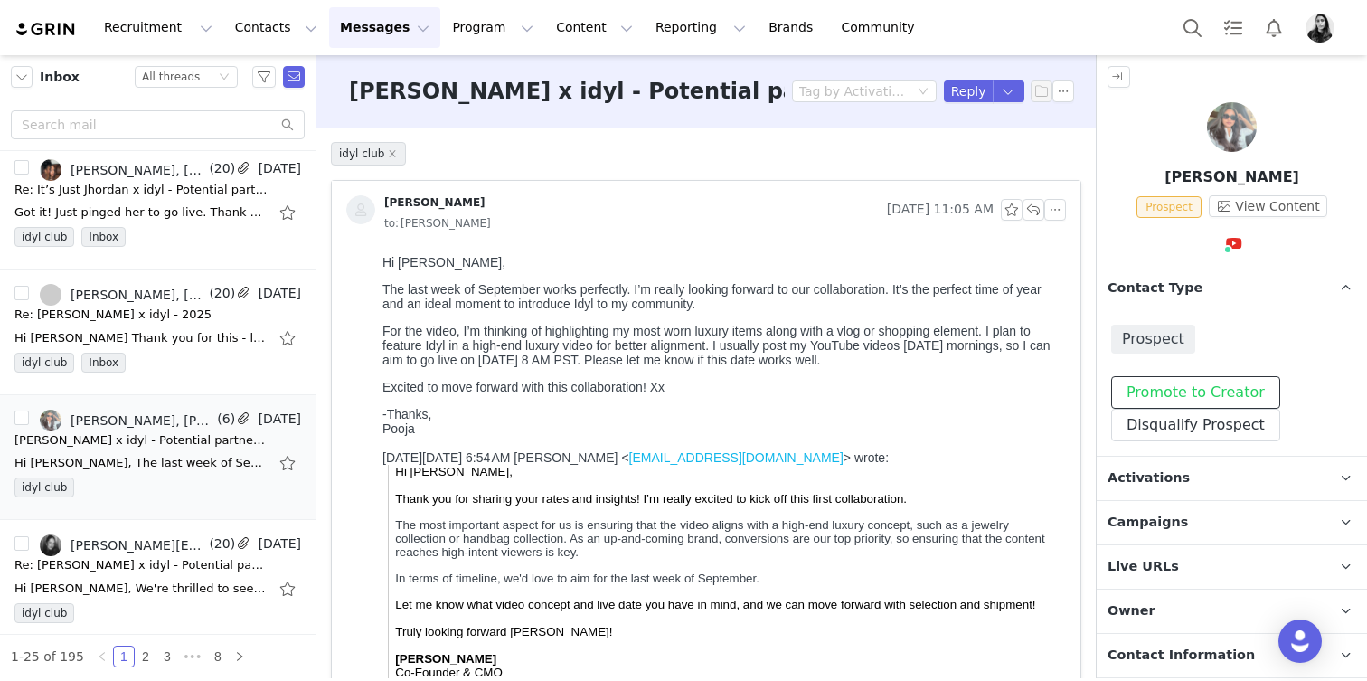
click at [1170, 401] on button "Promote to Creator" at bounding box center [1195, 392] width 169 height 33
click at [1156, 490] on p "Activations" at bounding box center [1210, 478] width 227 height 43
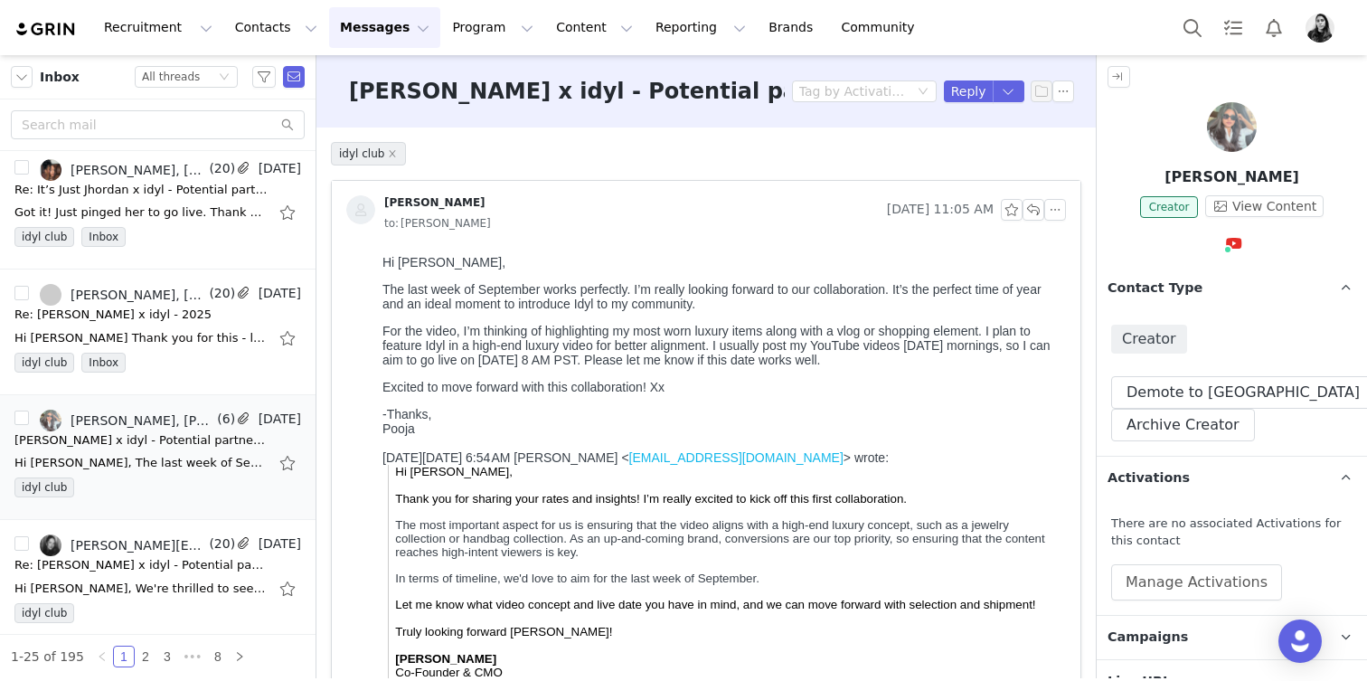
click at [1148, 602] on div "There are no associated Activations for this contact Manage Activations" at bounding box center [1232, 557] width 270 height 115
click at [1148, 587] on button "Manage Activations" at bounding box center [1196, 582] width 171 height 36
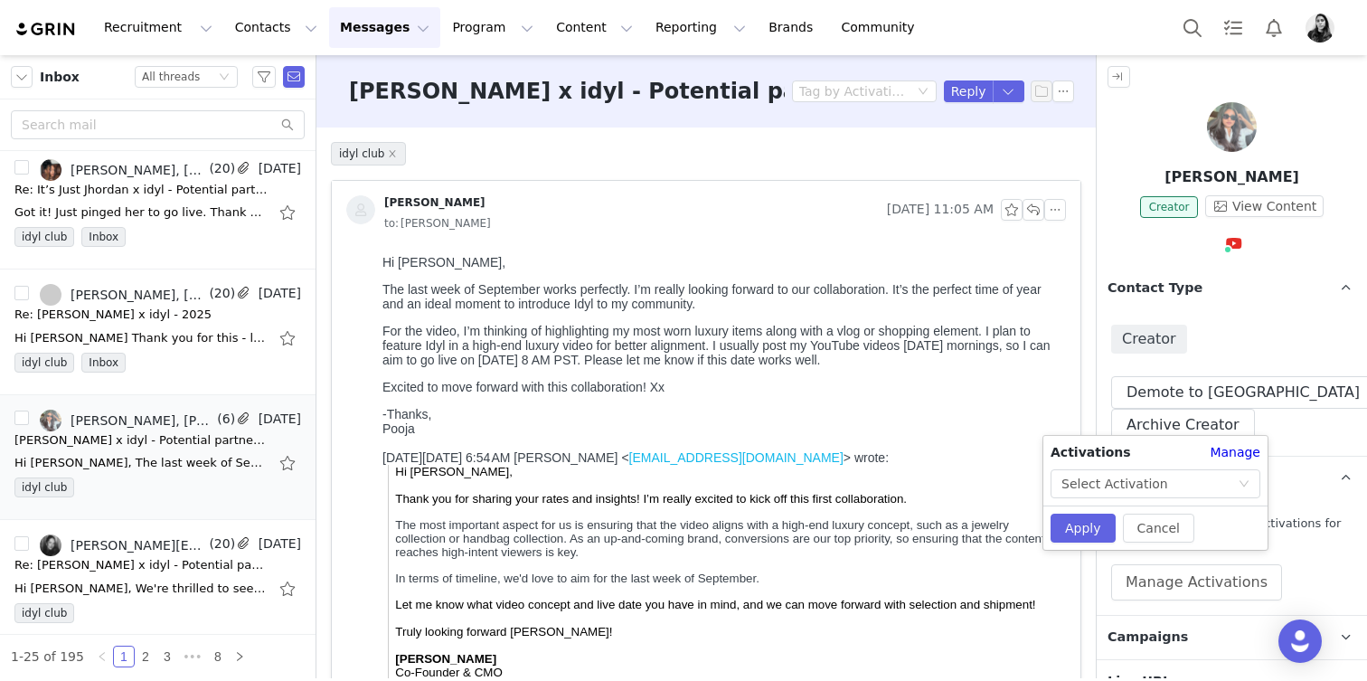
click at [1147, 498] on div "Activations Manage Select Activation Cancel Apply" at bounding box center [1155, 493] width 224 height 114
click at [1146, 488] on div "Select Activation" at bounding box center [1114, 483] width 107 height 27
click at [1133, 545] on li "Idyl Evergreen" at bounding box center [1156, 548] width 210 height 29
click at [1085, 535] on button "Apply" at bounding box center [1083, 528] width 65 height 29
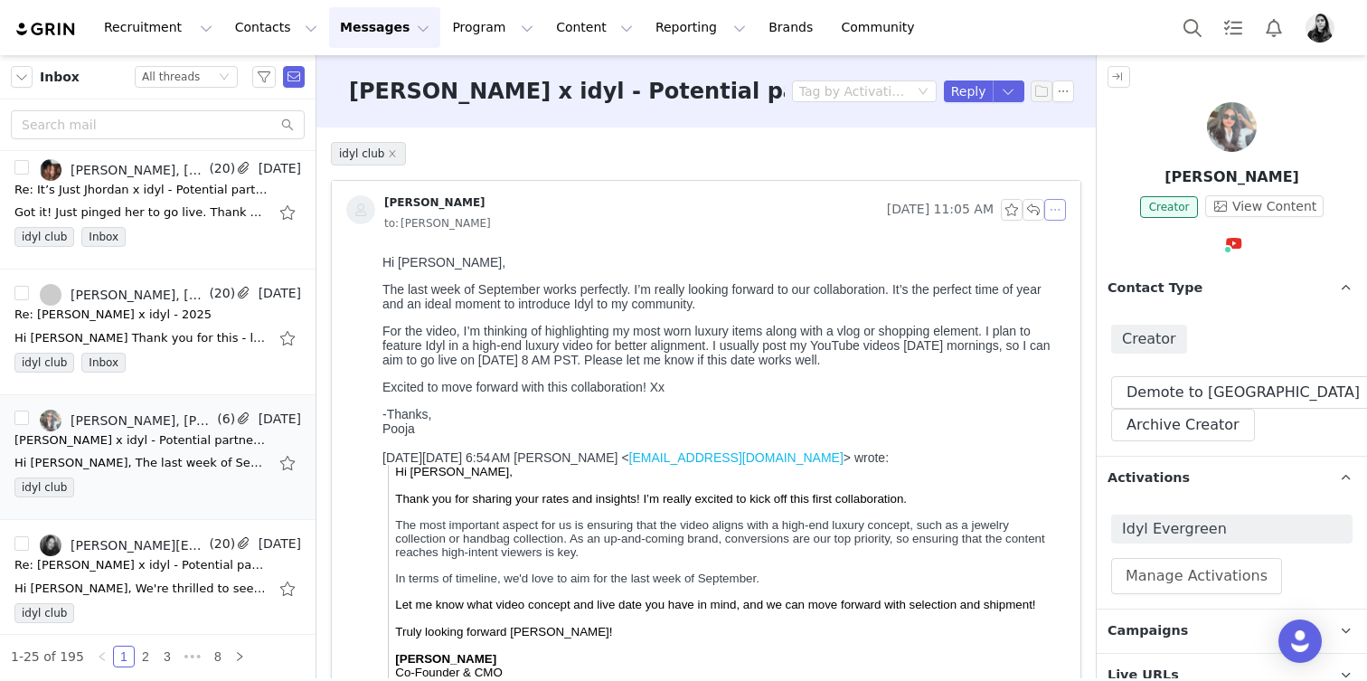
click at [1055, 212] on button "button" at bounding box center [1055, 210] width 22 height 22
click at [1059, 248] on li "Reply All" at bounding box center [1082, 242] width 77 height 29
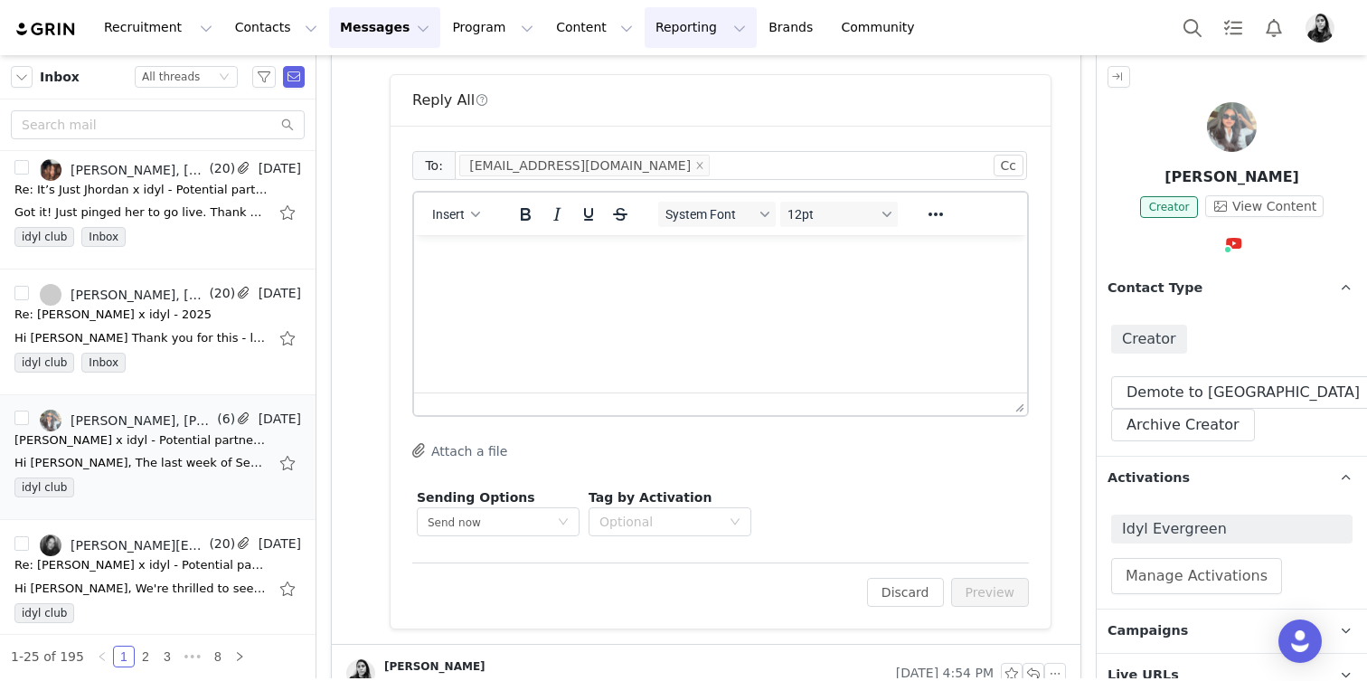
scroll to position [763, 0]
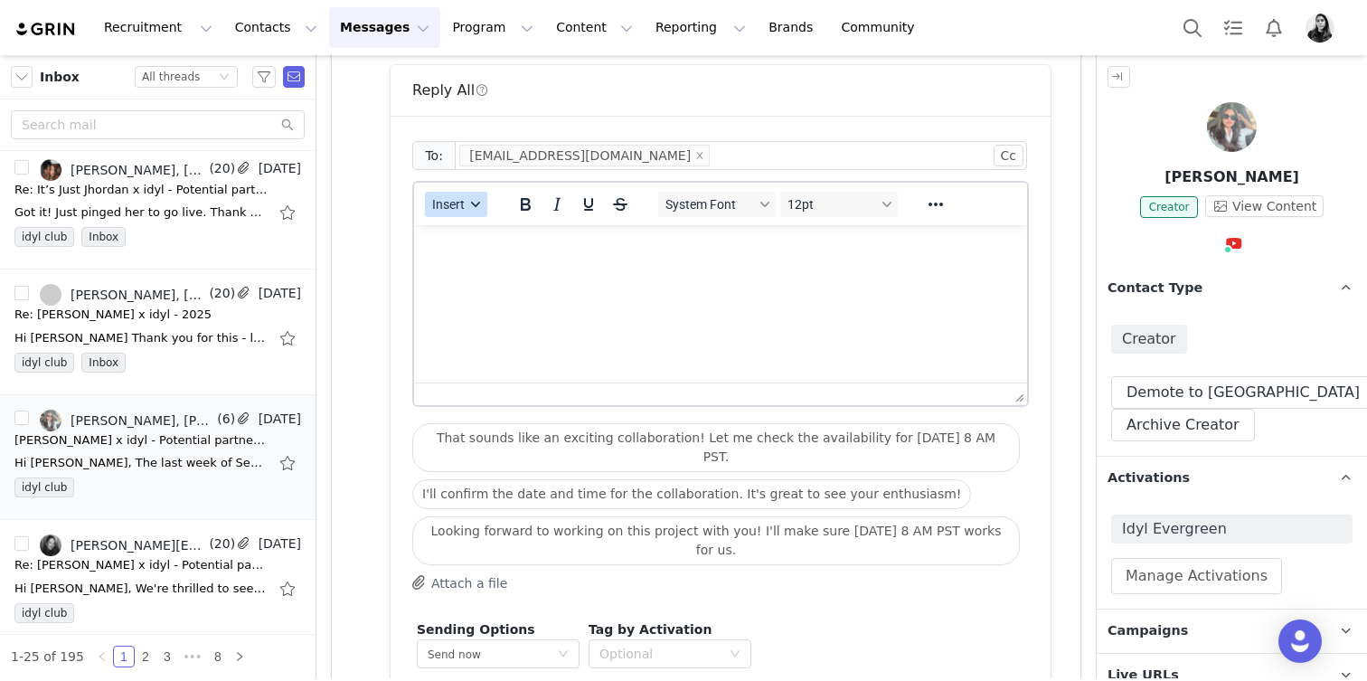
click at [451, 203] on span "Insert" at bounding box center [448, 204] width 33 height 14
click at [451, 239] on div "Insert Template" at bounding box center [521, 236] width 163 height 22
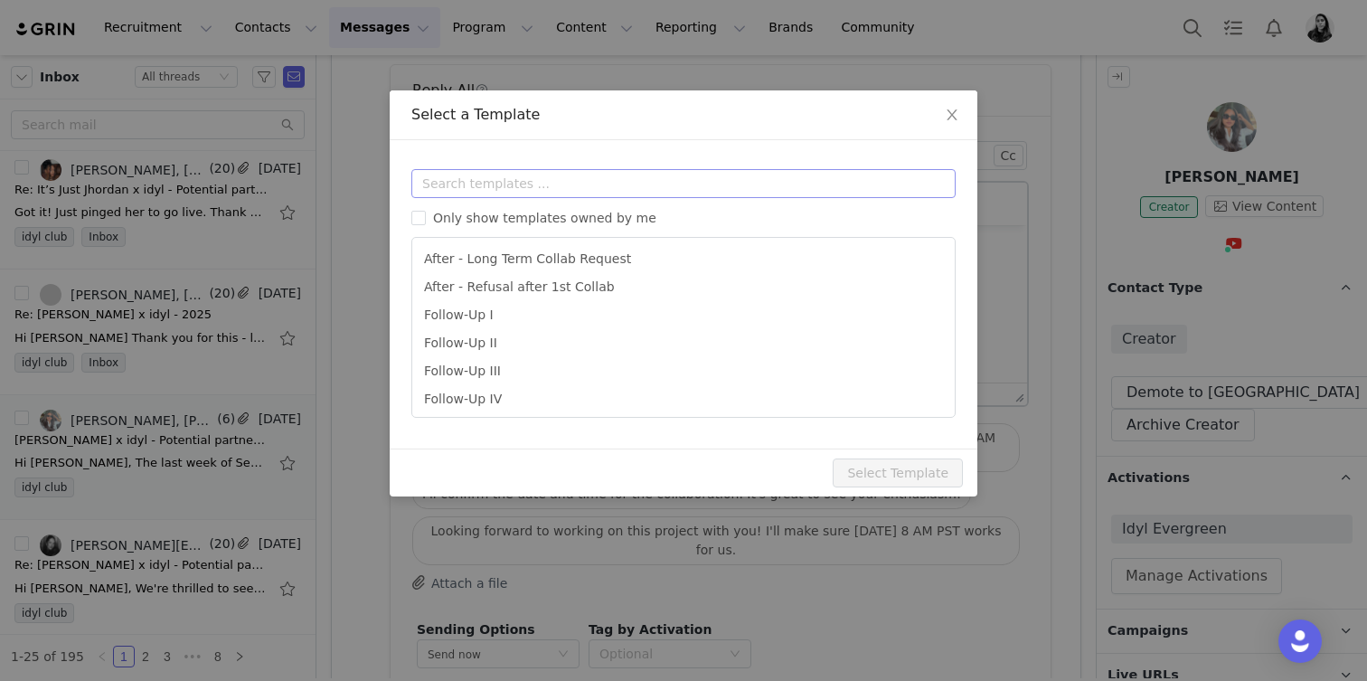
scroll to position [0, 0]
click at [468, 183] on input "text" at bounding box center [683, 183] width 544 height 29
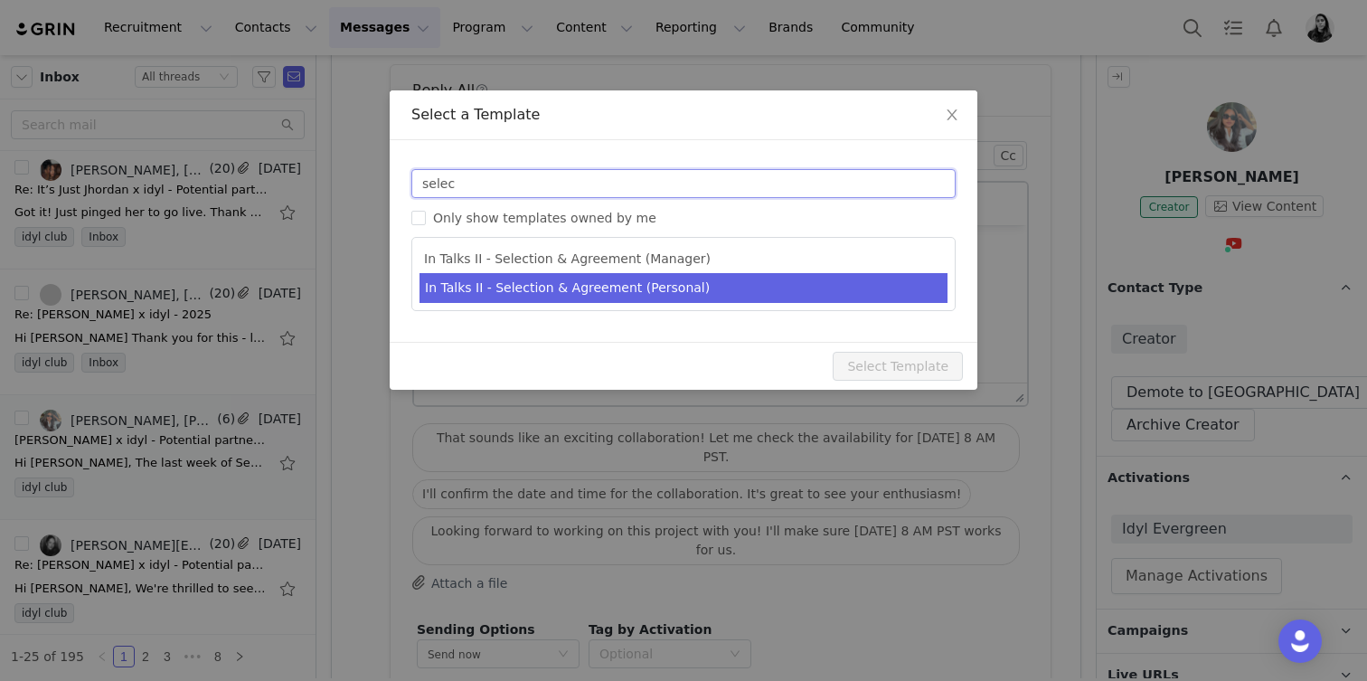
type input "selec"
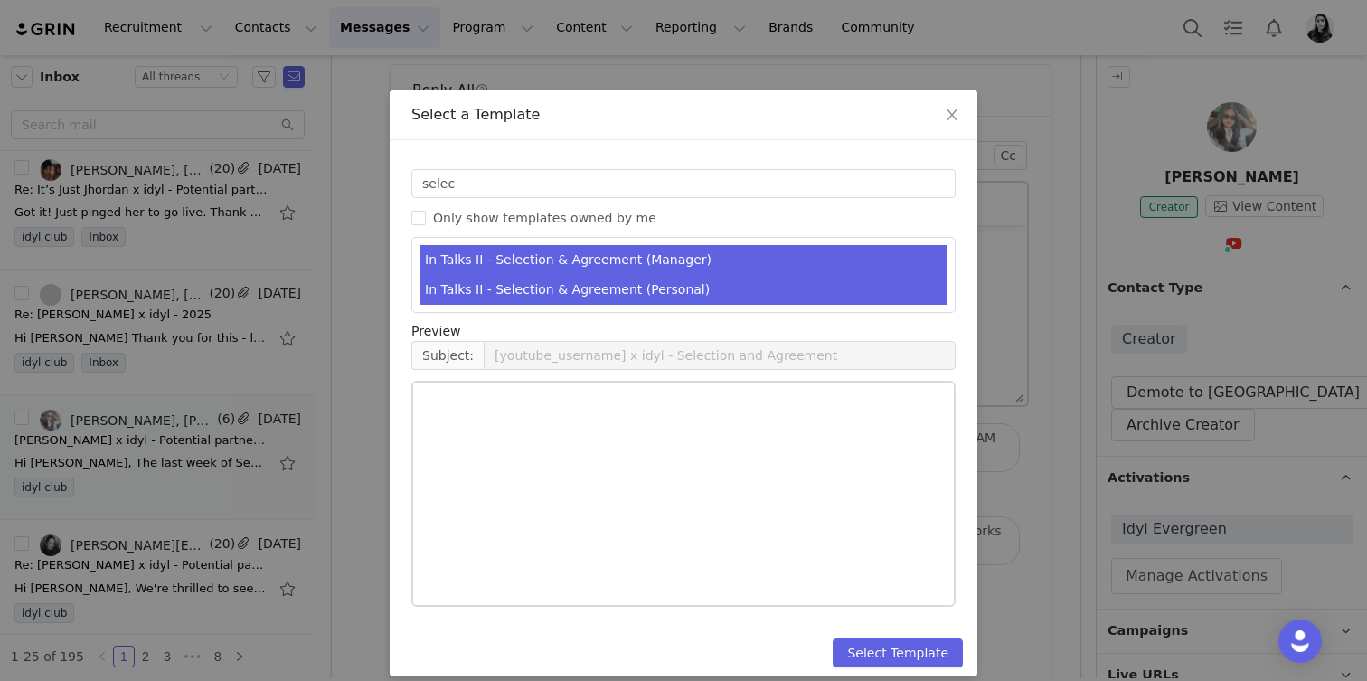
click at [529, 293] on li "In Talks II - Selection & Agreement (Personal)" at bounding box center [684, 290] width 528 height 30
type input "[youtube_username] x idyl - Selection & Agreement"
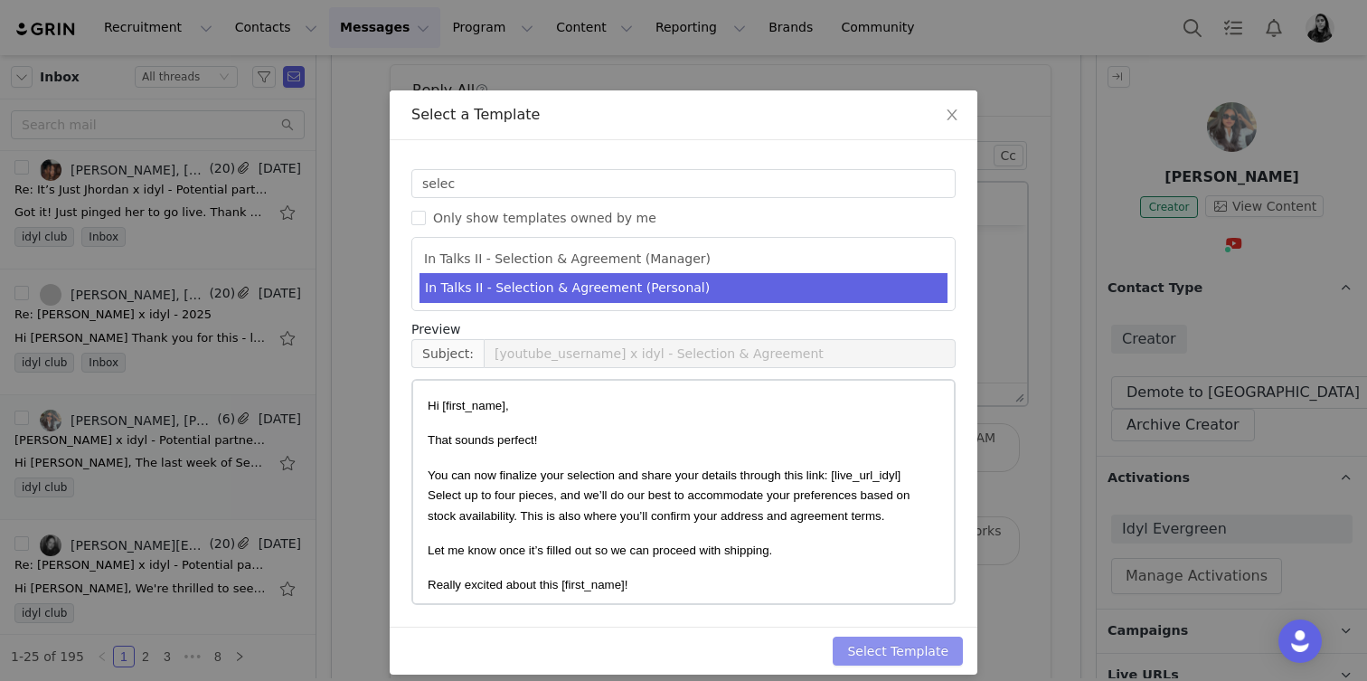
click at [901, 655] on button "Select Template" at bounding box center [898, 651] width 130 height 29
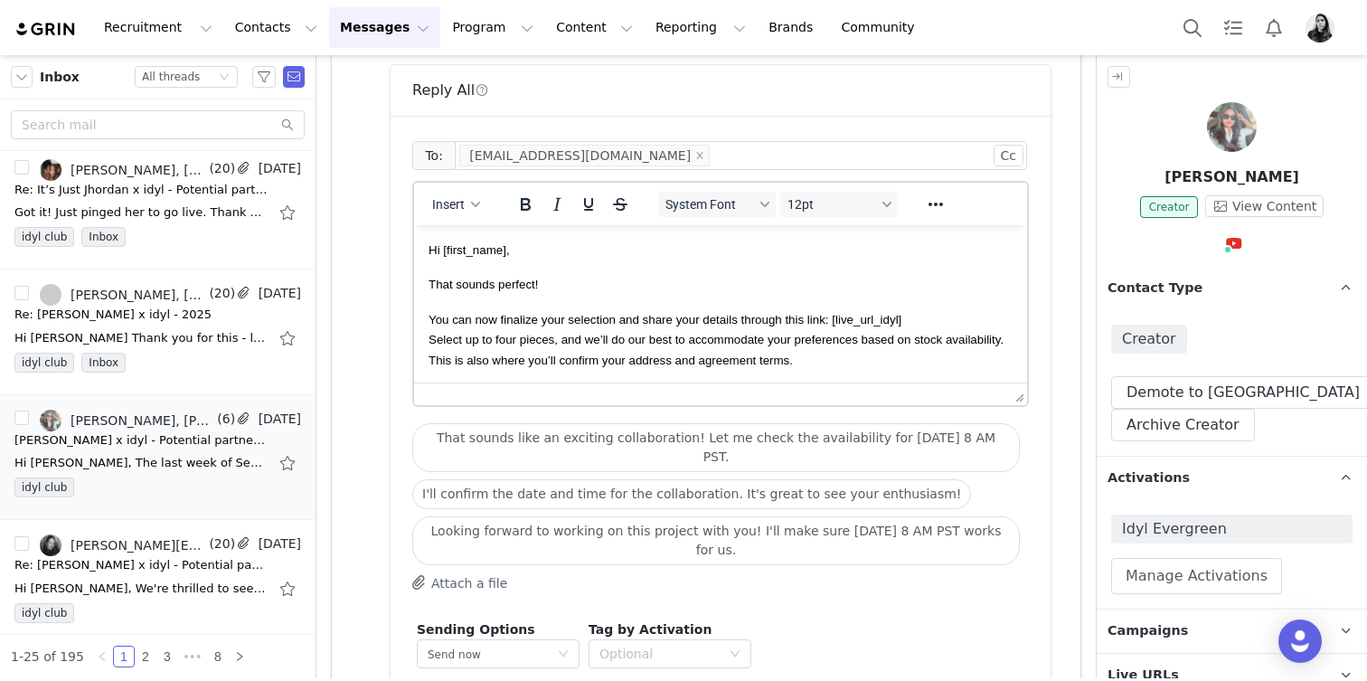
scroll to position [844, 0]
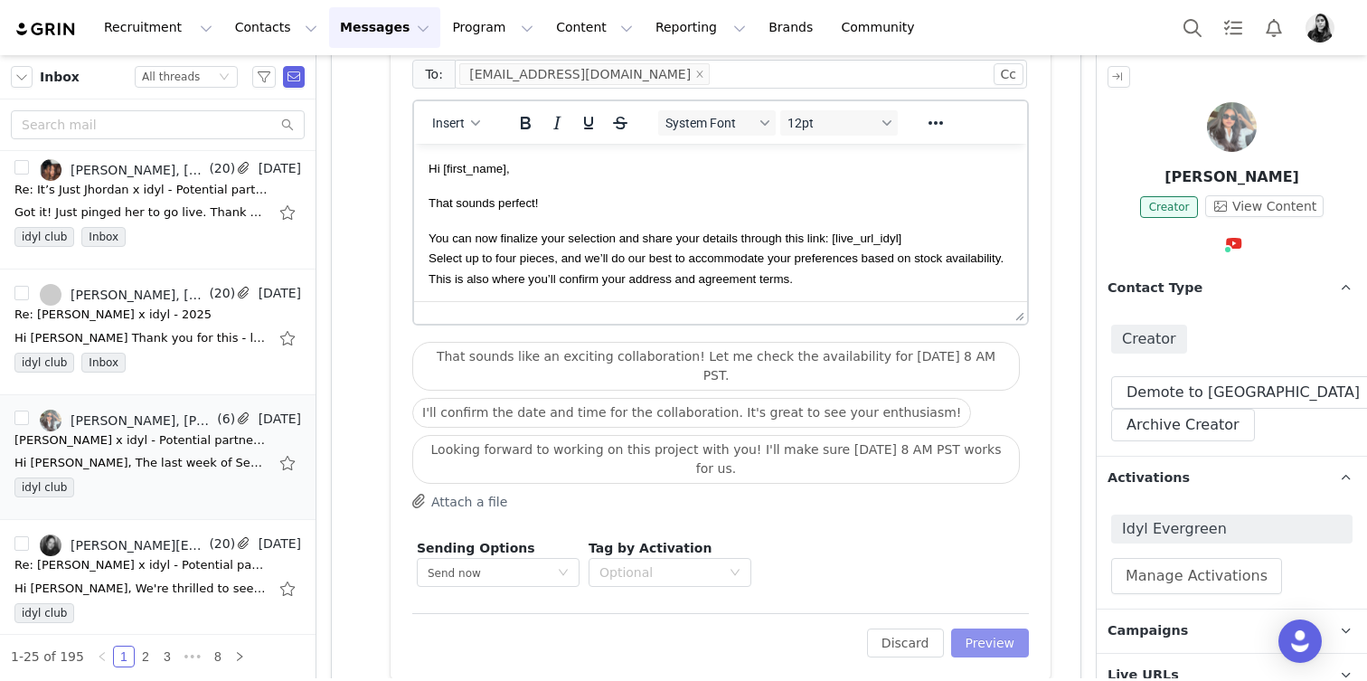
click at [1003, 638] on button "Preview" at bounding box center [990, 642] width 79 height 29
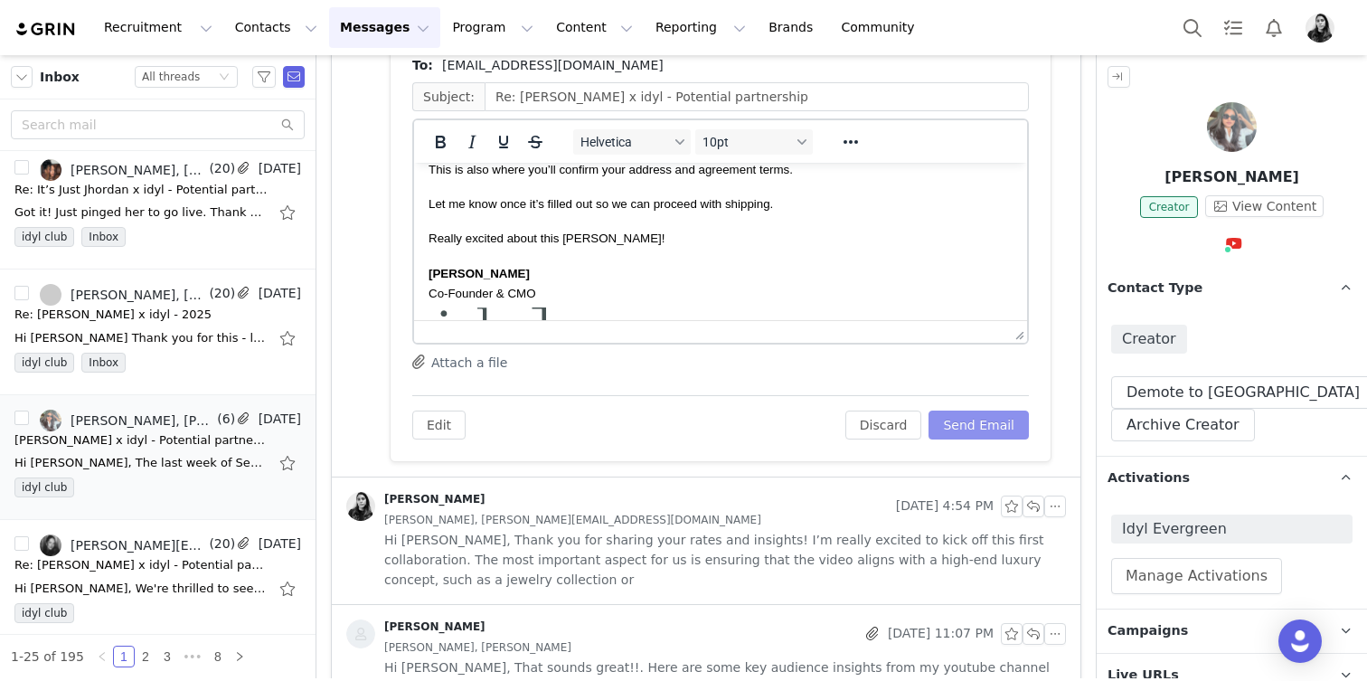
scroll to position [130, 0]
click at [988, 428] on button "Send Email" at bounding box center [979, 424] width 100 height 29
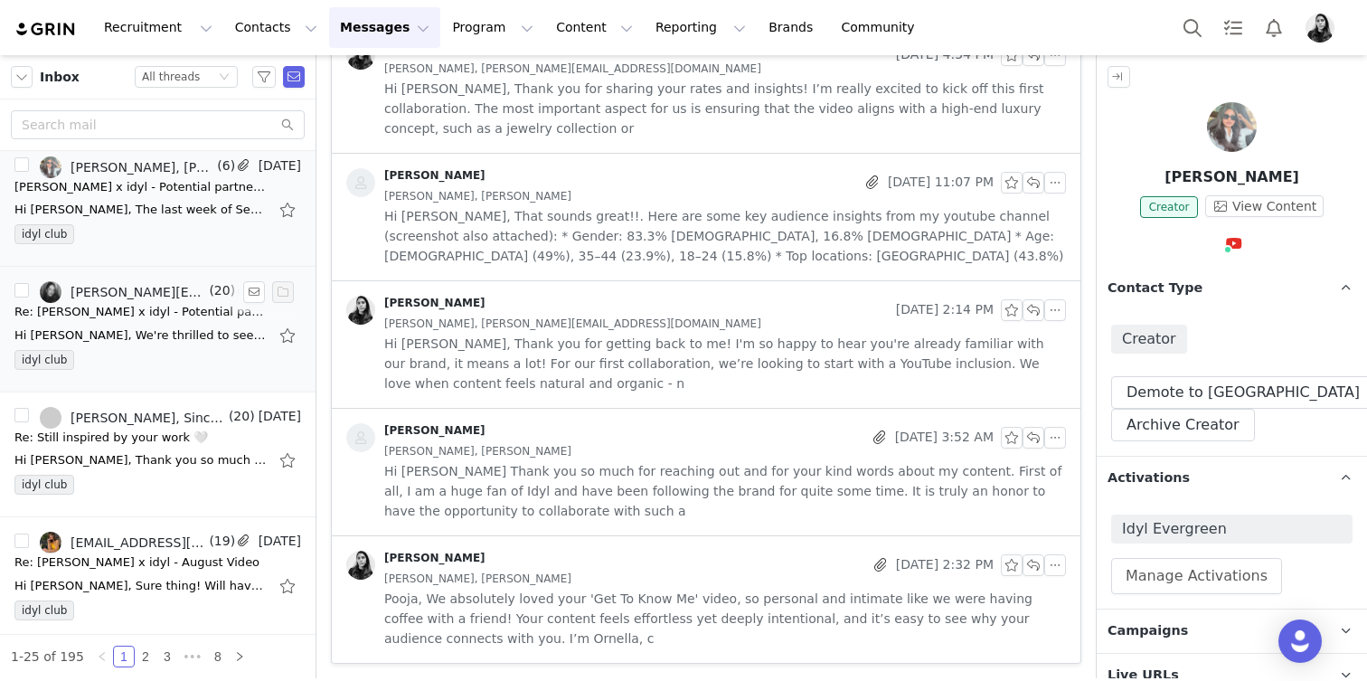
scroll to position [887, 0]
click at [149, 452] on div "Hi Ornella, Thank you so much for your kind words—I’m really happy with how the…" at bounding box center [140, 459] width 253 height 18
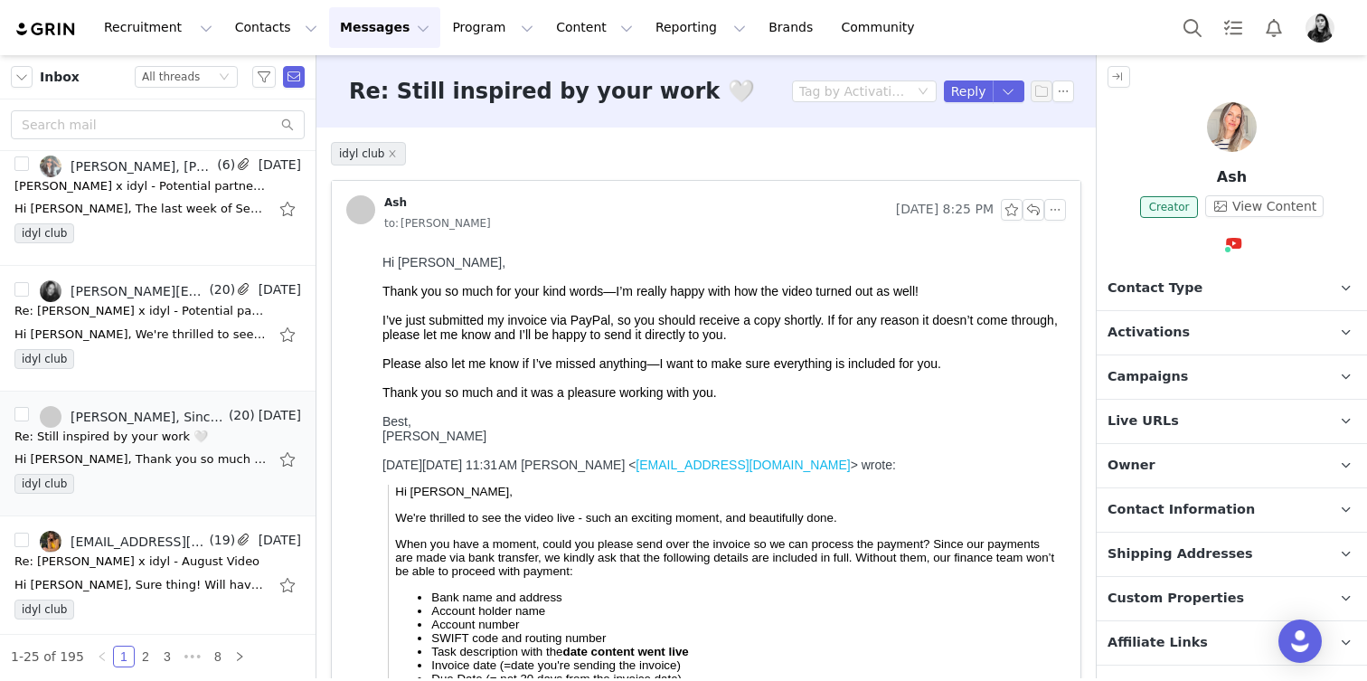
scroll to position [0, 0]
click at [1061, 212] on button "button" at bounding box center [1055, 210] width 22 height 22
click at [1060, 237] on li "Reply All" at bounding box center [1082, 242] width 77 height 29
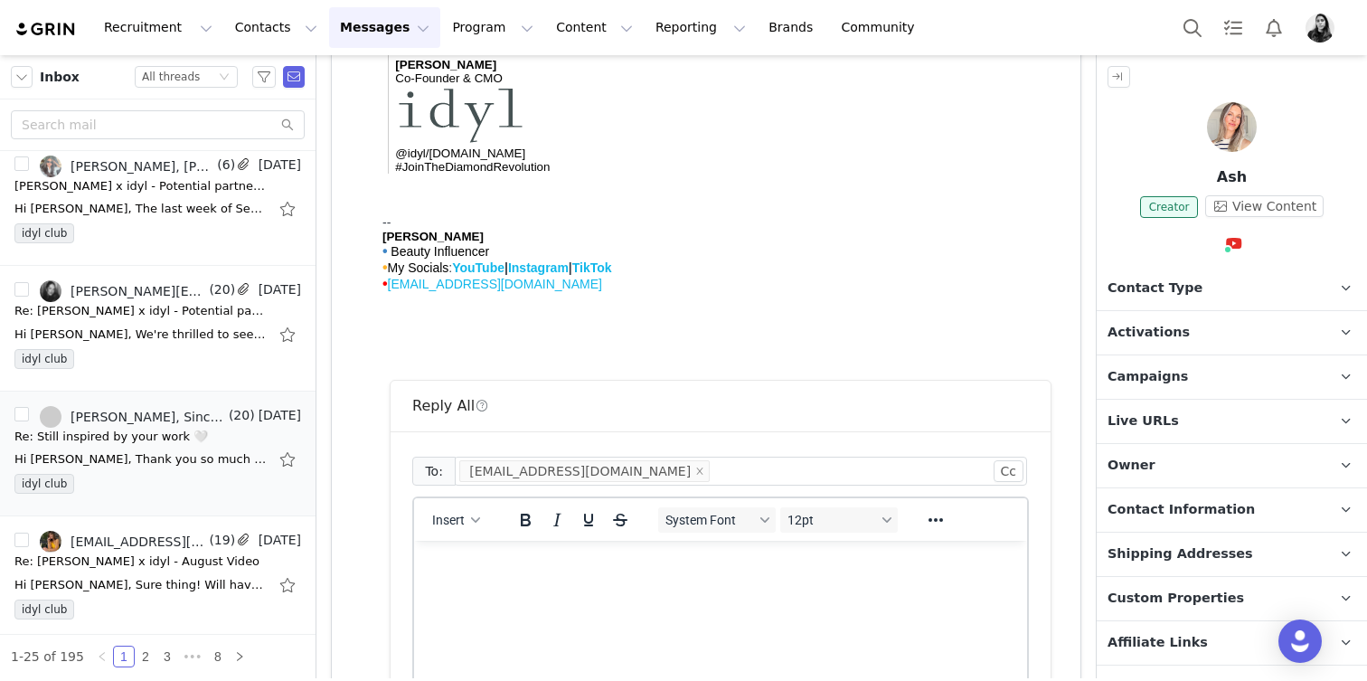
scroll to position [1057, 0]
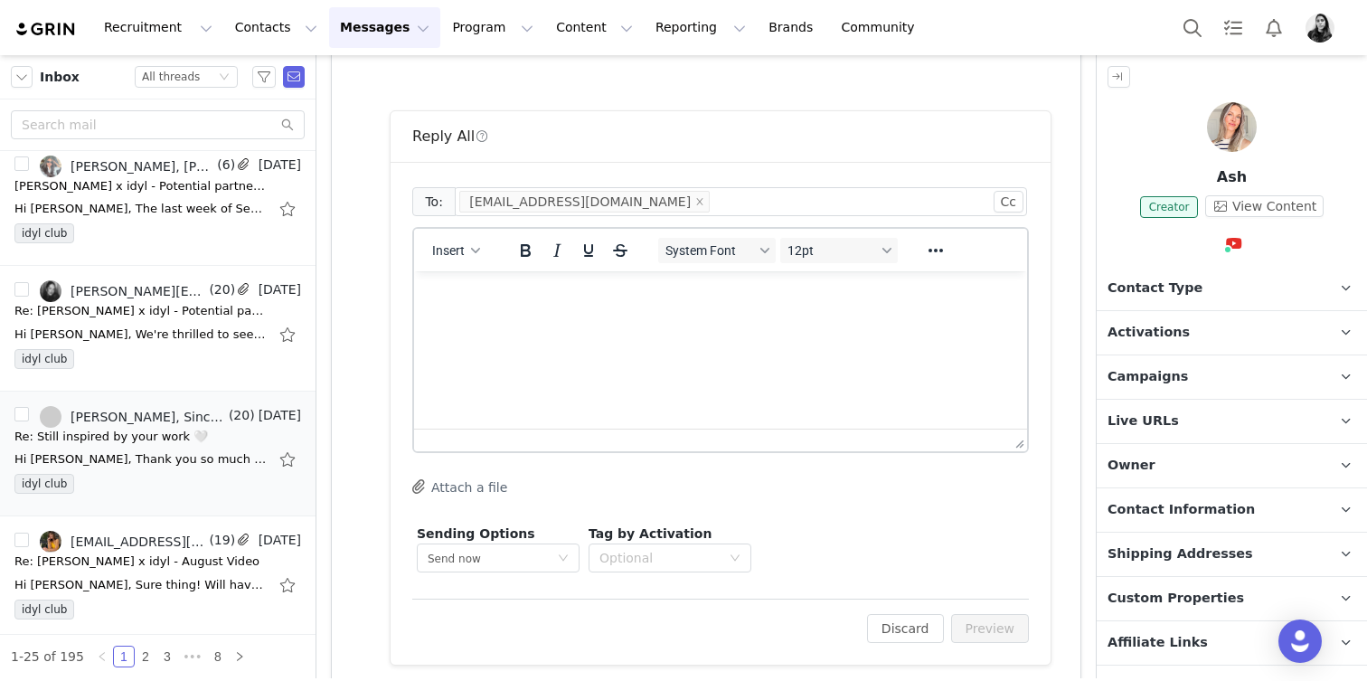
click at [639, 320] on html at bounding box center [720, 295] width 613 height 49
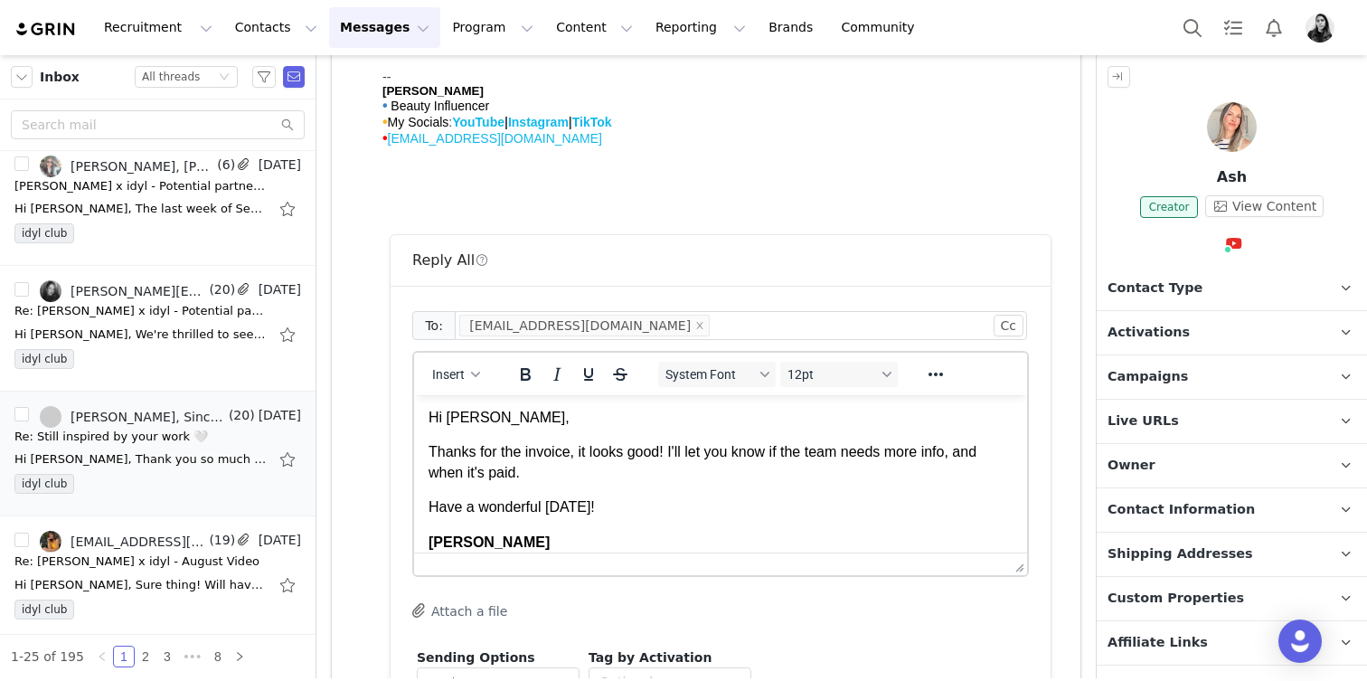
scroll to position [127, 0]
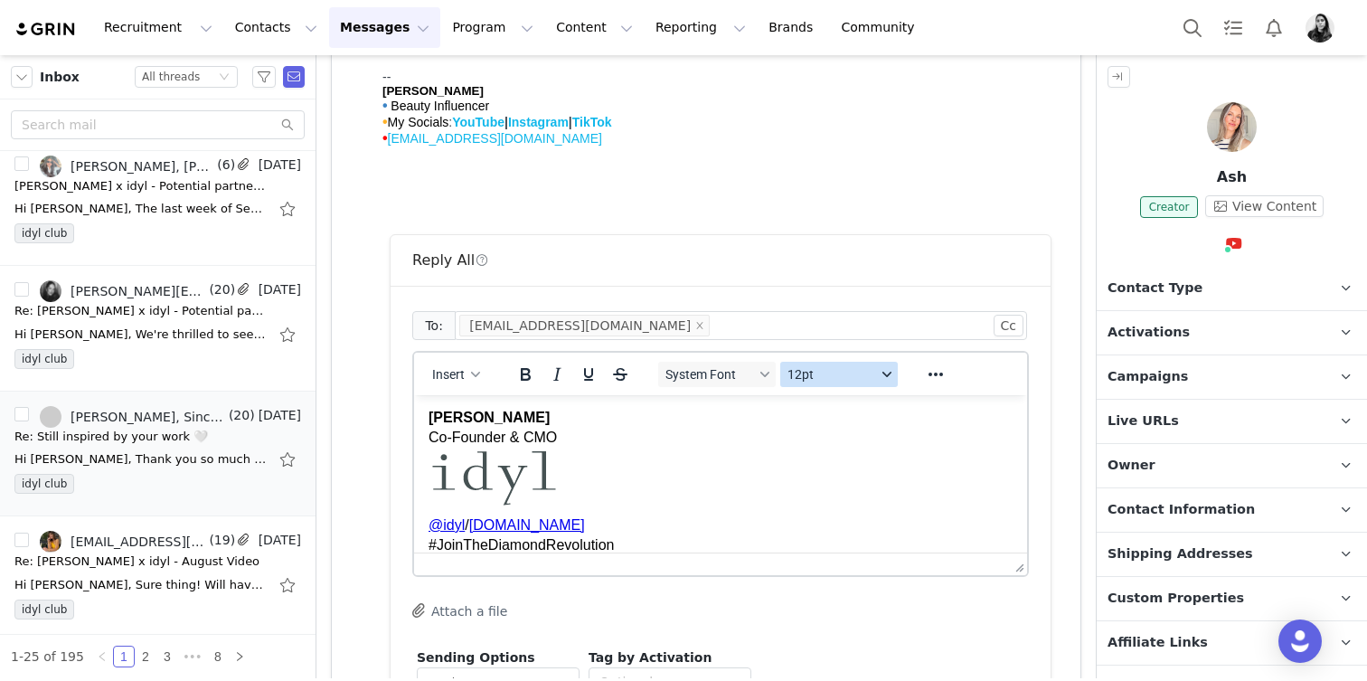
click at [798, 367] on span "12pt" at bounding box center [831, 374] width 89 height 14
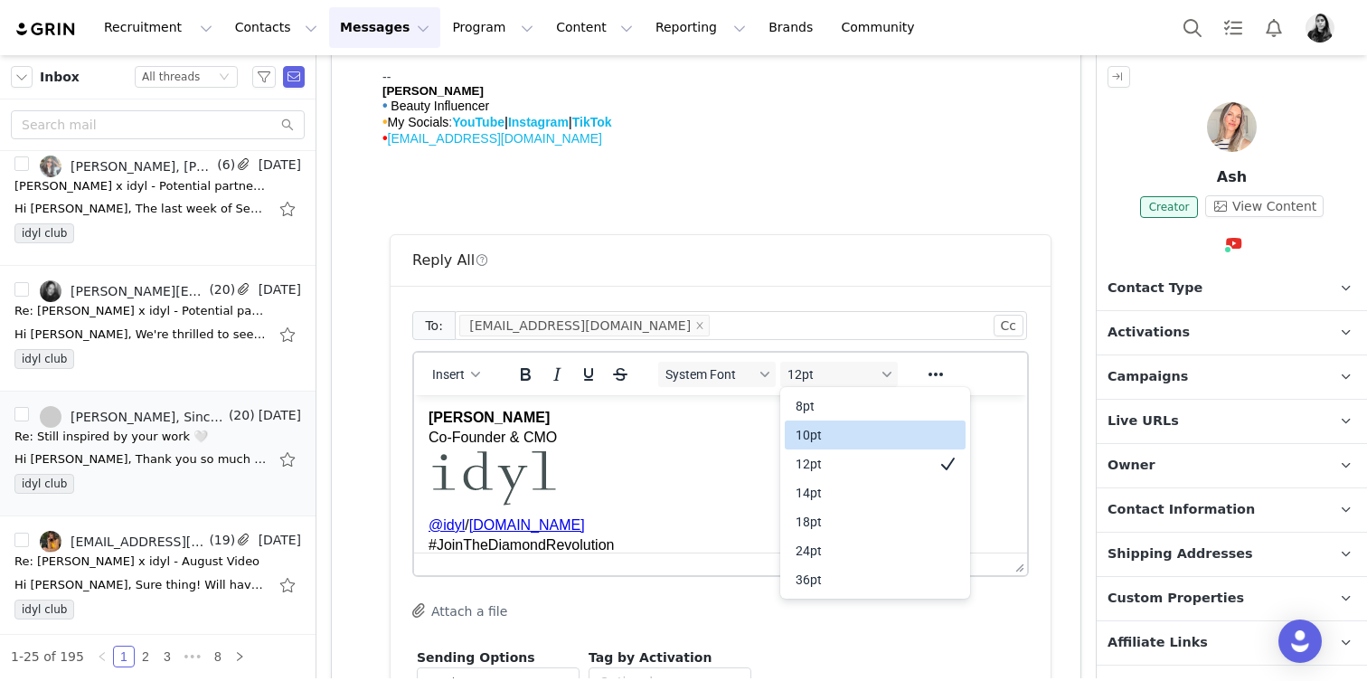
click at [796, 428] on div "10pt" at bounding box center [863, 435] width 134 height 22
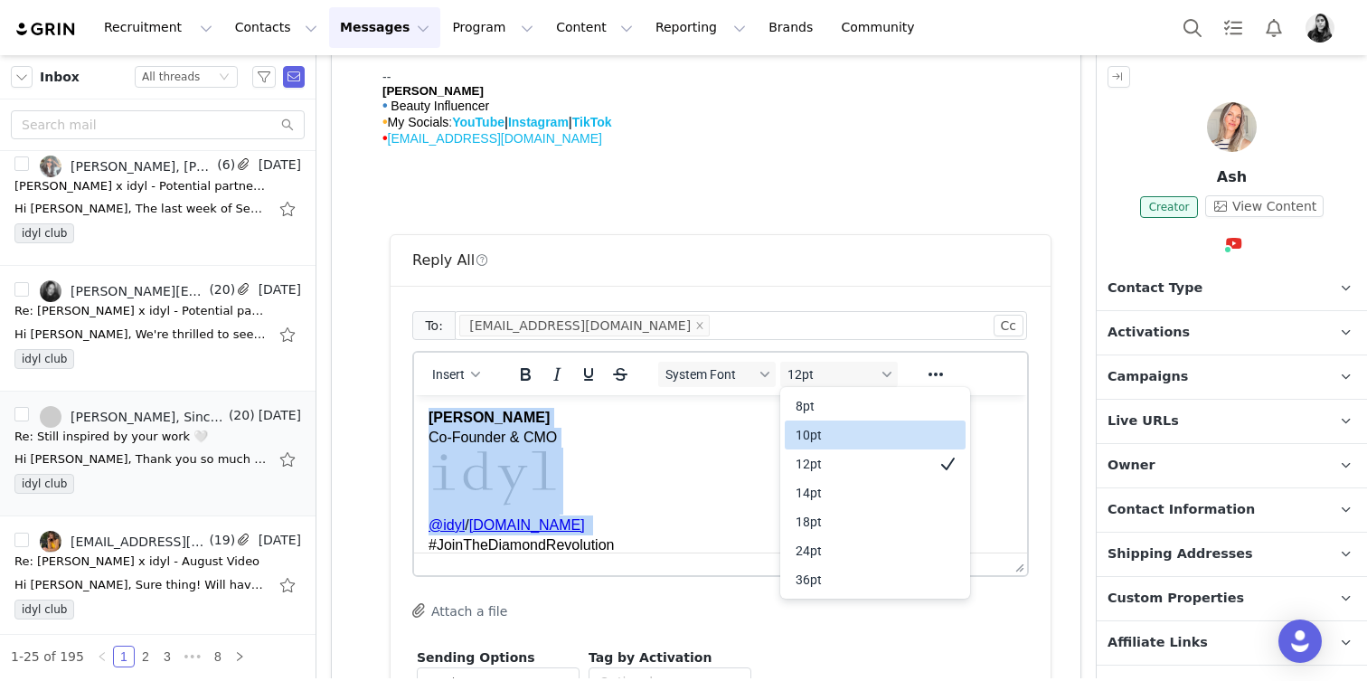
scroll to position [107, 0]
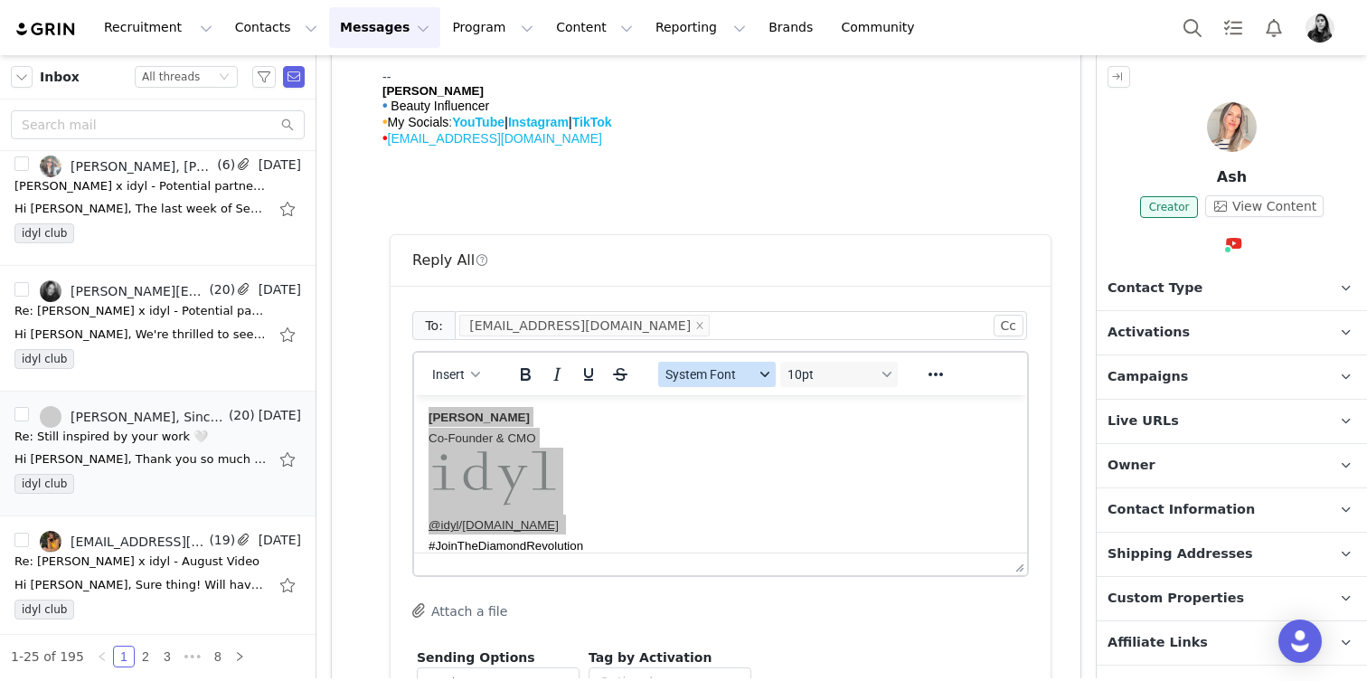
click at [720, 371] on span "System Font" at bounding box center [709, 374] width 89 height 14
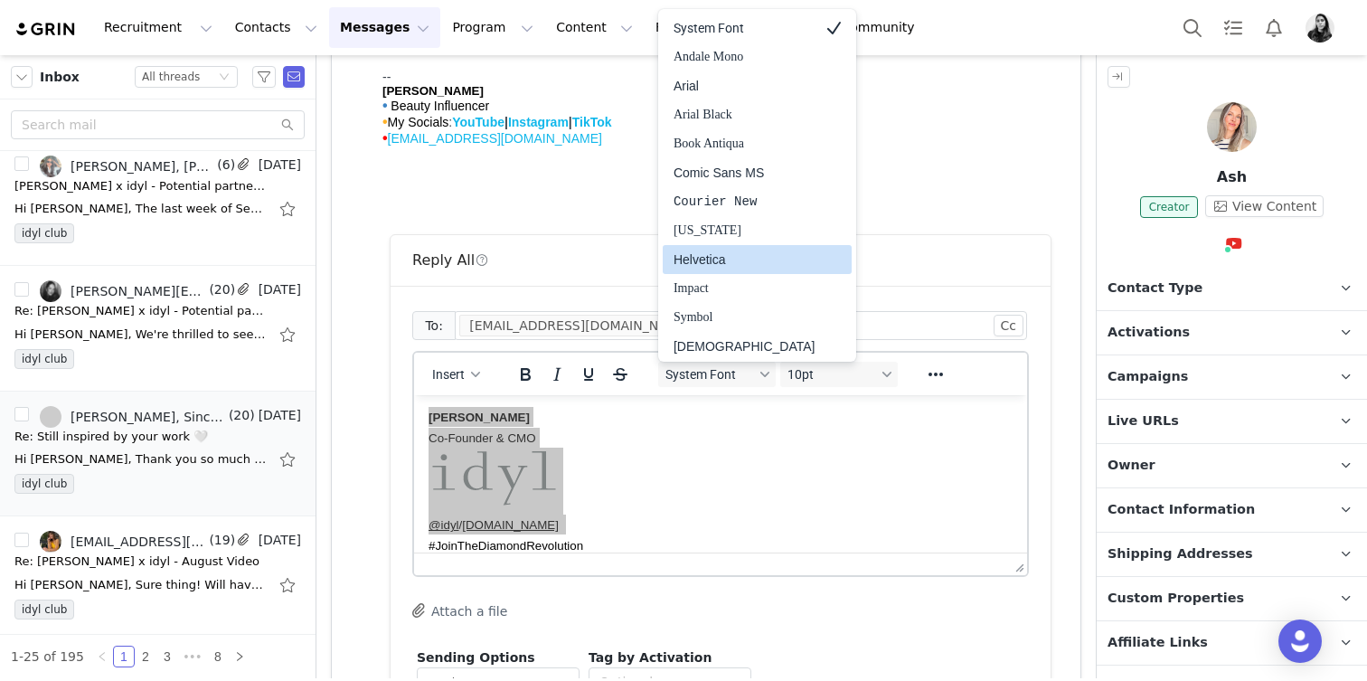
click at [725, 255] on div "Helvetica" at bounding box center [745, 260] width 142 height 22
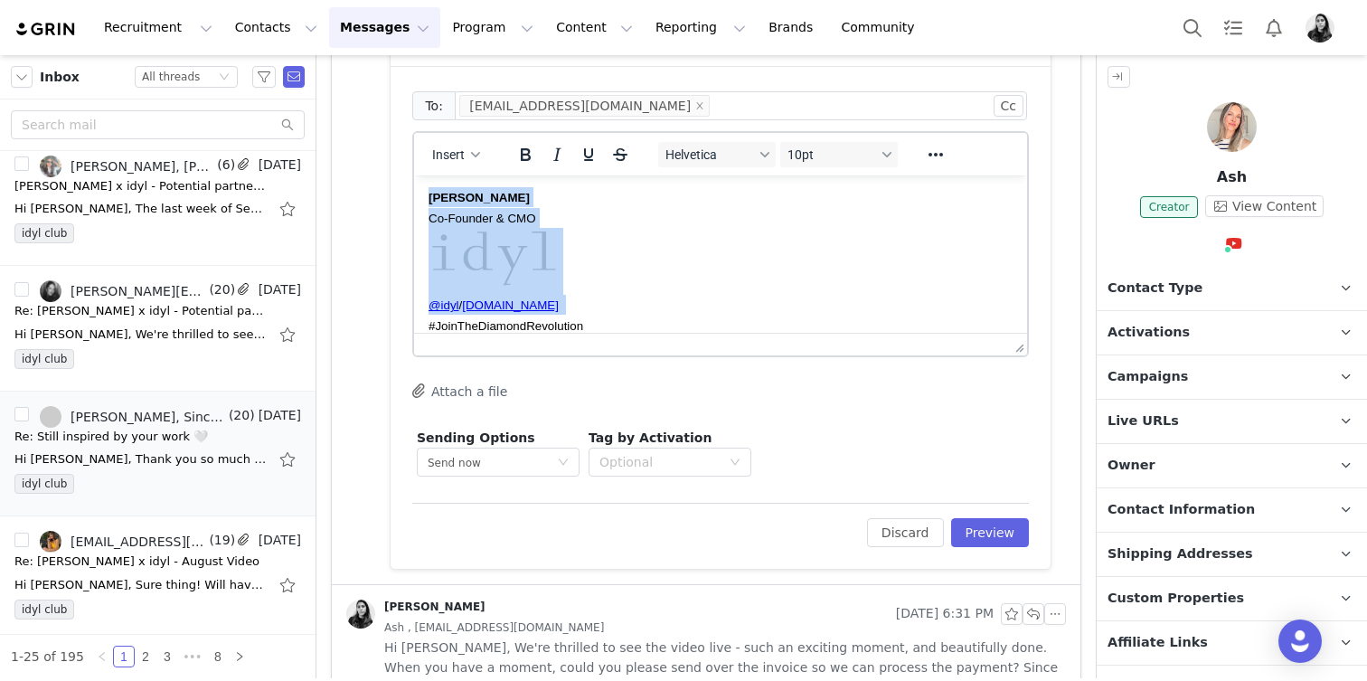
scroll to position [1182, 0]
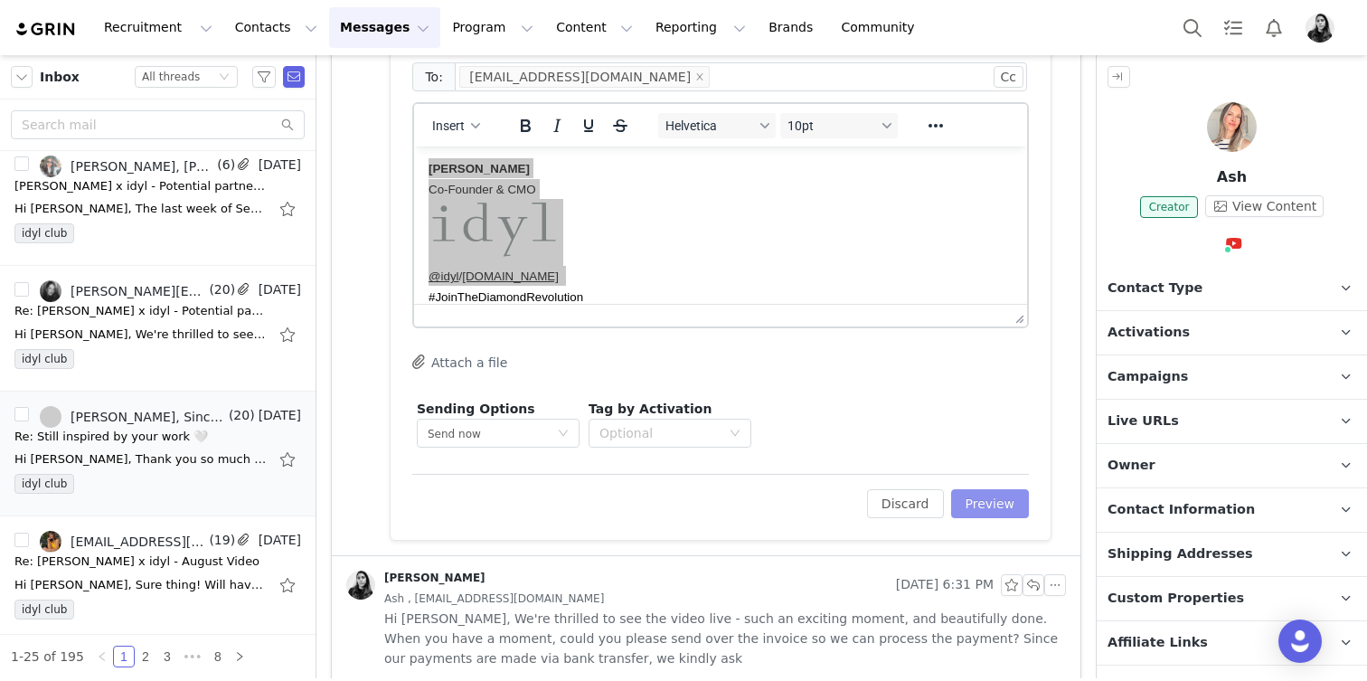
click at [991, 507] on button "Preview" at bounding box center [990, 503] width 79 height 29
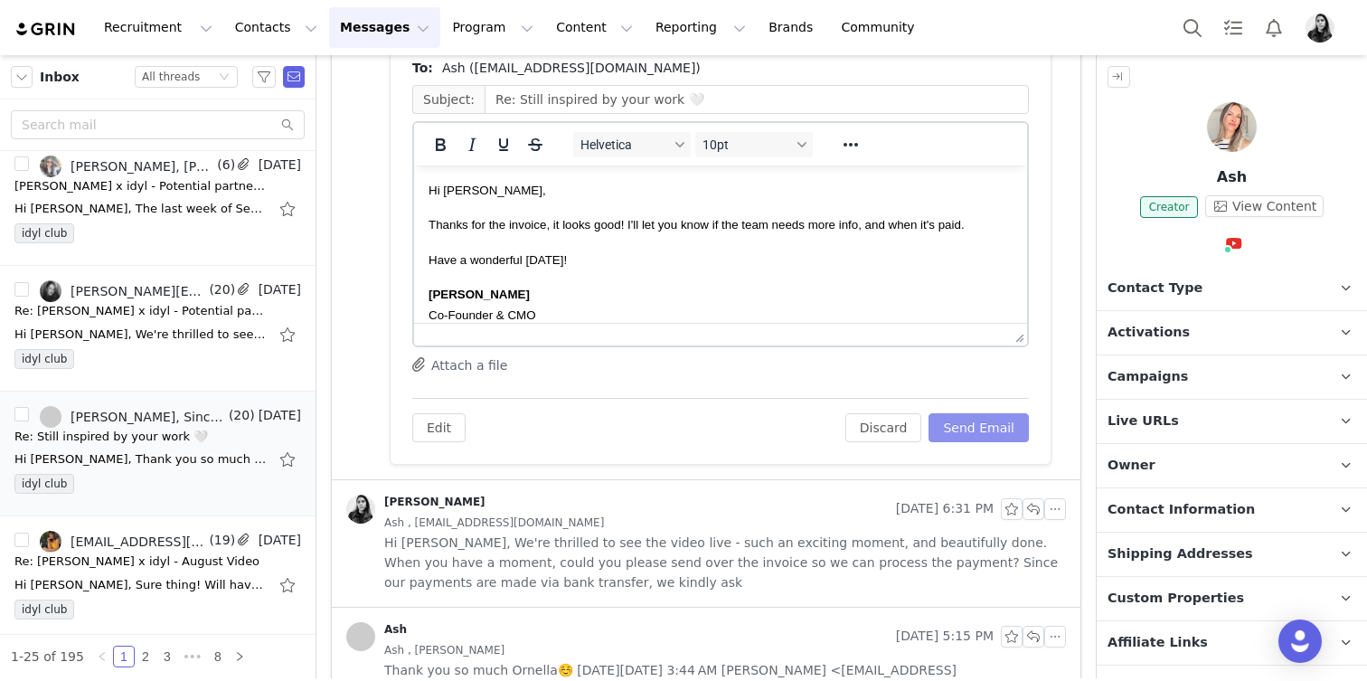
scroll to position [0, 0]
click at [981, 420] on button "Send Email" at bounding box center [979, 427] width 100 height 29
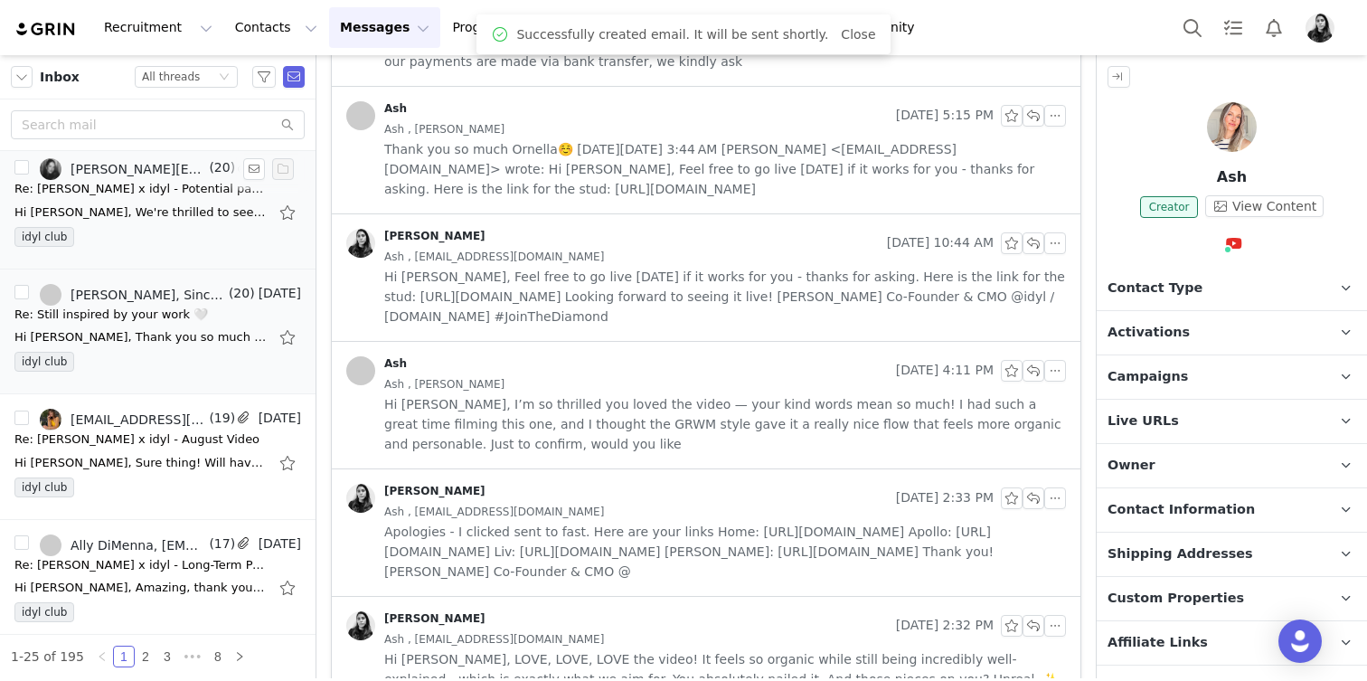
scroll to position [1011, 0]
click at [125, 452] on div "Hi [PERSON_NAME], Sure thing! Will have our billing department get this over to…" at bounding box center [140, 461] width 253 height 18
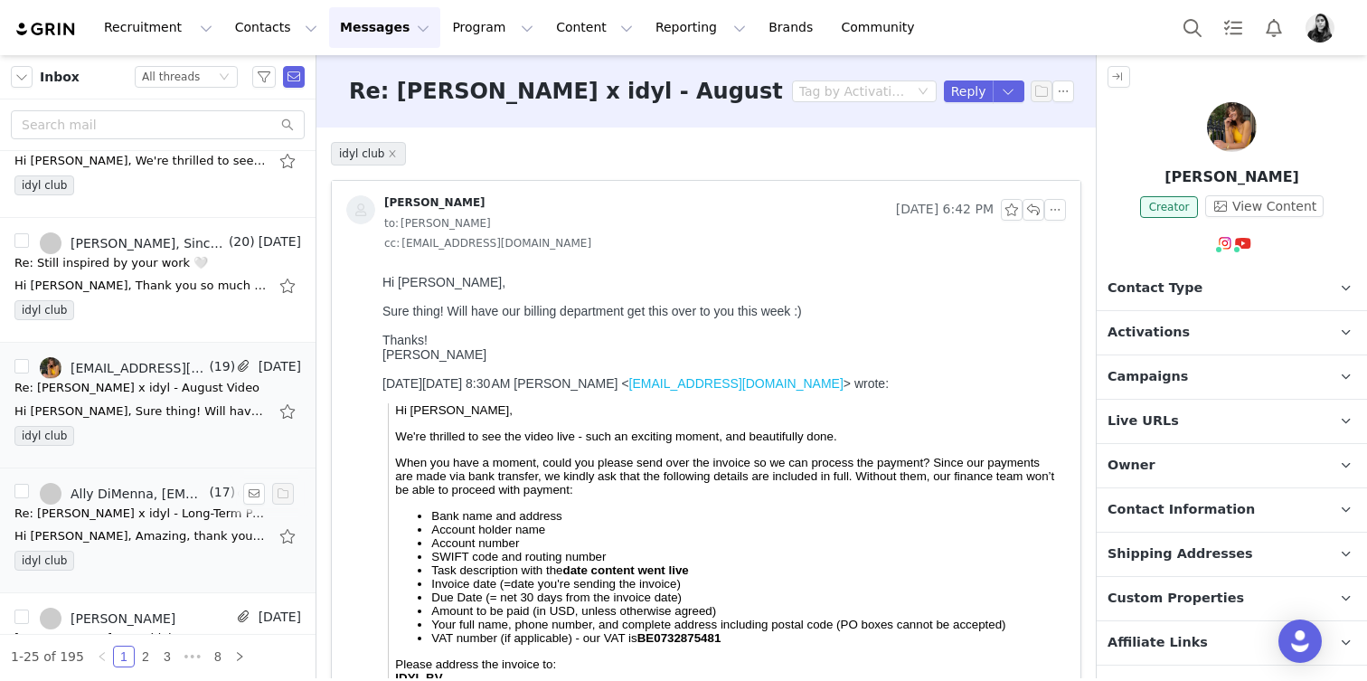
scroll to position [1083, 0]
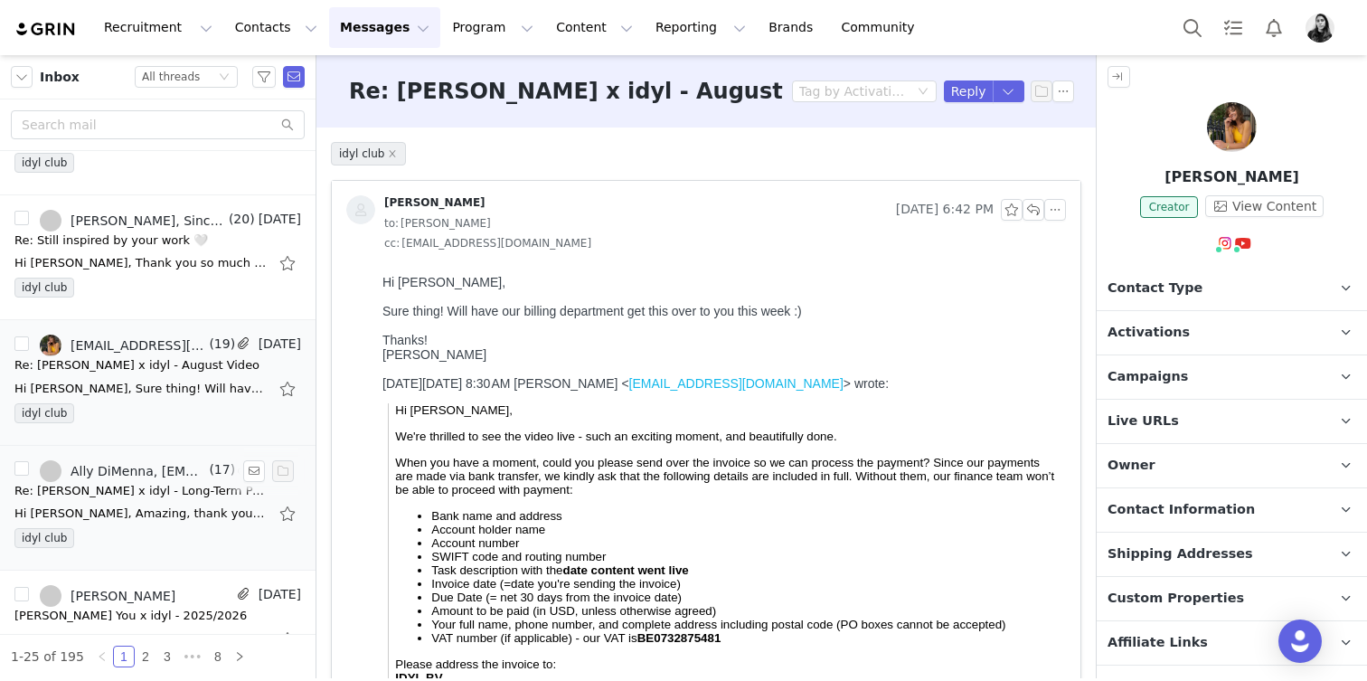
click at [173, 519] on div "Hi [PERSON_NAME], Amazing, thank you so much! I'll be in touch to confirm once …" at bounding box center [140, 514] width 253 height 18
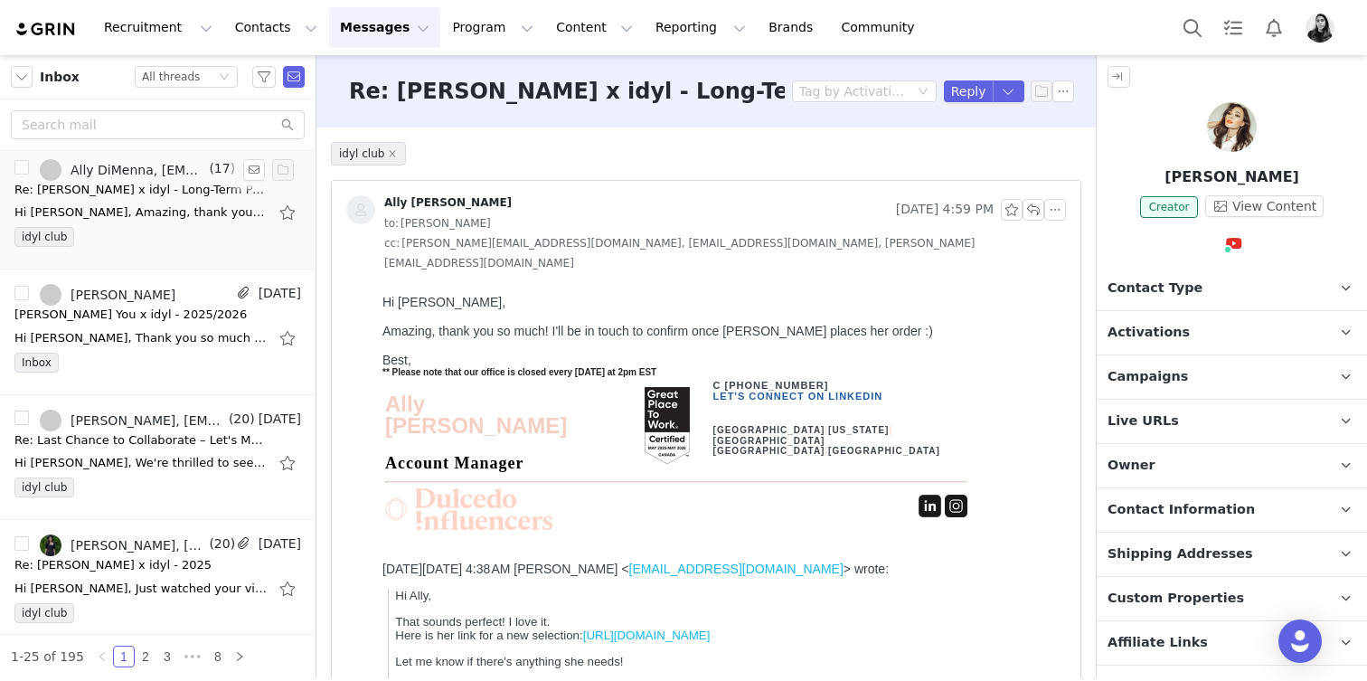
scroll to position [1386, 0]
click at [155, 483] on div "idyl club" at bounding box center [157, 489] width 287 height 27
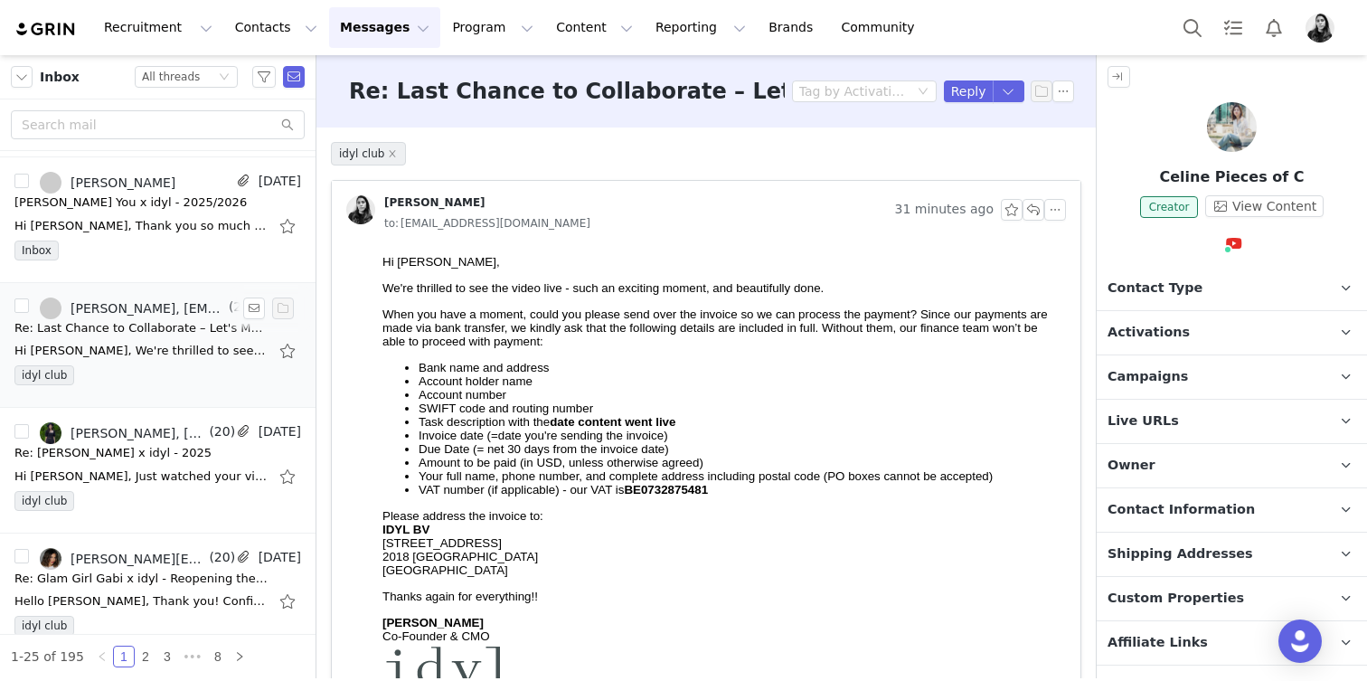
scroll to position [1494, 0]
click at [130, 486] on div "Hi [PERSON_NAME], Just watched your video and loved it, it’s perfect! Everythin…" at bounding box center [140, 479] width 253 height 18
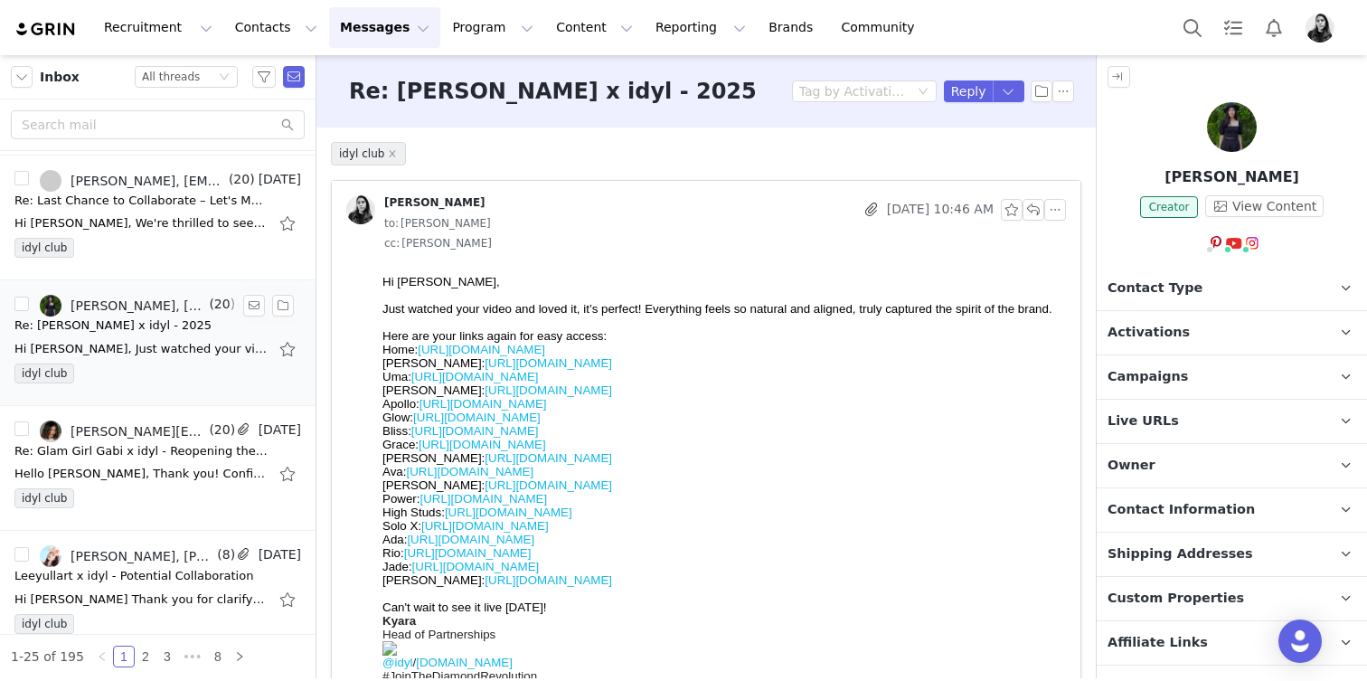
scroll to position [1627, 0]
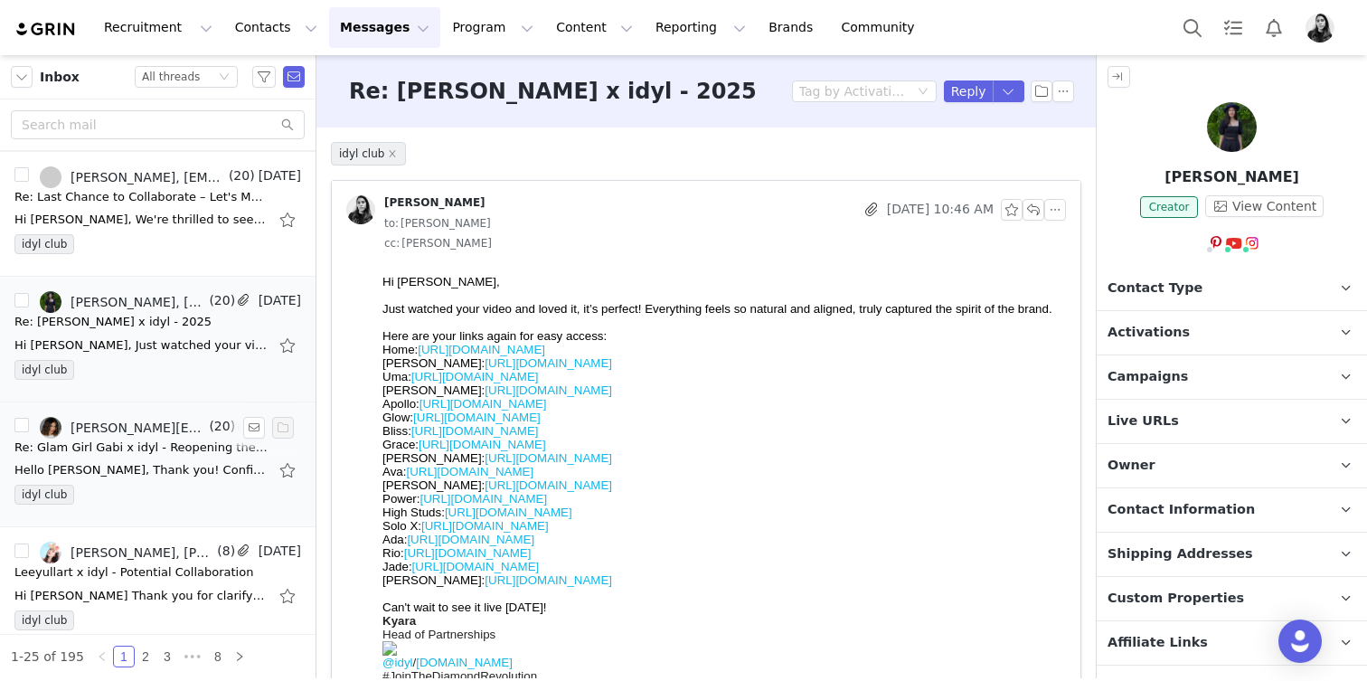
click at [148, 454] on div "Re: Glam Girl Gabi x idyl - Reopening the Conversation" at bounding box center [140, 448] width 253 height 18
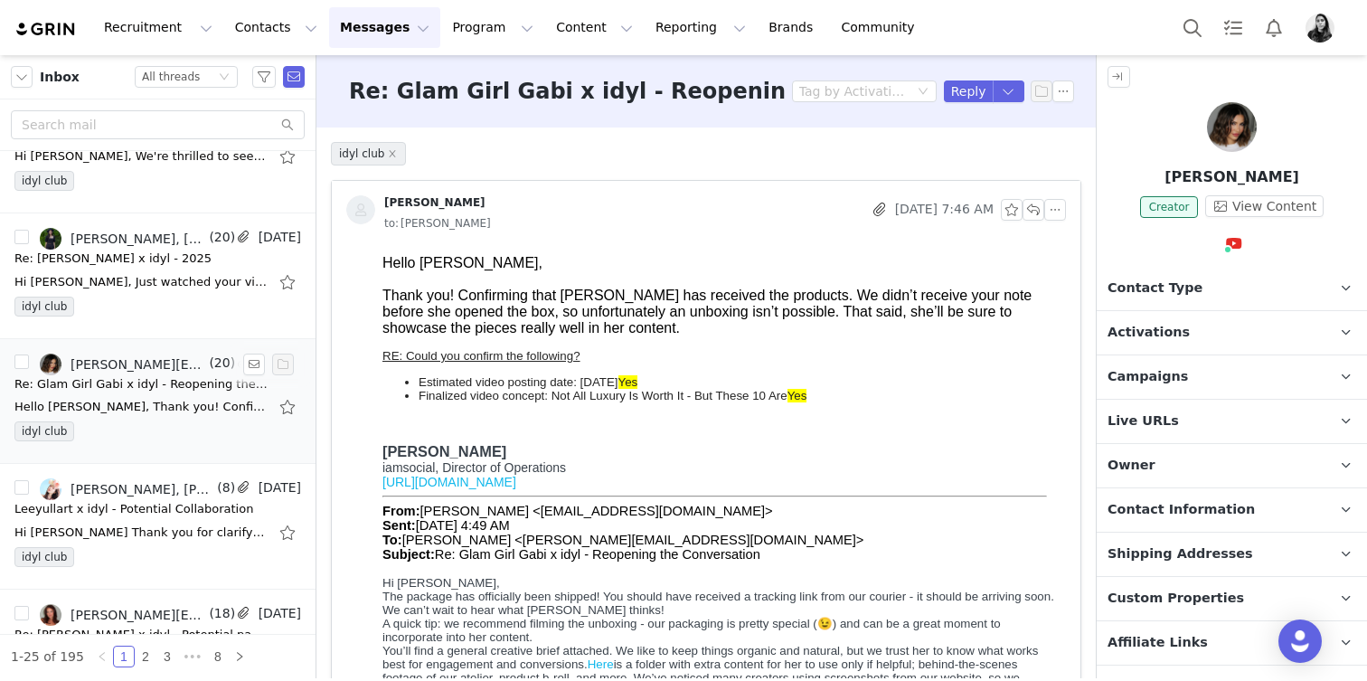
scroll to position [0, 0]
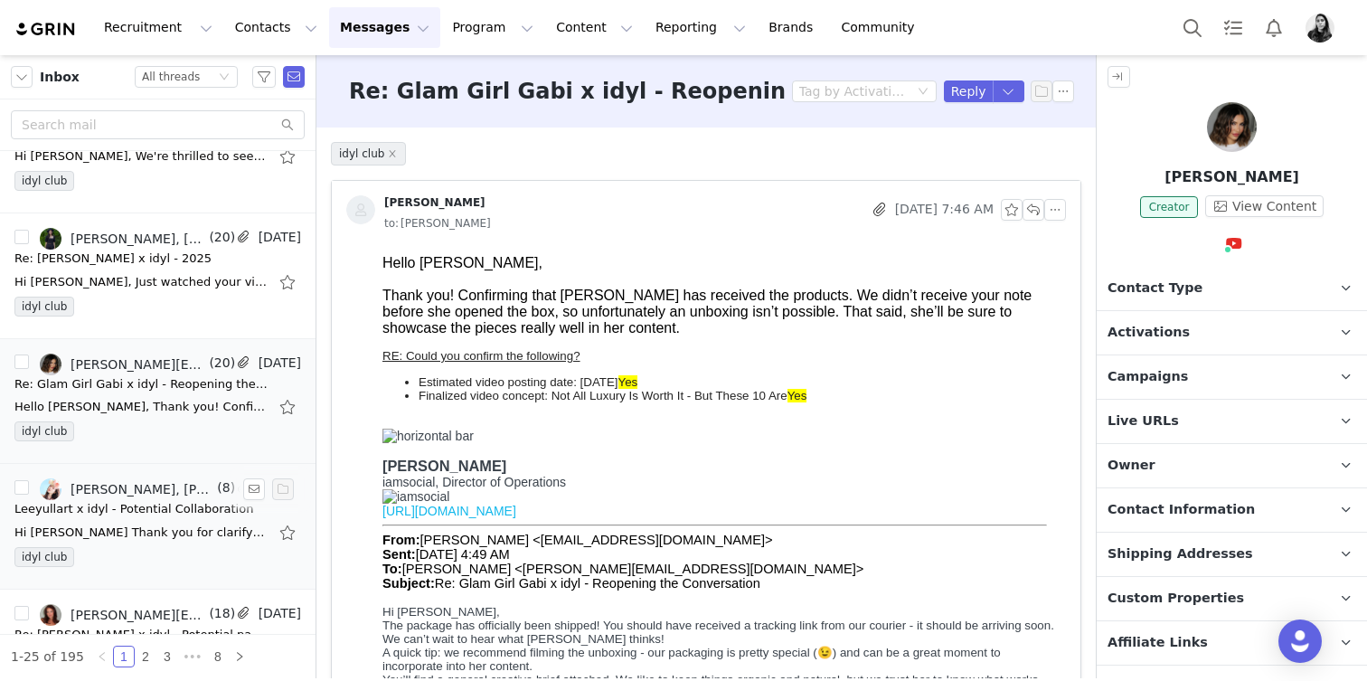
click at [141, 522] on div "Hi [PERSON_NAME] Thank you for clarifying. If the collaboration is intended for…" at bounding box center [157, 532] width 287 height 29
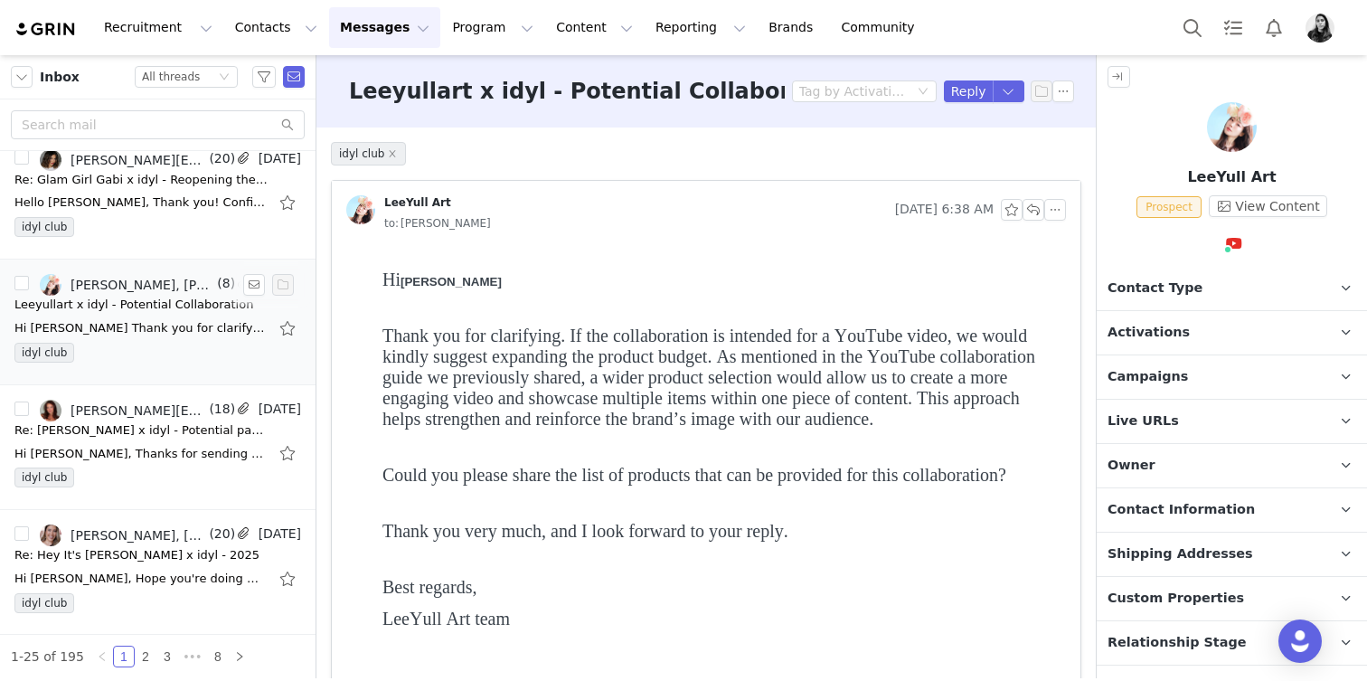
scroll to position [1897, 0]
click at [173, 465] on div "Hi [PERSON_NAME], Thanks for sending through these details! We will confirm rec…" at bounding box center [157, 451] width 287 height 29
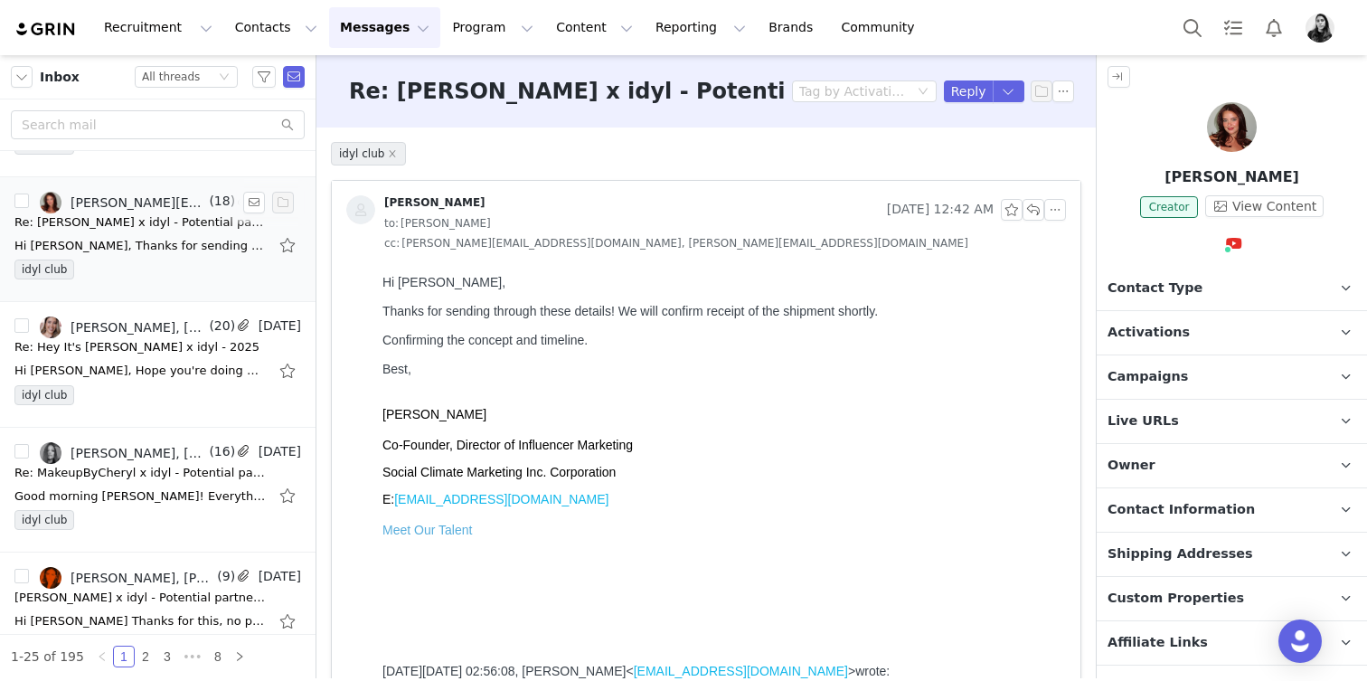
scroll to position [2104, 0]
click at [173, 465] on div "Re: MakeupByCheryl x idyl - Potential partnership" at bounding box center [140, 472] width 253 height 18
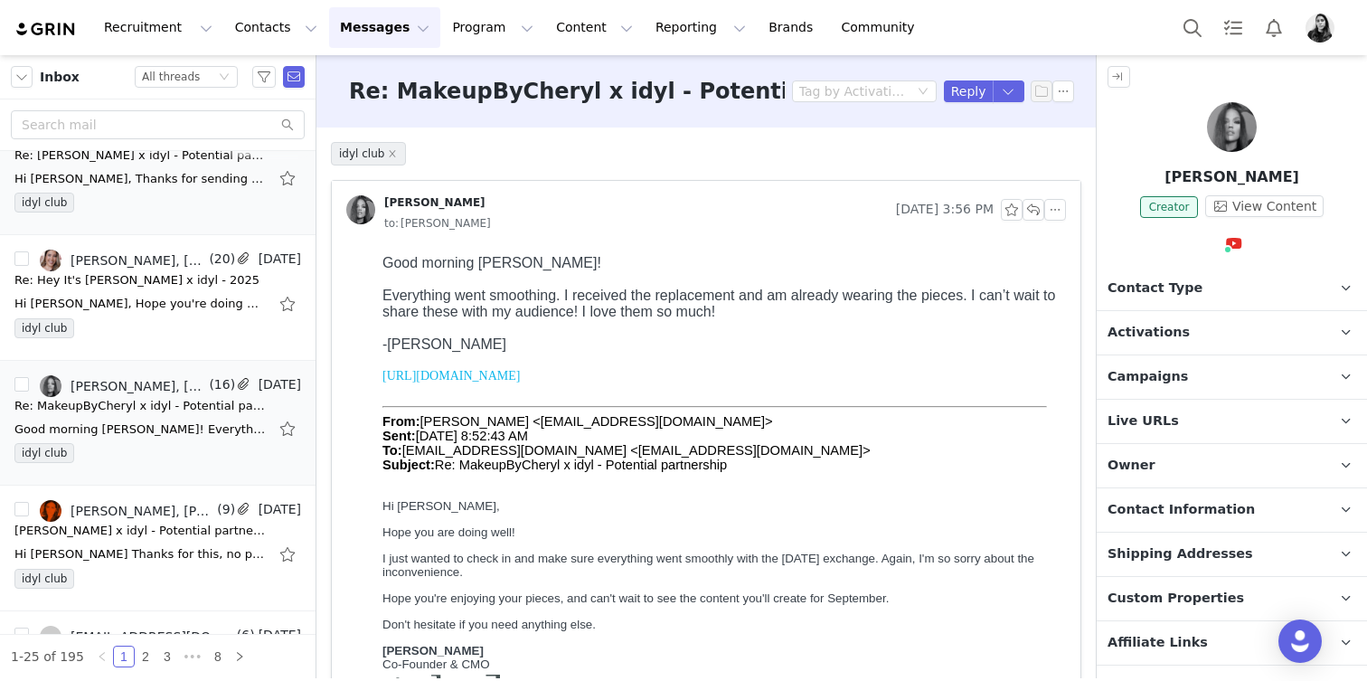
scroll to position [2224, 0]
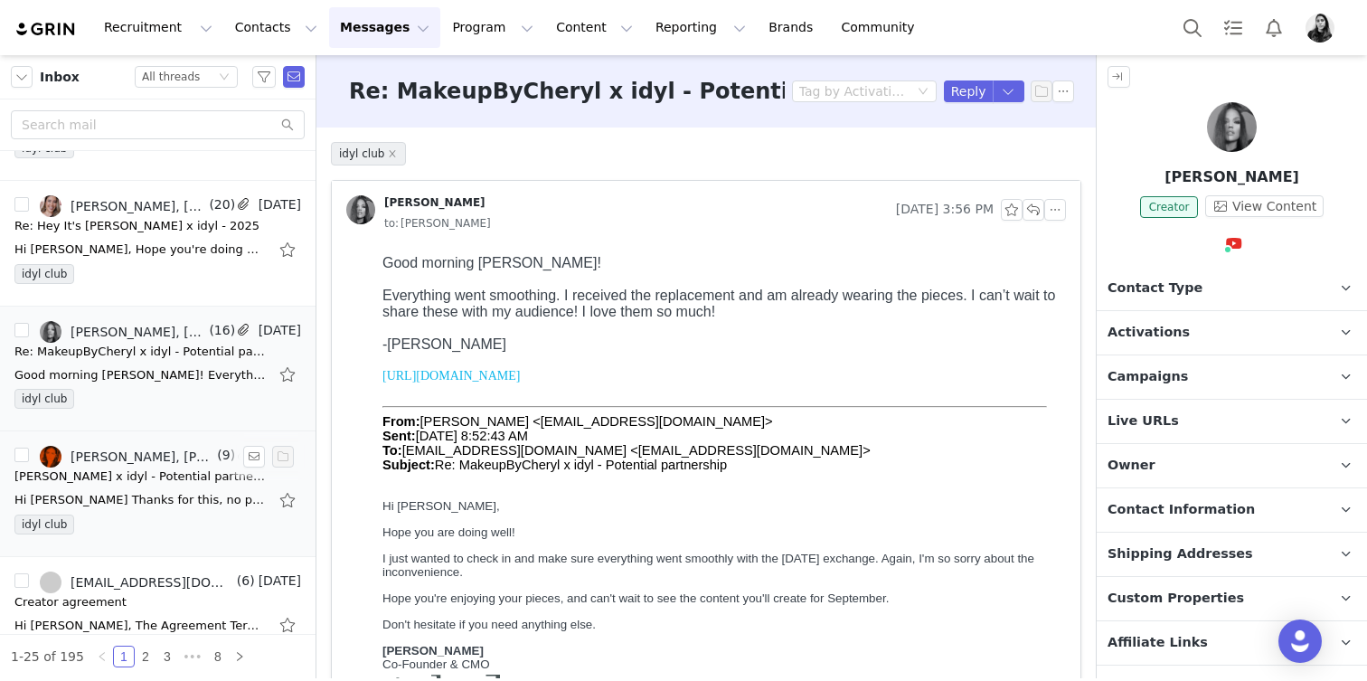
click at [169, 479] on div "[PERSON_NAME] x idyl - Potential partnership" at bounding box center [140, 476] width 253 height 18
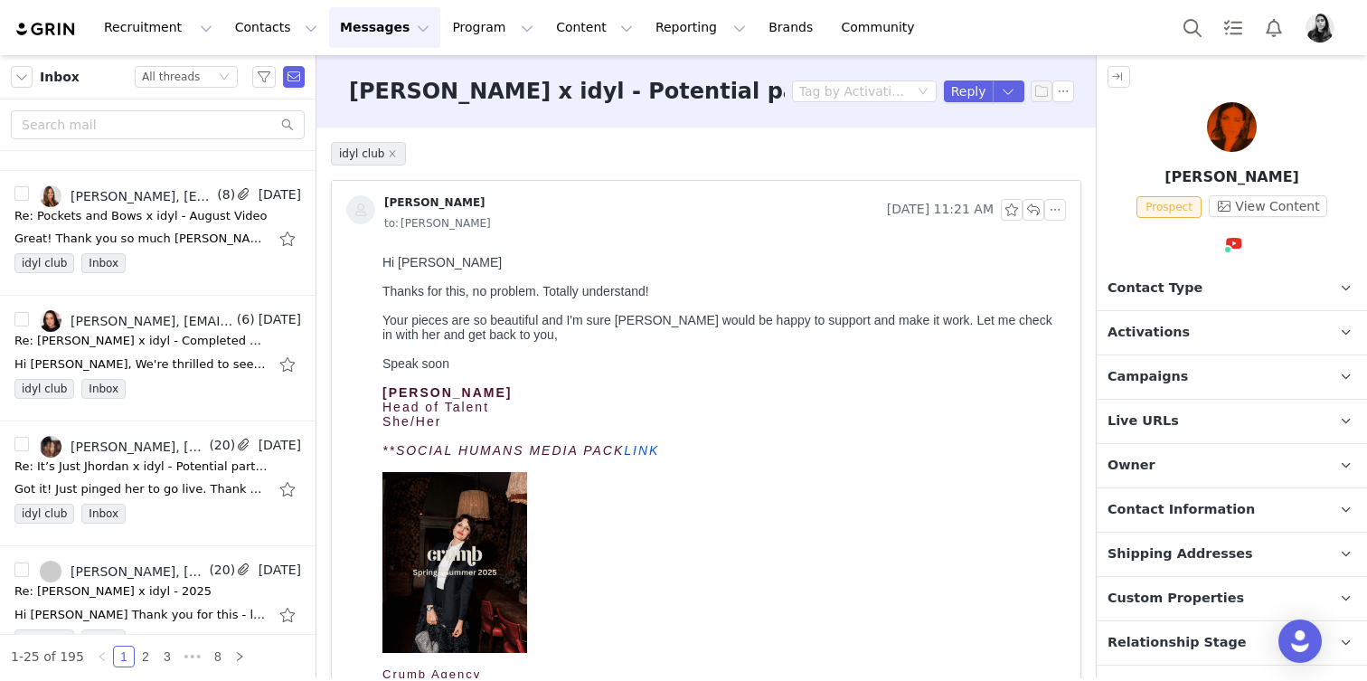
scroll to position [0, 0]
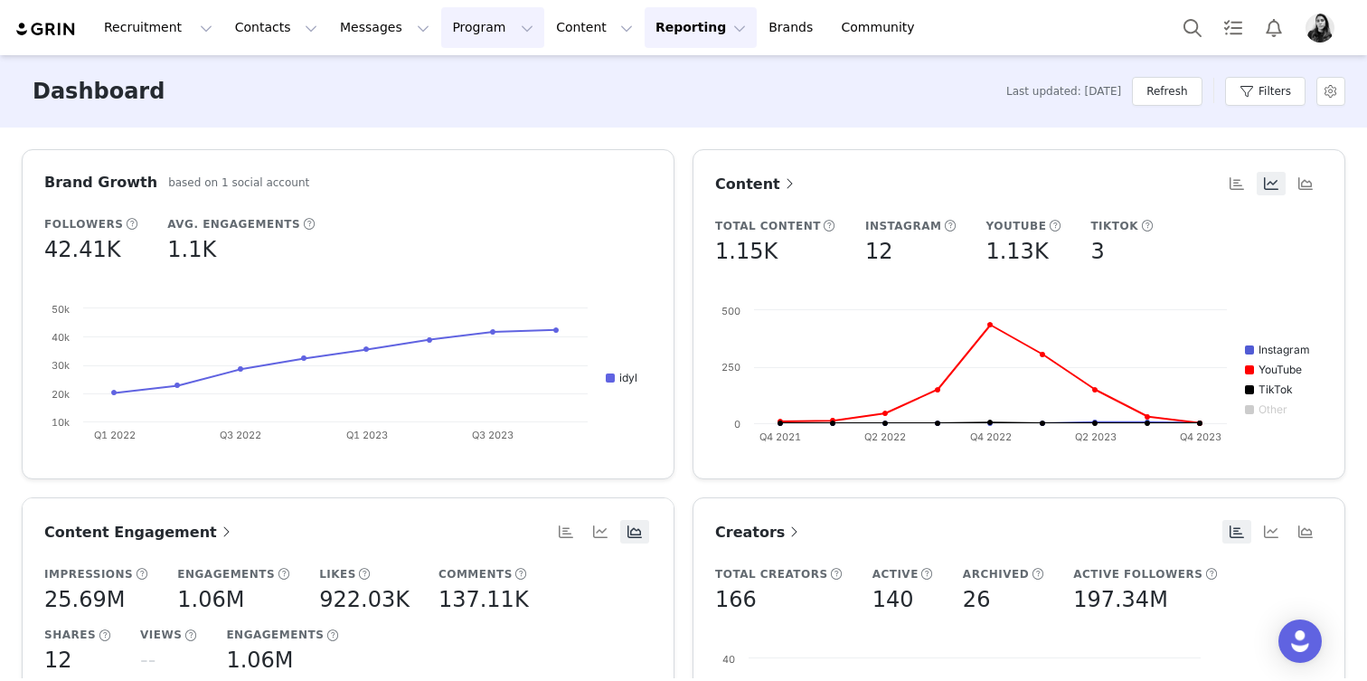
click at [468, 20] on button "Program Program" at bounding box center [492, 27] width 103 height 41
click at [467, 72] on p "Activations" at bounding box center [462, 80] width 69 height 19
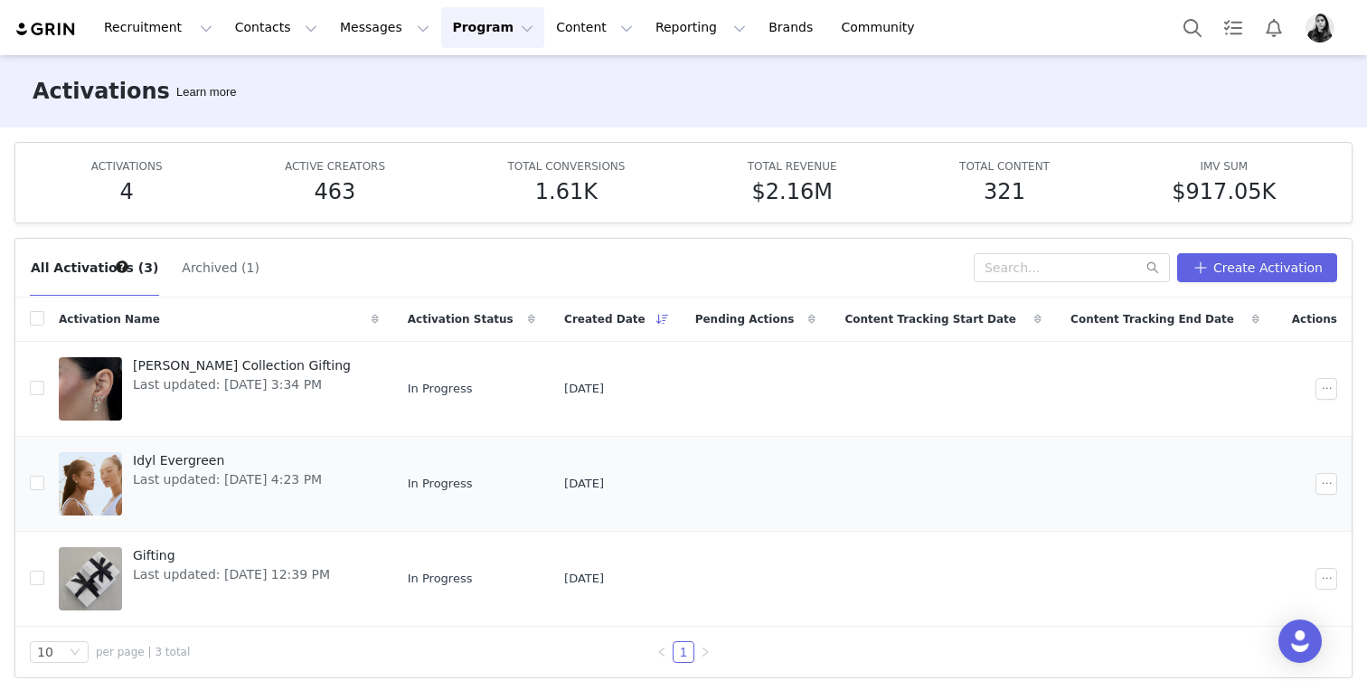
click at [103, 467] on div at bounding box center [90, 483] width 63 height 63
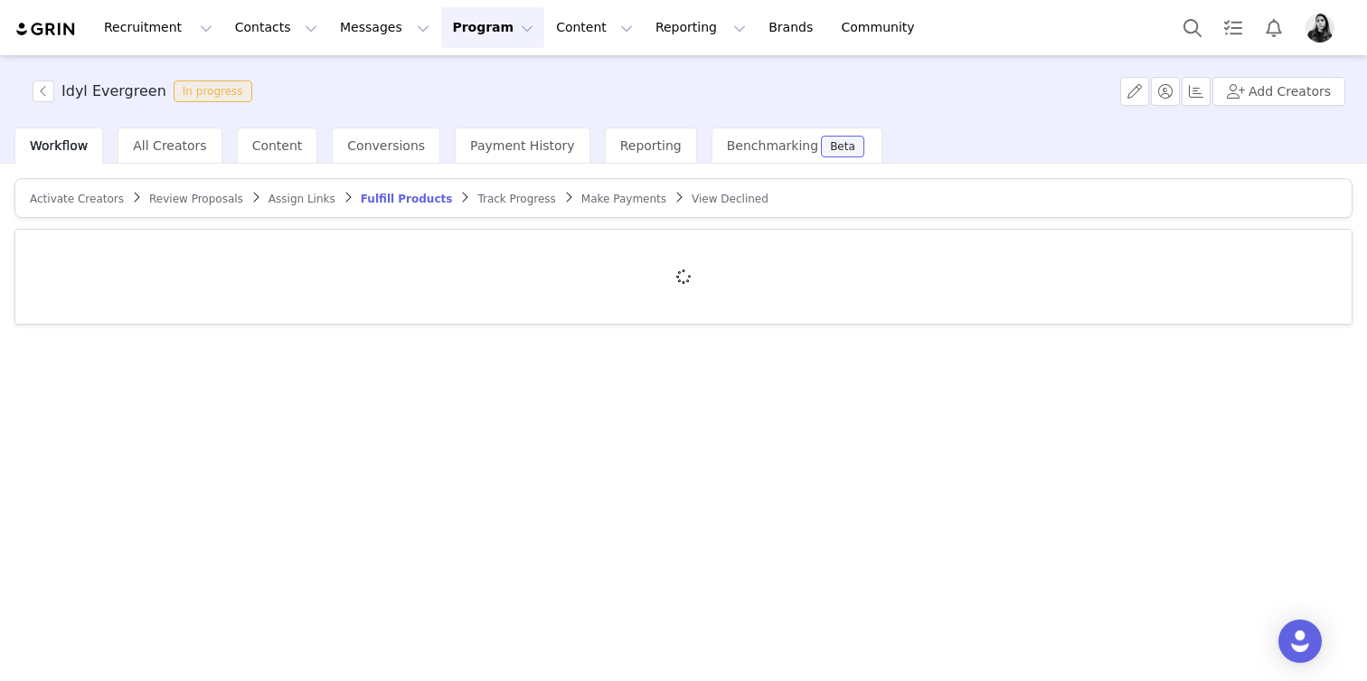
click at [94, 187] on article "Activate Creators Review Proposals Assign Links Fulfill Products Track Progress…" at bounding box center [683, 198] width 1338 height 40
click at [92, 196] on span "Activate Creators" at bounding box center [77, 199] width 94 height 13
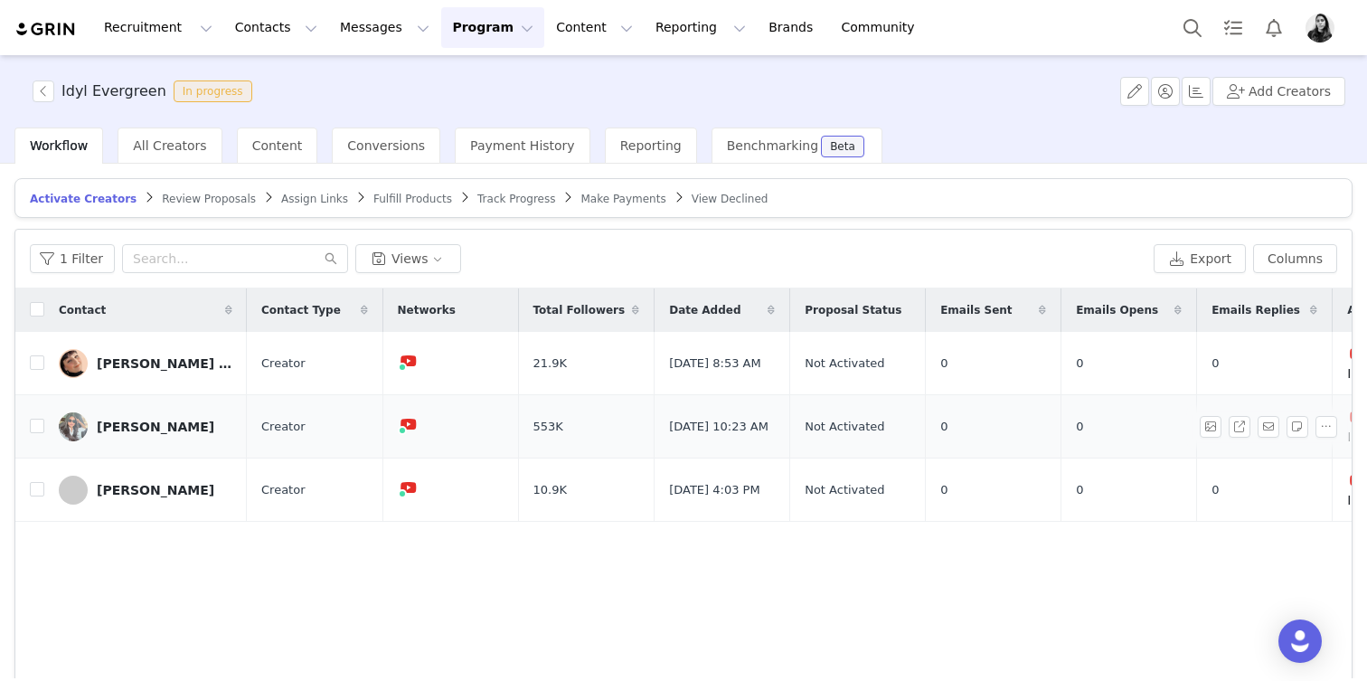
click at [122, 416] on link "[PERSON_NAME]" at bounding box center [146, 426] width 174 height 29
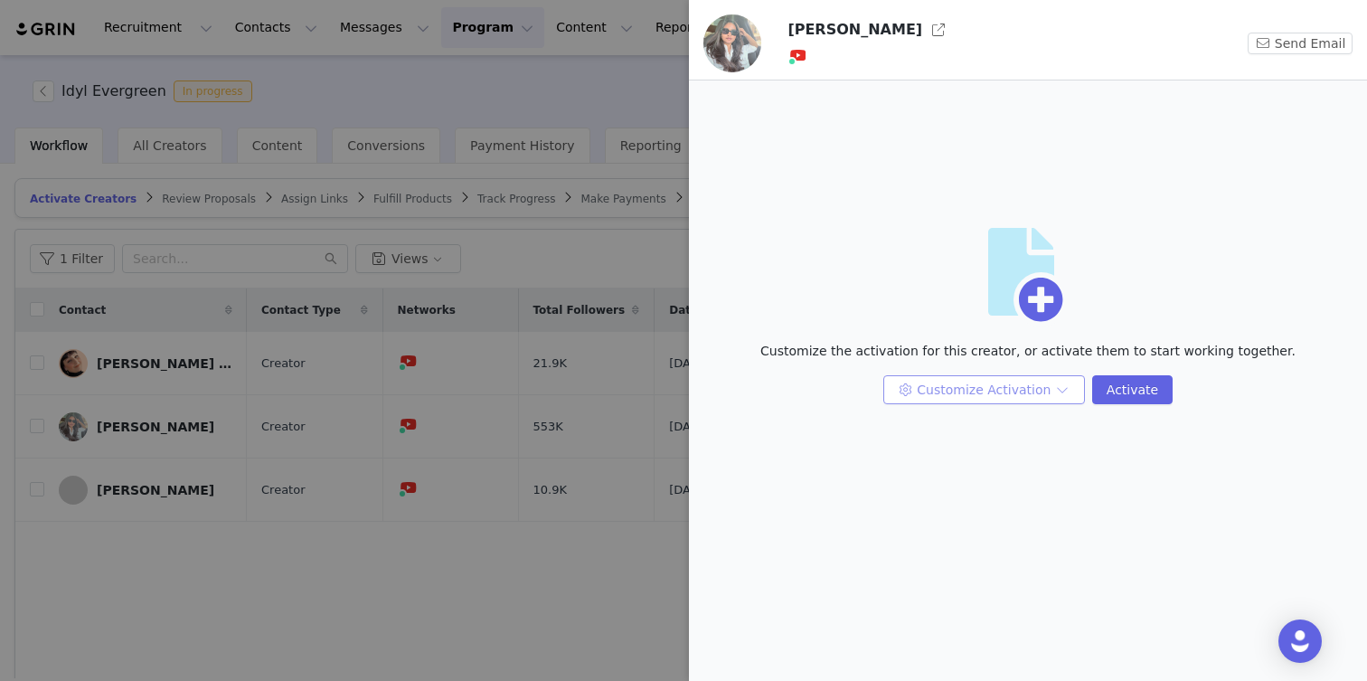
click at [916, 386] on button "Customize Activation" at bounding box center [984, 389] width 202 height 29
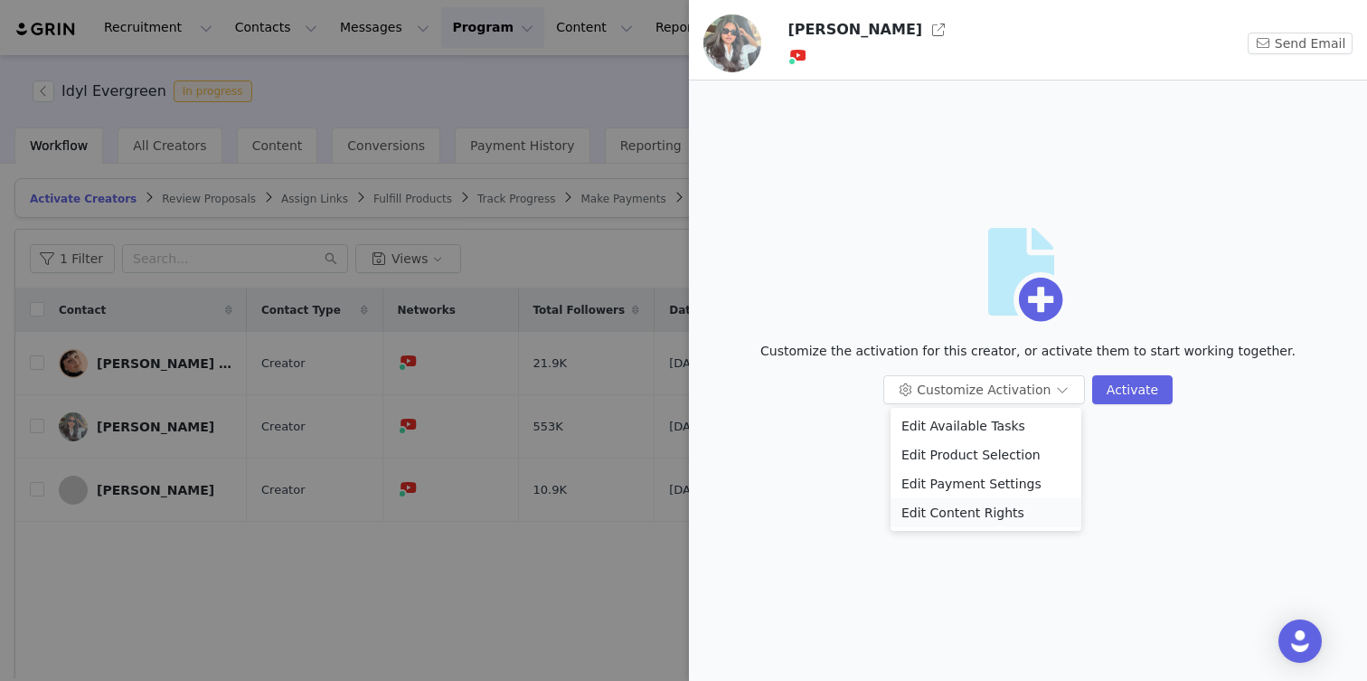
click at [939, 522] on li "Edit Content Rights" at bounding box center [986, 512] width 191 height 29
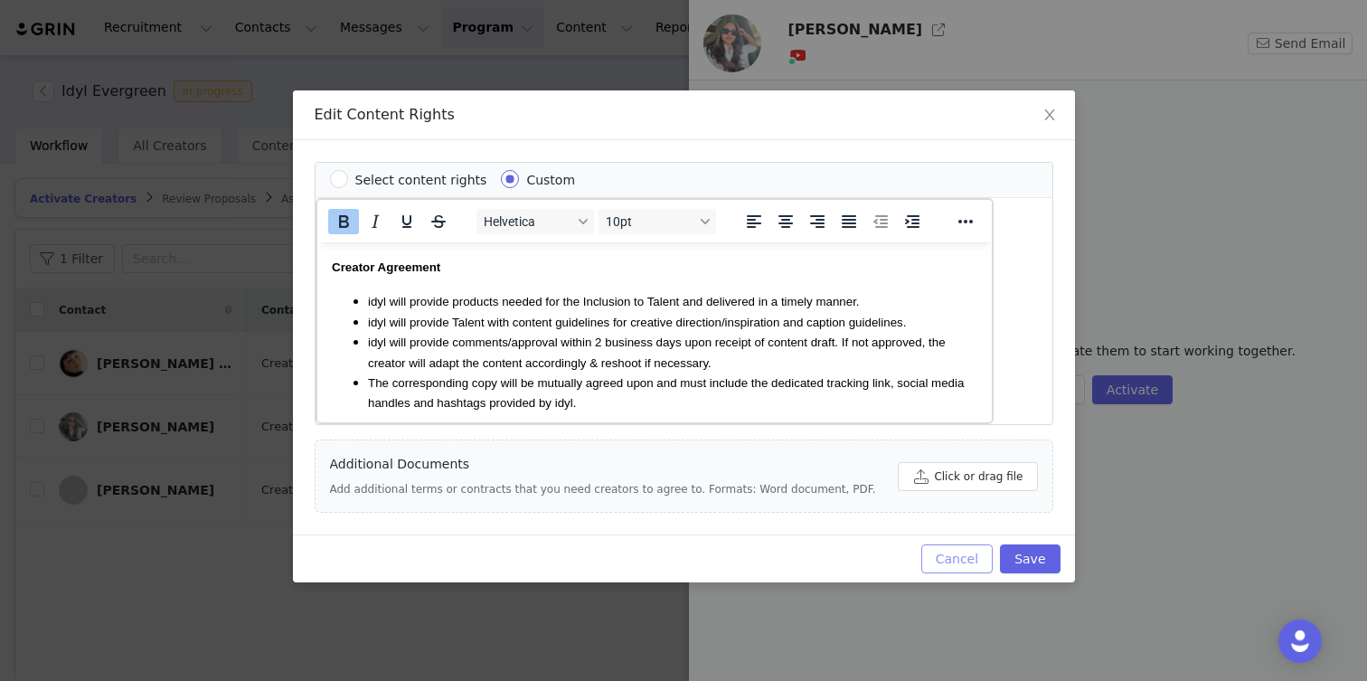
click at [967, 553] on button "Cancel" at bounding box center [956, 558] width 71 height 29
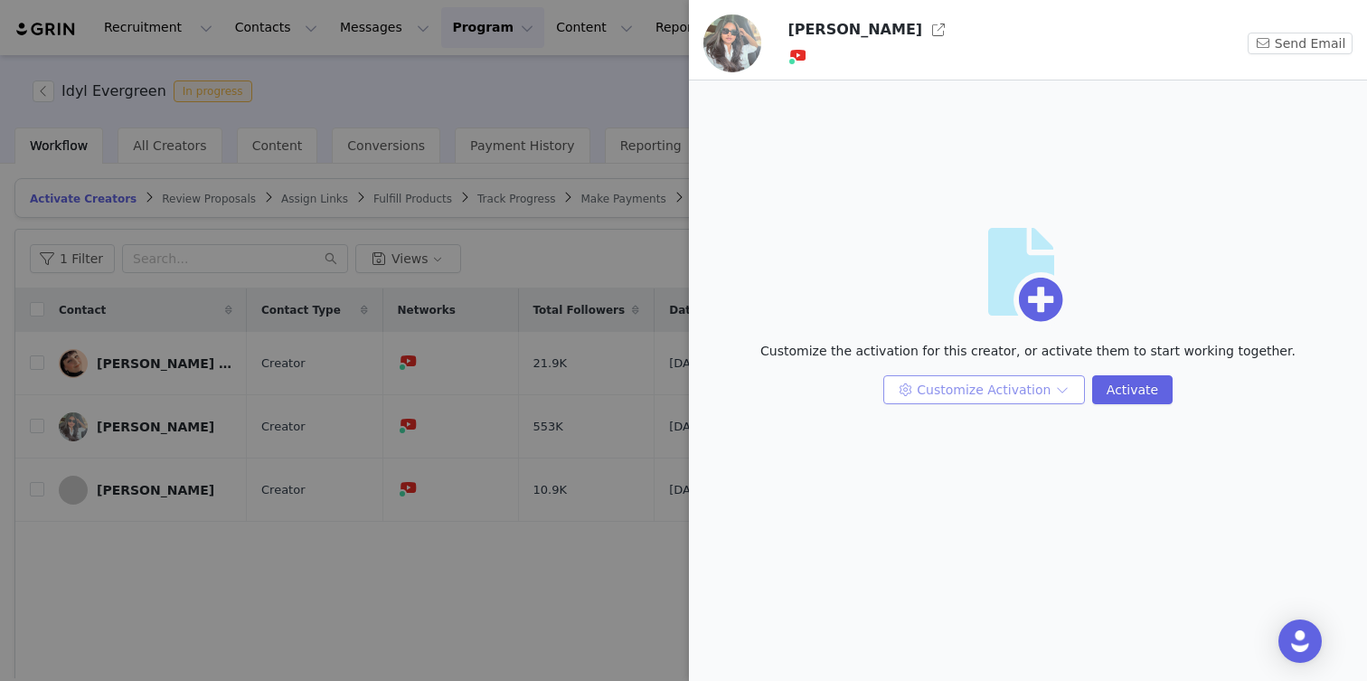
click at [954, 393] on button "Customize Activation" at bounding box center [984, 389] width 202 height 29
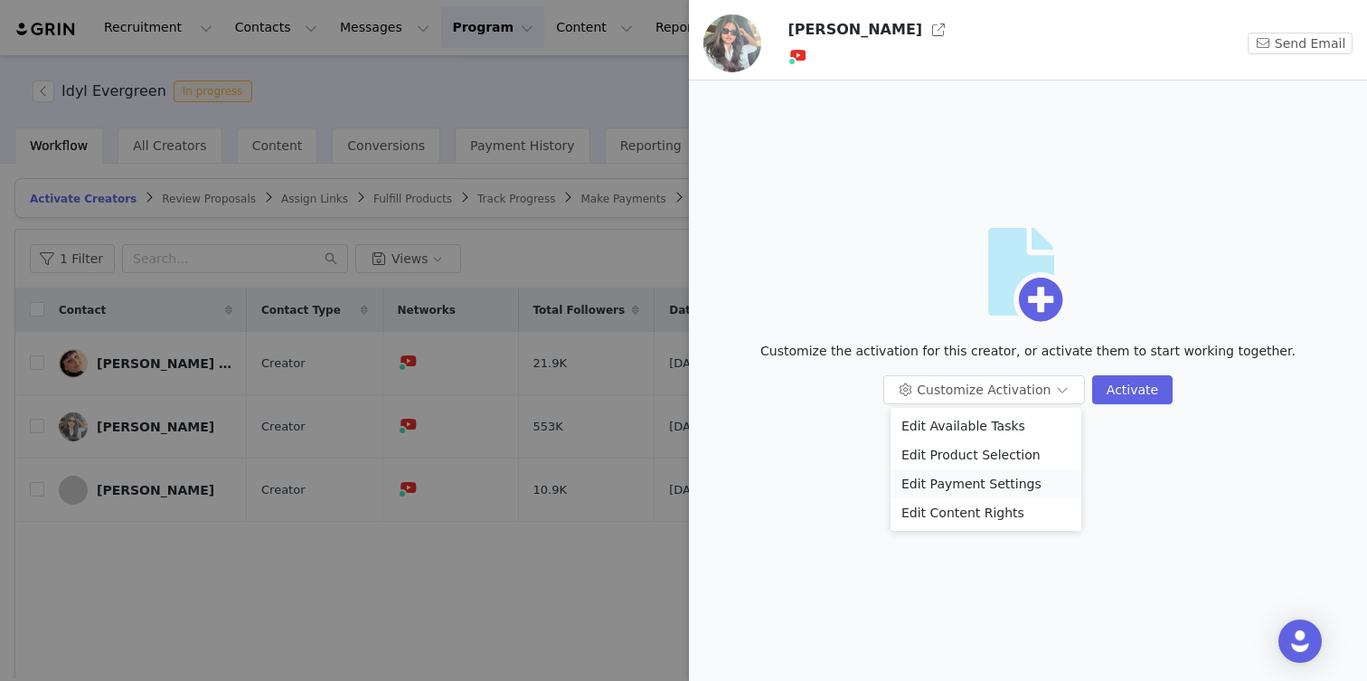
click at [947, 474] on li "Edit Payment Settings" at bounding box center [986, 483] width 191 height 29
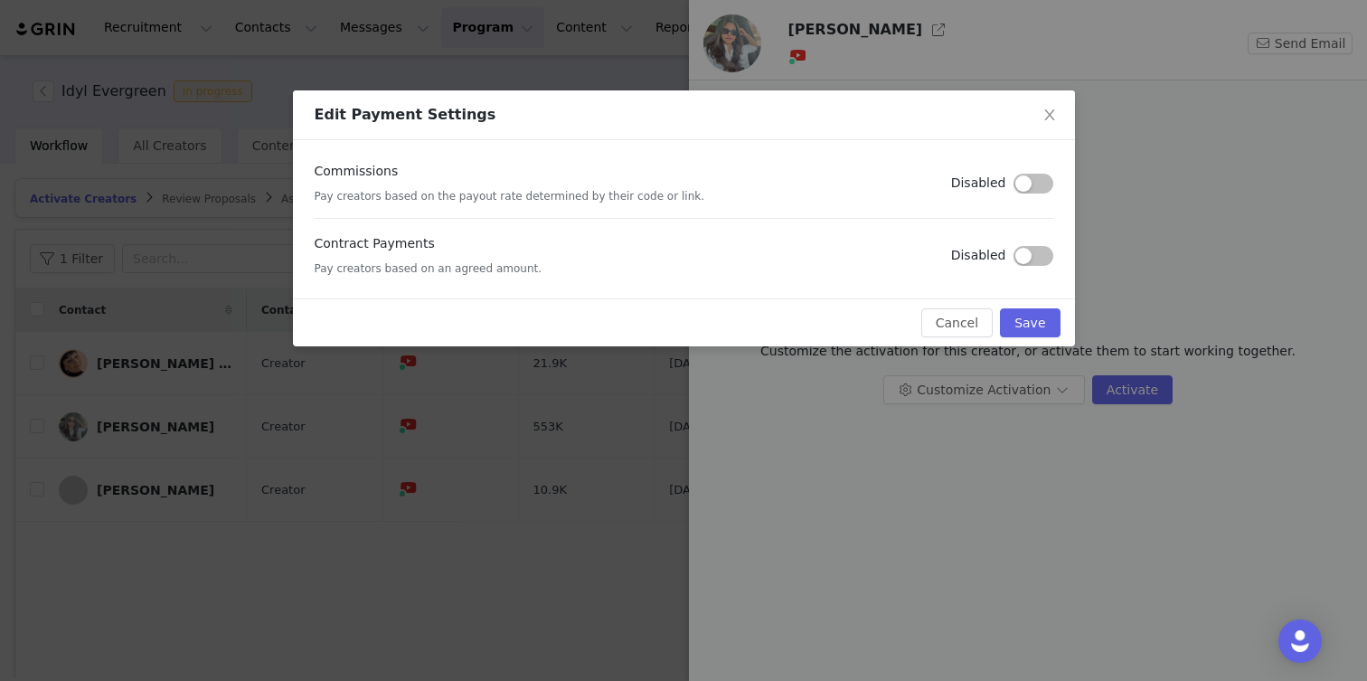
click at [1022, 265] on div "Contract Payments Pay creators based on an agreed amount. Disabled" at bounding box center [684, 255] width 739 height 42
click at [1023, 262] on button "button" at bounding box center [1034, 256] width 40 height 20
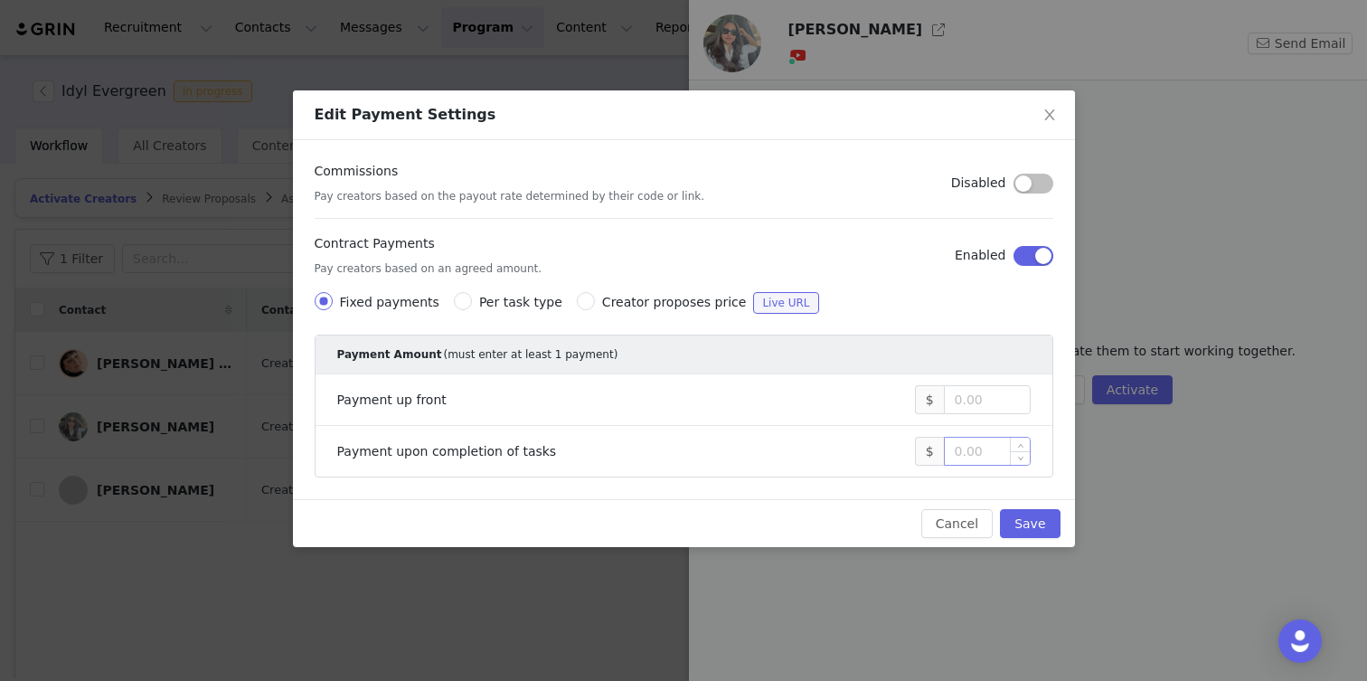
click at [990, 452] on input at bounding box center [987, 451] width 85 height 27
type input "1,000"
click at [1044, 532] on button "Save" at bounding box center [1030, 523] width 60 height 29
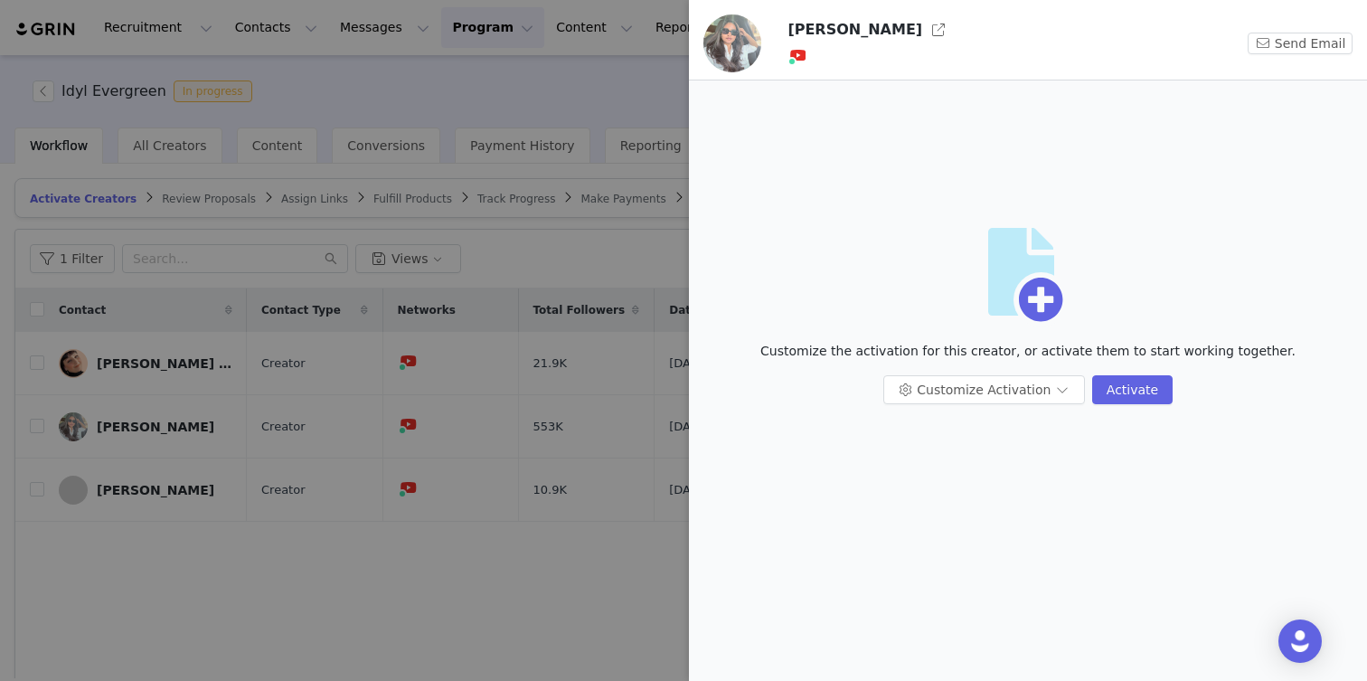
click at [217, 532] on div at bounding box center [683, 340] width 1367 height 681
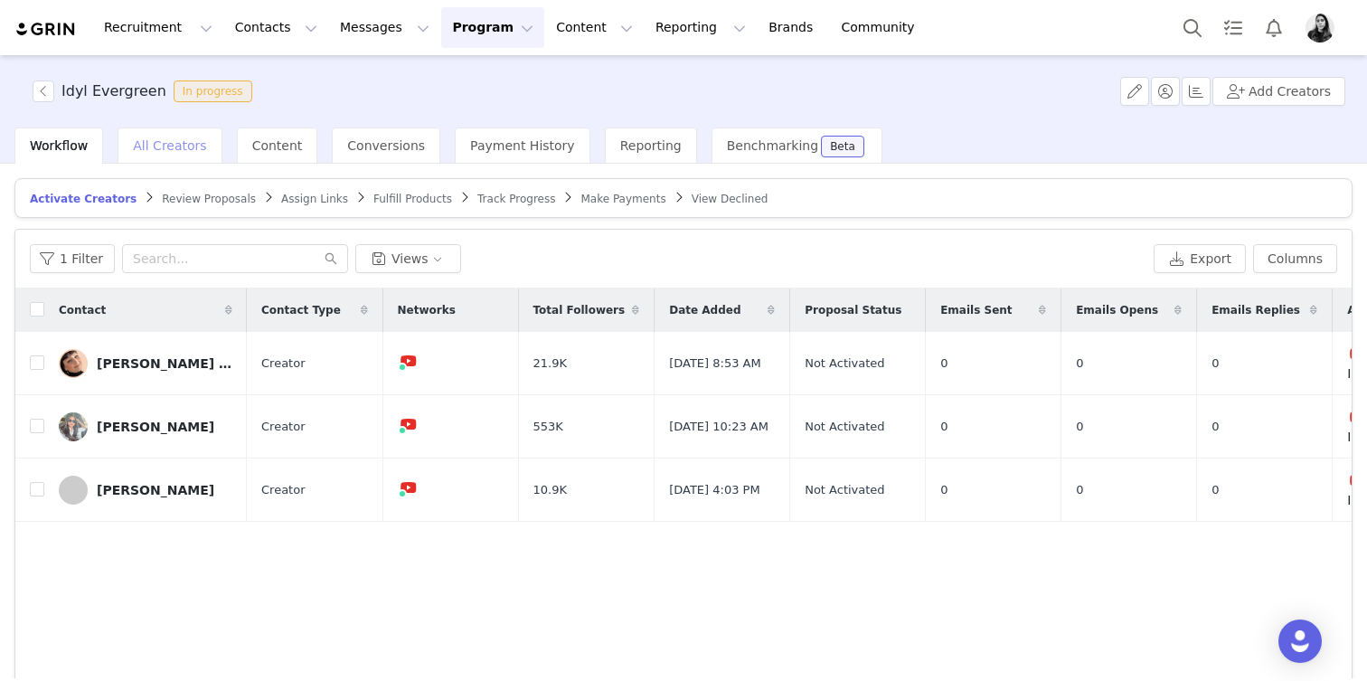
click at [143, 152] on span "All Creators" at bounding box center [169, 145] width 73 height 14
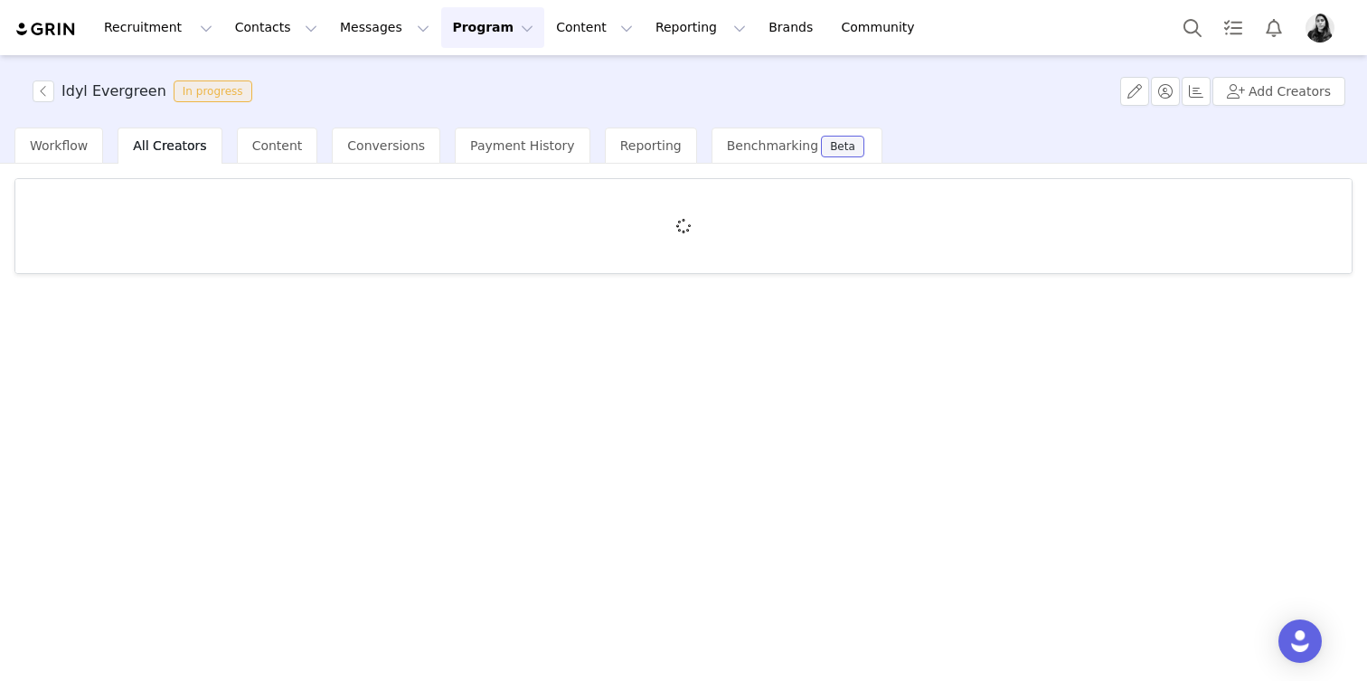
click at [188, 231] on div at bounding box center [683, 226] width 1336 height 94
click at [173, 222] on div at bounding box center [683, 226] width 1336 height 94
click at [165, 216] on div at bounding box center [683, 226] width 1336 height 94
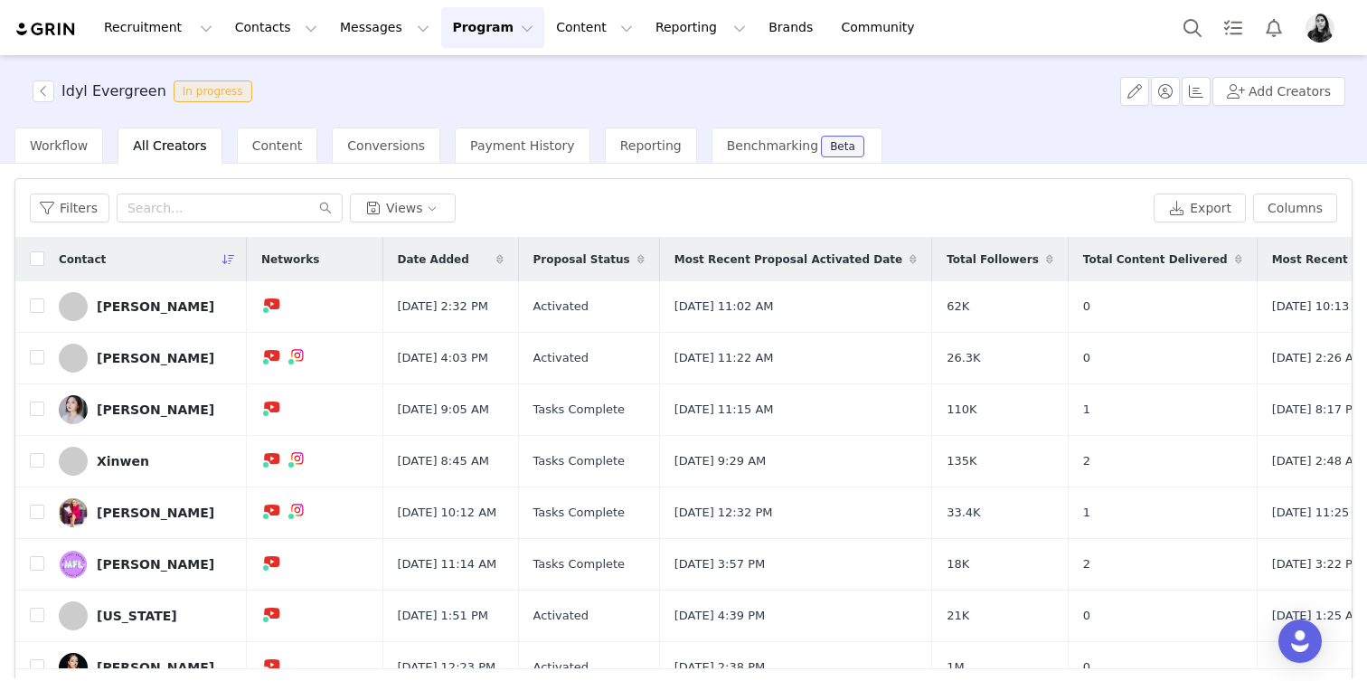
click at [214, 188] on div "Filters Views Export Columns" at bounding box center [683, 208] width 1336 height 59
click at [225, 213] on input "text" at bounding box center [230, 207] width 226 height 29
type input "U"
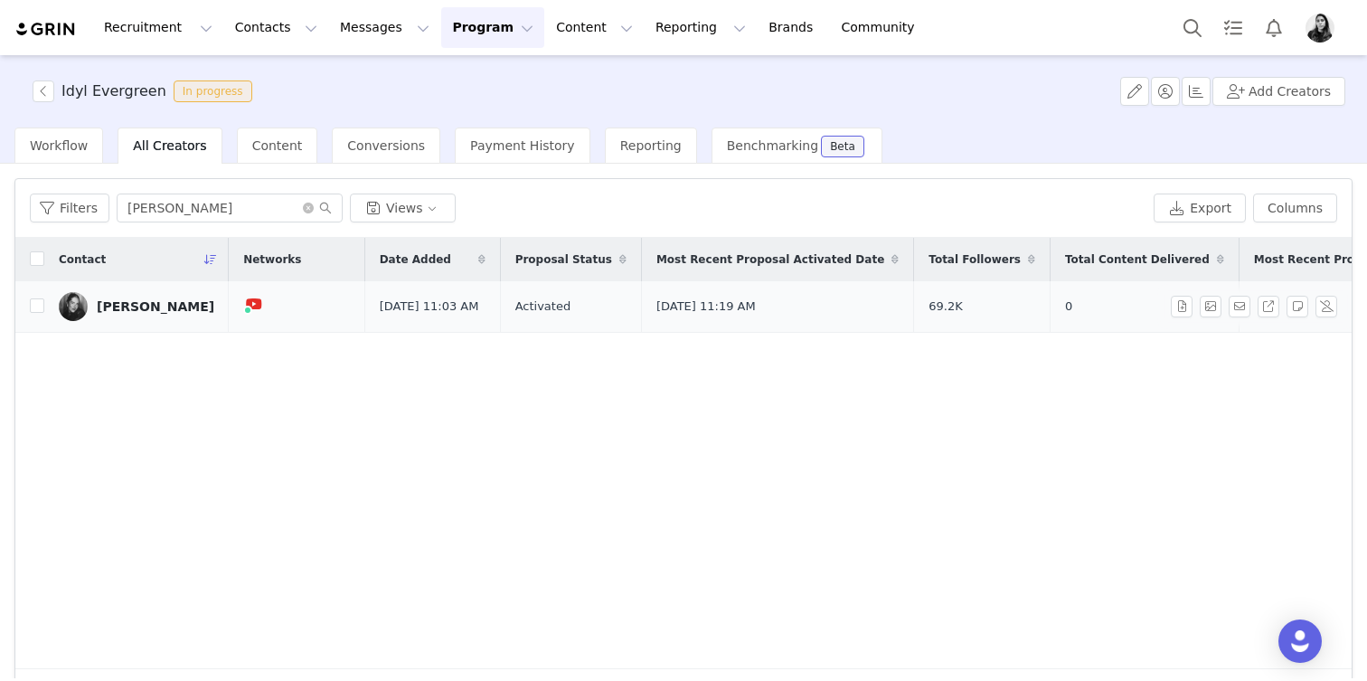
click at [132, 310] on div "Rudi Berry" at bounding box center [156, 306] width 118 height 14
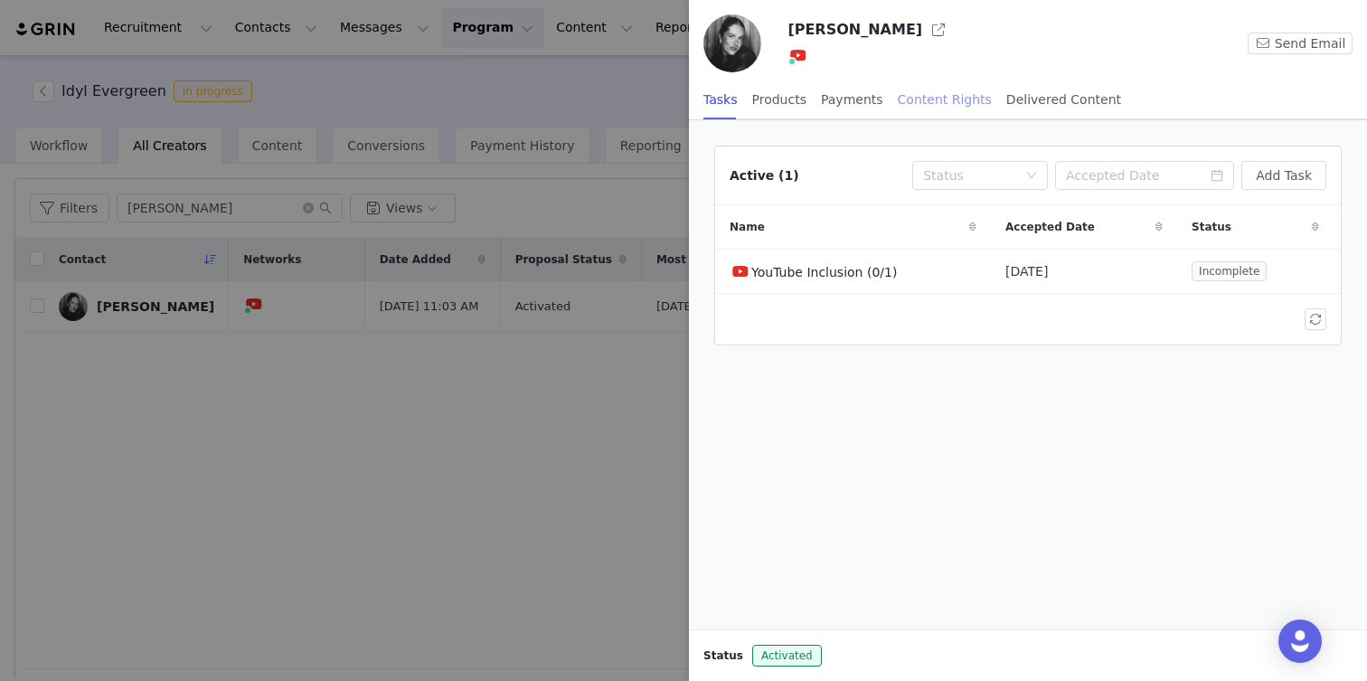
click at [942, 101] on div "Content Rights" at bounding box center [945, 100] width 94 height 41
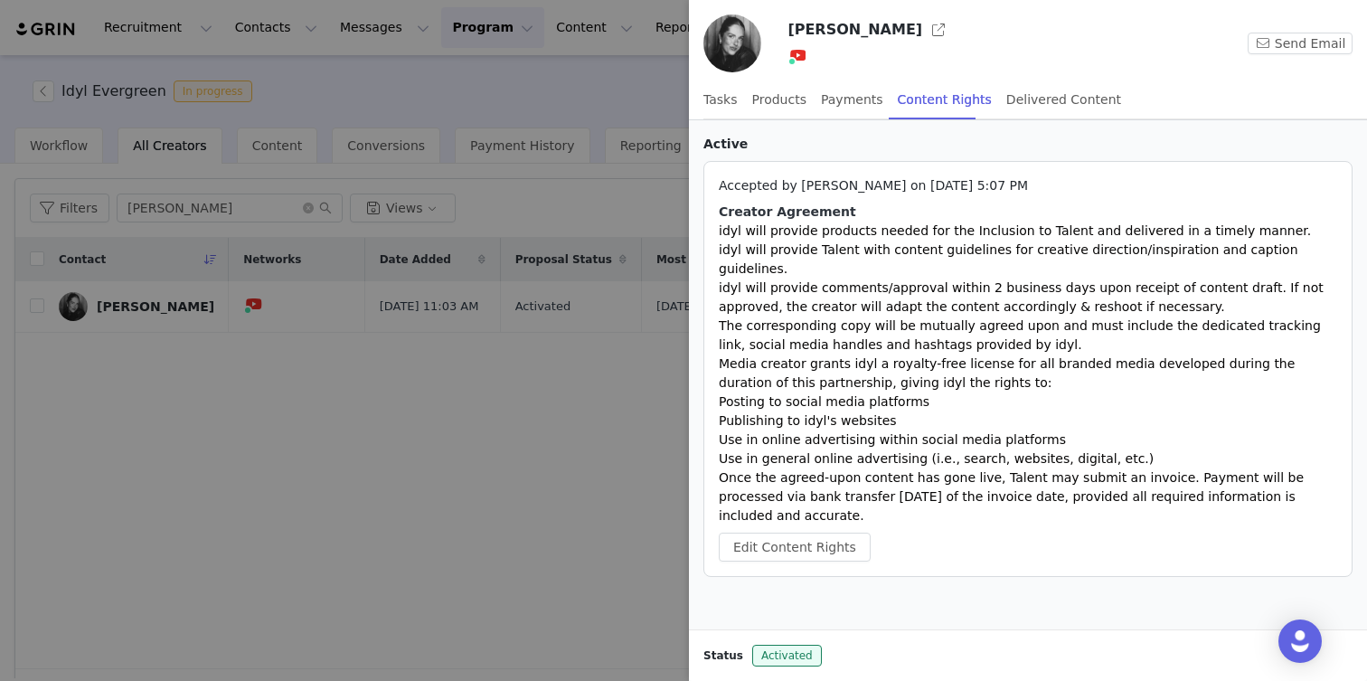
click at [202, 278] on div at bounding box center [683, 340] width 1367 height 681
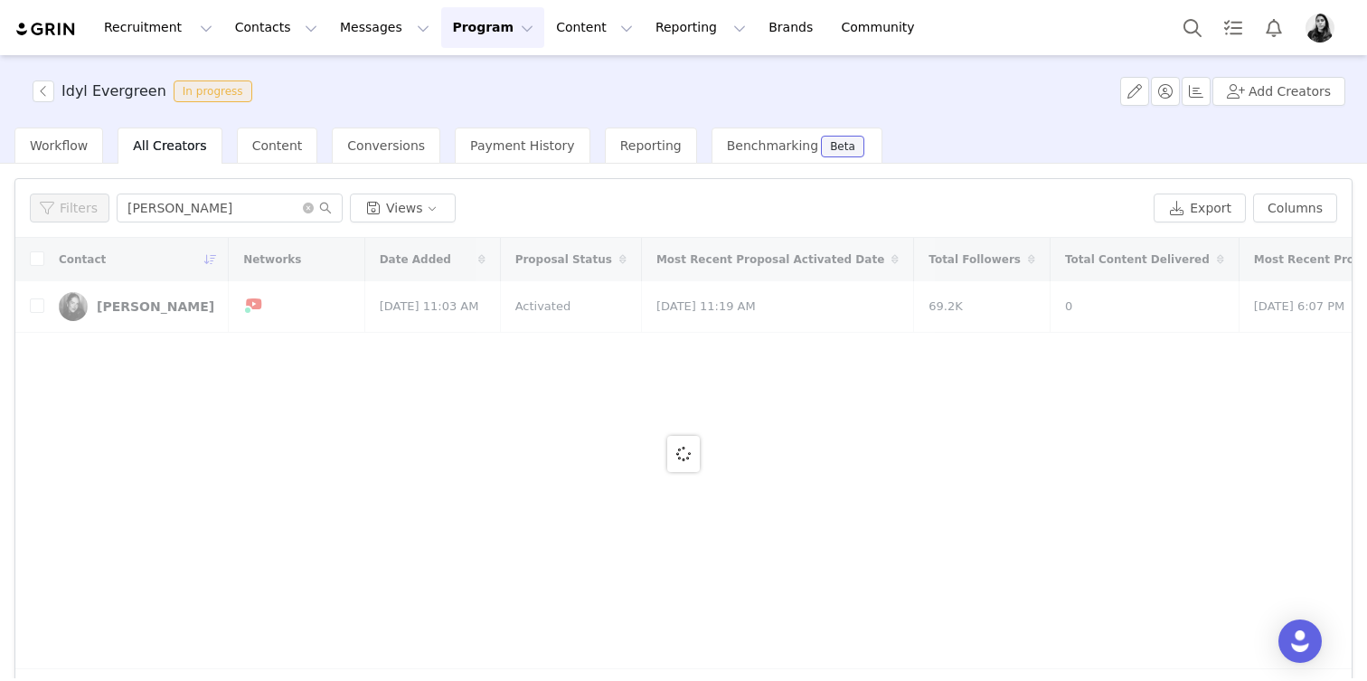
click at [199, 215] on div "Idyl Evergreen In progress Add Creators Workflow All Creators Content Conversio…" at bounding box center [683, 366] width 1367 height 623
click at [199, 215] on input "RUDI" at bounding box center [230, 207] width 226 height 29
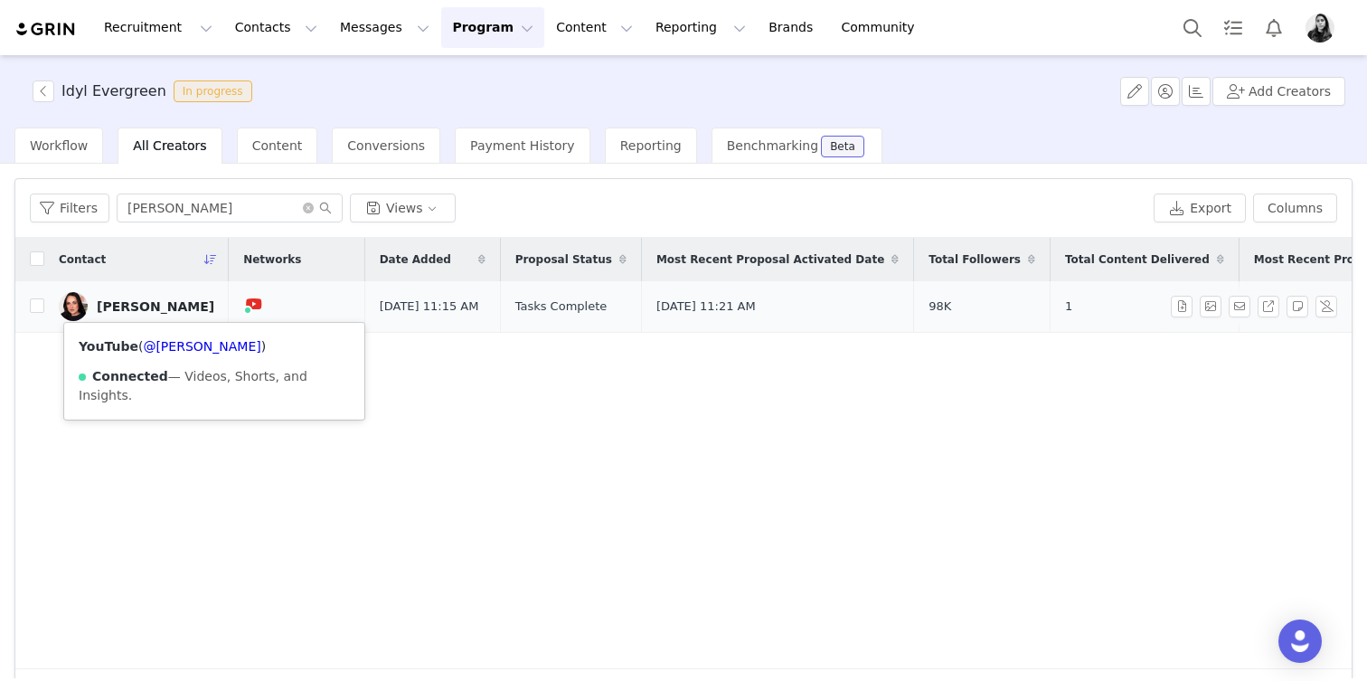
click at [117, 313] on div "[PERSON_NAME]" at bounding box center [156, 306] width 118 height 14
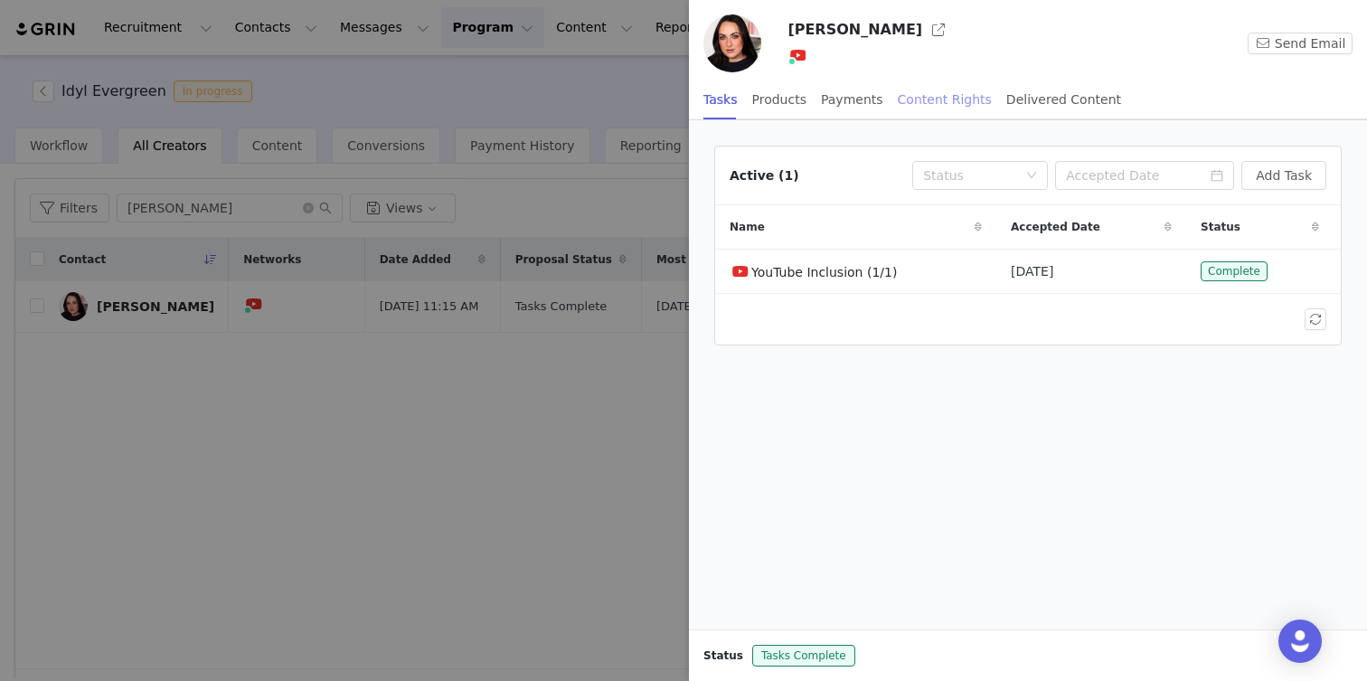
click at [944, 92] on div "Content Rights" at bounding box center [945, 100] width 94 height 41
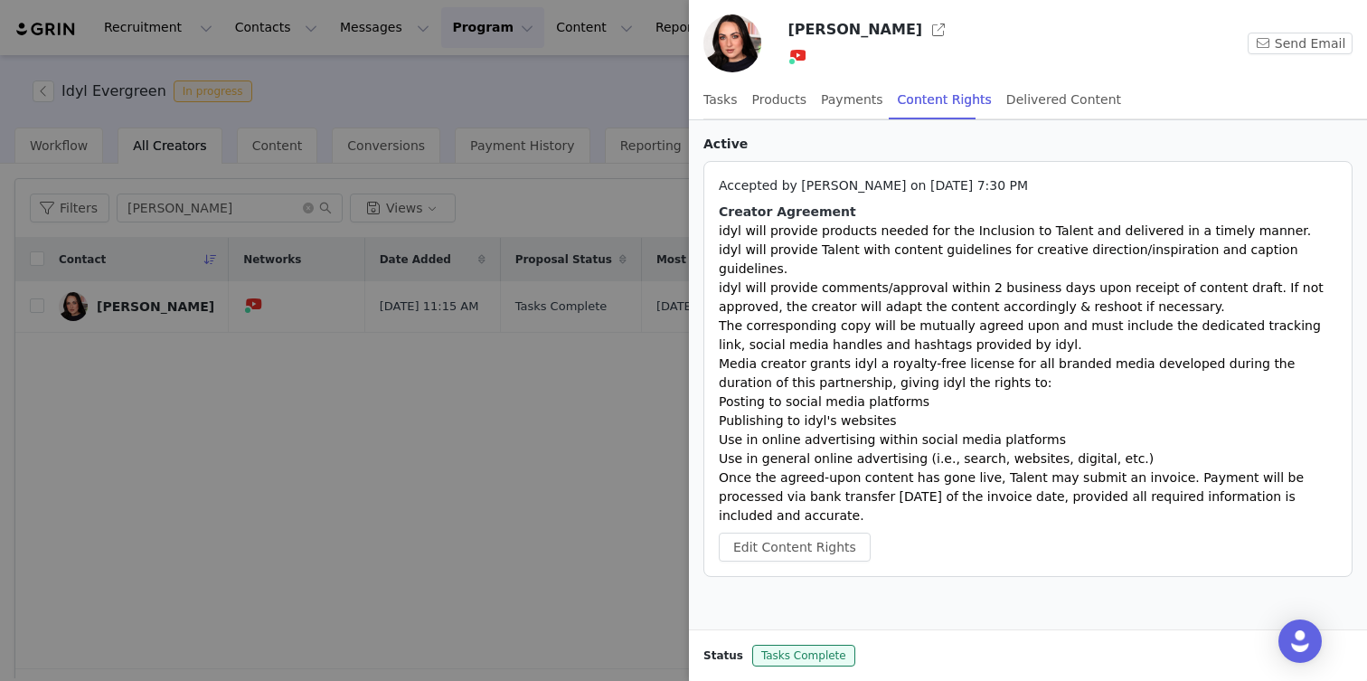
click at [336, 319] on div at bounding box center [683, 340] width 1367 height 681
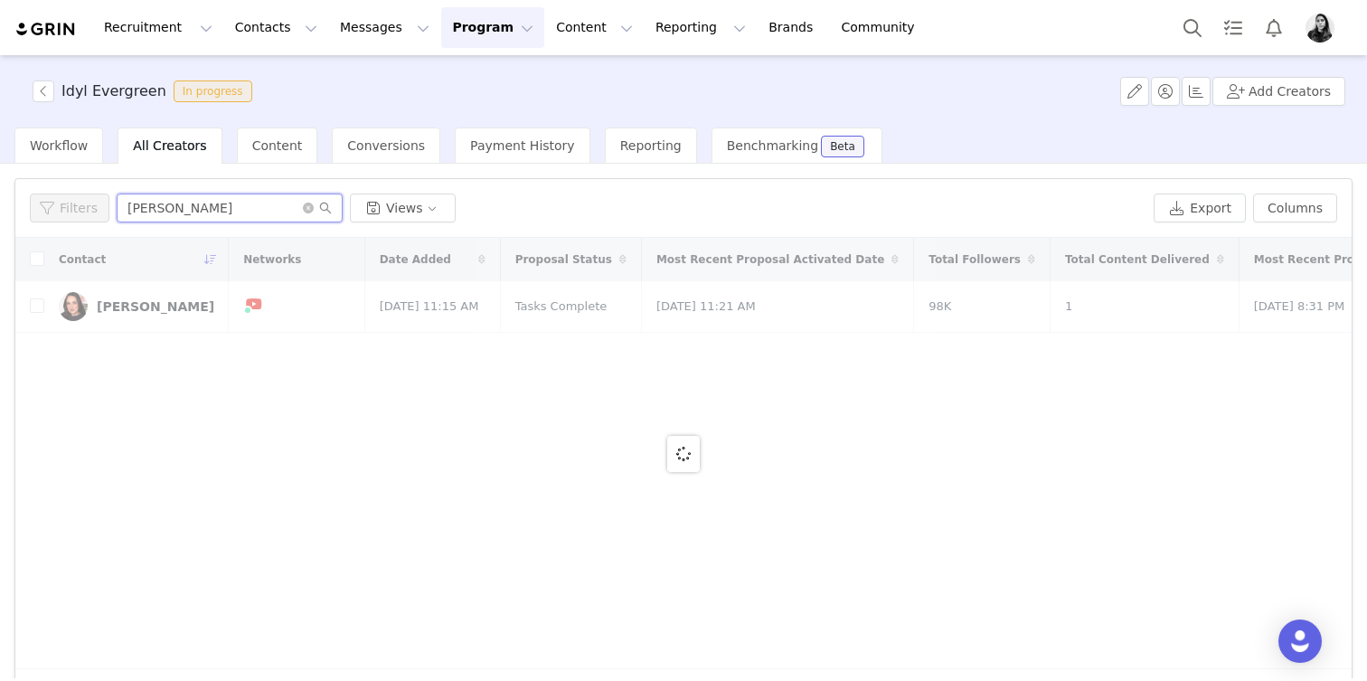
click at [191, 206] on input "patty" at bounding box center [230, 207] width 226 height 29
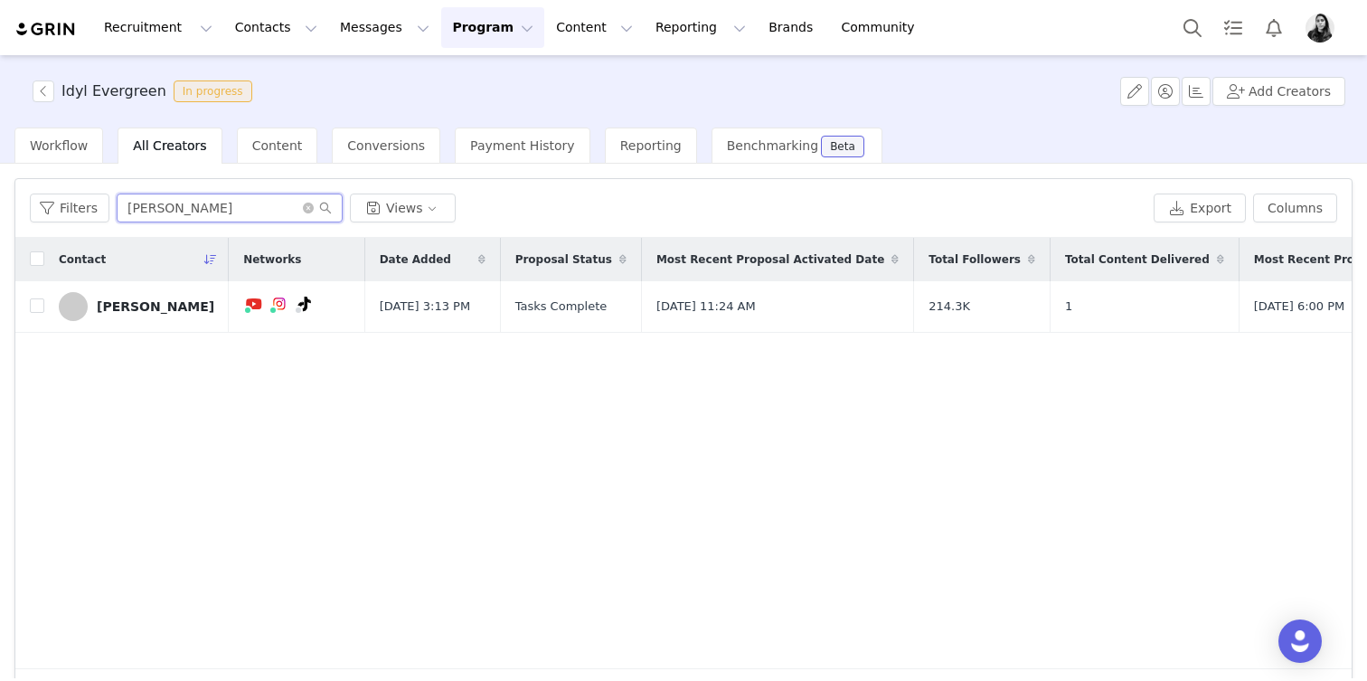
click at [186, 208] on input "ashley" at bounding box center [230, 207] width 226 height 29
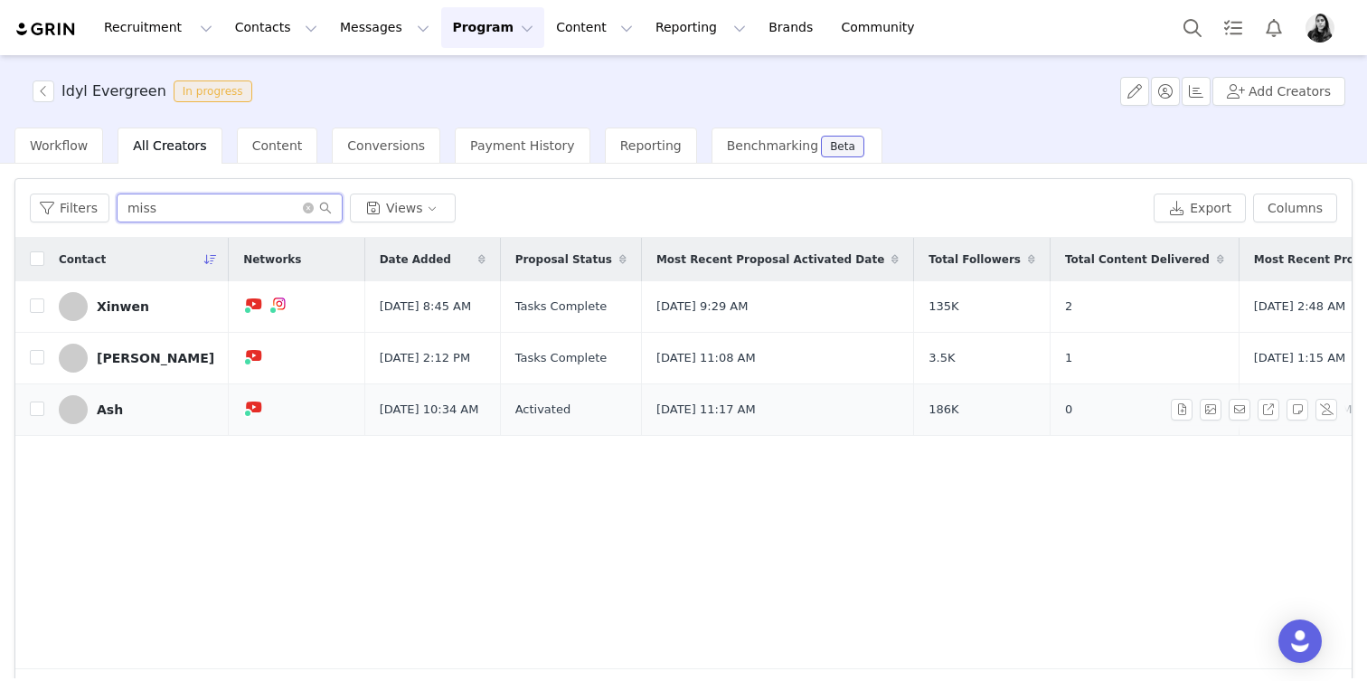
type input "miss"
click at [98, 417] on div "Ash" at bounding box center [110, 409] width 26 height 14
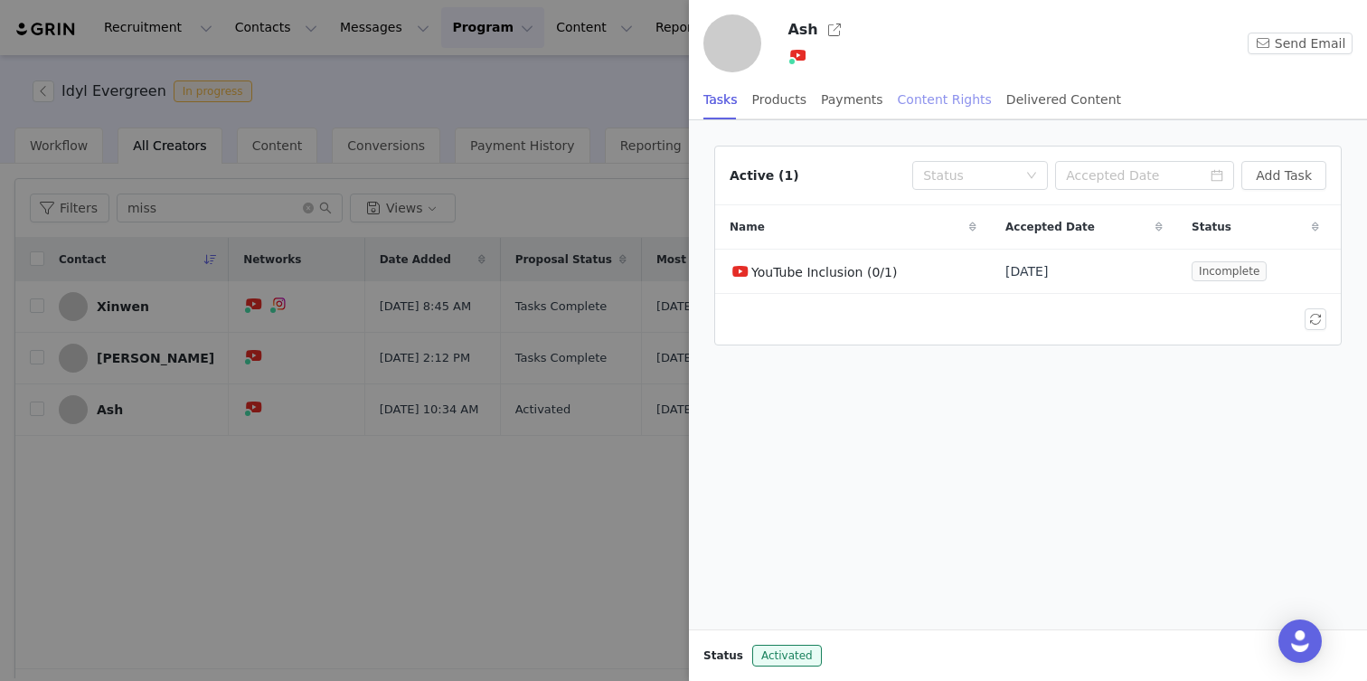
click at [925, 99] on div "Content Rights" at bounding box center [945, 100] width 94 height 41
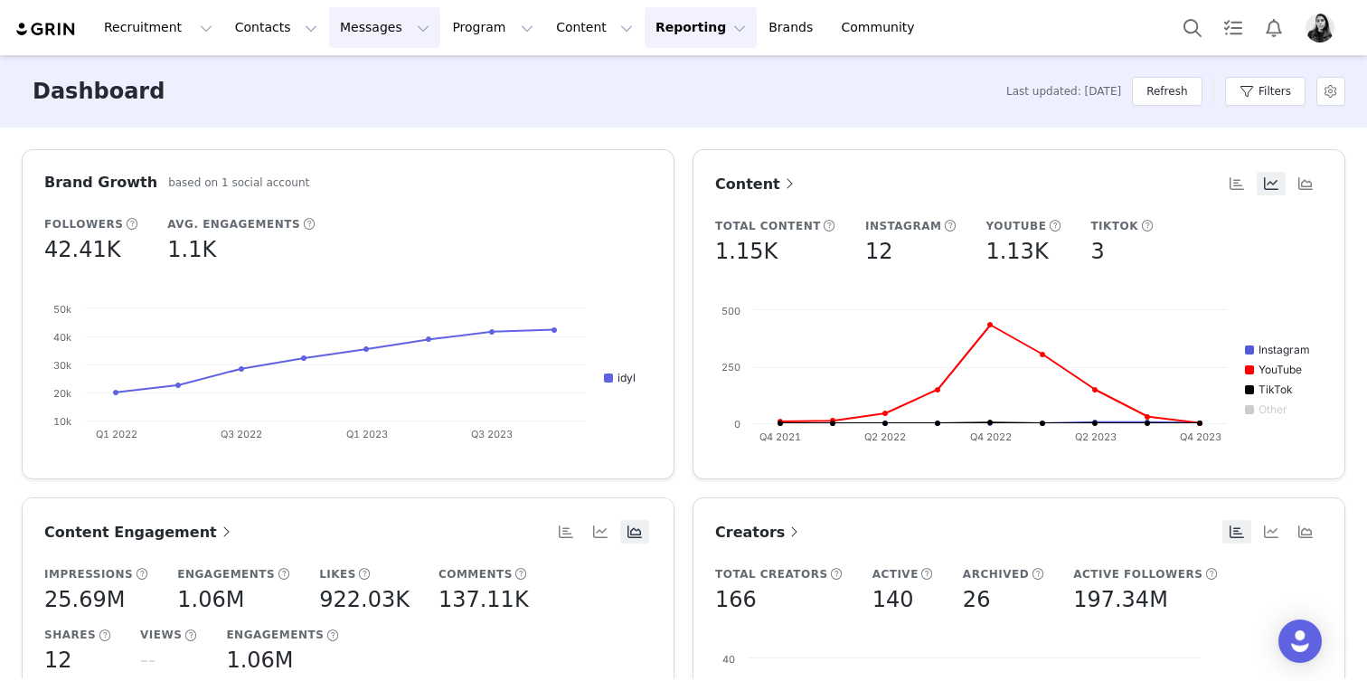
click at [331, 29] on button "Messages Messages" at bounding box center [384, 27] width 111 height 41
click at [332, 108] on p "Inbox" at bounding box center [341, 113] width 34 height 19
